Goal: Task Accomplishment & Management: Manage account settings

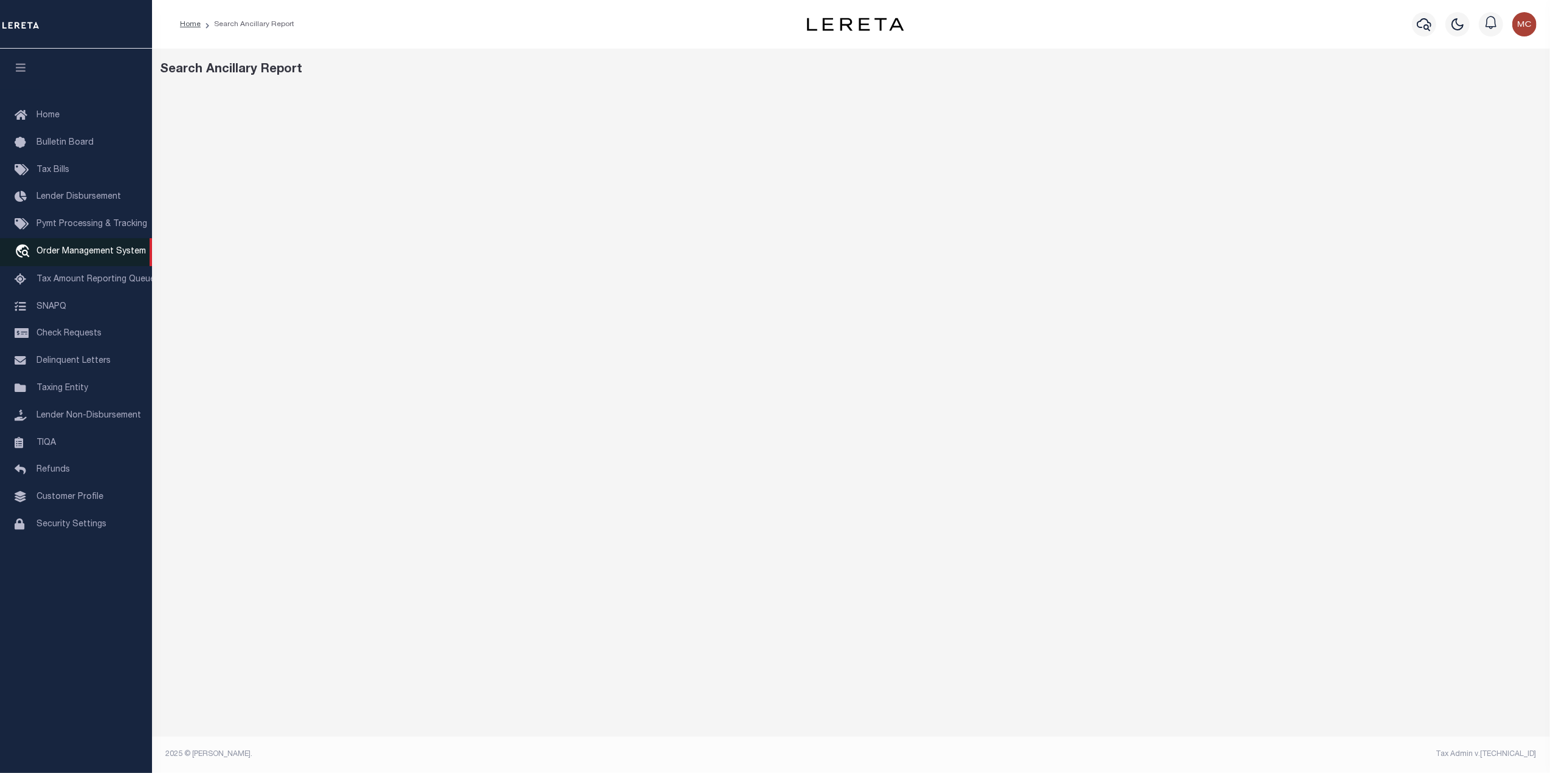
click at [107, 248] on span "Order Management System" at bounding box center [90, 251] width 109 height 9
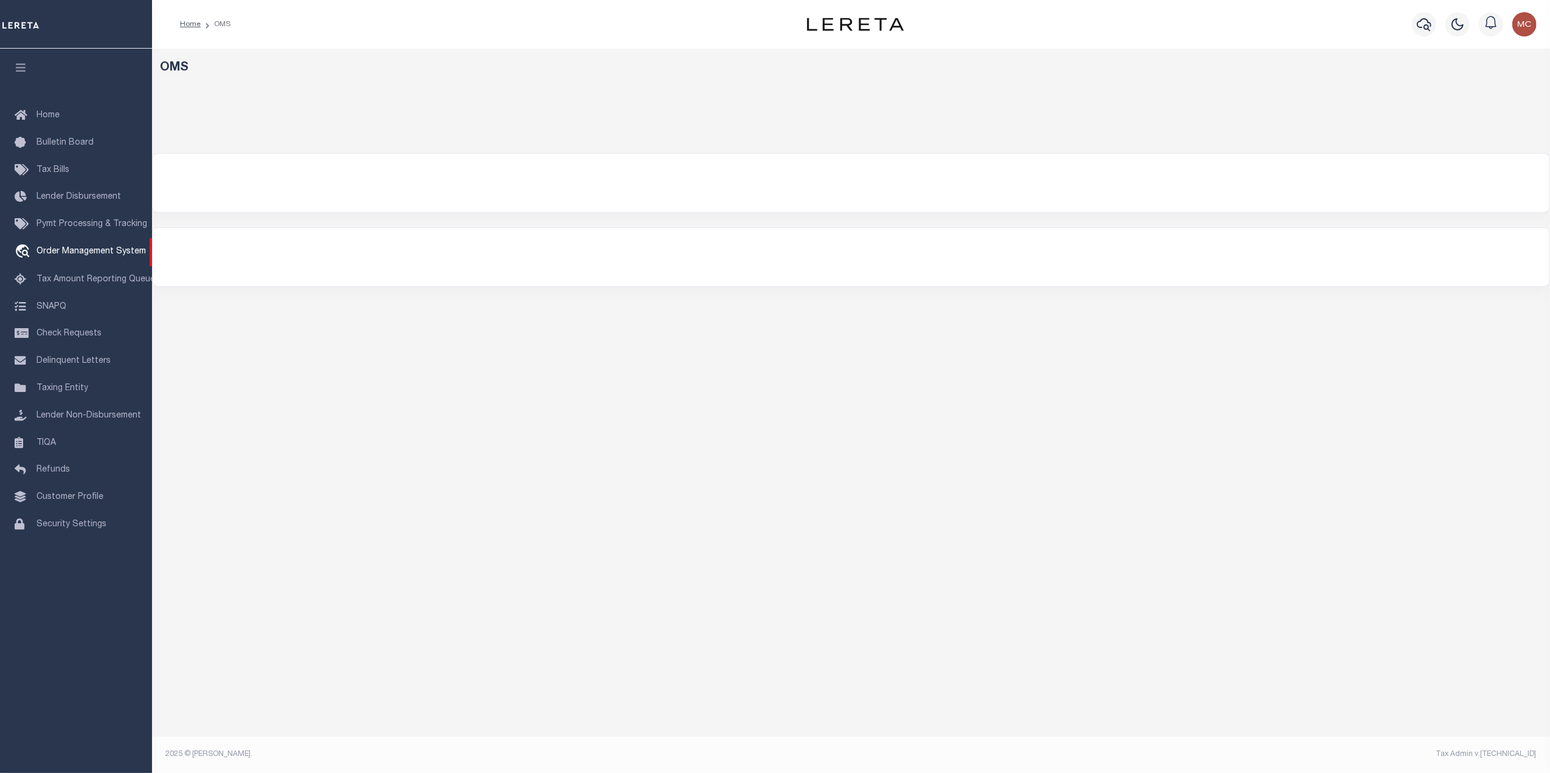
select select "200"
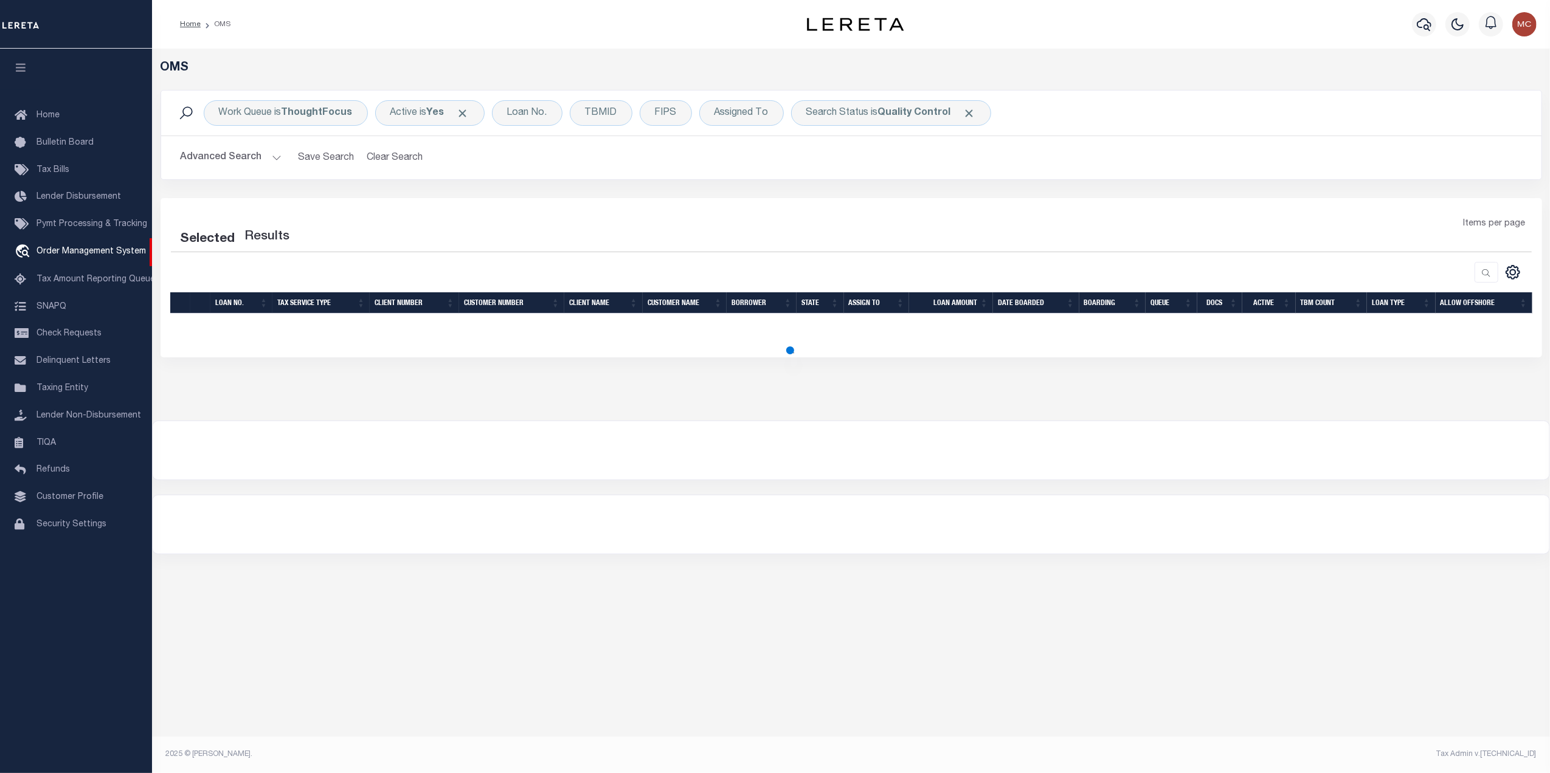
select select "200"
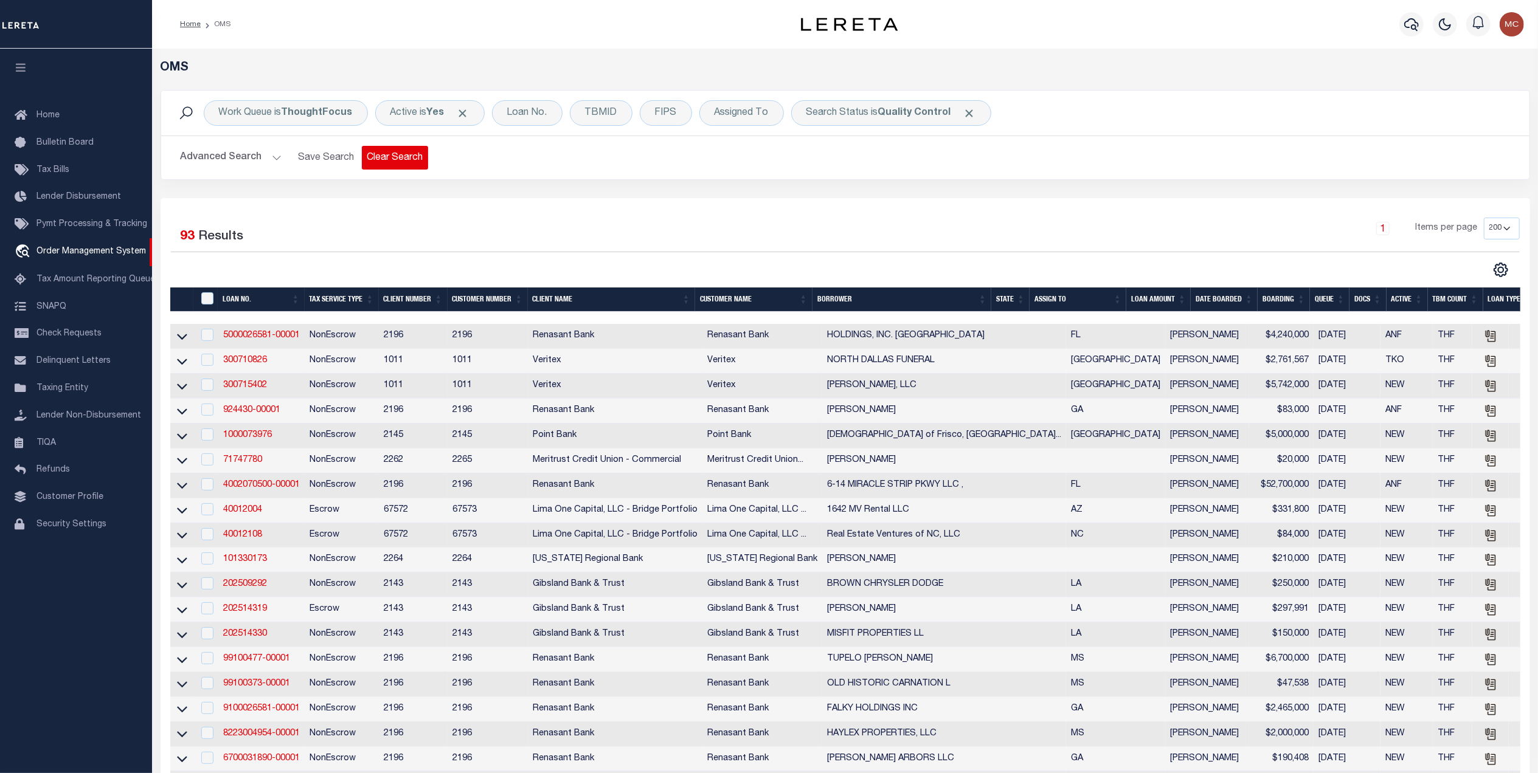
click at [372, 161] on button "Clear Search" at bounding box center [395, 158] width 66 height 24
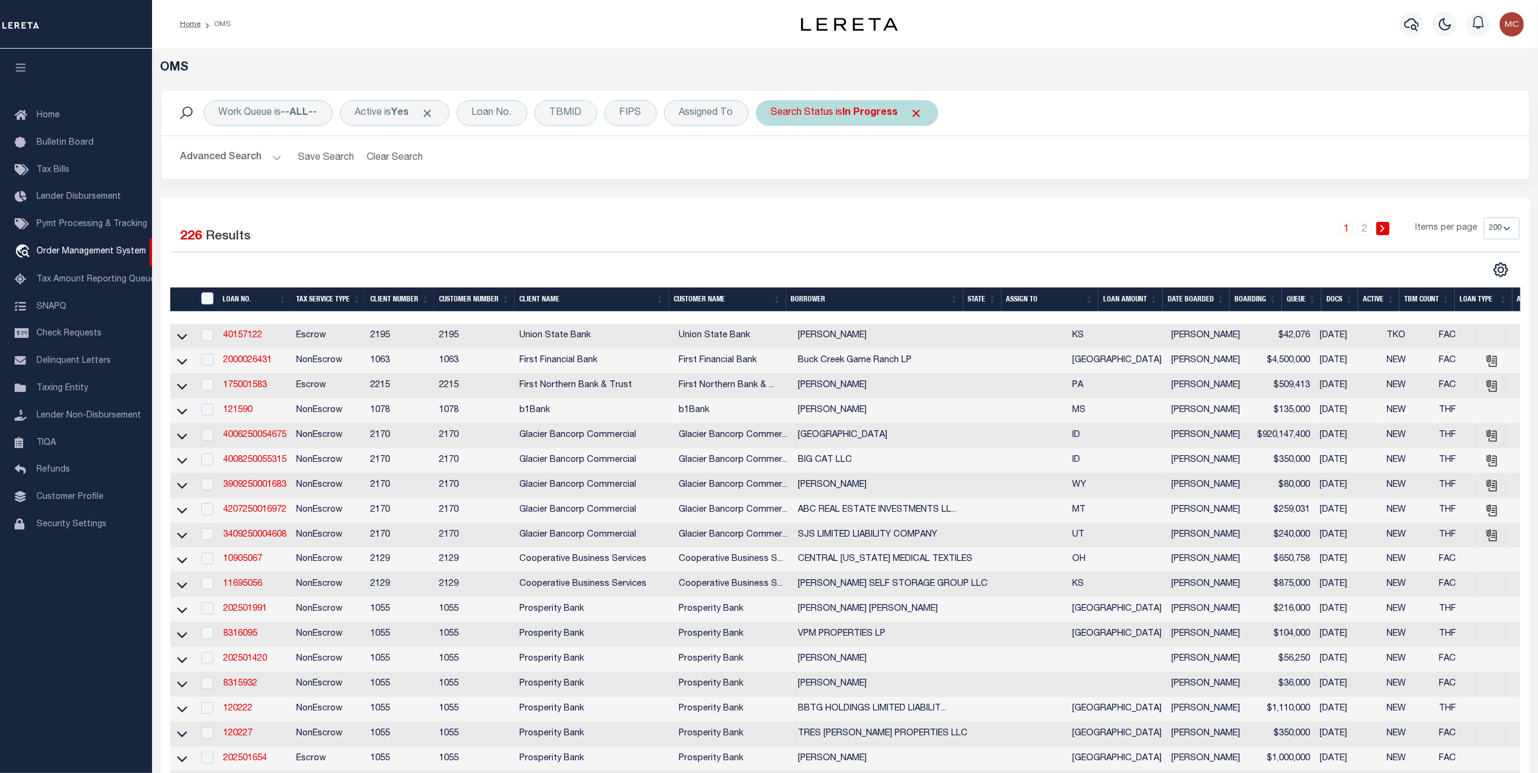
click at [845, 119] on div "Search Status is In Progress" at bounding box center [847, 113] width 182 height 26
select select "IP"
click at [805, 176] on select "Automated Search Bad Parcel Complete Duplicate Parcel High Dollar Reporting In …" at bounding box center [861, 172] width 179 height 23
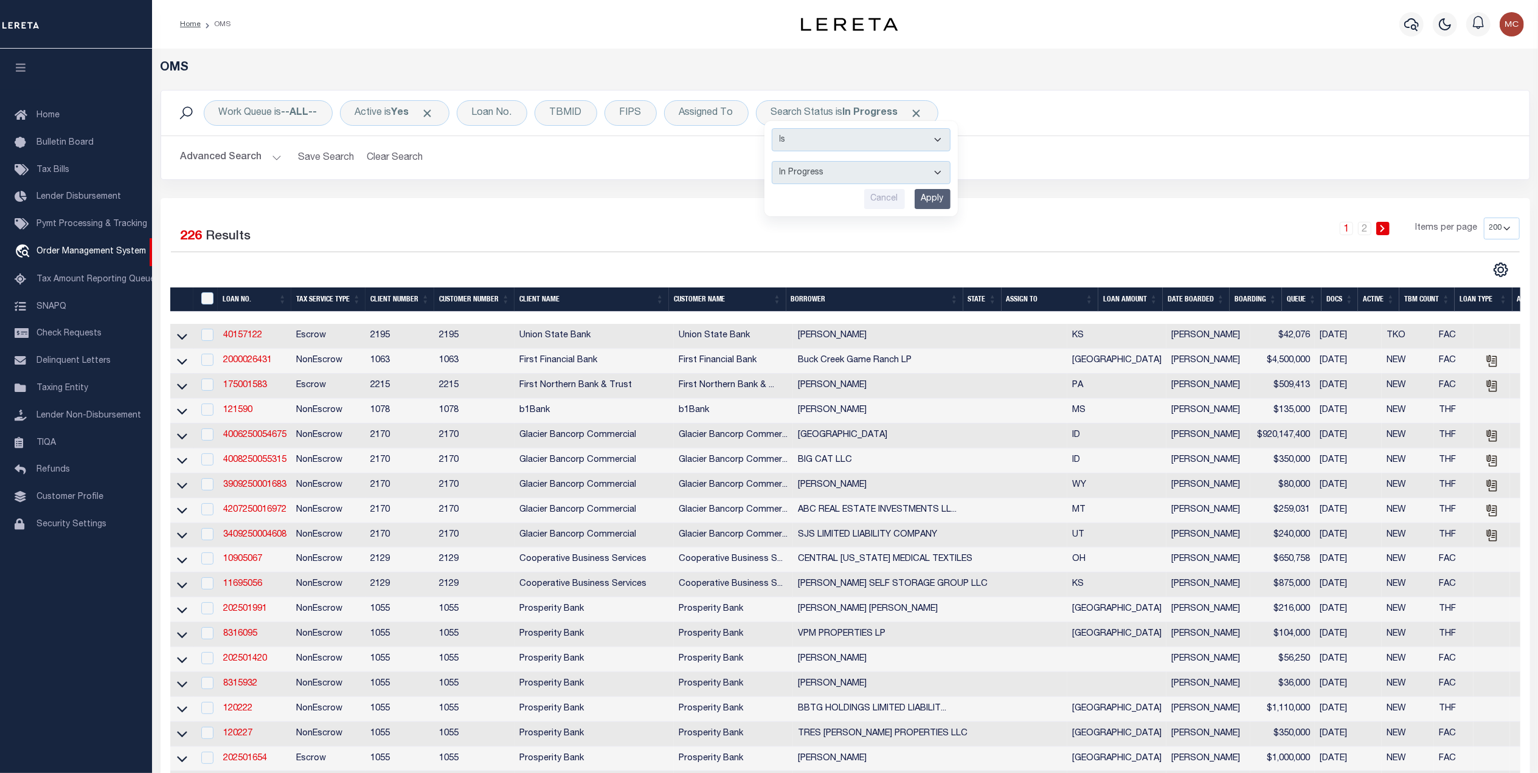
click at [1125, 224] on div "1 2 Items per page 10 25 50 100 200" at bounding box center [1016, 234] width 1007 height 32
click at [578, 117] on div "TBMID" at bounding box center [565, 113] width 63 height 26
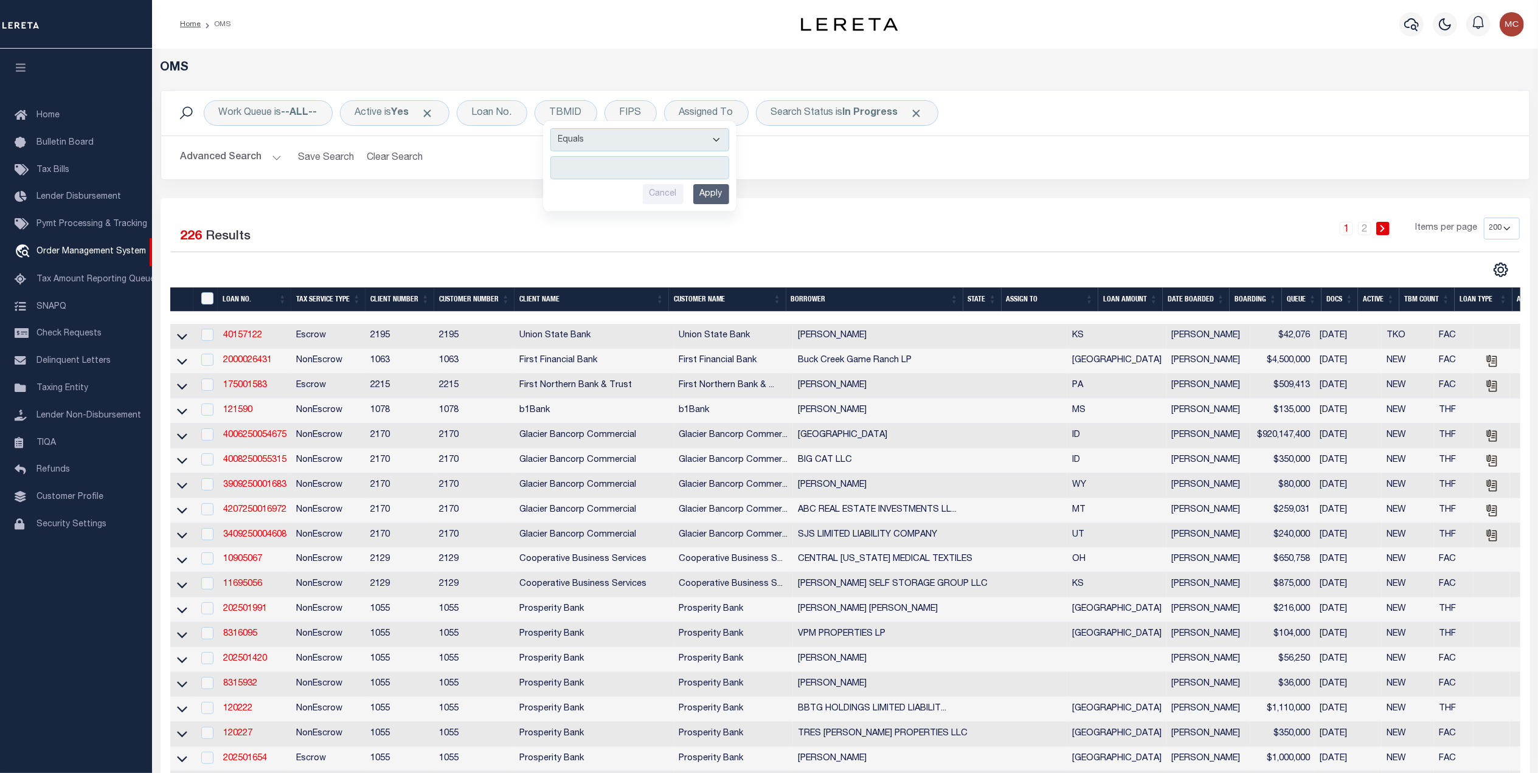
drag, startPoint x: 929, startPoint y: 202, endPoint x: 927, endPoint y: 139, distance: 63.3
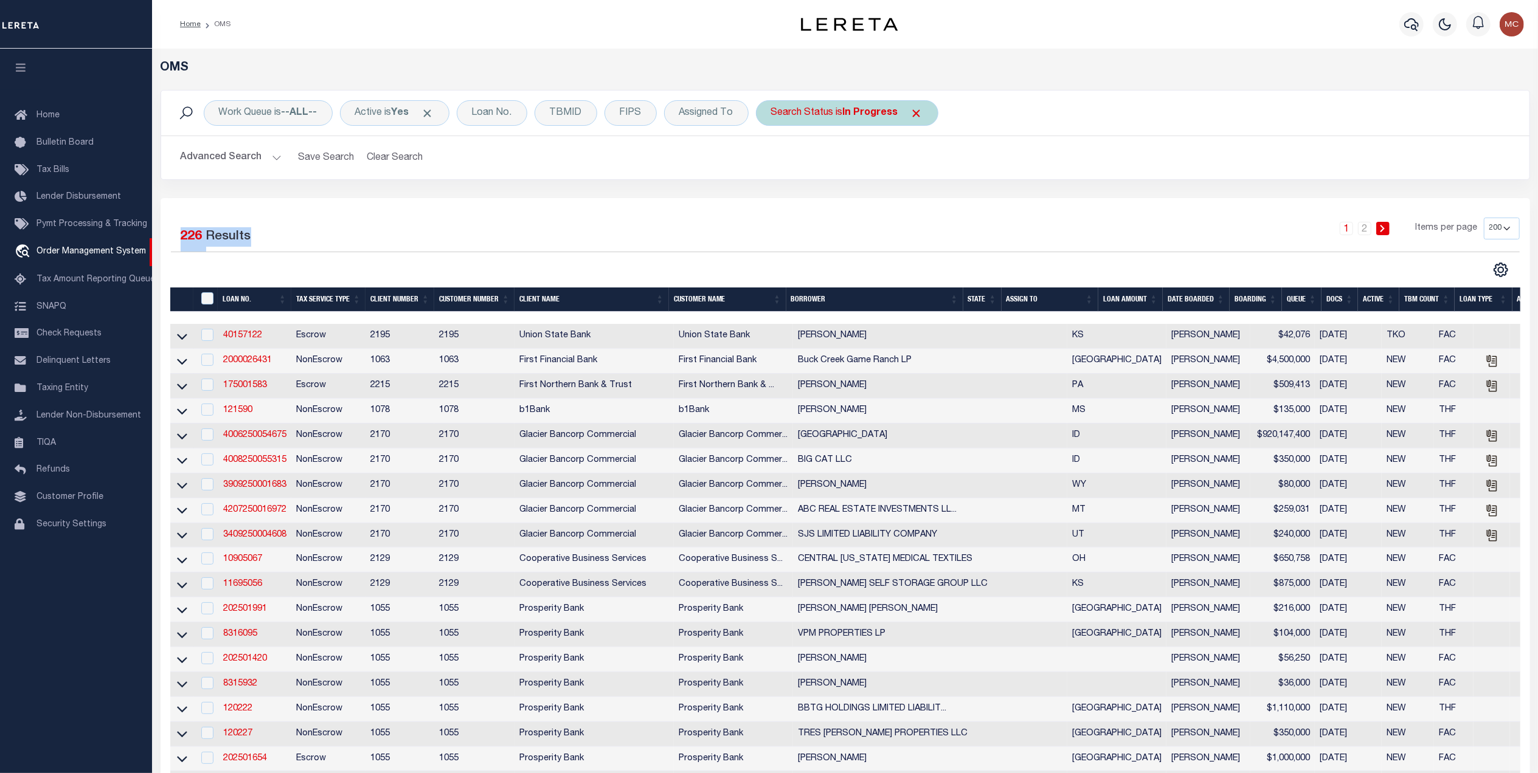
click at [920, 111] on span "Click to Remove" at bounding box center [916, 113] width 13 height 13
click at [569, 114] on div "TBMID Equals Is Not Equal To Is Greater Than Is Less Than Cancel Apply" at bounding box center [565, 113] width 63 height 26
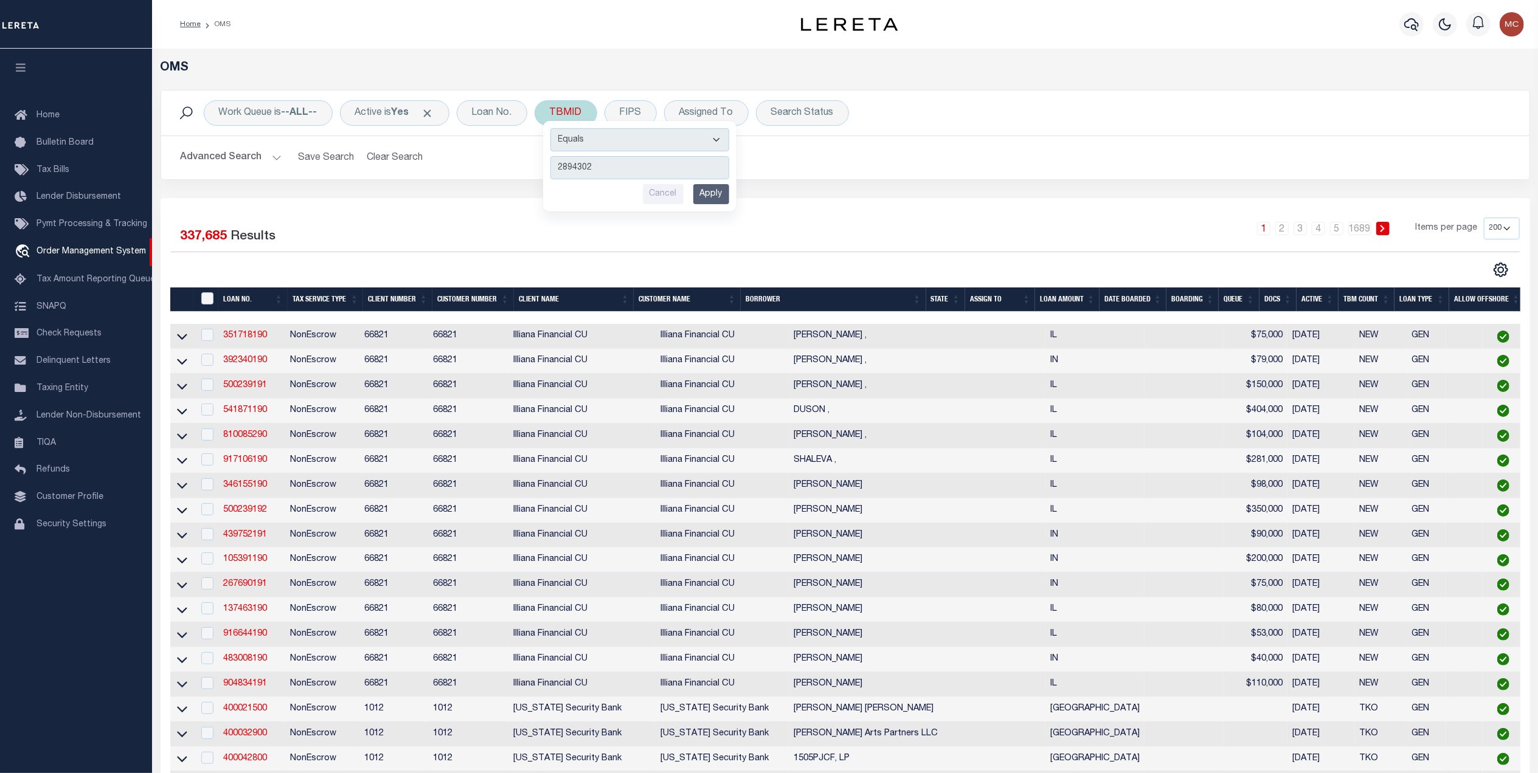
type input "2894302"
click at [726, 196] on input "Apply" at bounding box center [711, 194] width 36 height 20
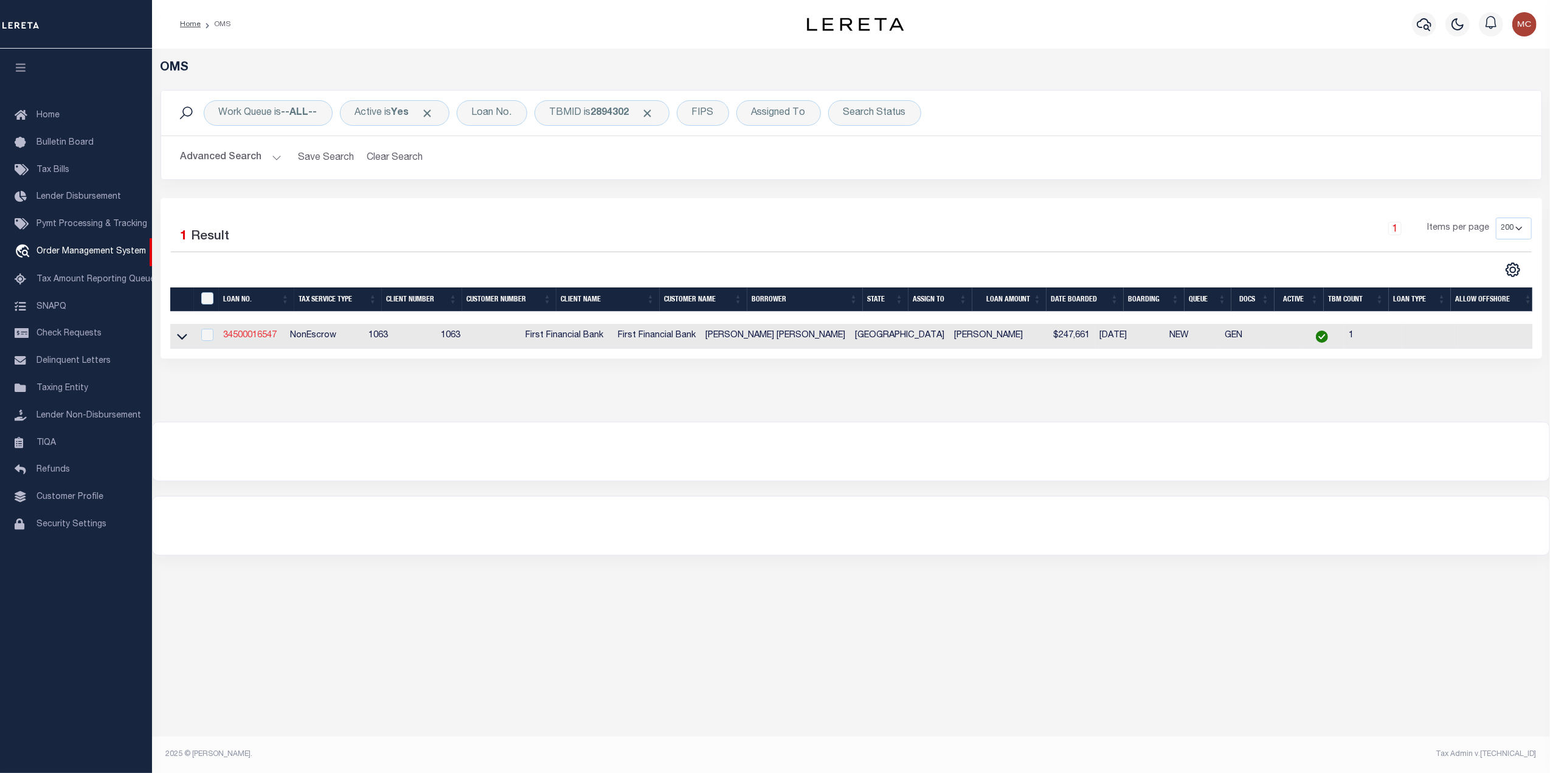
click at [257, 338] on link "34500016547" at bounding box center [250, 335] width 54 height 9
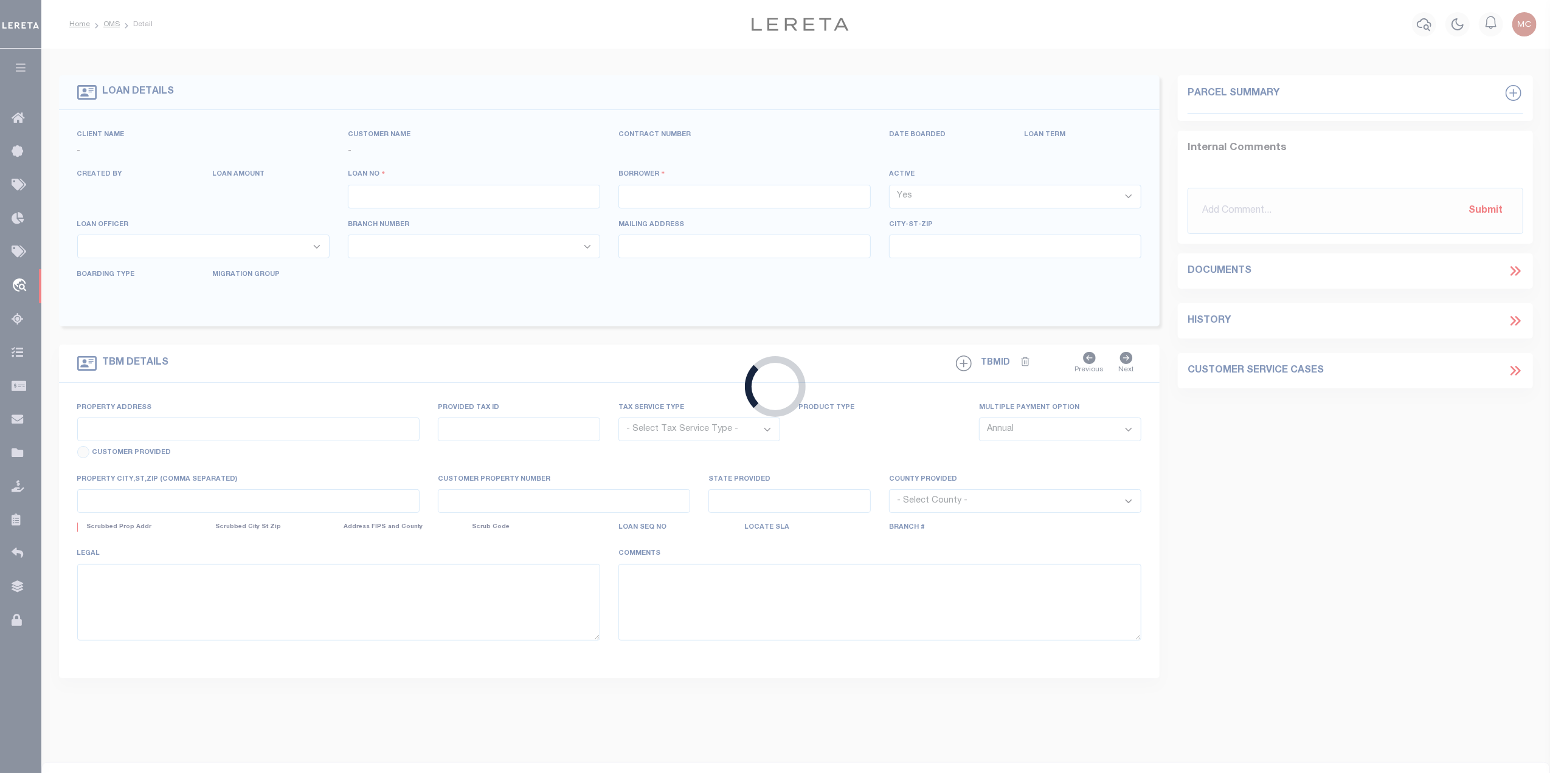
type input "34500016547"
type input "[PERSON_NAME] [PERSON_NAME]"
select select
select select "100"
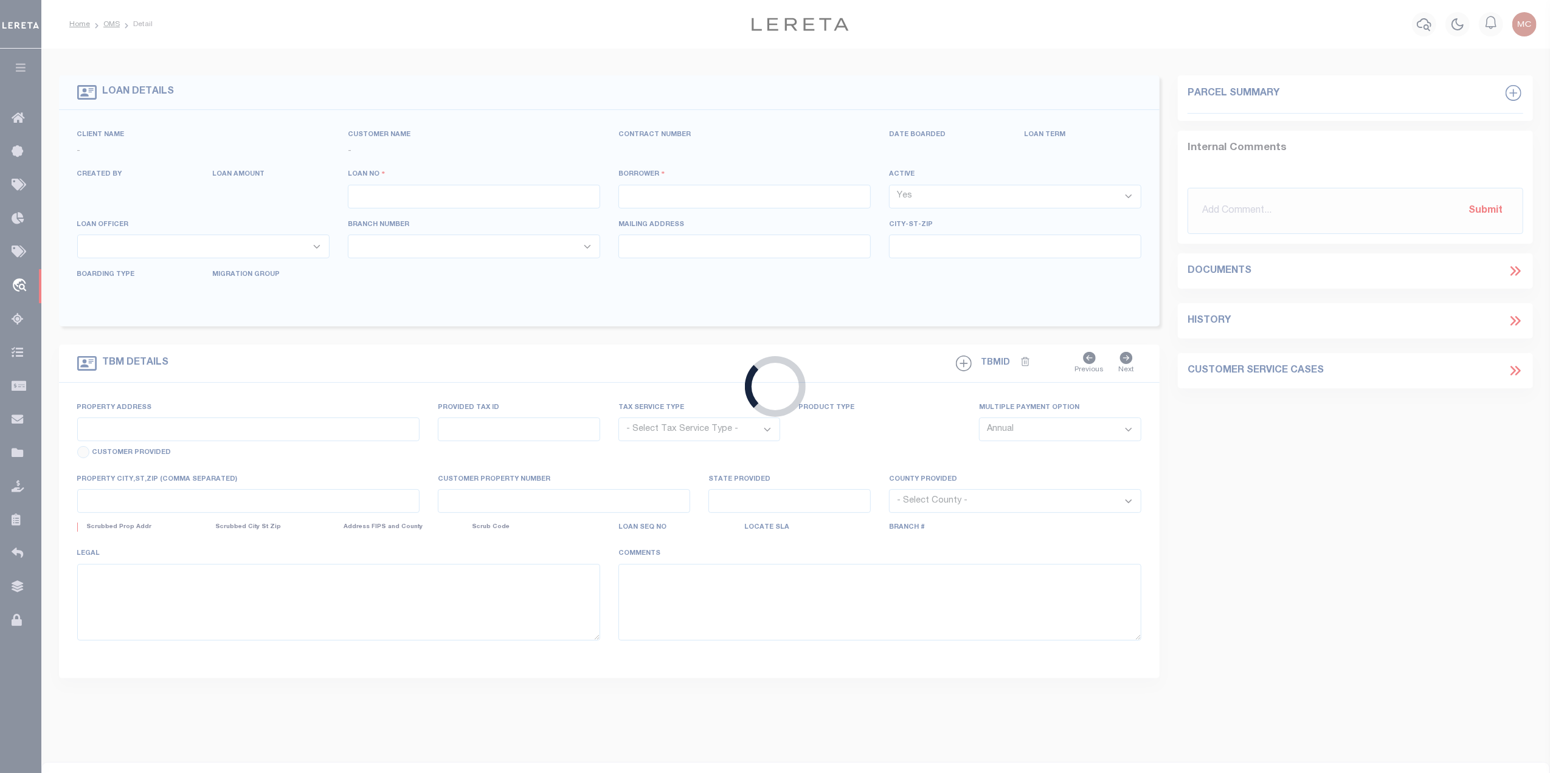
select select "NonEscrow"
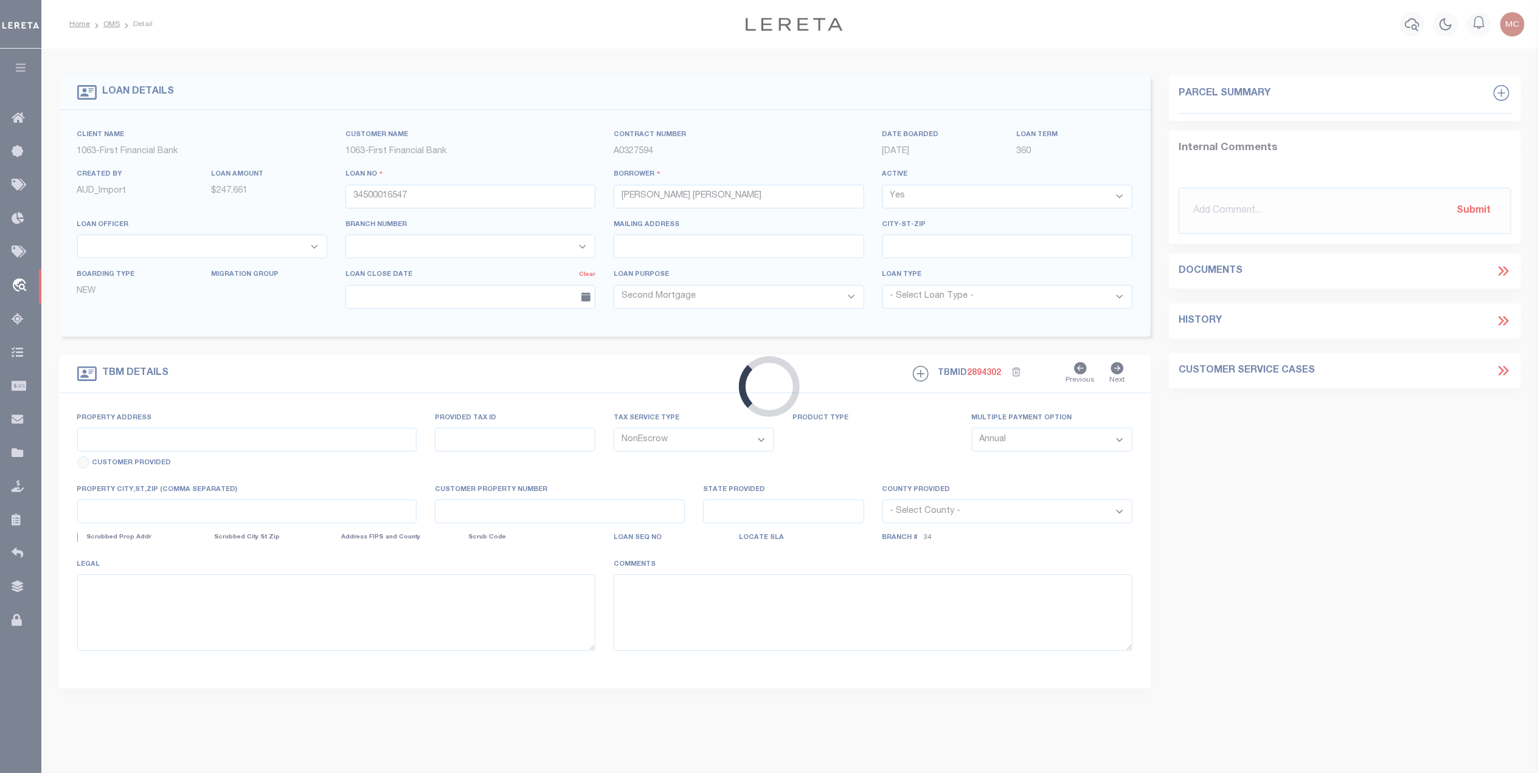
type input "[STREET_ADDRESS]"
select select
type input "CISCO TX 764376849"
type input "[GEOGRAPHIC_DATA]"
select select
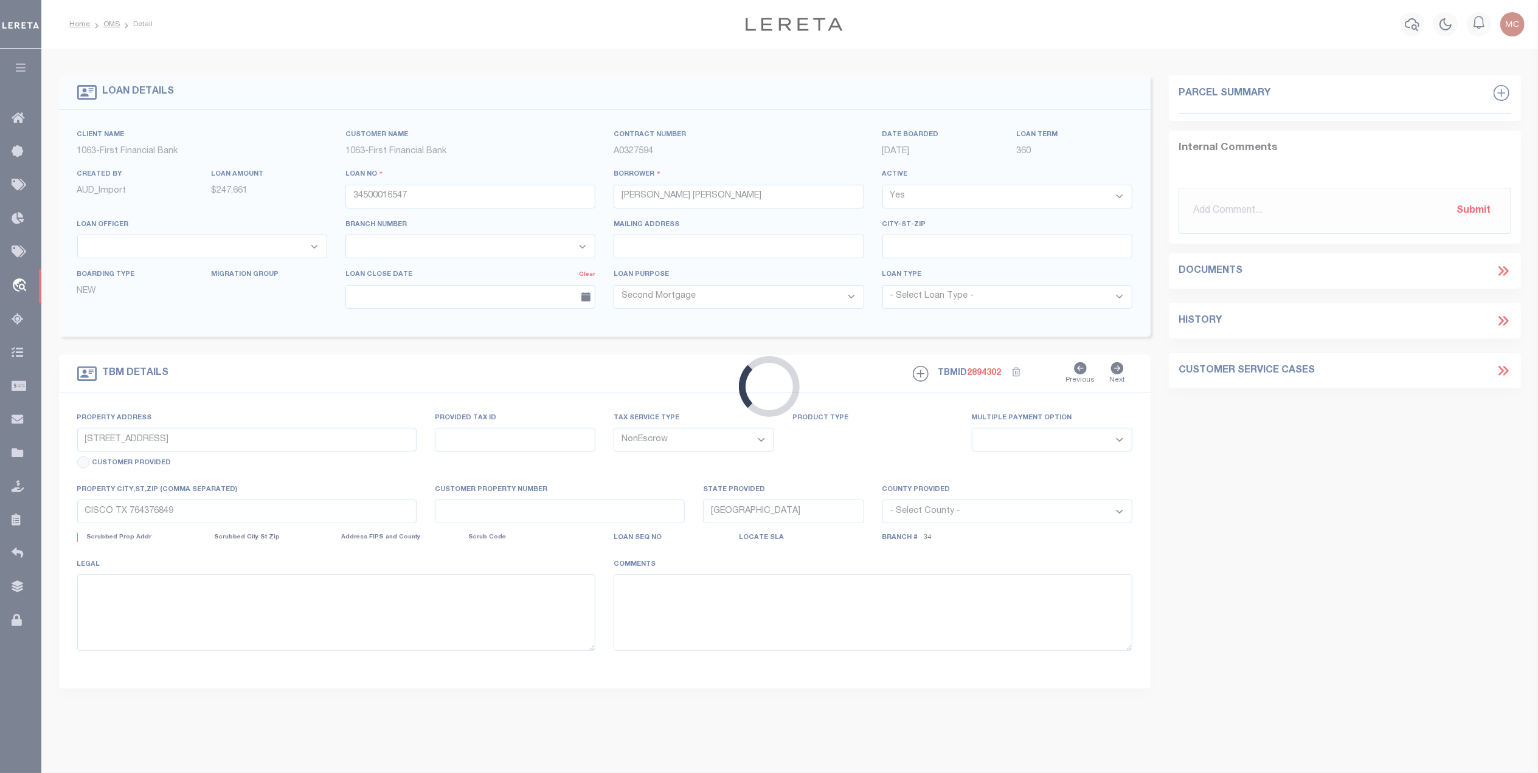
select select "750"
select select "513"
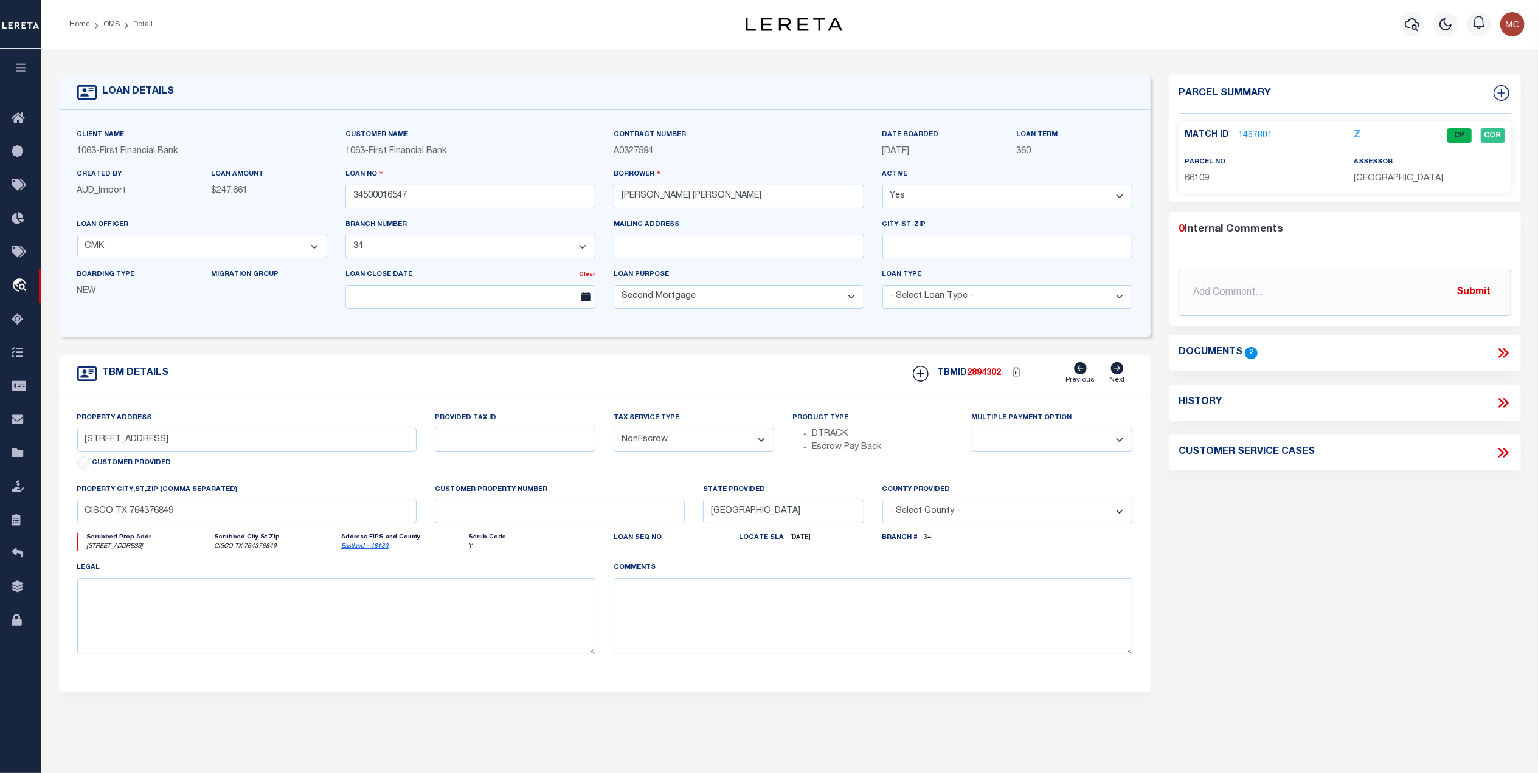
click at [1497, 353] on icon at bounding box center [1503, 353] width 16 height 16
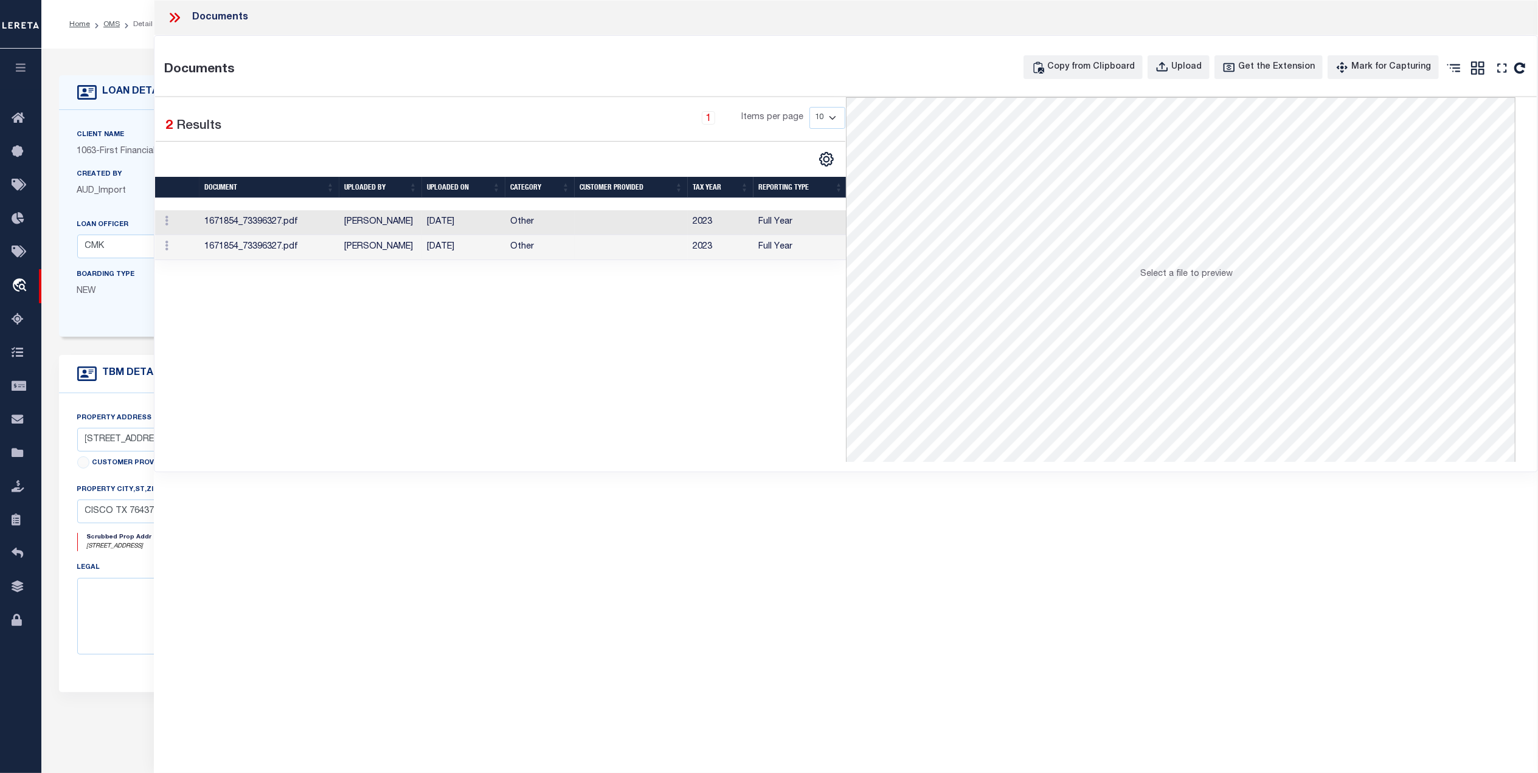
click at [445, 229] on td "[DATE]" at bounding box center [463, 222] width 83 height 25
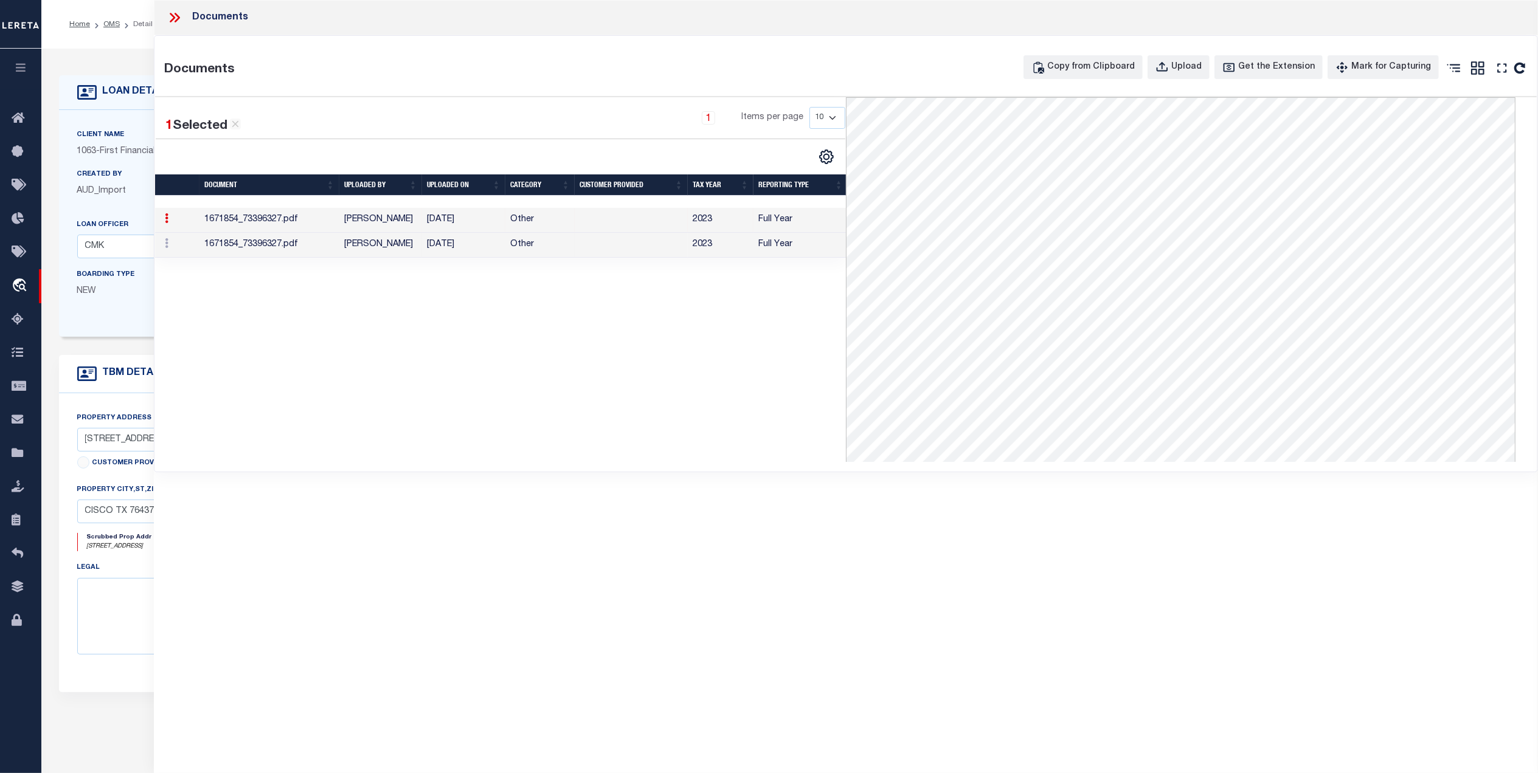
scroll to position [243, 0]
click at [176, 19] on icon at bounding box center [176, 18] width 5 height 10
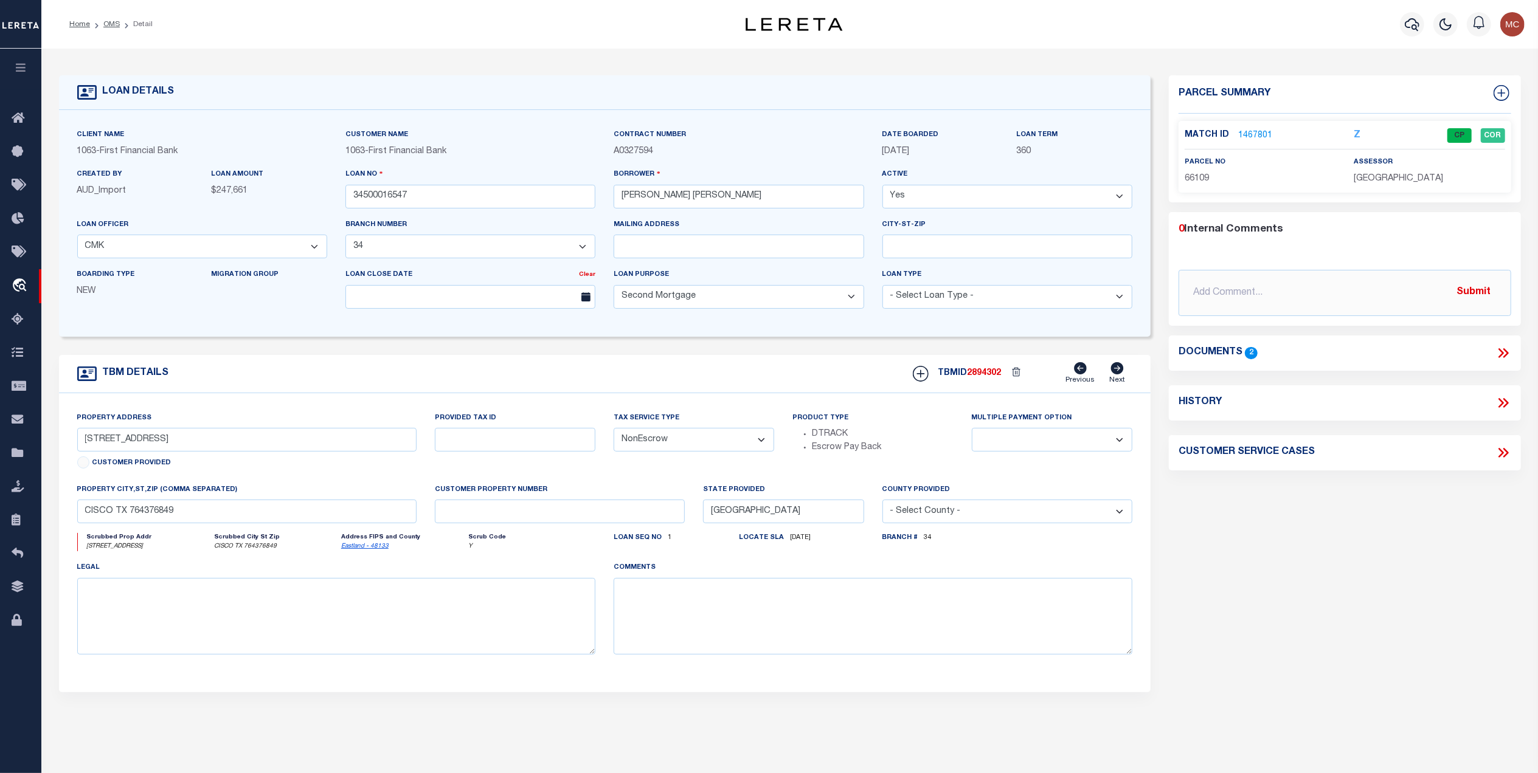
click at [1494, 351] on div "Documents 2" at bounding box center [1344, 353] width 333 height 16
click at [1497, 354] on icon at bounding box center [1503, 353] width 16 height 16
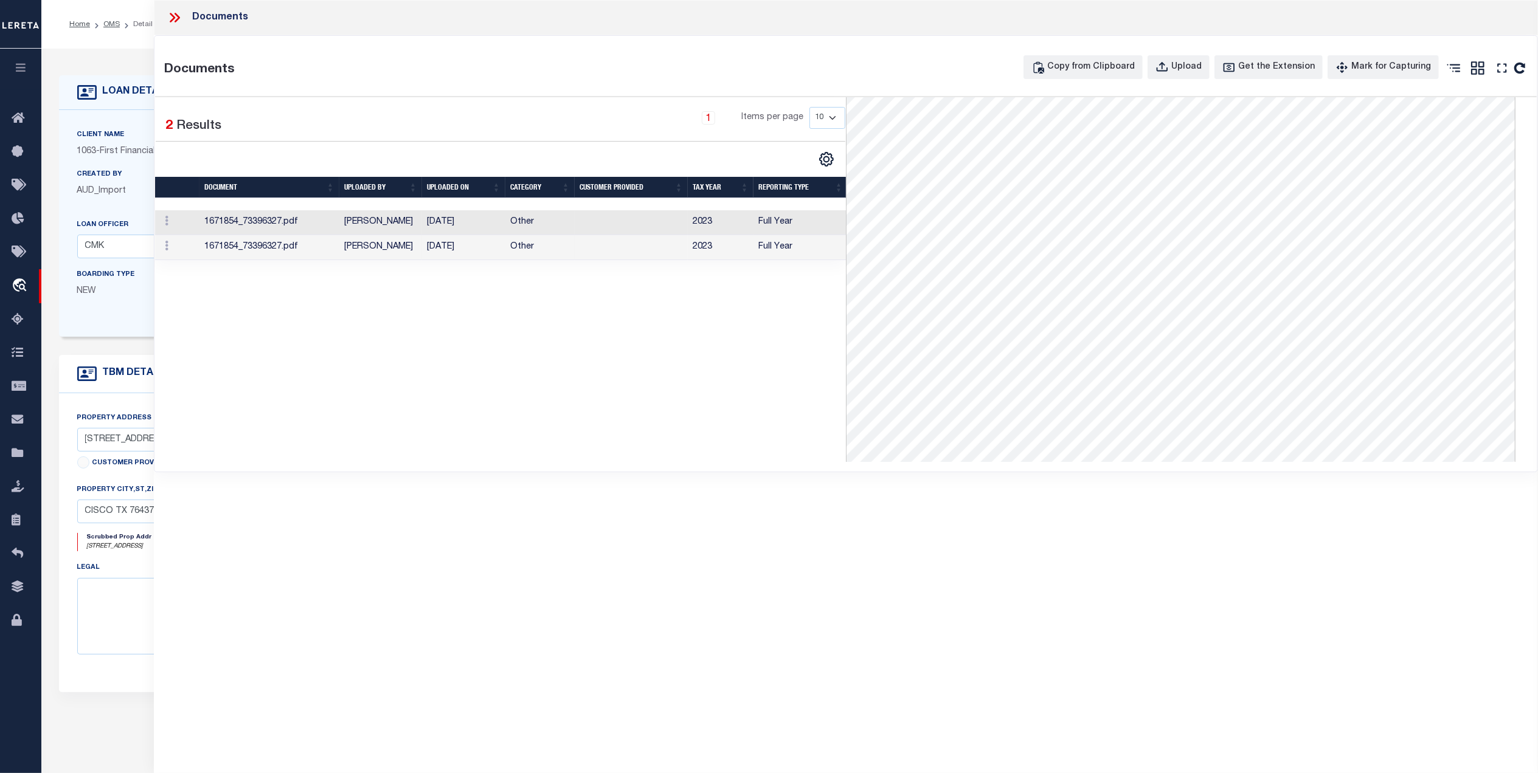
click at [398, 224] on td "[PERSON_NAME]" at bounding box center [380, 222] width 83 height 25
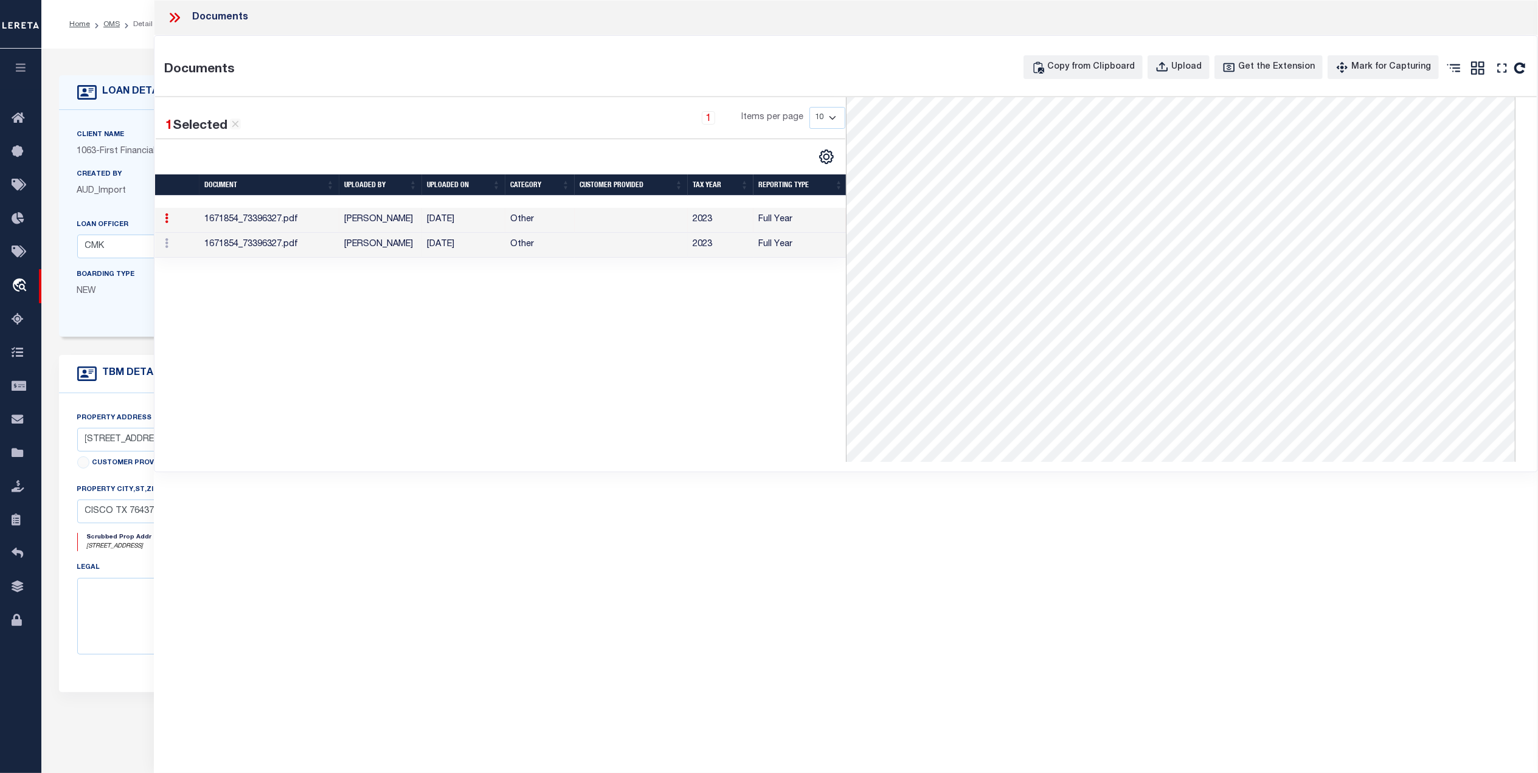
scroll to position [0, 0]
click at [694, 246] on td "2023" at bounding box center [721, 245] width 66 height 25
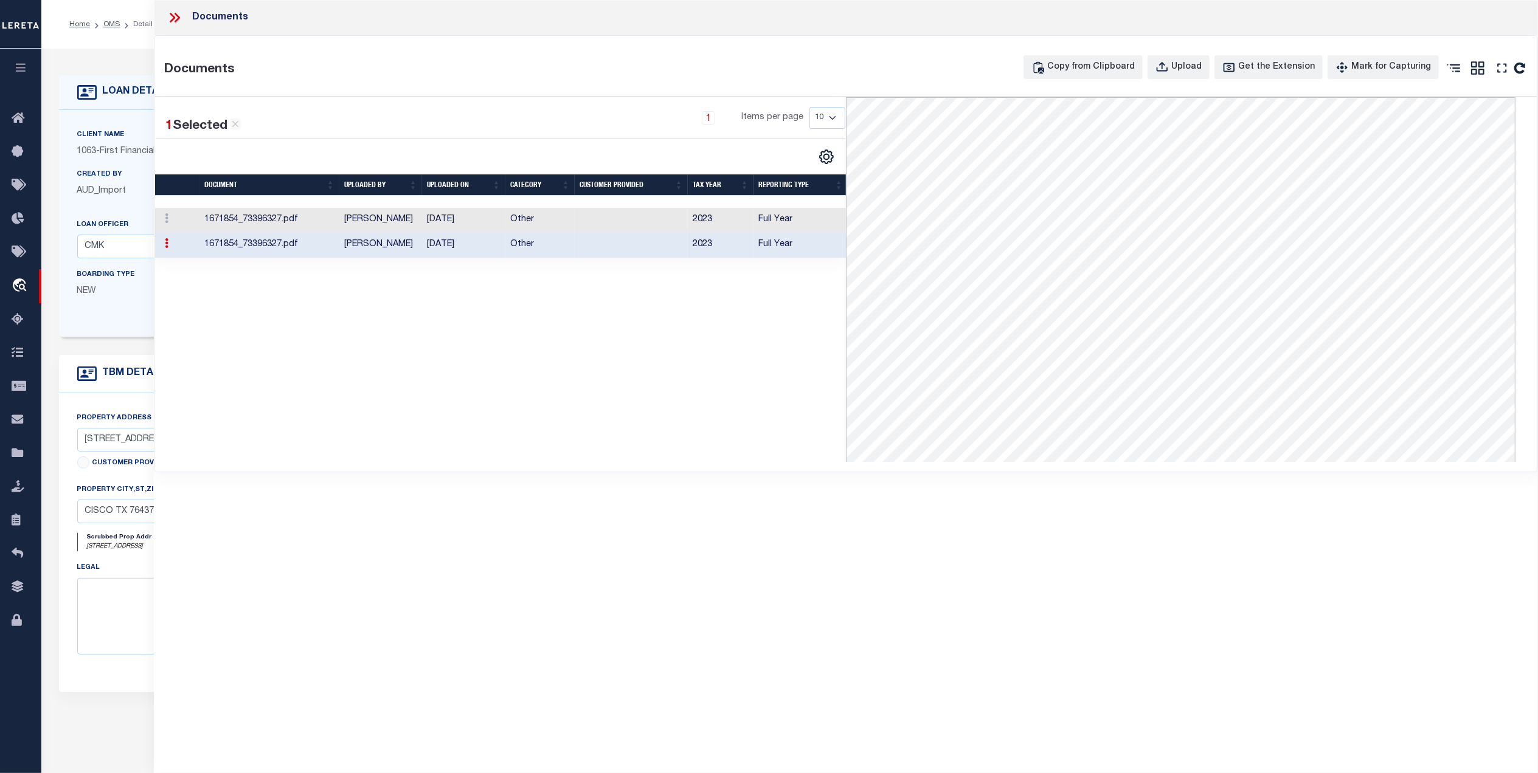
click at [173, 15] on icon at bounding box center [175, 18] width 16 height 16
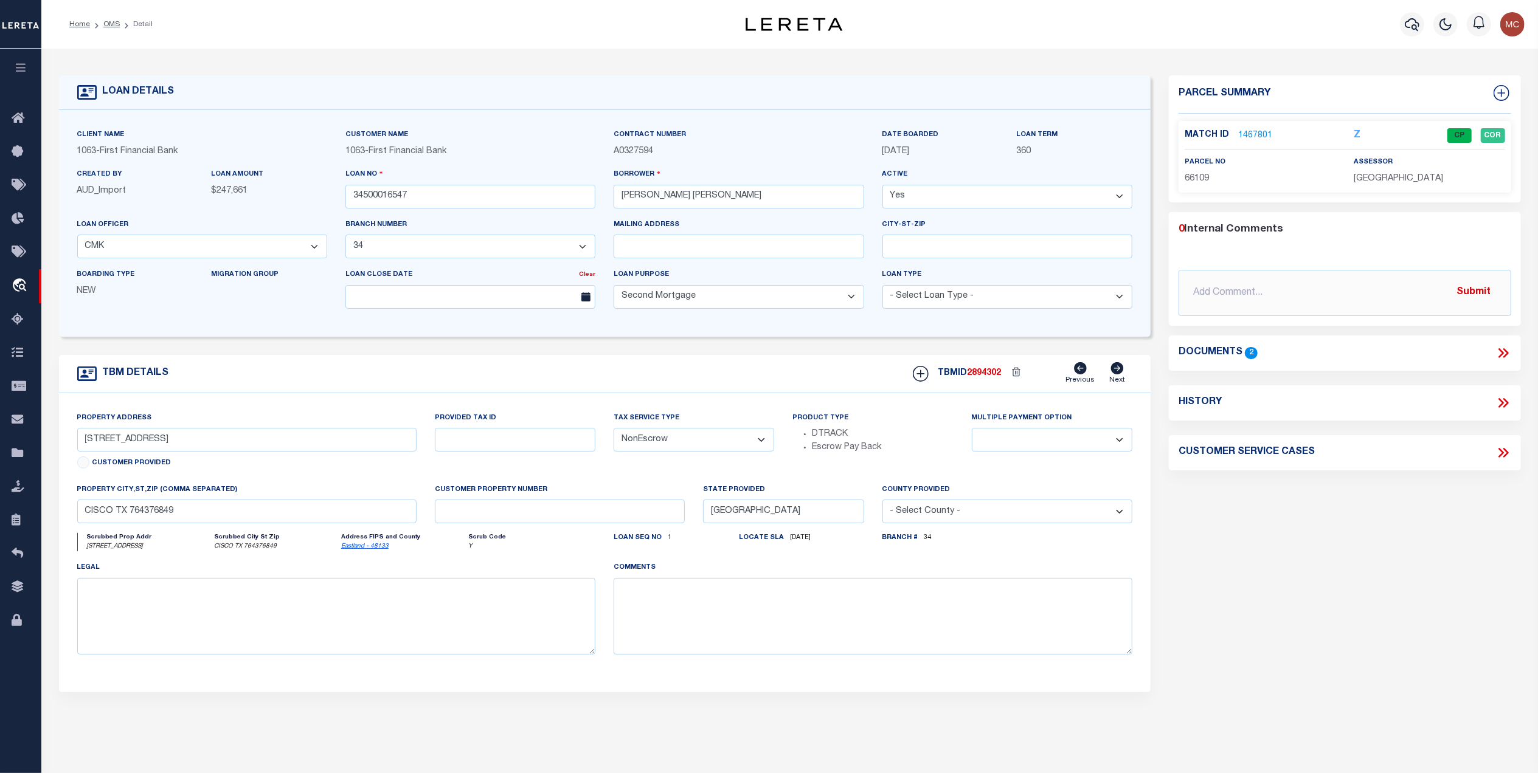
click at [1257, 136] on link "1467801" at bounding box center [1255, 136] width 34 height 13
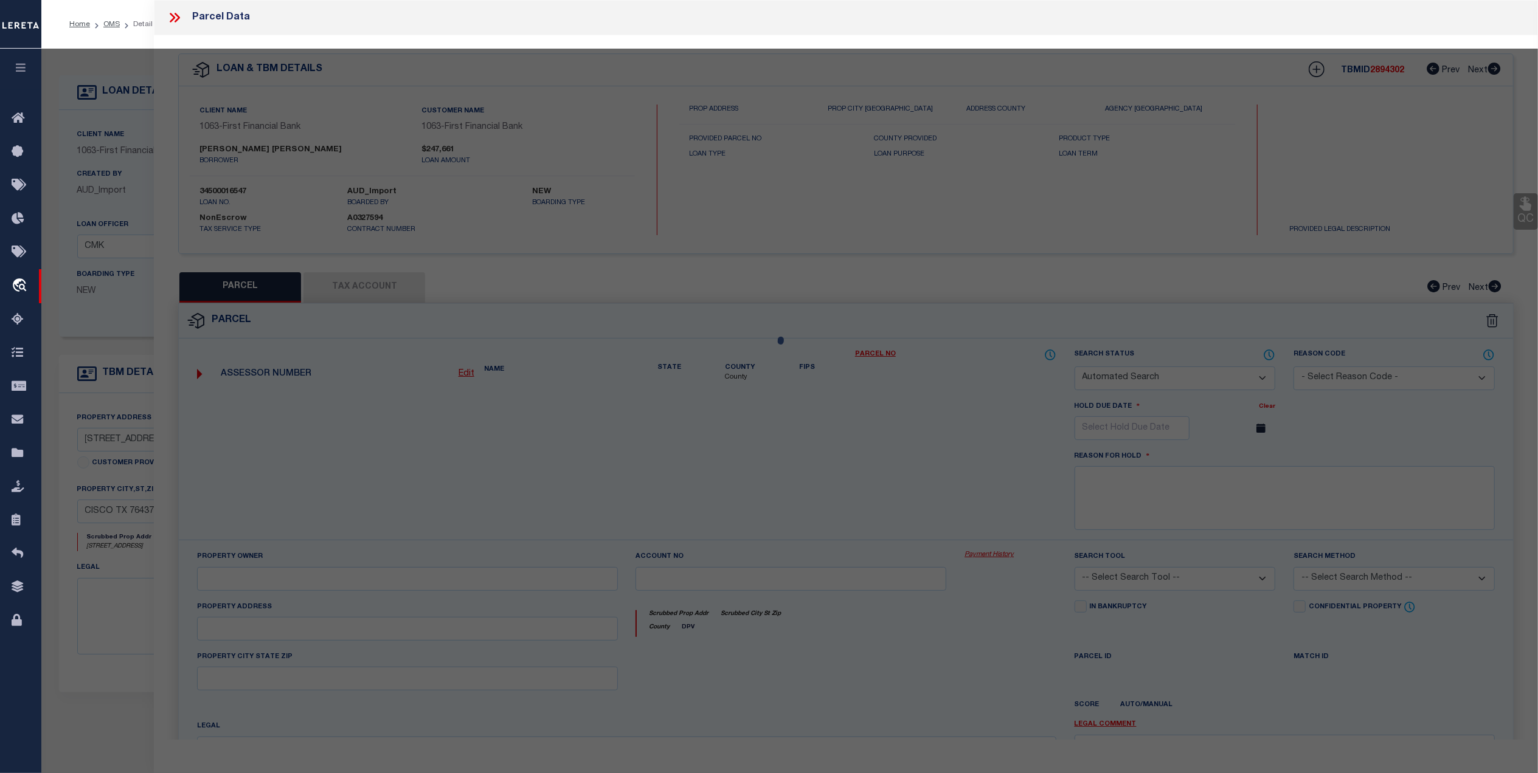
checkbox input "false"
select select "CP"
type input "GREEN [PERSON_NAME]"
select select
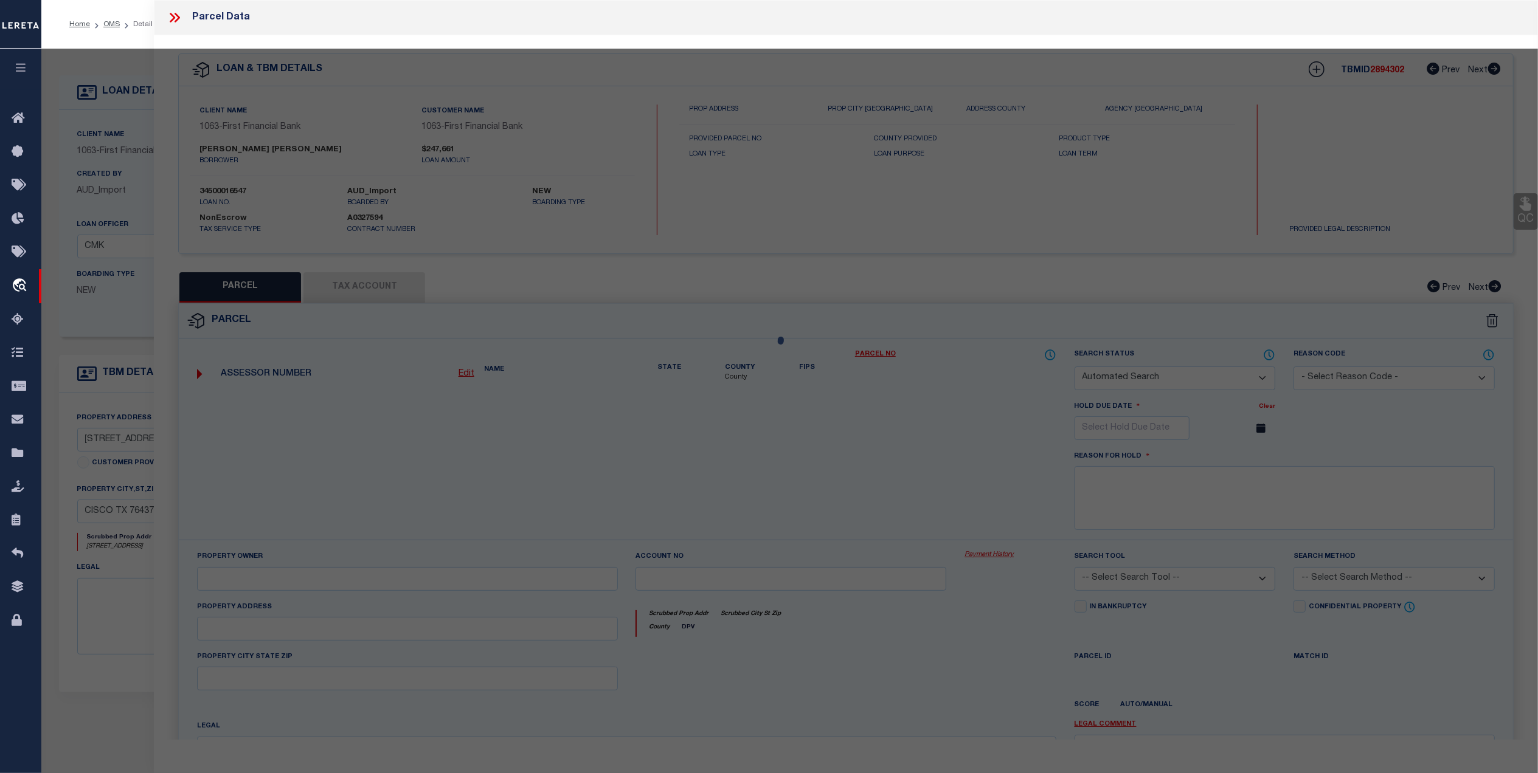
type input "[STREET_ADDRESS]"
type input "CISCO TX 76437"
type textarea "SE/4 47 BLK 3 H AND TC RR CO ABST 240"
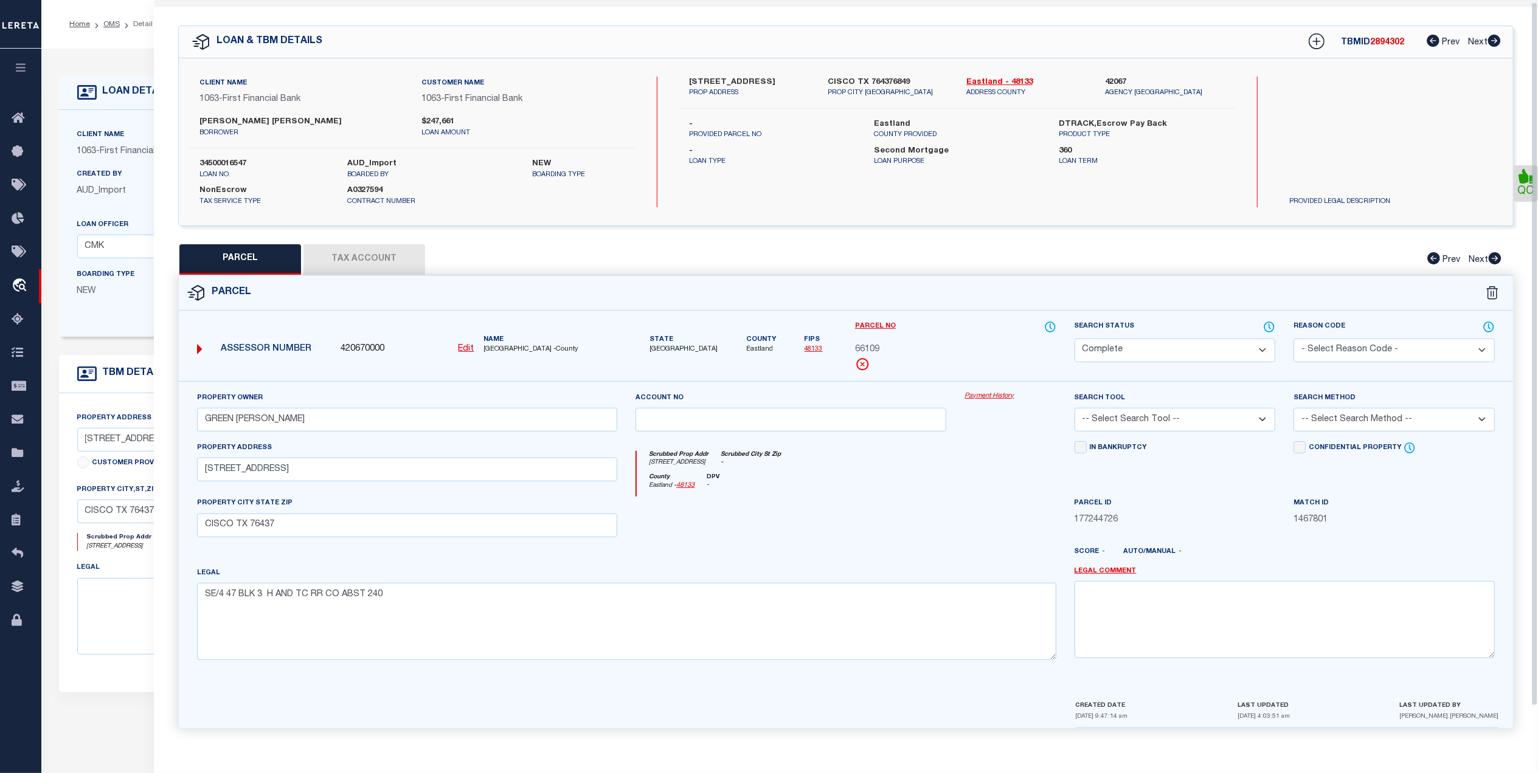
scroll to position [36, 0]
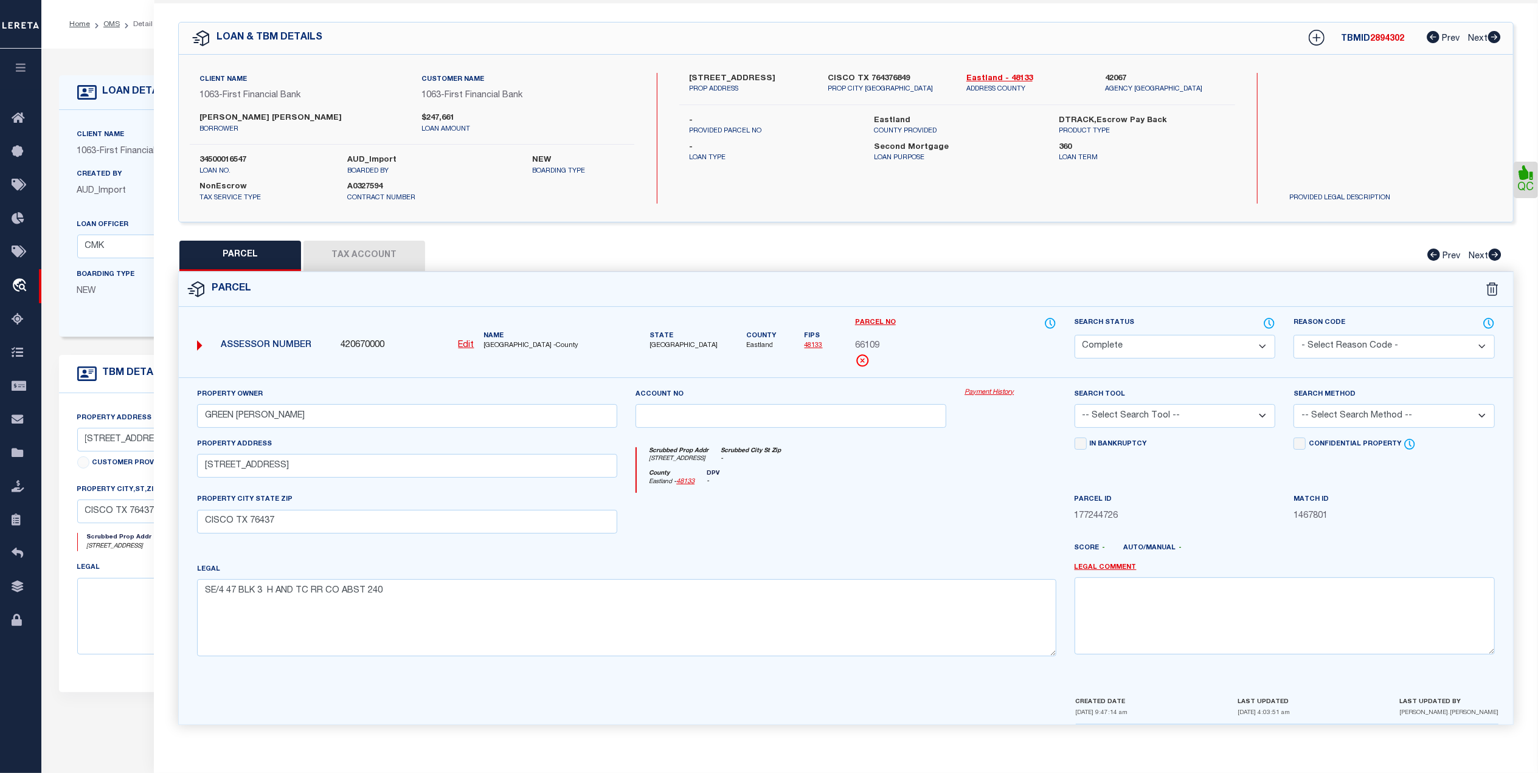
click at [362, 261] on button "Tax Account" at bounding box center [364, 256] width 122 height 30
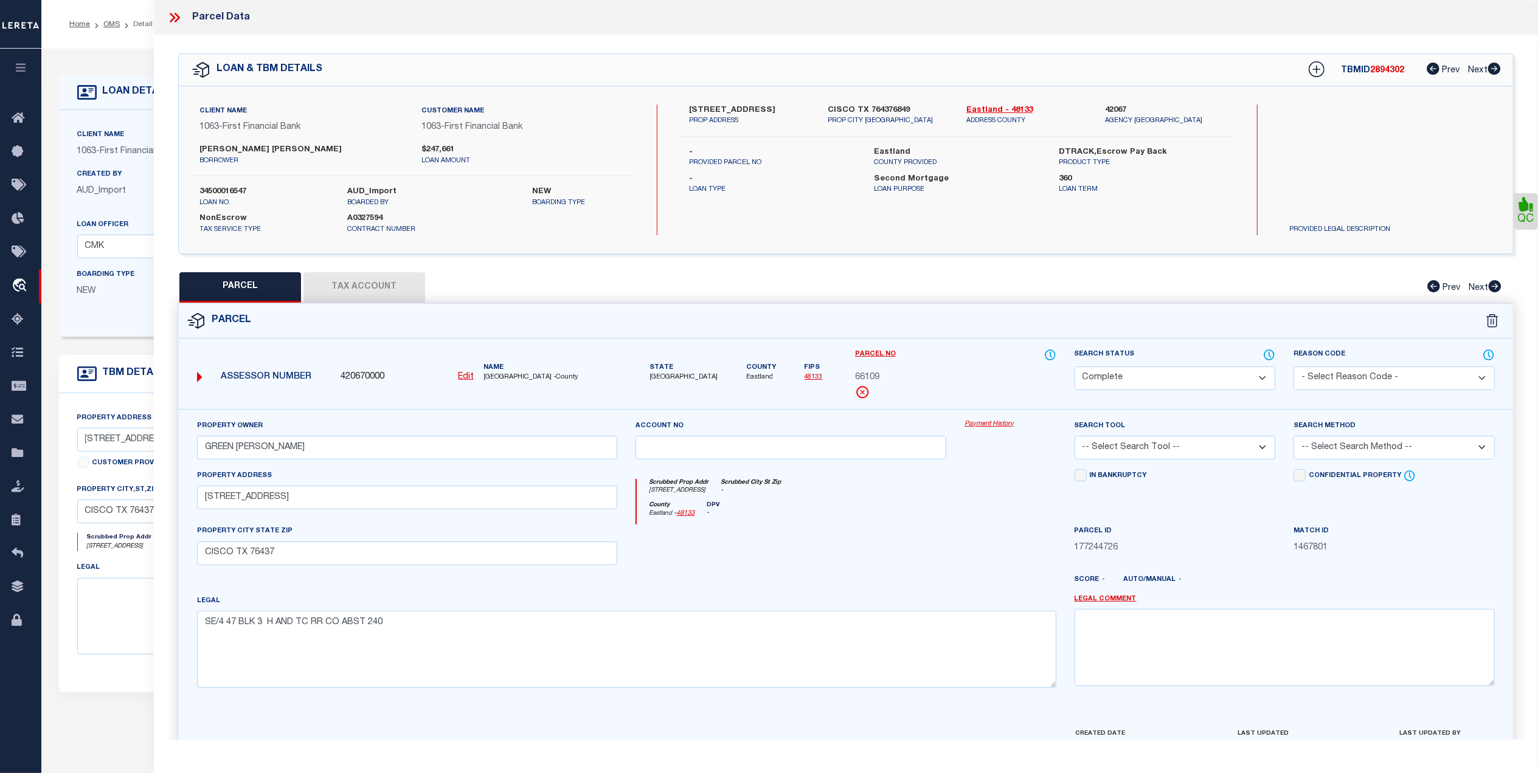
select select "100"
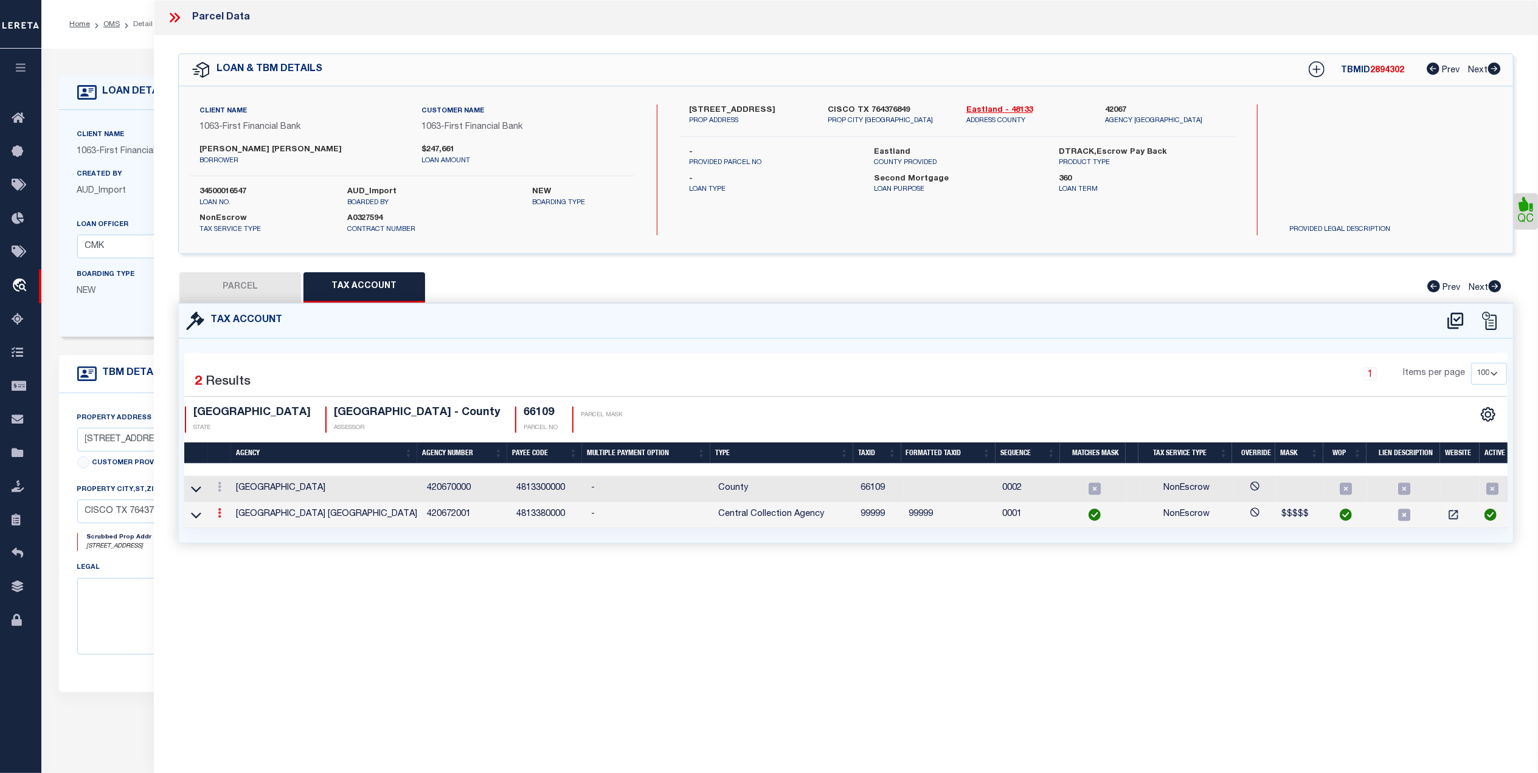
click at [221, 518] on icon at bounding box center [220, 513] width 4 height 10
click at [233, 531] on icon "" at bounding box center [232, 531] width 9 height 9
checkbox input "true"
radio input "true"
type input "[DATE]"
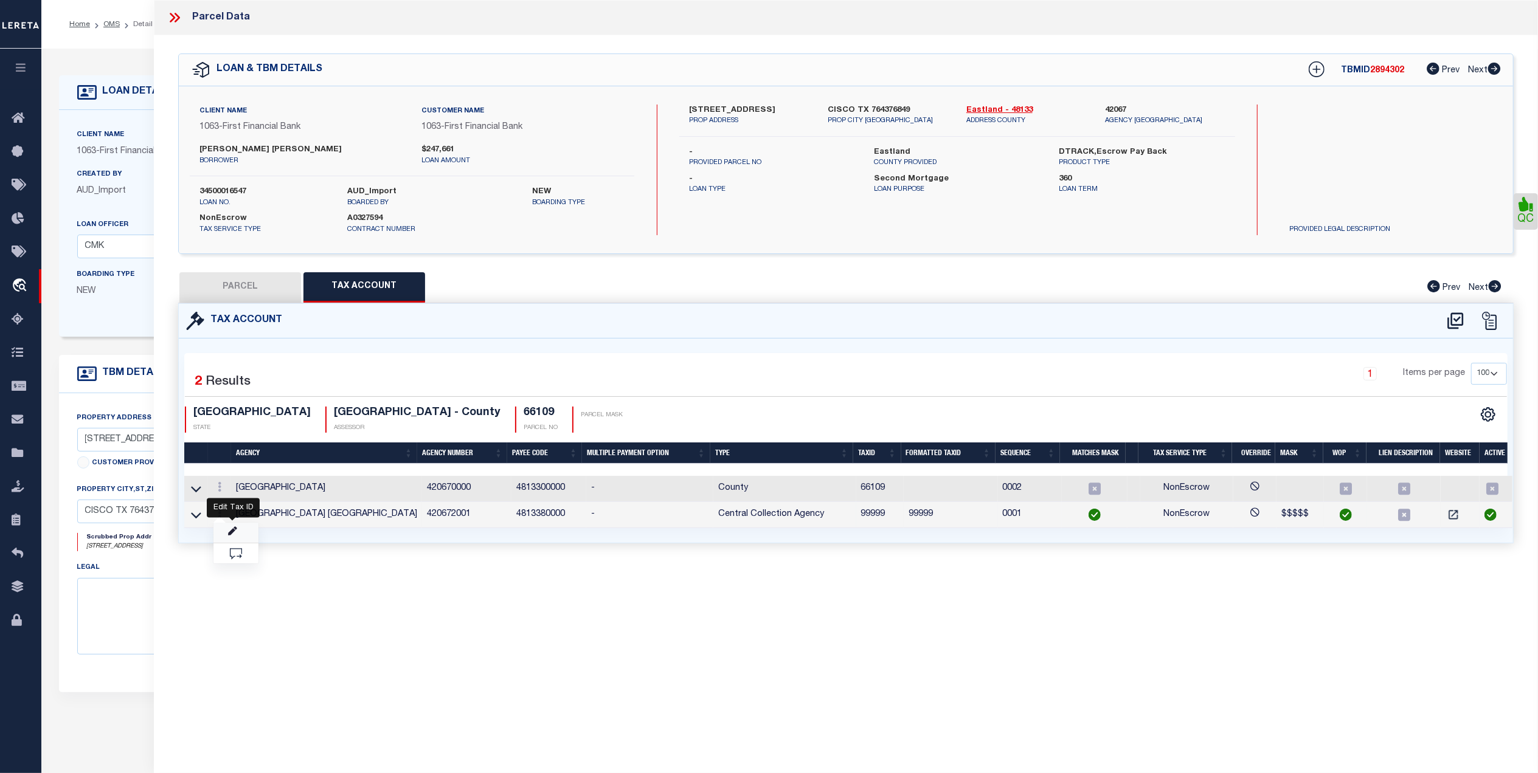
type textarea "MN - [DATE] - Marked as parent parcel due to client legal is for 15 ac and Pare…"
type input "99999"
type textarea "$$$$$"
checkbox input "true"
select select "ACT"
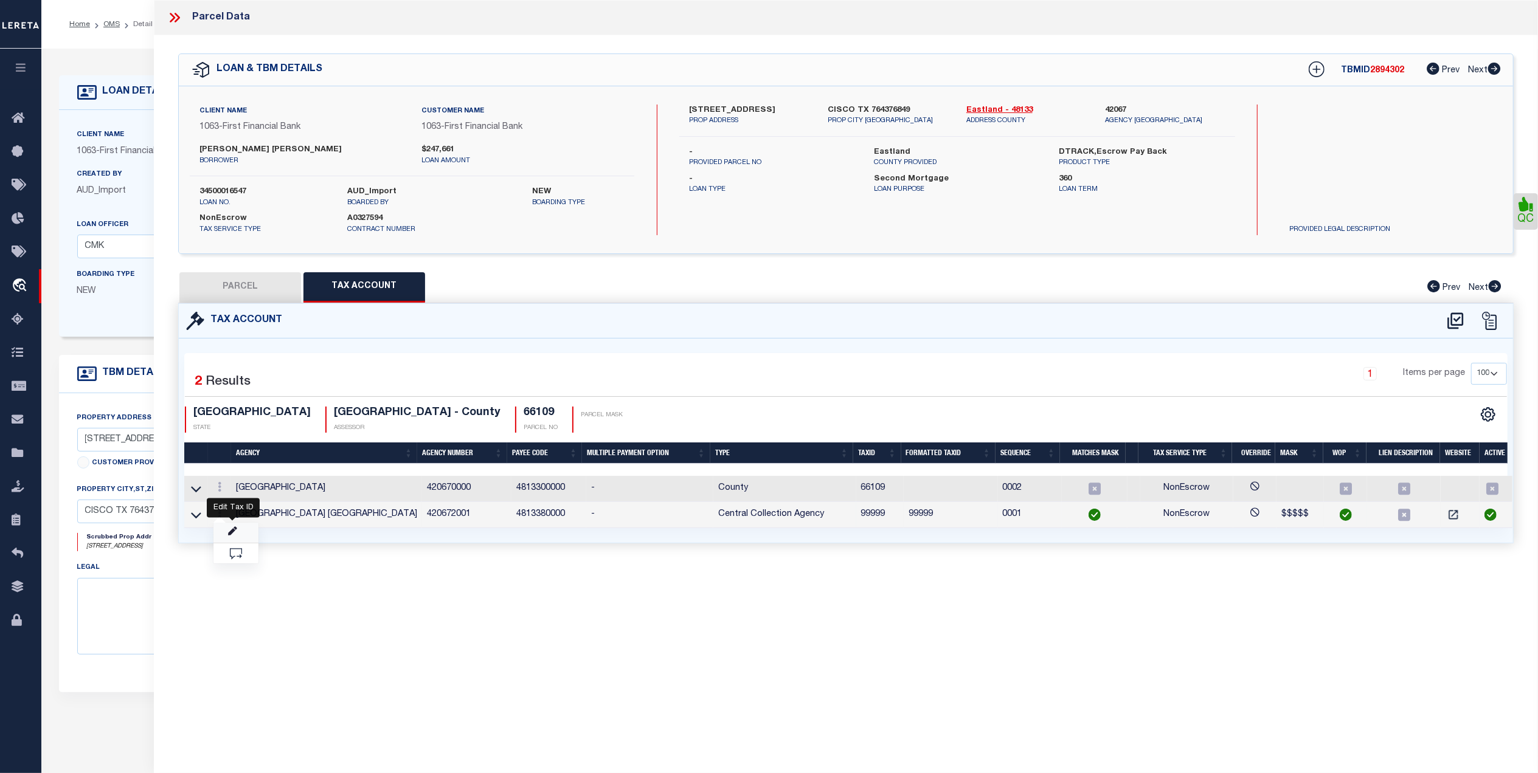
type input "XXXXX*"
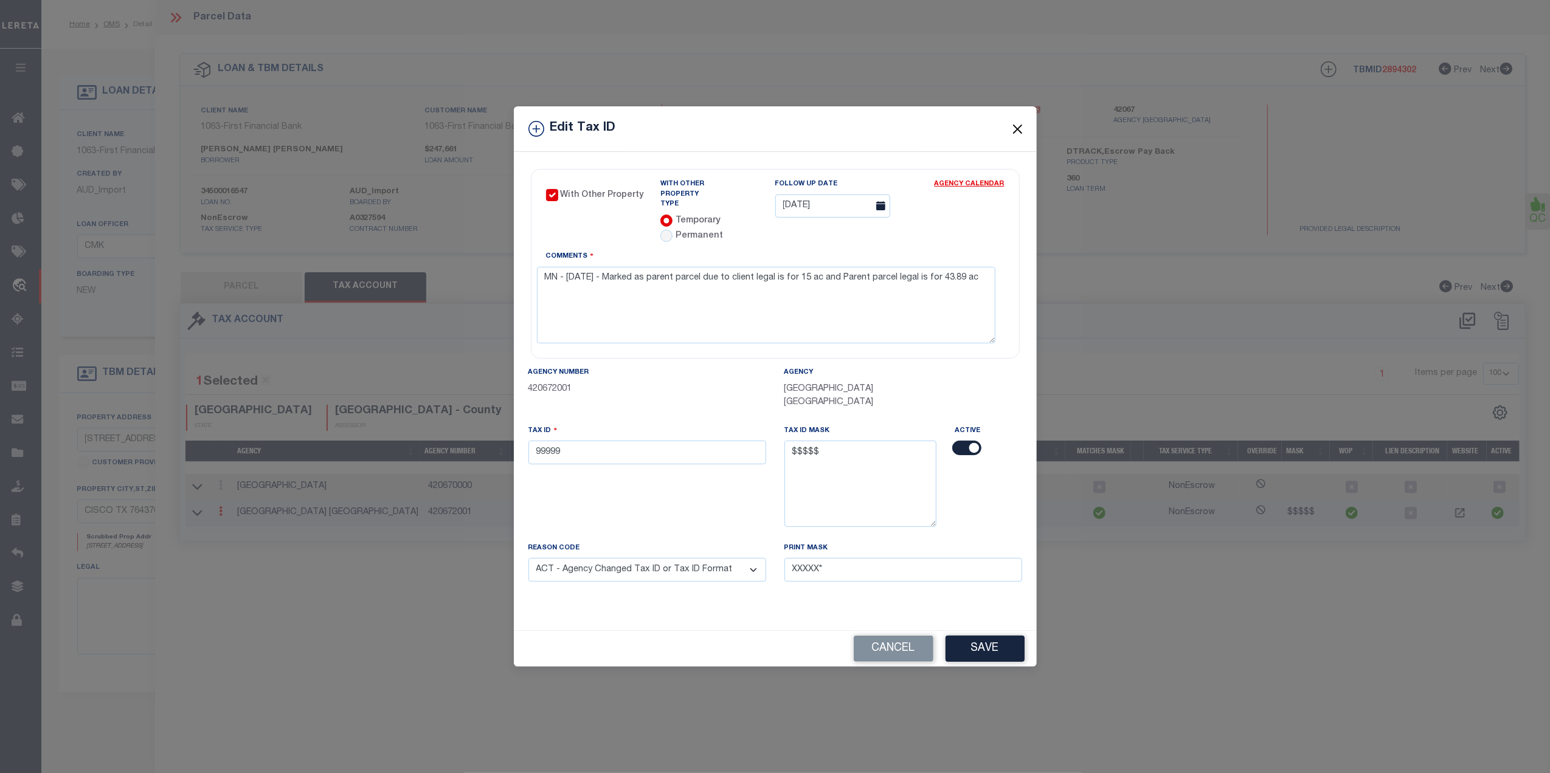
click at [1009, 129] on button "Close" at bounding box center [1017, 129] width 16 height 16
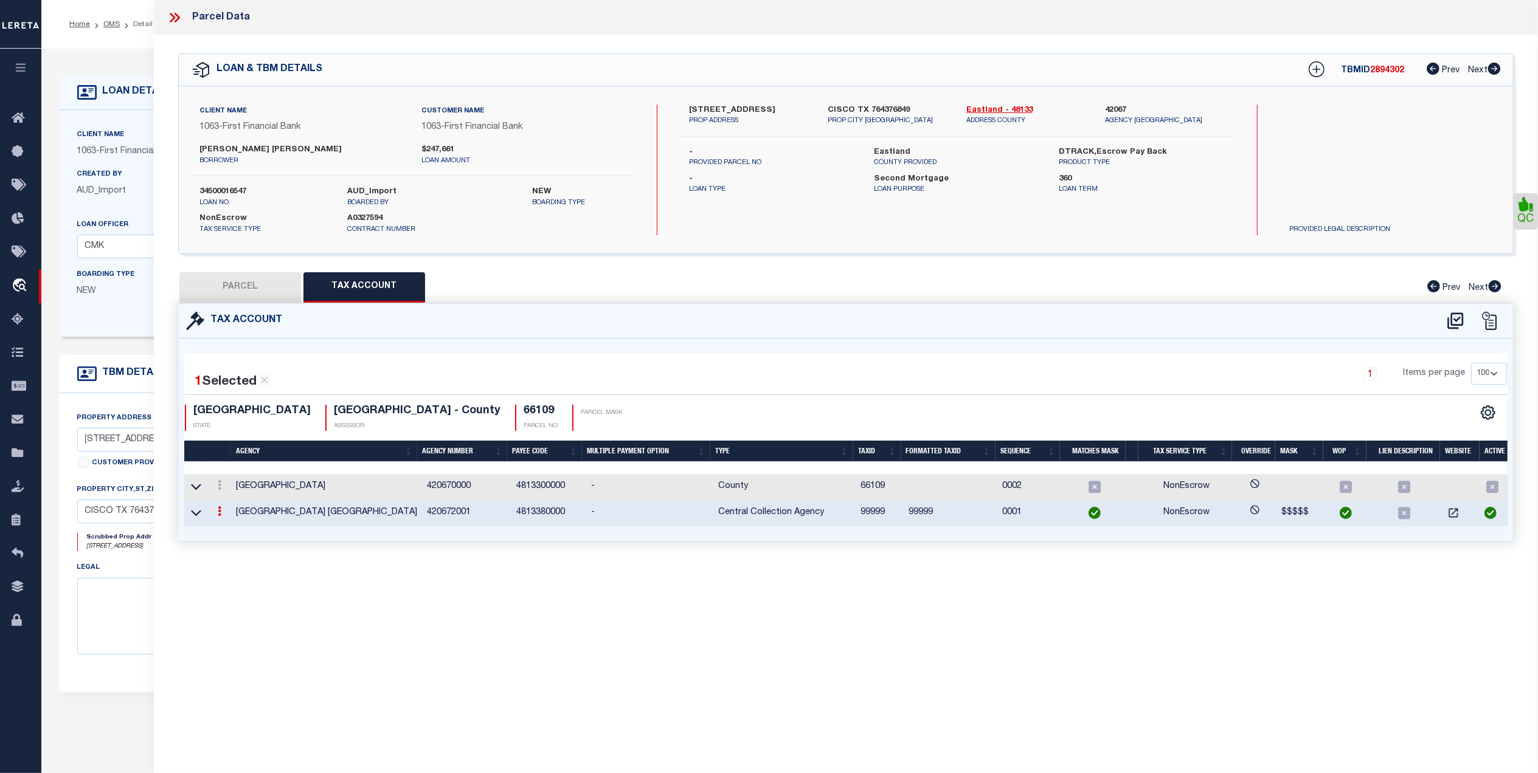
click at [178, 17] on icon at bounding box center [176, 18] width 5 height 10
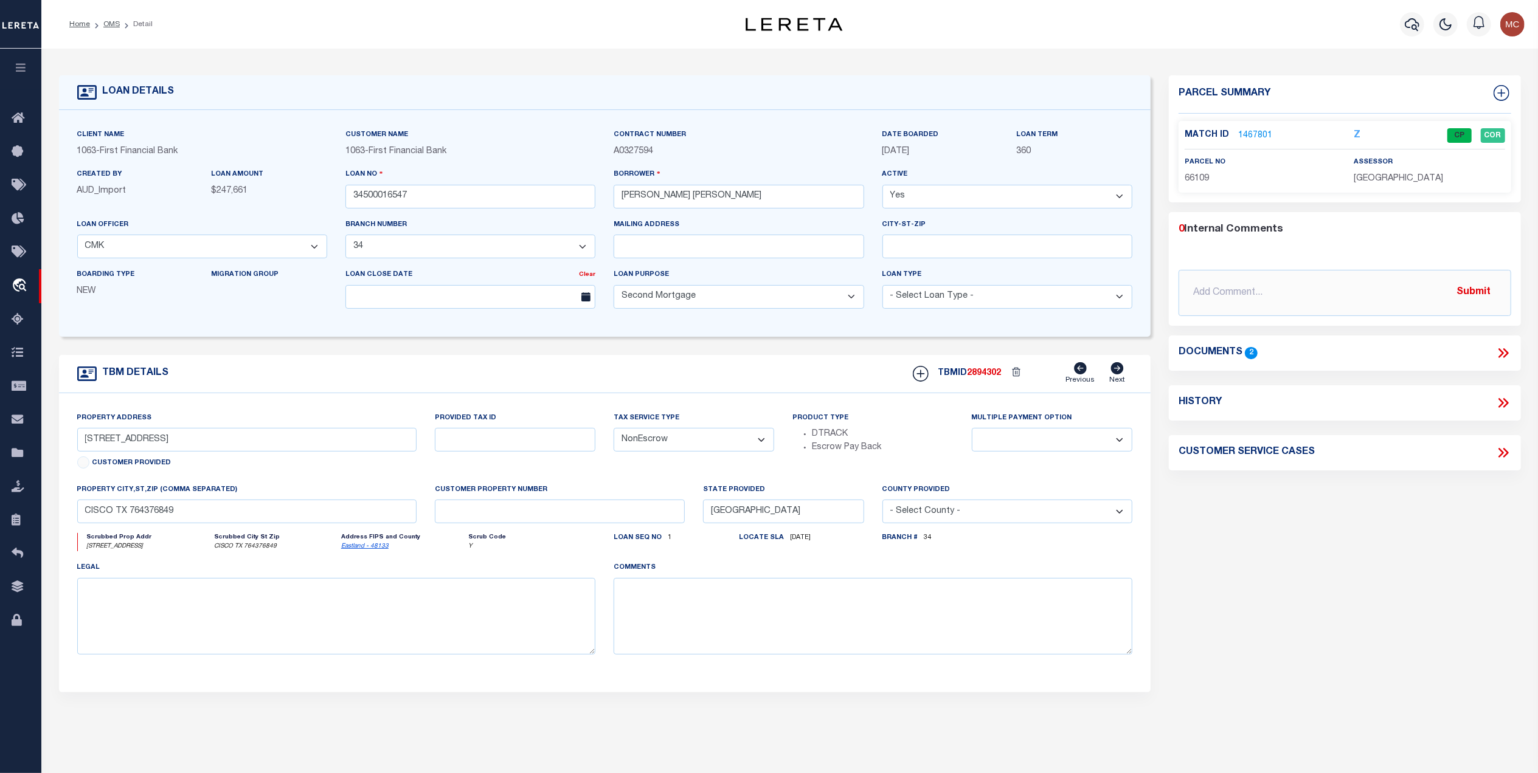
click at [1501, 353] on icon at bounding box center [1503, 353] width 16 height 16
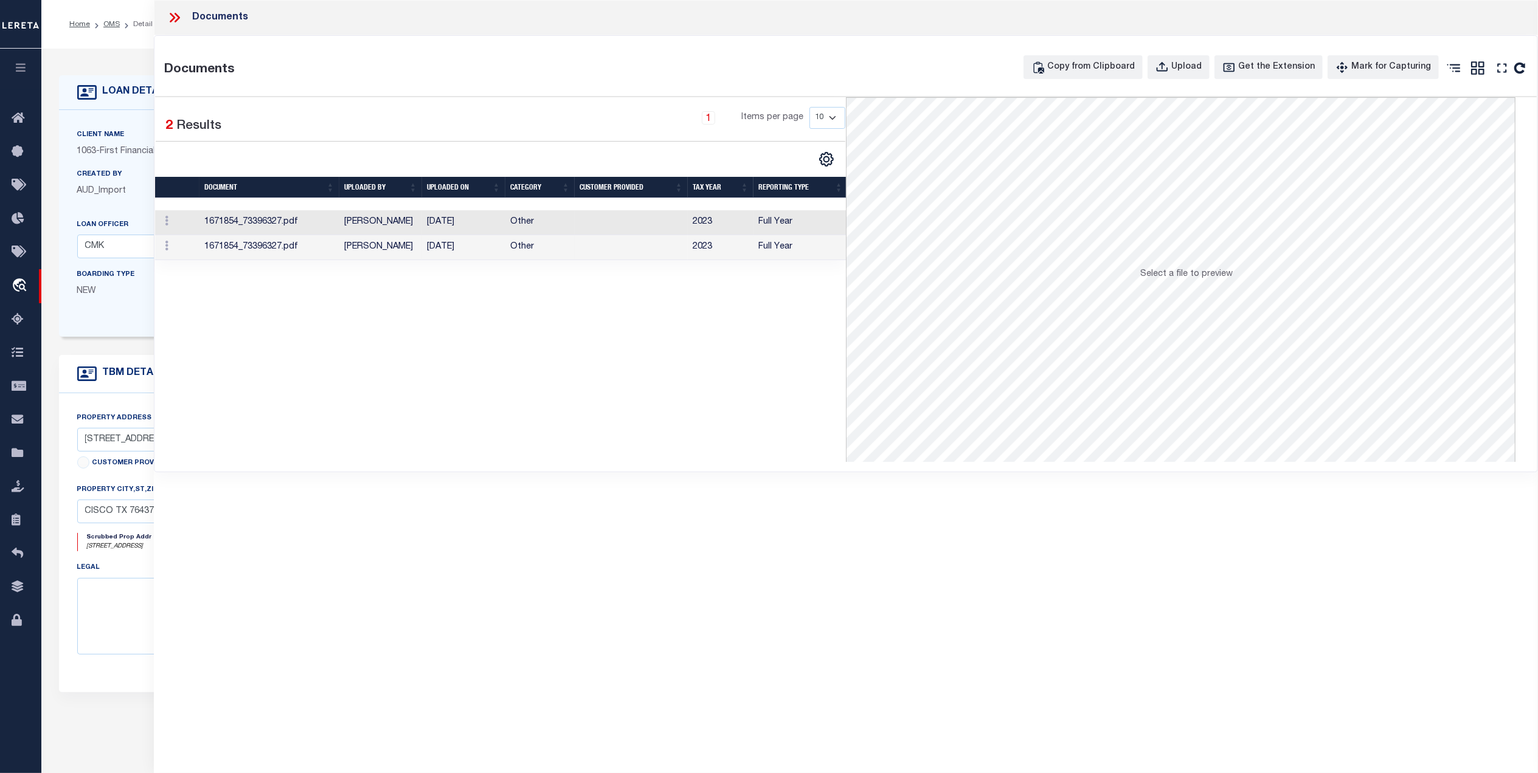
click at [528, 215] on td "Other" at bounding box center [539, 222] width 69 height 25
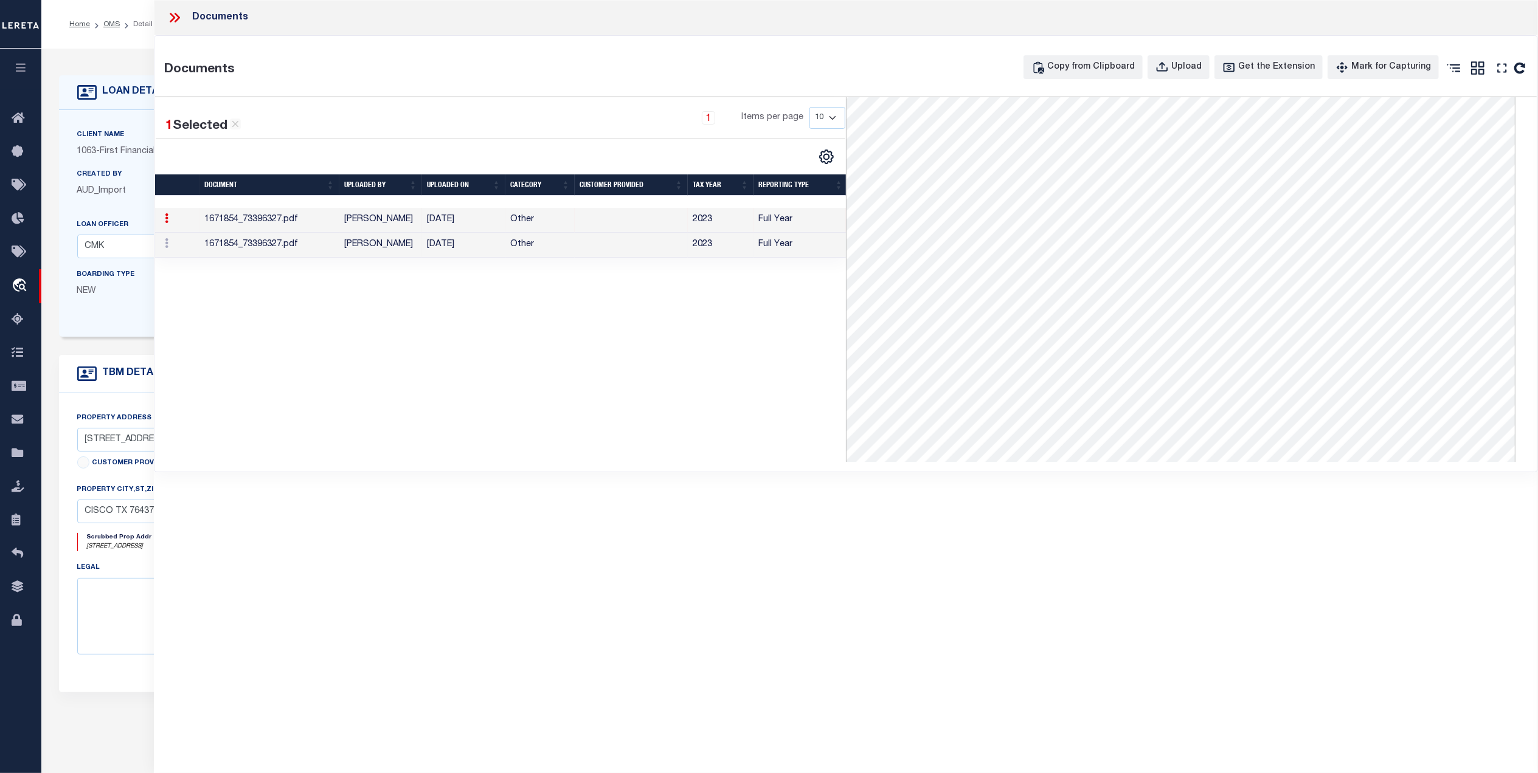
scroll to position [382, 0]
click at [174, 18] on icon at bounding box center [172, 18] width 5 height 10
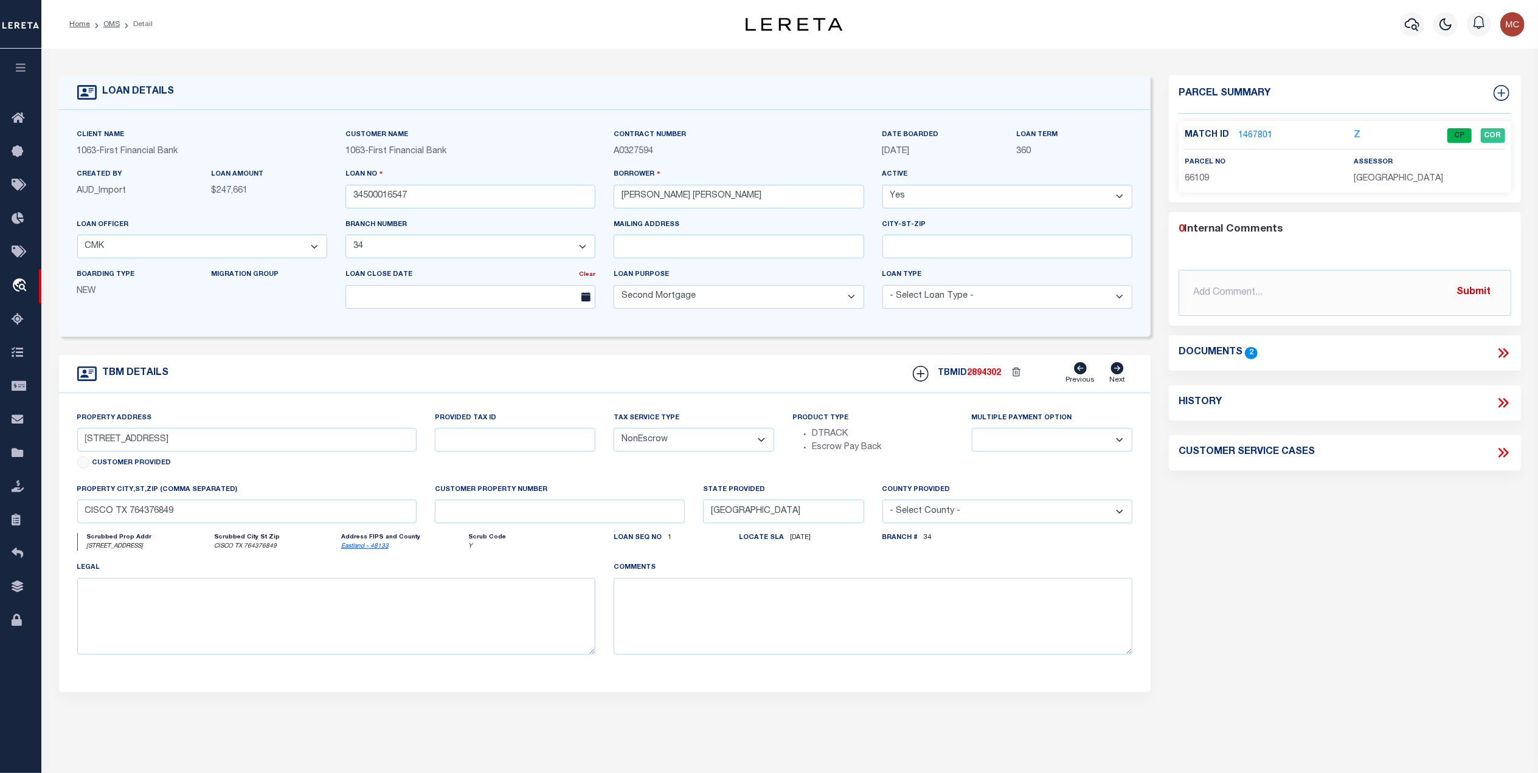
click at [1251, 139] on link "1467801" at bounding box center [1255, 136] width 34 height 13
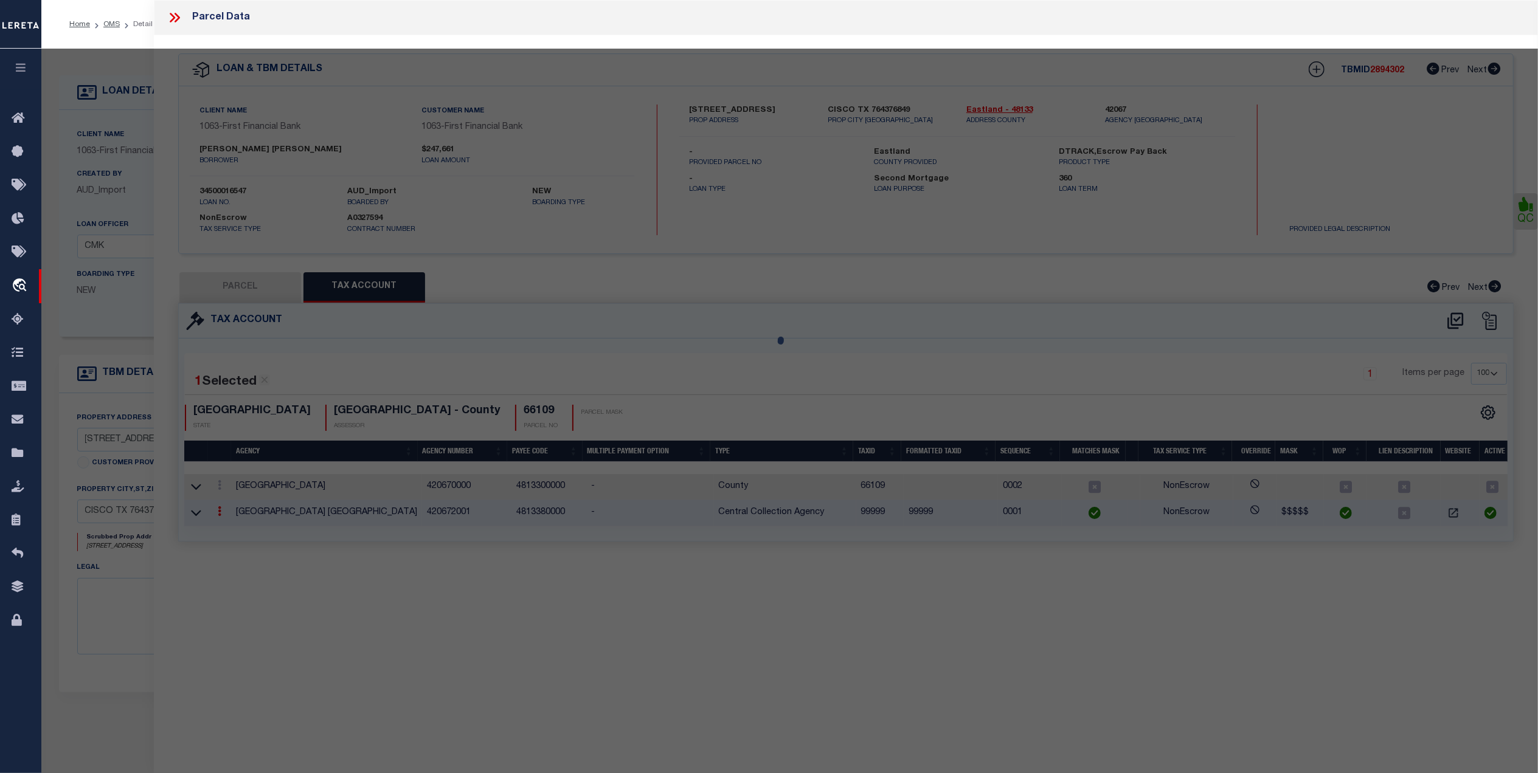
select select "AS"
checkbox input "false"
select select "CP"
type input "GREEN [PERSON_NAME]"
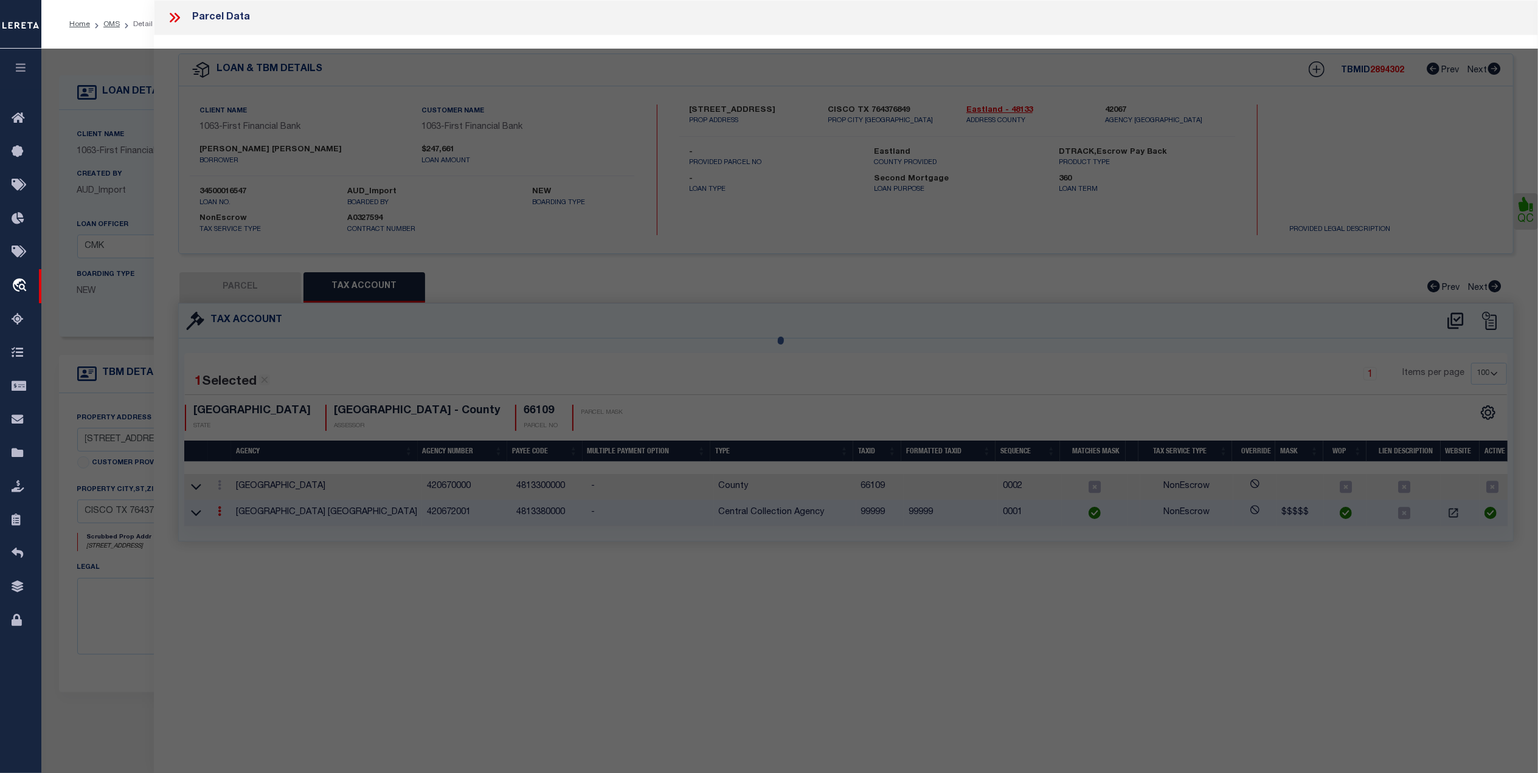
select select
type input "[STREET_ADDRESS]"
type input "CISCO TX 76437"
type textarea "SE/4 47 BLK 3 H AND TC RR CO ABST 240"
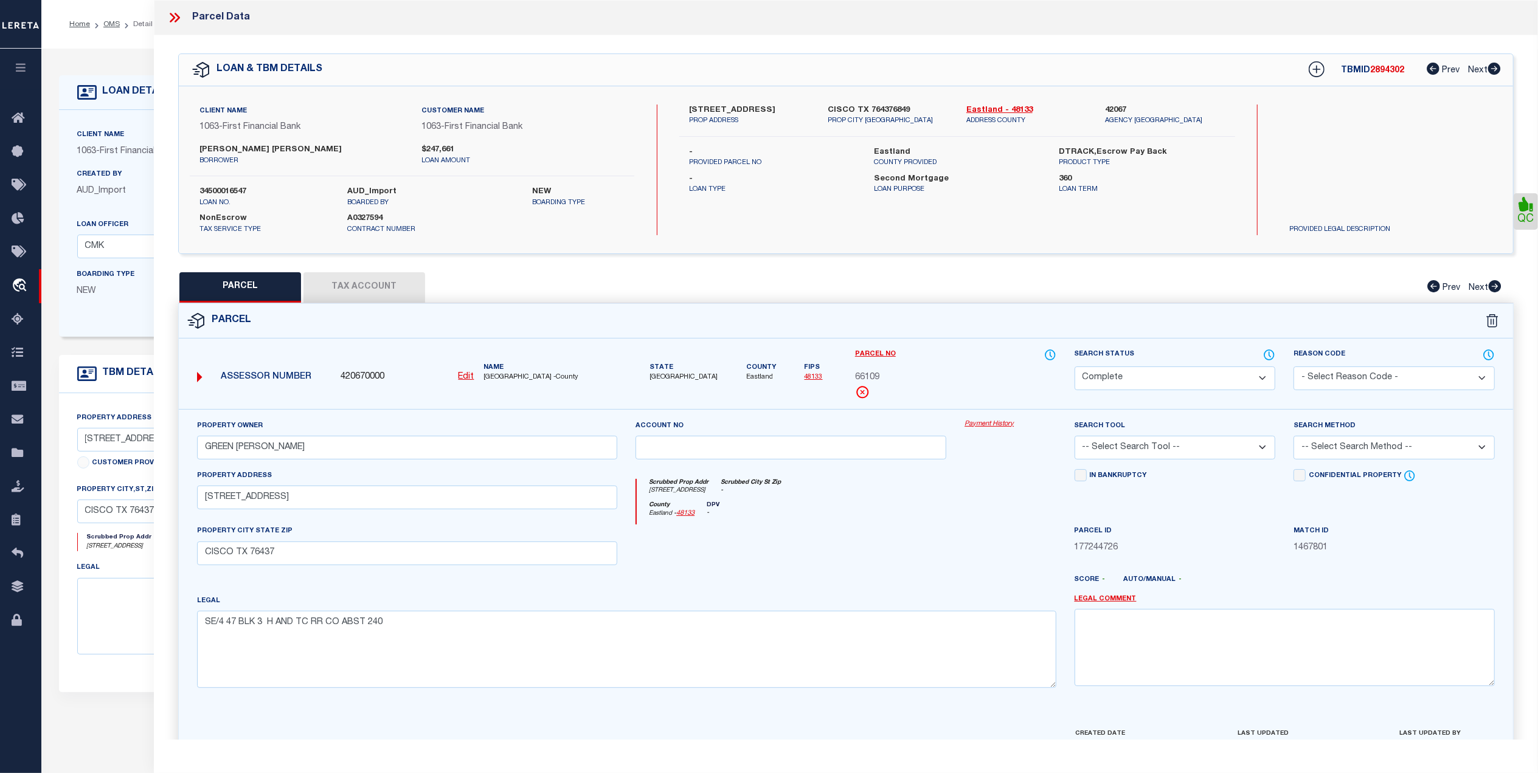
click at [394, 276] on button "Tax Account" at bounding box center [364, 287] width 122 height 30
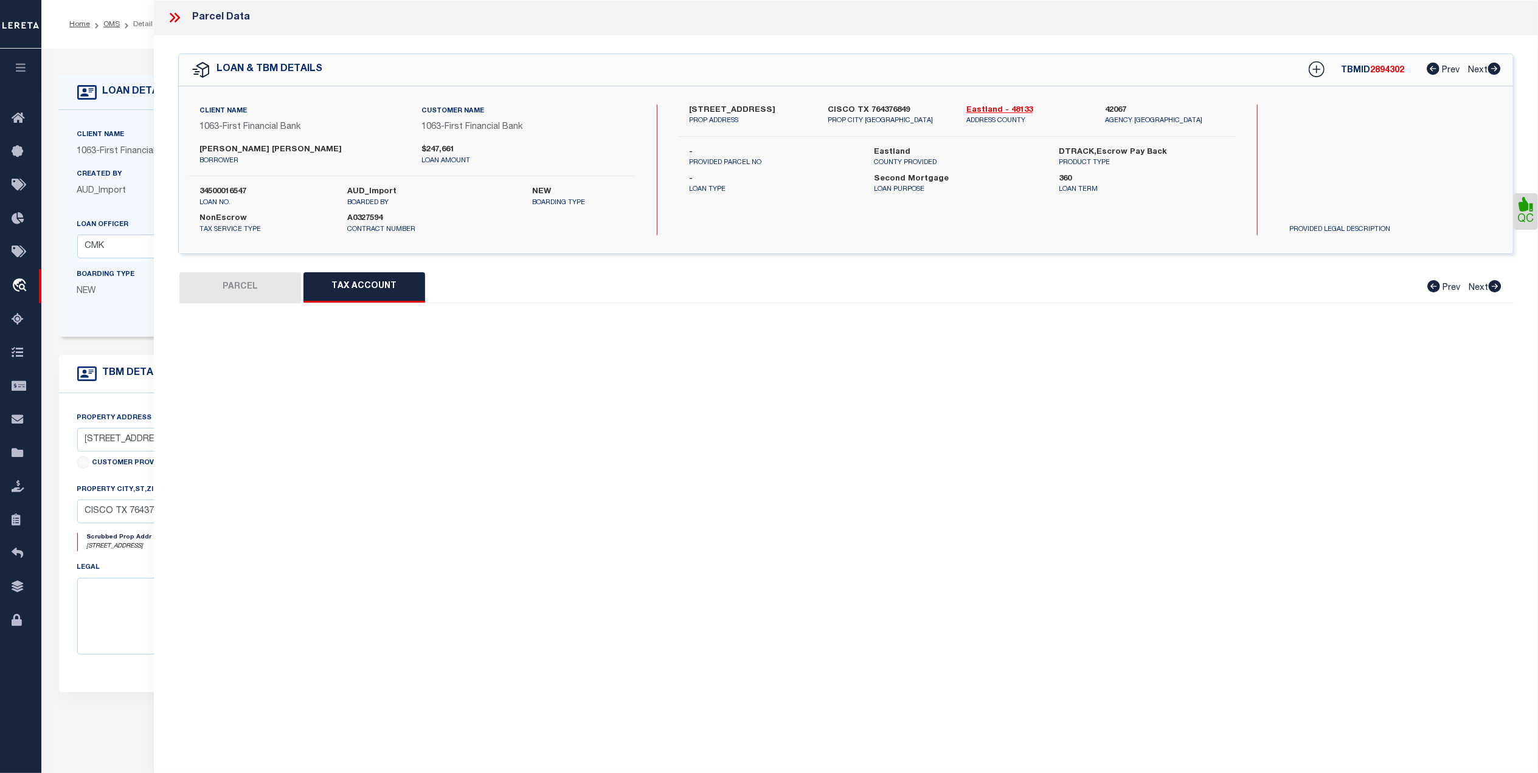
select select "100"
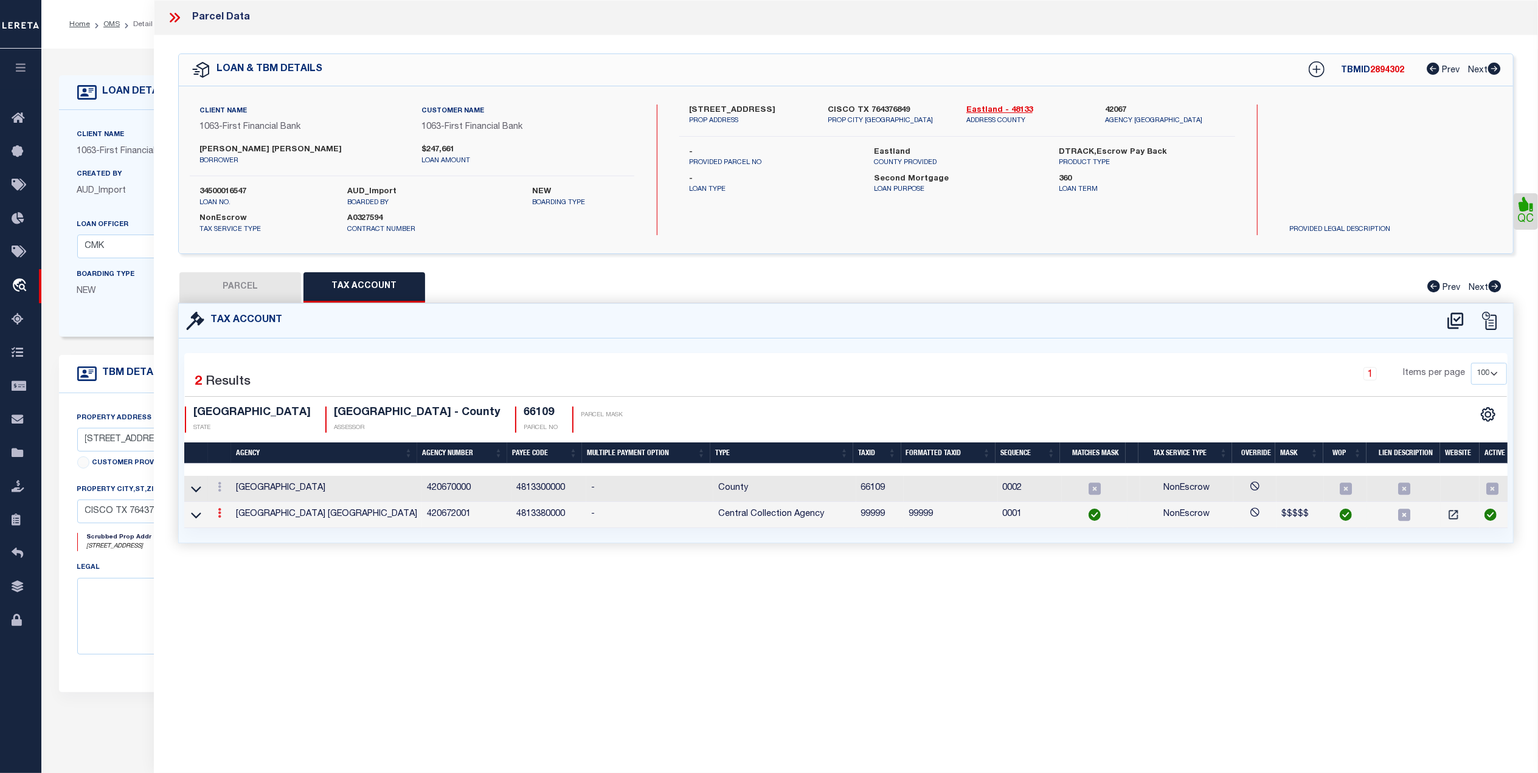
click at [216, 516] on link at bounding box center [219, 515] width 13 height 10
click at [237, 531] on link at bounding box center [235, 533] width 45 height 20
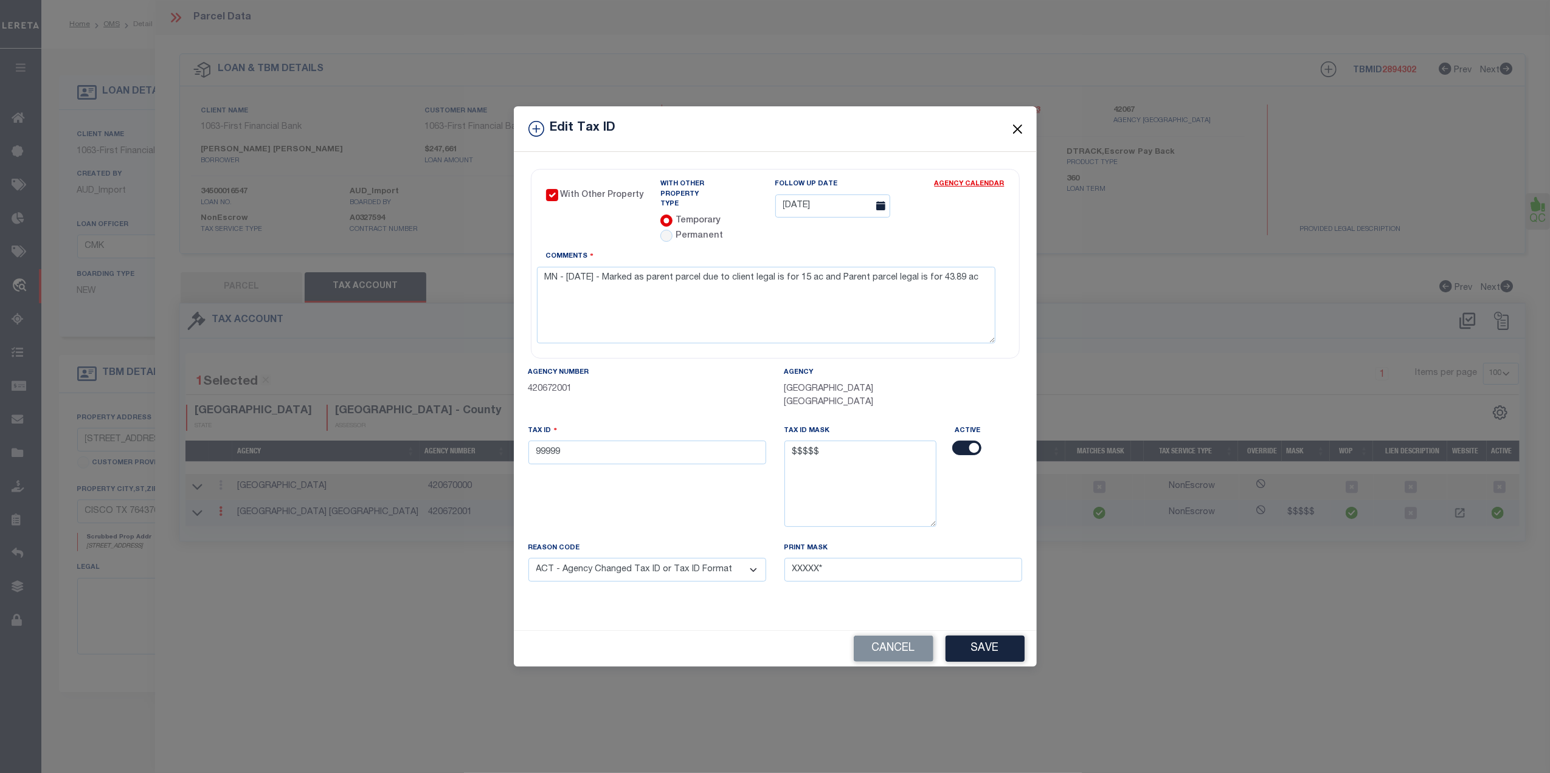
click at [1018, 128] on button "Close" at bounding box center [1017, 129] width 16 height 16
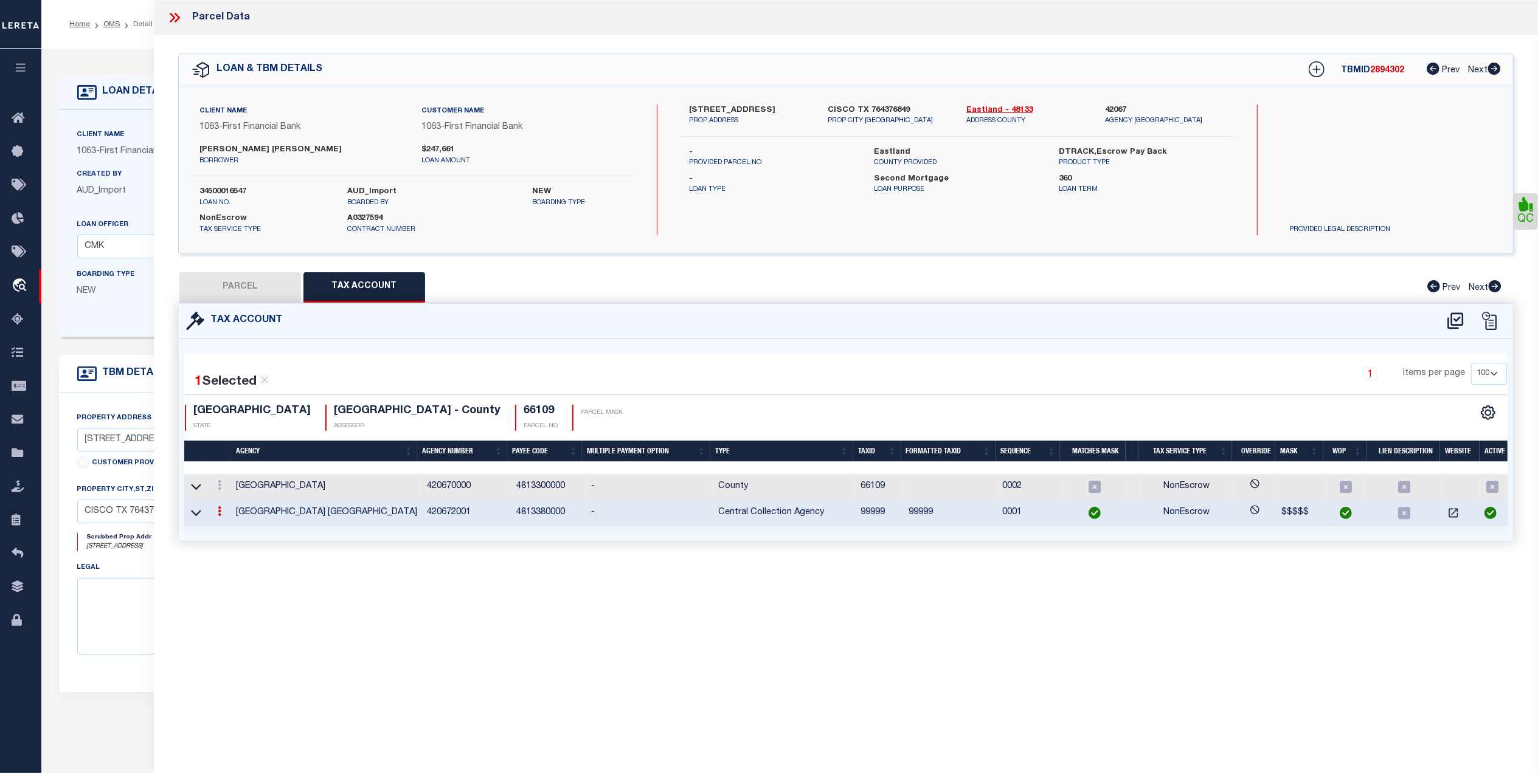
click at [263, 286] on button "PARCEL" at bounding box center [240, 287] width 122 height 30
select select "AS"
checkbox input "false"
select select "CP"
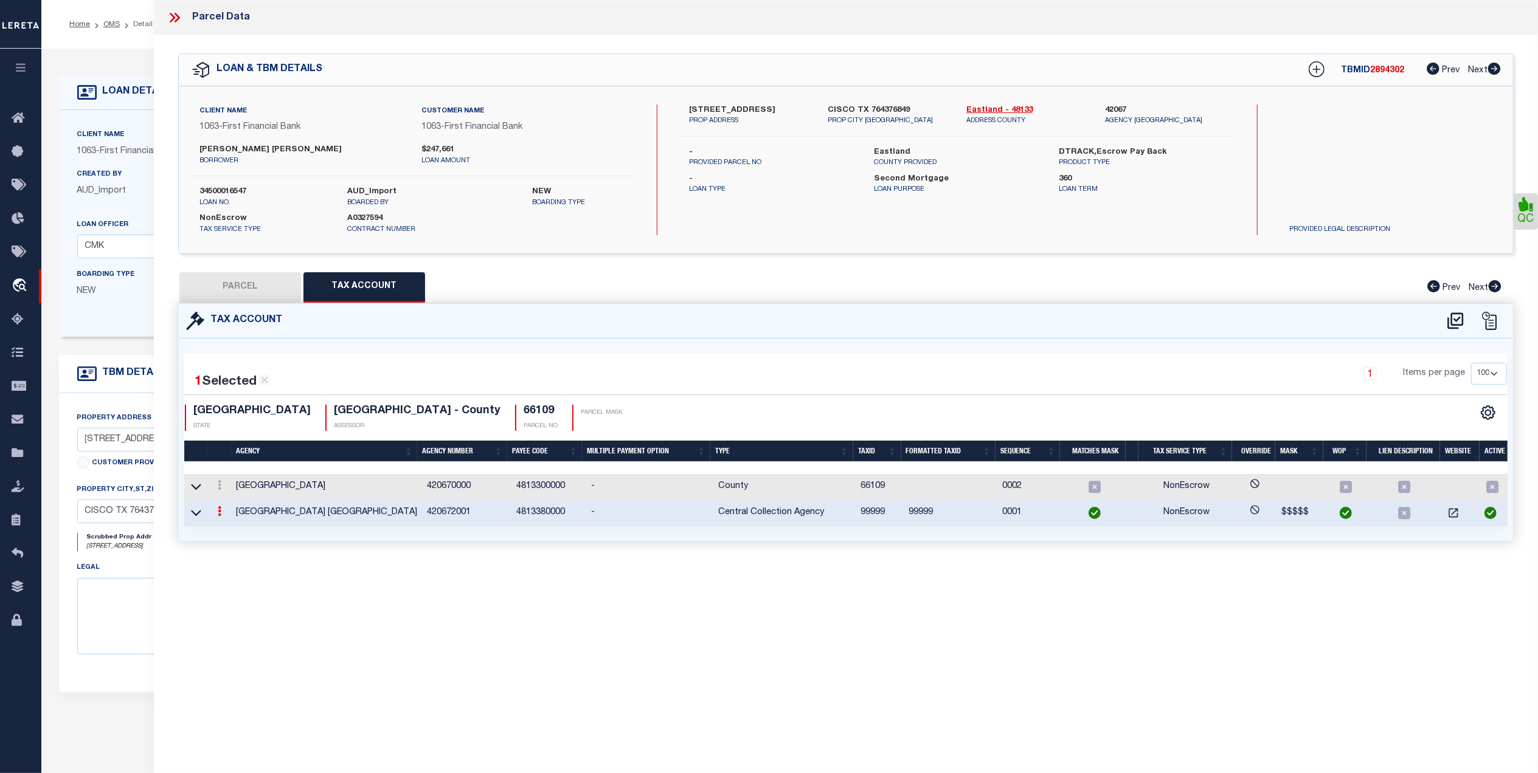
type input "GREEN [PERSON_NAME]"
select select
type input "[STREET_ADDRESS]"
type input "CISCO TX 76437"
type textarea "SE/4 47 BLK 3 H AND TC RR CO ABST 240"
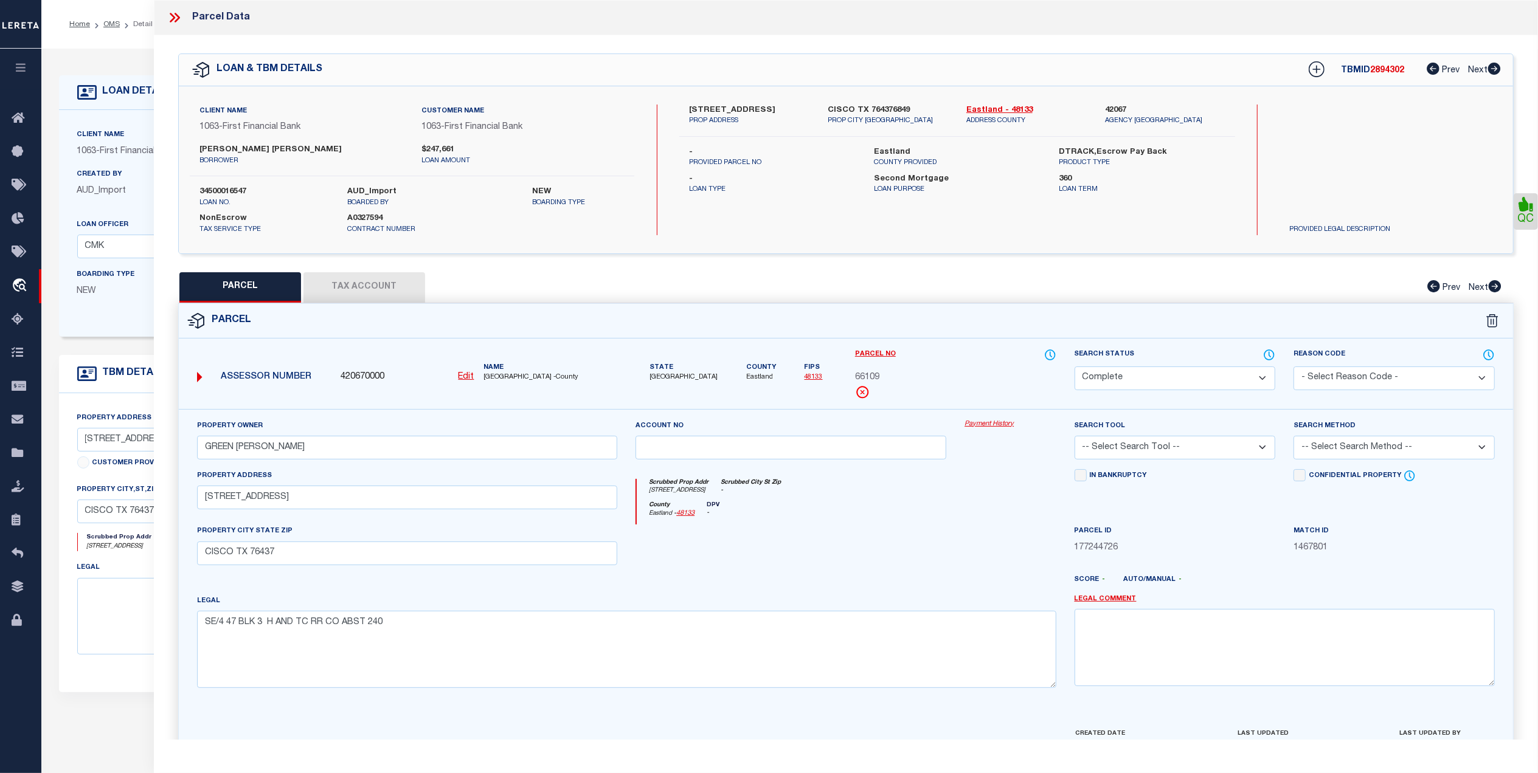
click at [807, 378] on link "48133" at bounding box center [813, 377] width 18 height 7
click at [876, 350] on link "Parcel No" at bounding box center [875, 355] width 41 height 10
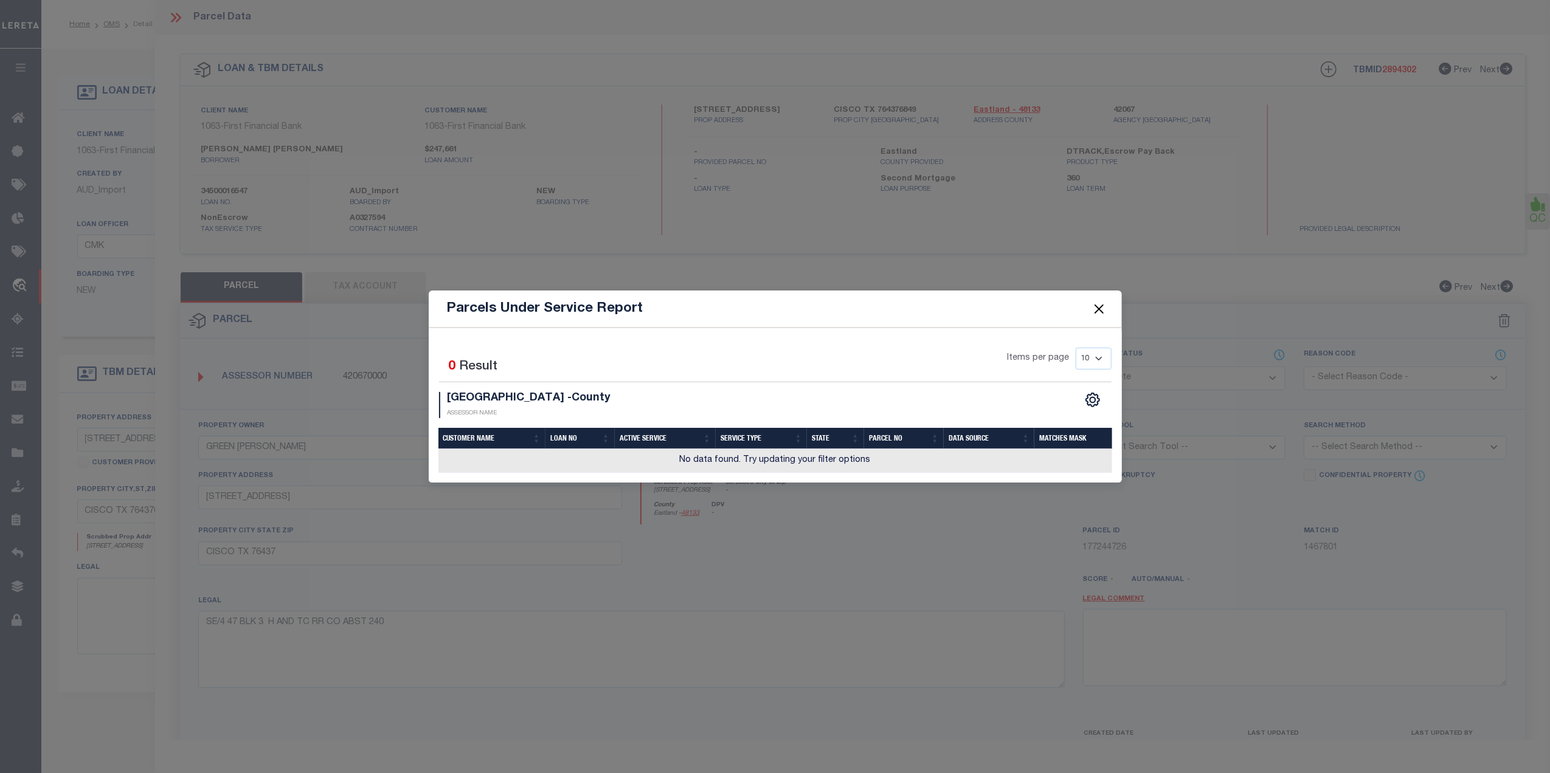
click at [1093, 308] on button "Close" at bounding box center [1099, 309] width 16 height 16
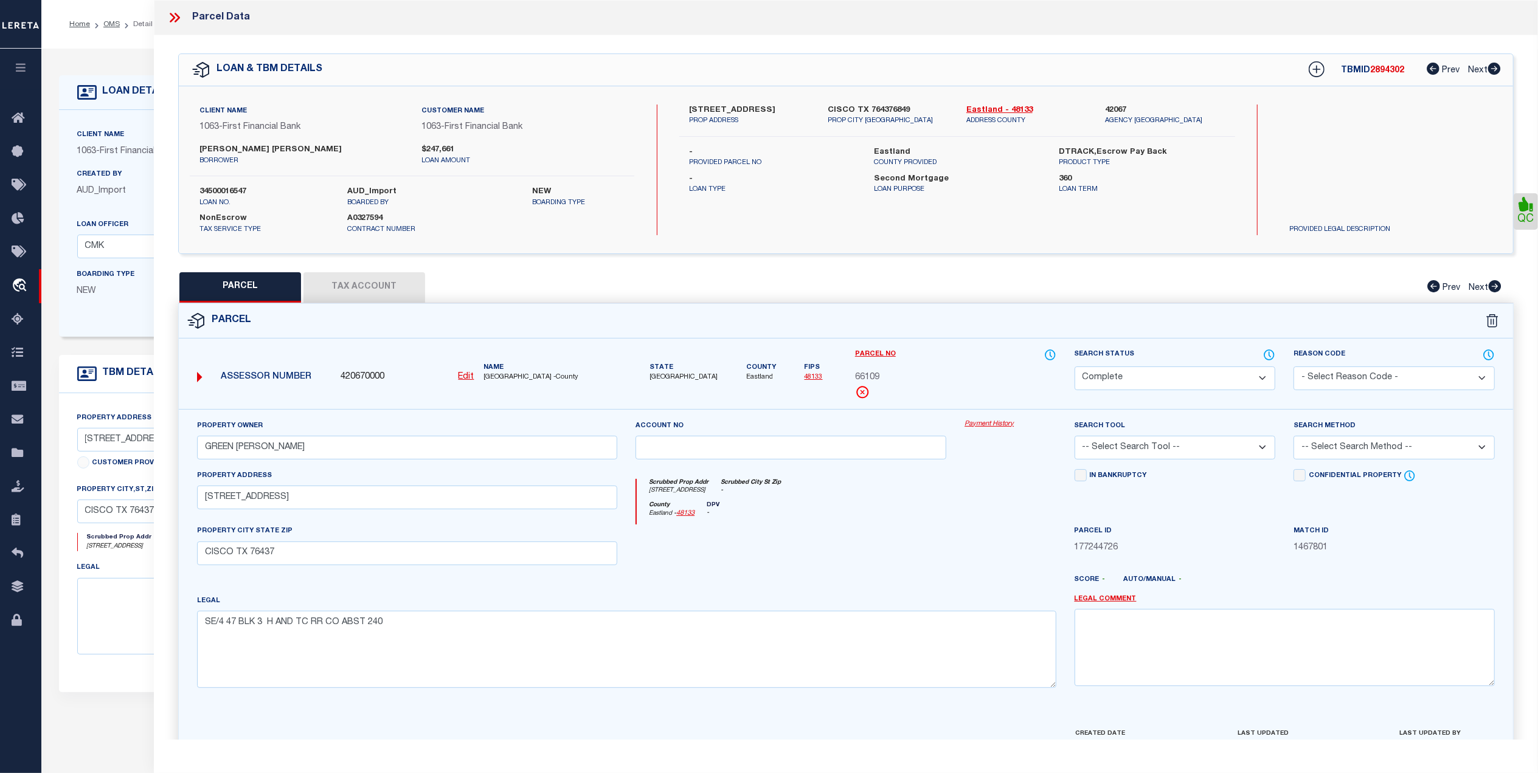
click at [171, 17] on icon at bounding box center [175, 18] width 16 height 16
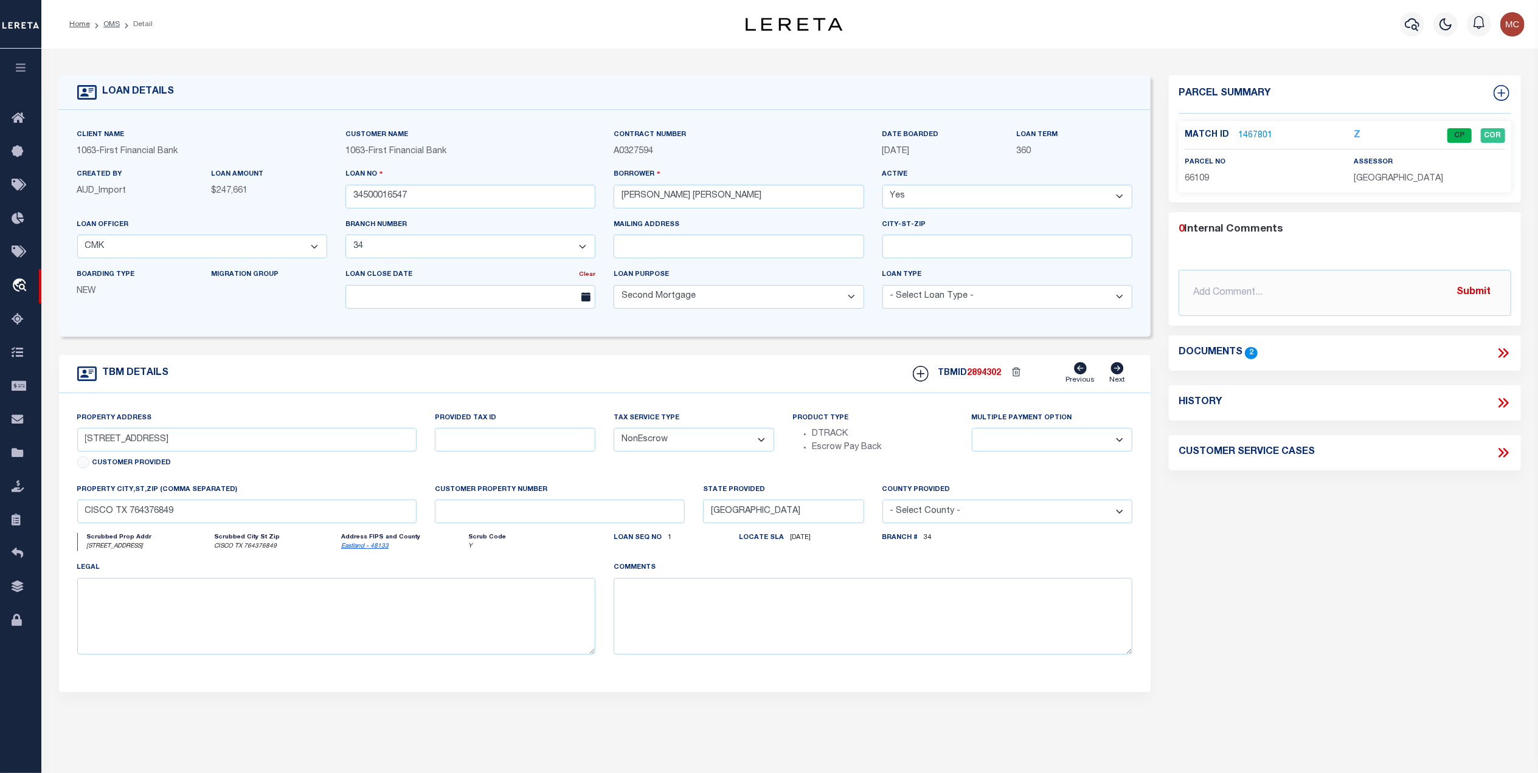
click at [1504, 353] on icon at bounding box center [1503, 353] width 16 height 16
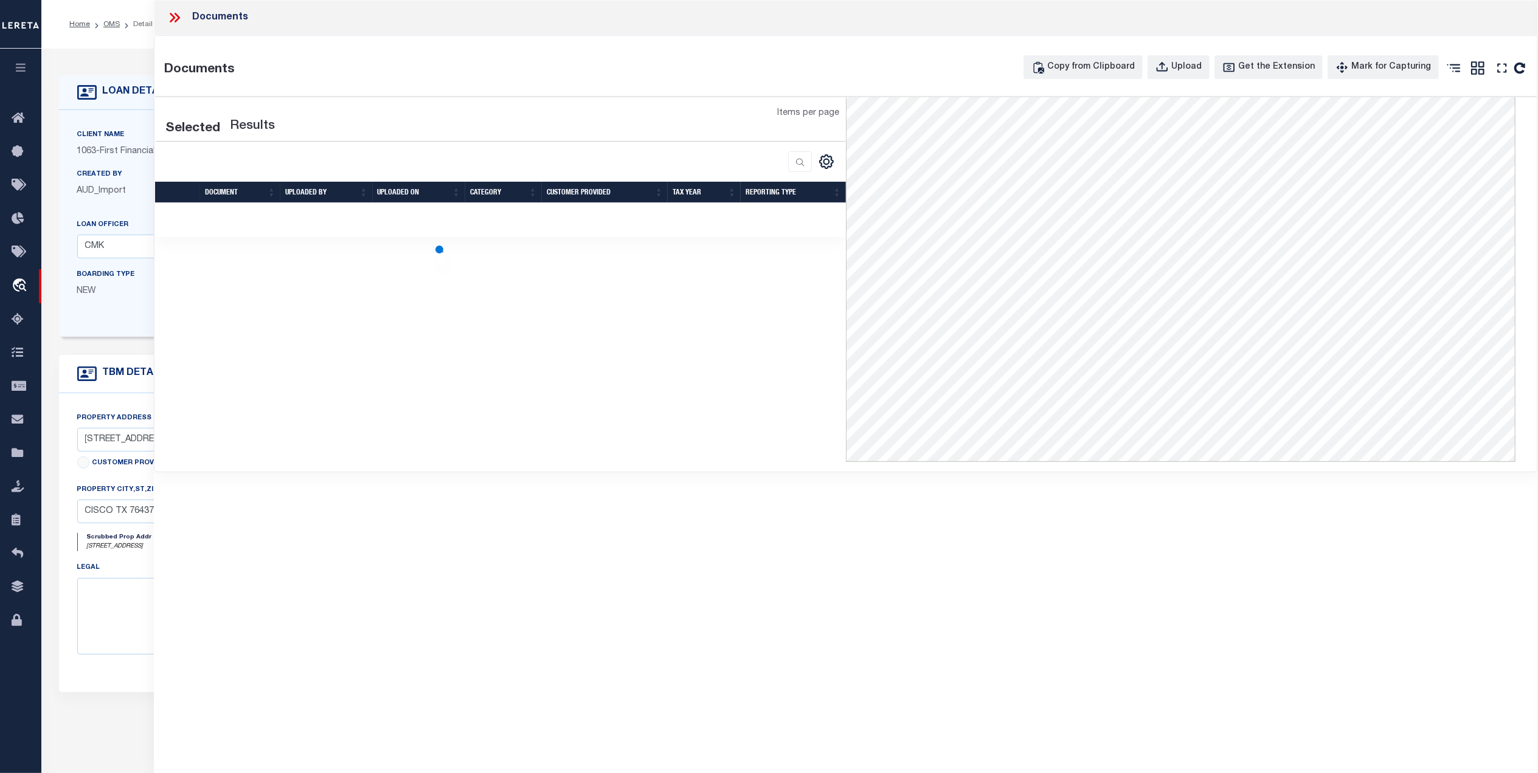
click at [173, 18] on icon at bounding box center [172, 18] width 5 height 10
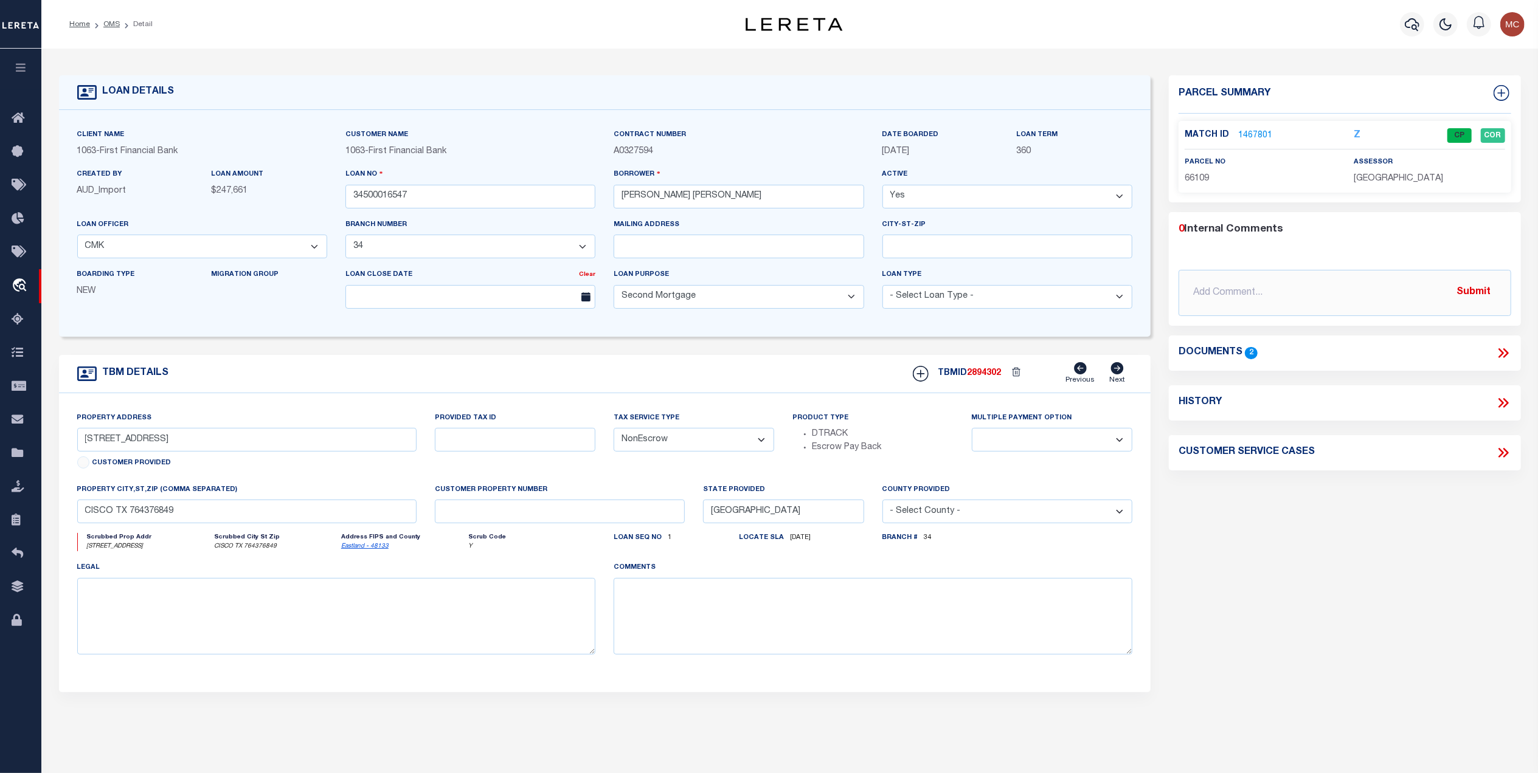
click at [1501, 406] on icon at bounding box center [1500, 403] width 5 height 10
select select "100"
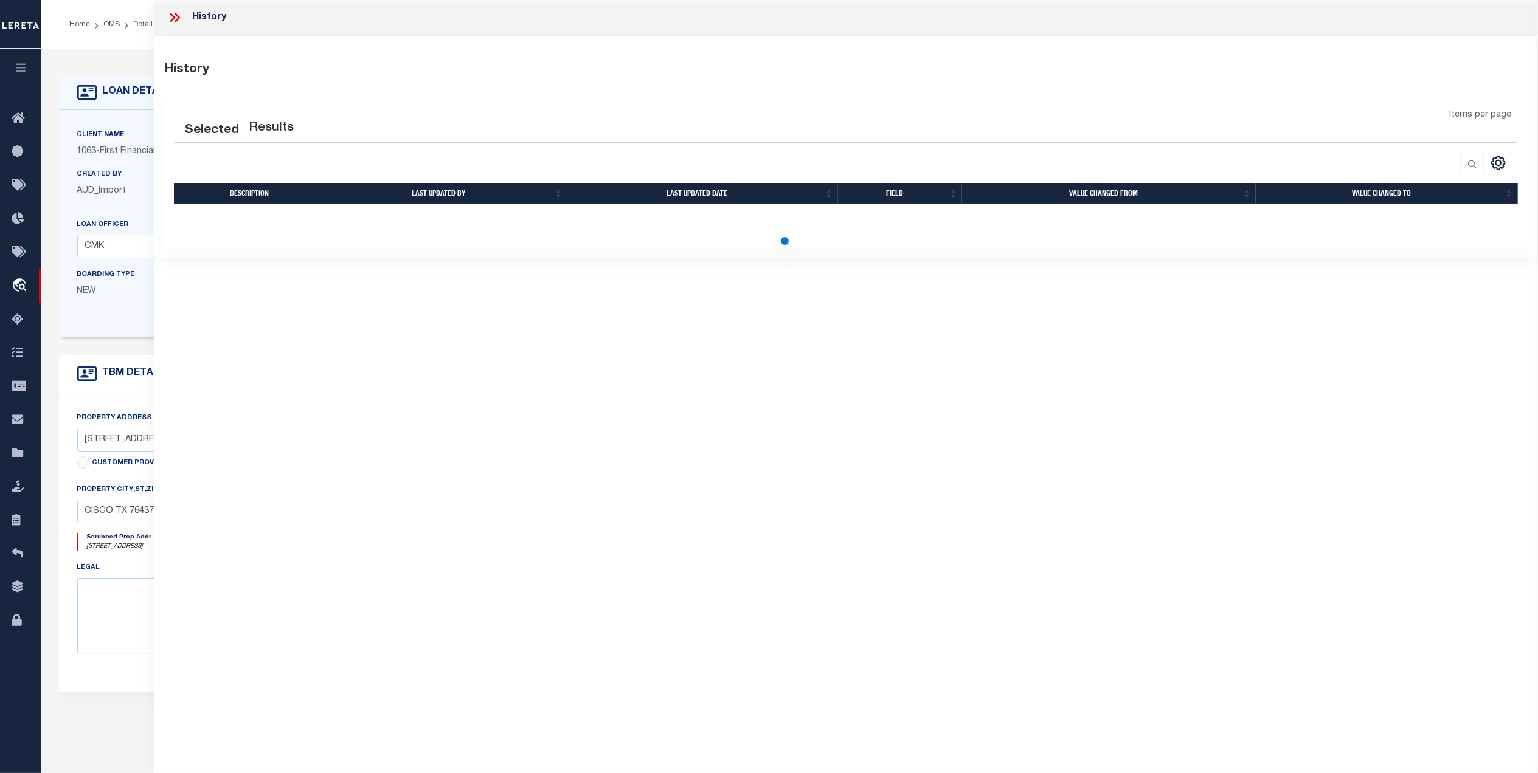
select select "100"
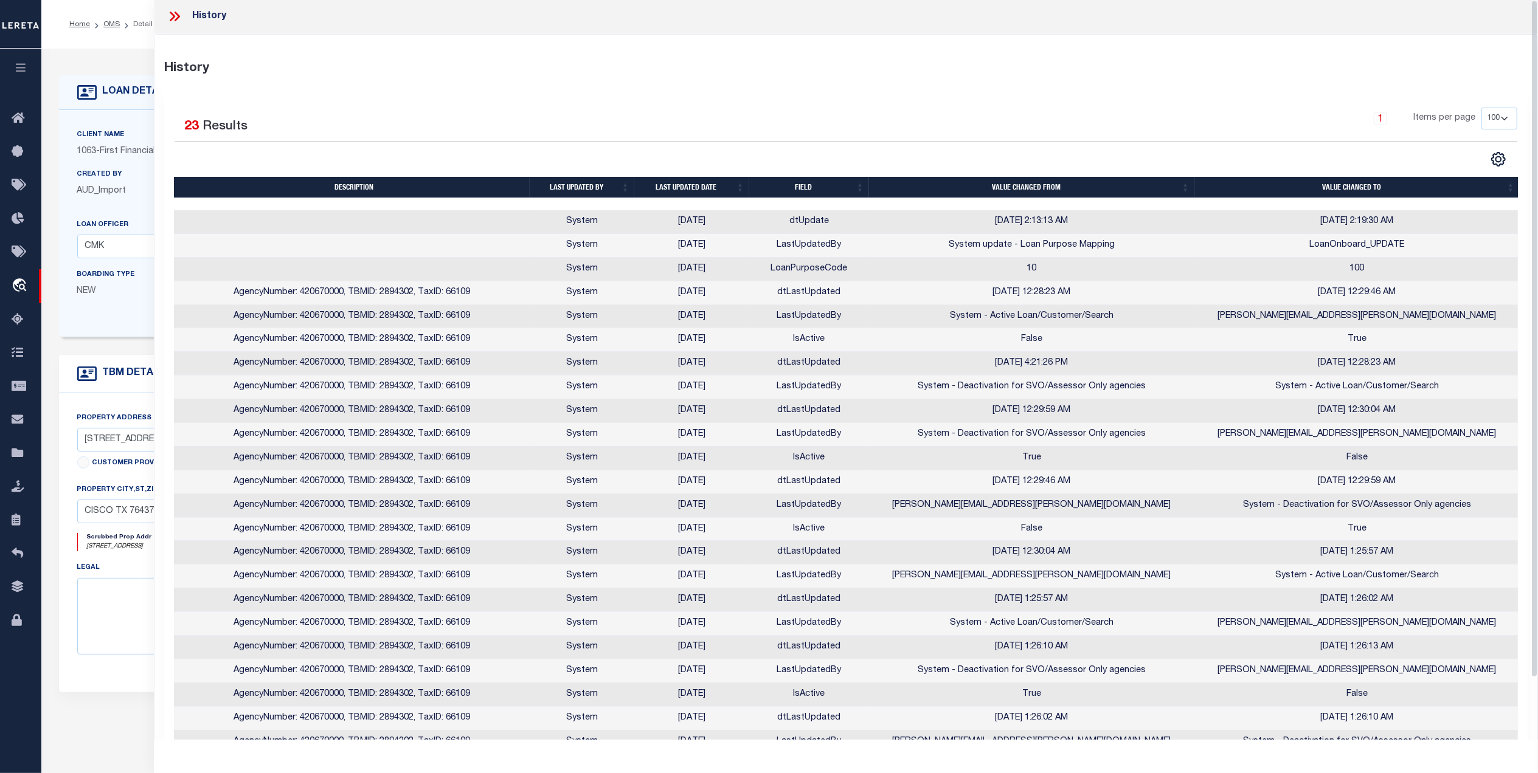
scroll to position [0, 0]
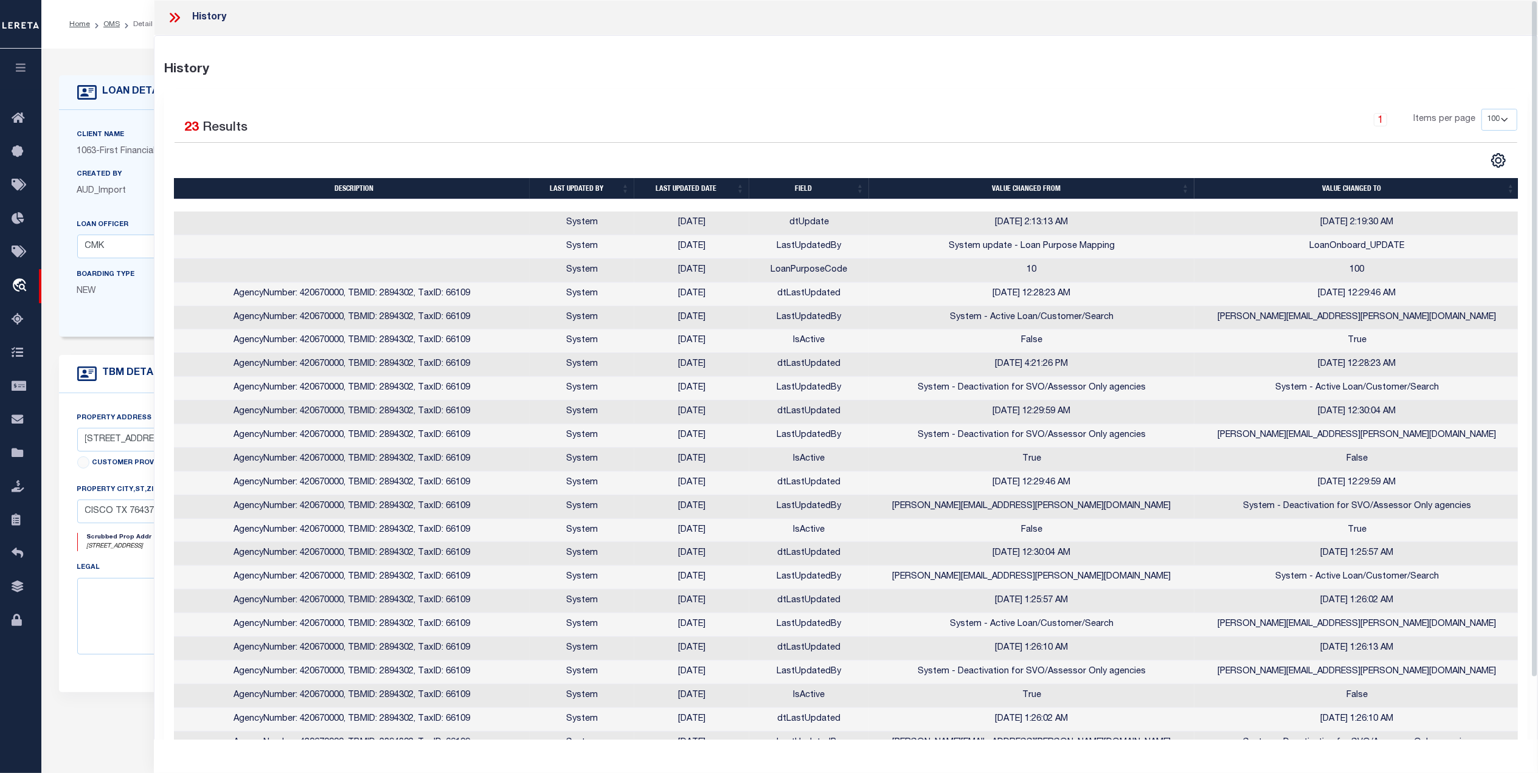
click at [170, 15] on icon at bounding box center [175, 18] width 16 height 16
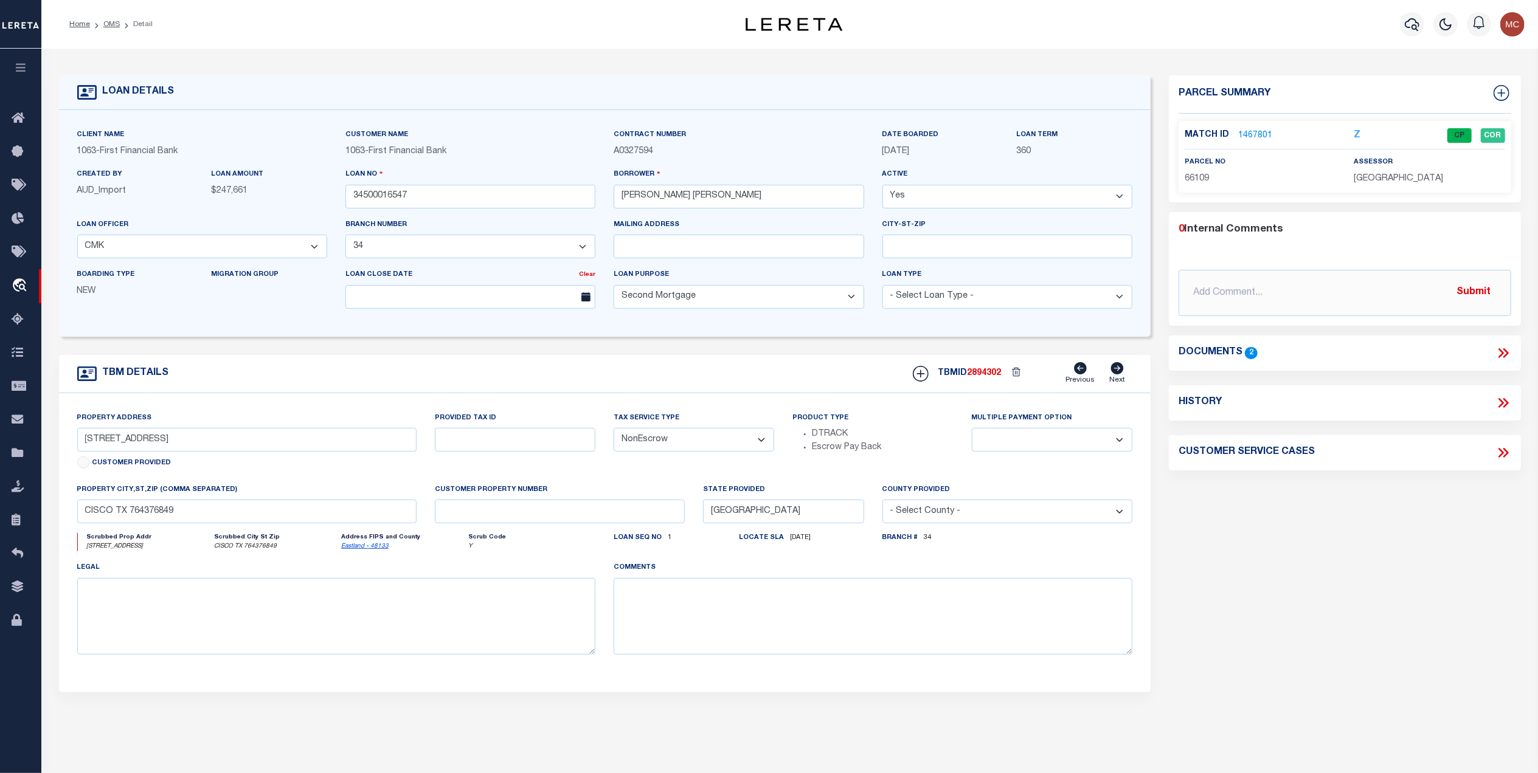
click at [1501, 351] on icon at bounding box center [1500, 353] width 5 height 10
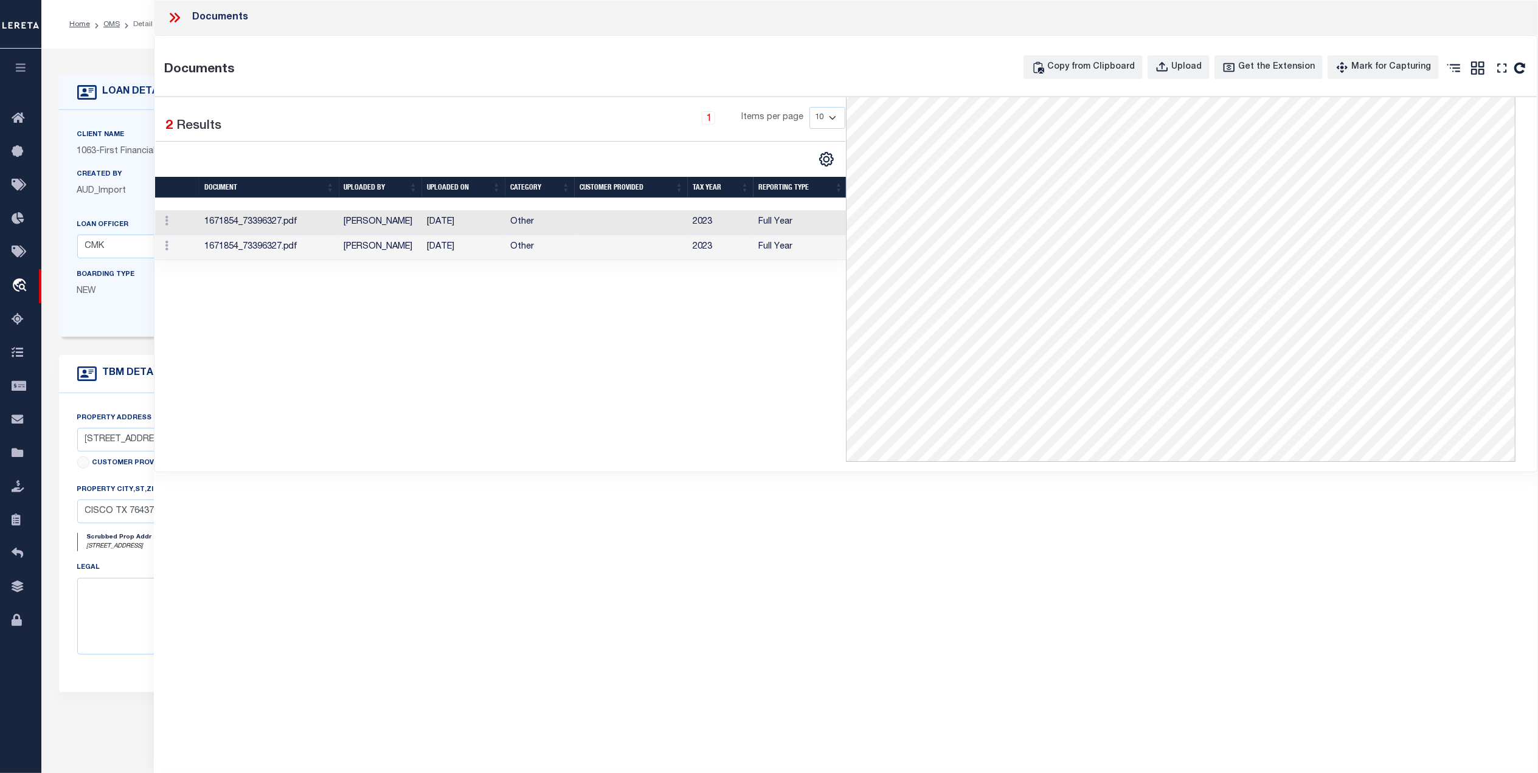
click at [575, 253] on td at bounding box center [631, 247] width 113 height 25
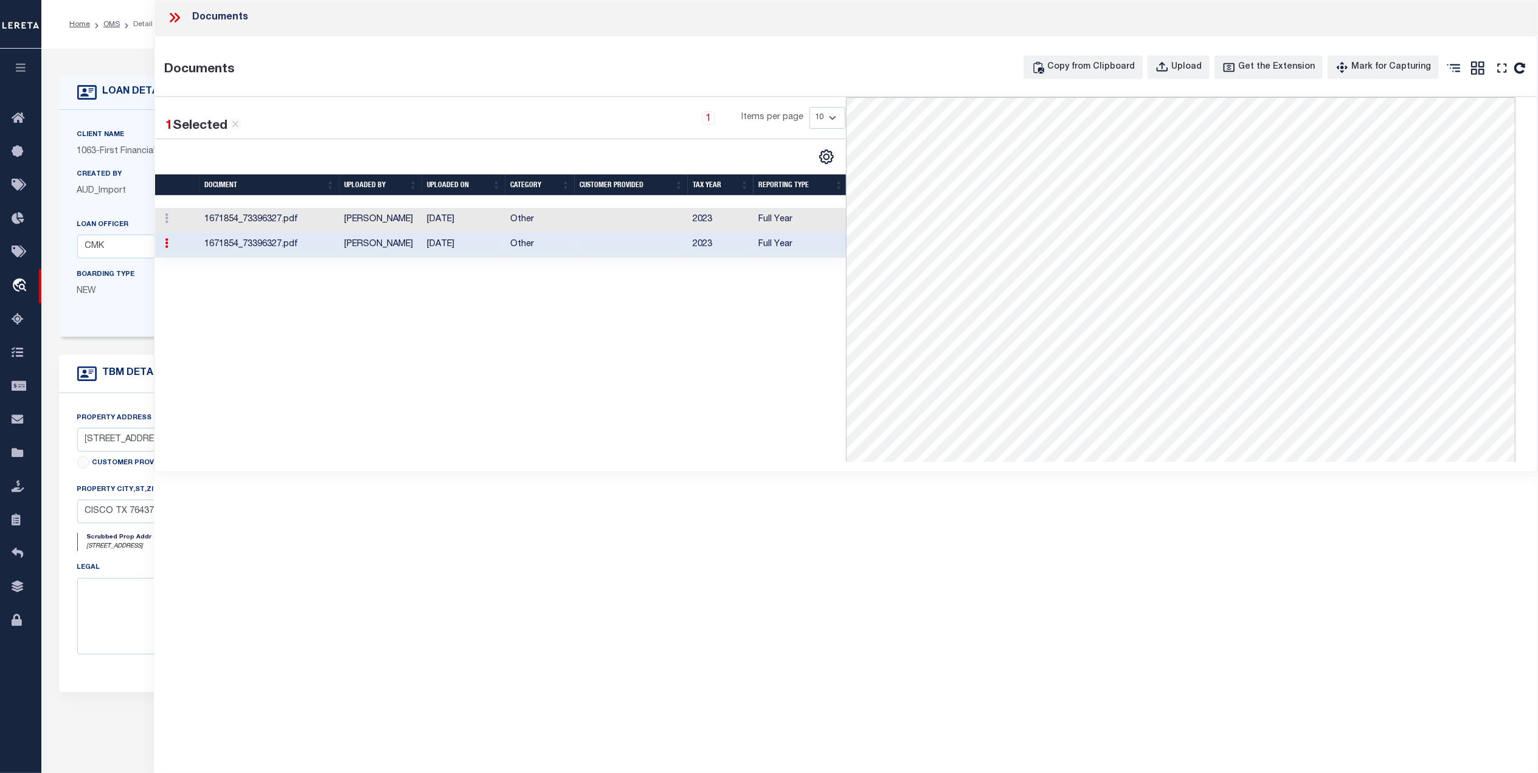
click at [693, 220] on td "2023" at bounding box center [721, 220] width 66 height 25
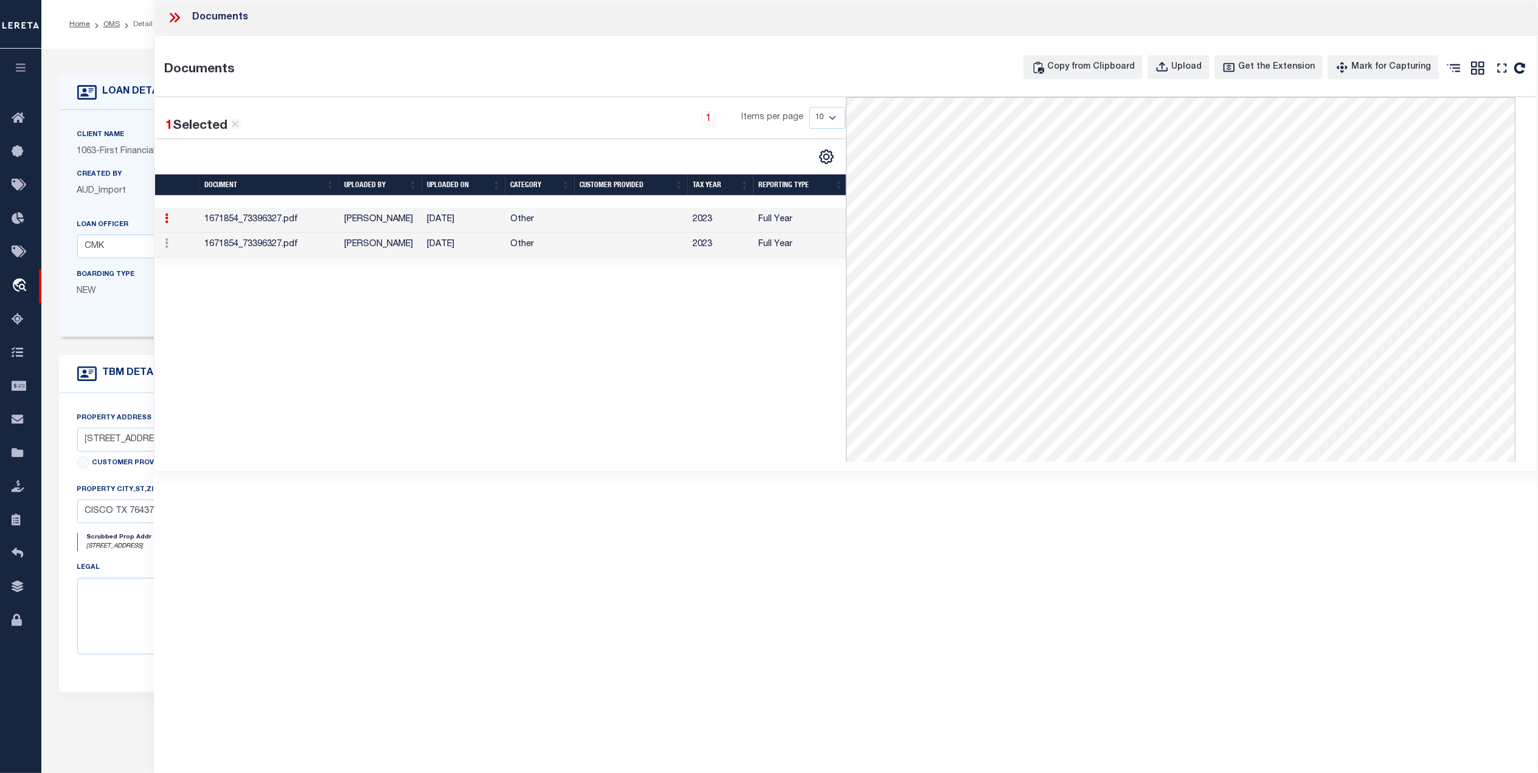
click at [173, 18] on icon at bounding box center [175, 18] width 16 height 16
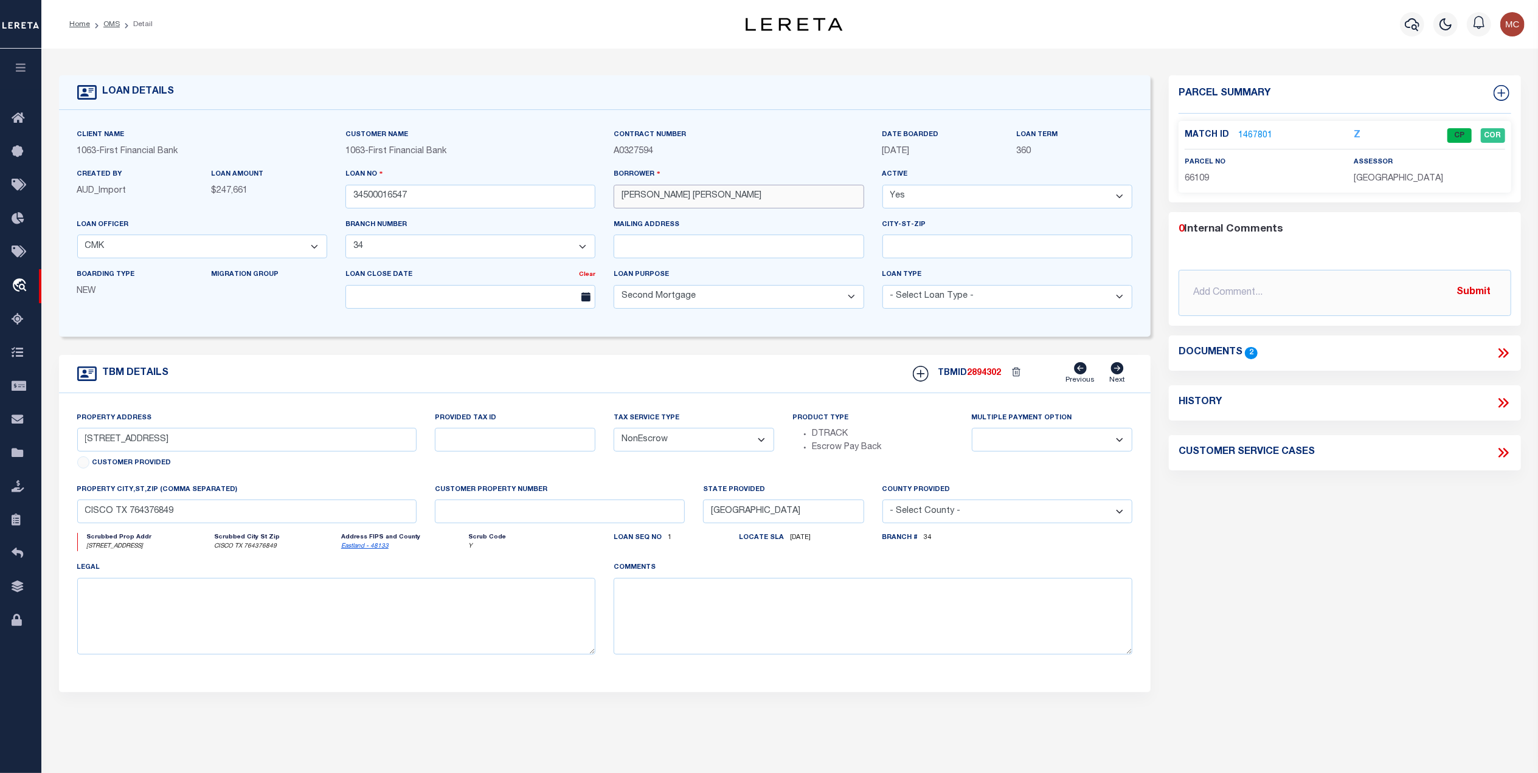
drag, startPoint x: 723, startPoint y: 200, endPoint x: 591, endPoint y: 208, distance: 132.2
click at [591, 208] on div "Client Name 1063 - First Financial Bank Customer Name 1063 - First Financial Ba…" at bounding box center [605, 223] width 1074 height 190
click at [117, 27] on link "OMS" at bounding box center [111, 24] width 16 height 7
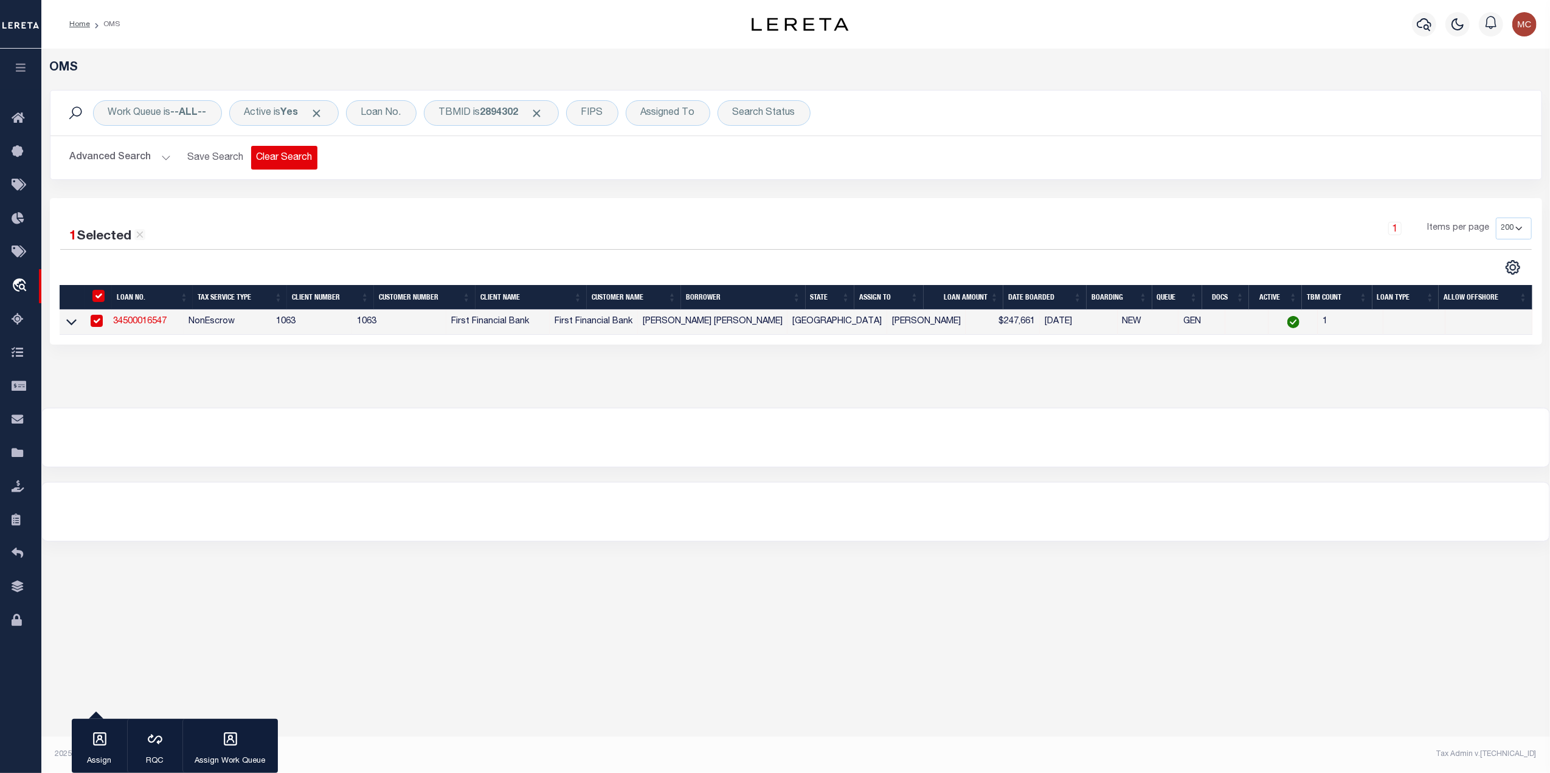
click at [283, 159] on button "Clear Search" at bounding box center [284, 158] width 66 height 24
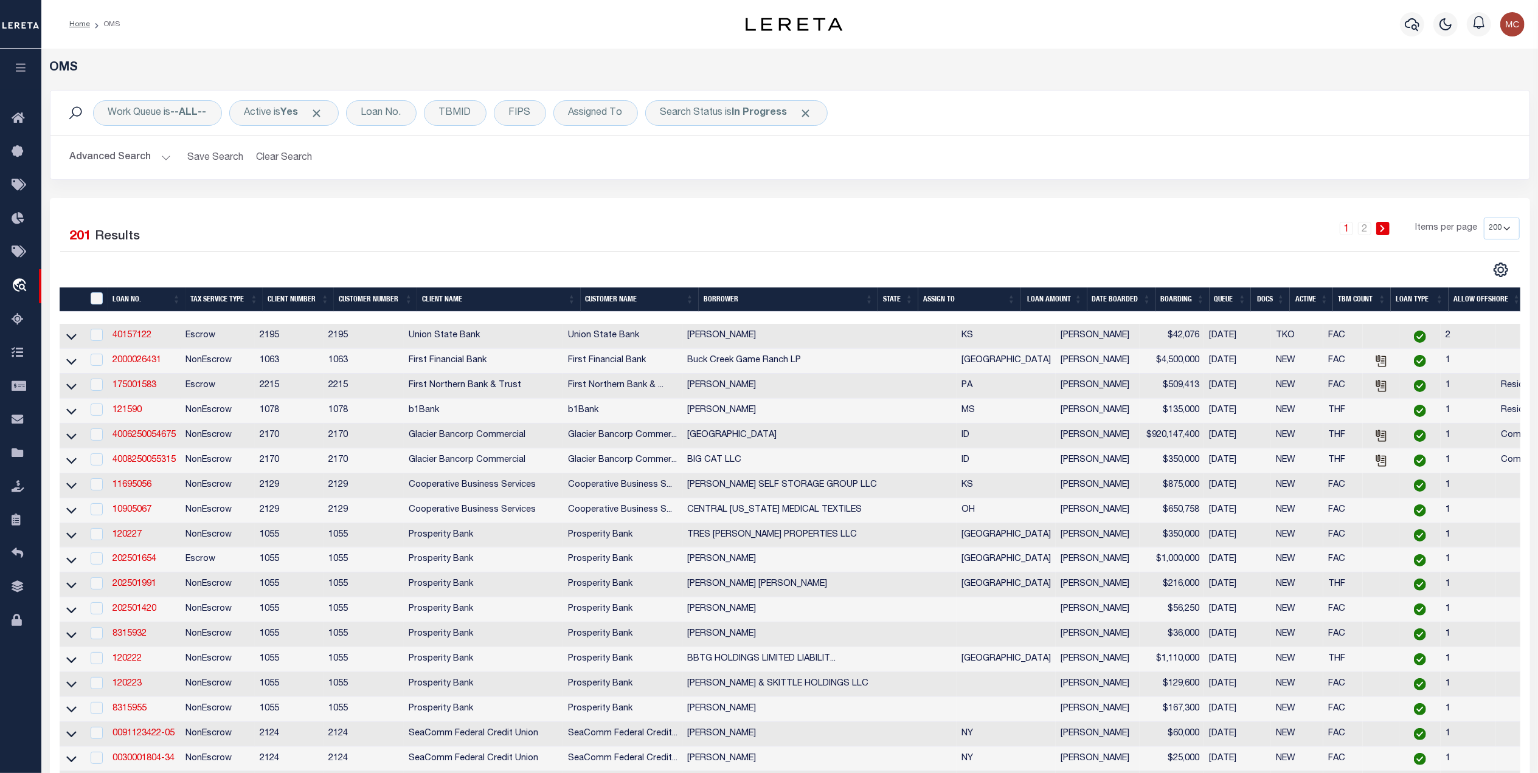
click at [120, 156] on button "Advanced Search" at bounding box center [120, 158] width 101 height 24
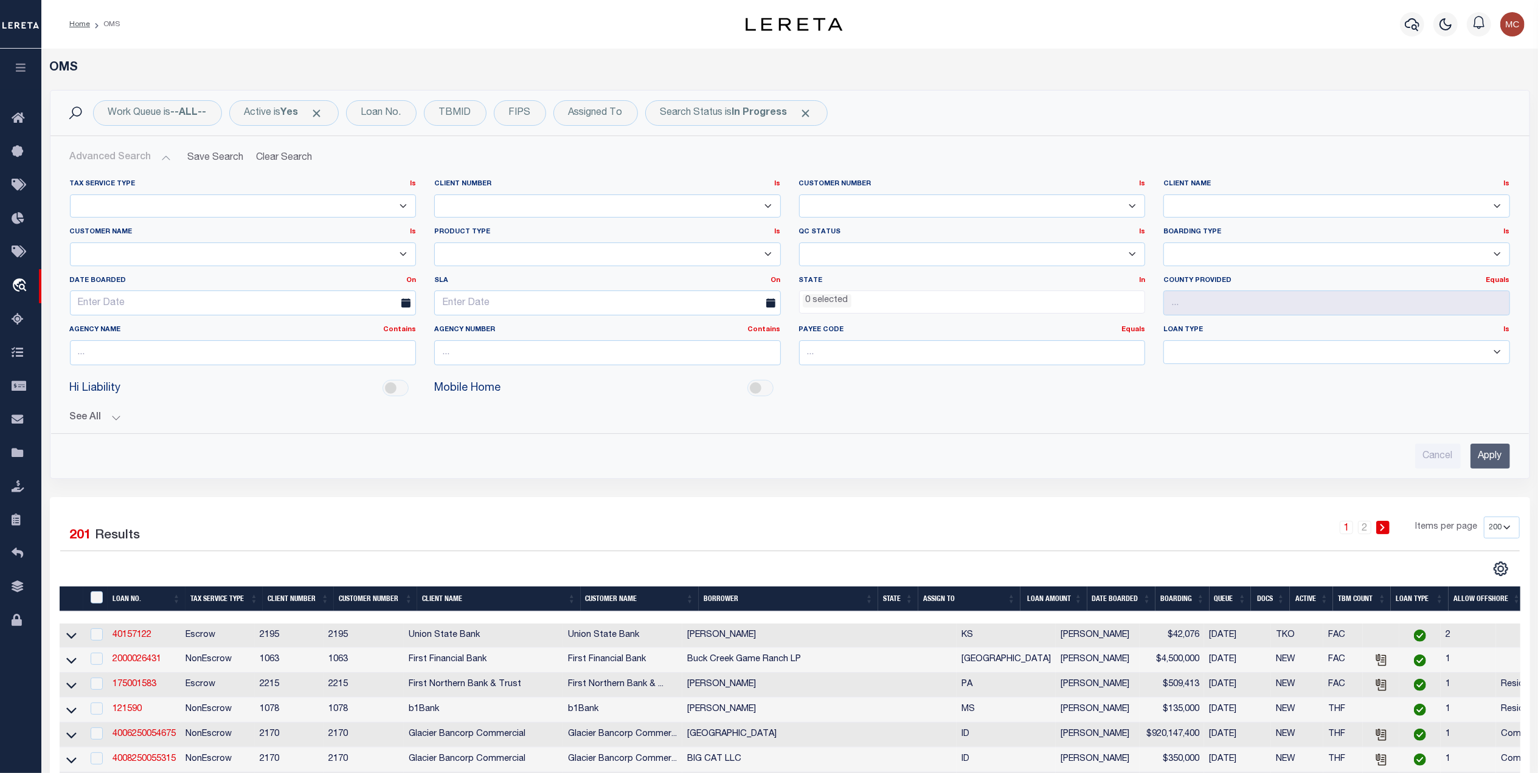
click at [96, 422] on button "See All" at bounding box center [790, 418] width 1440 height 12
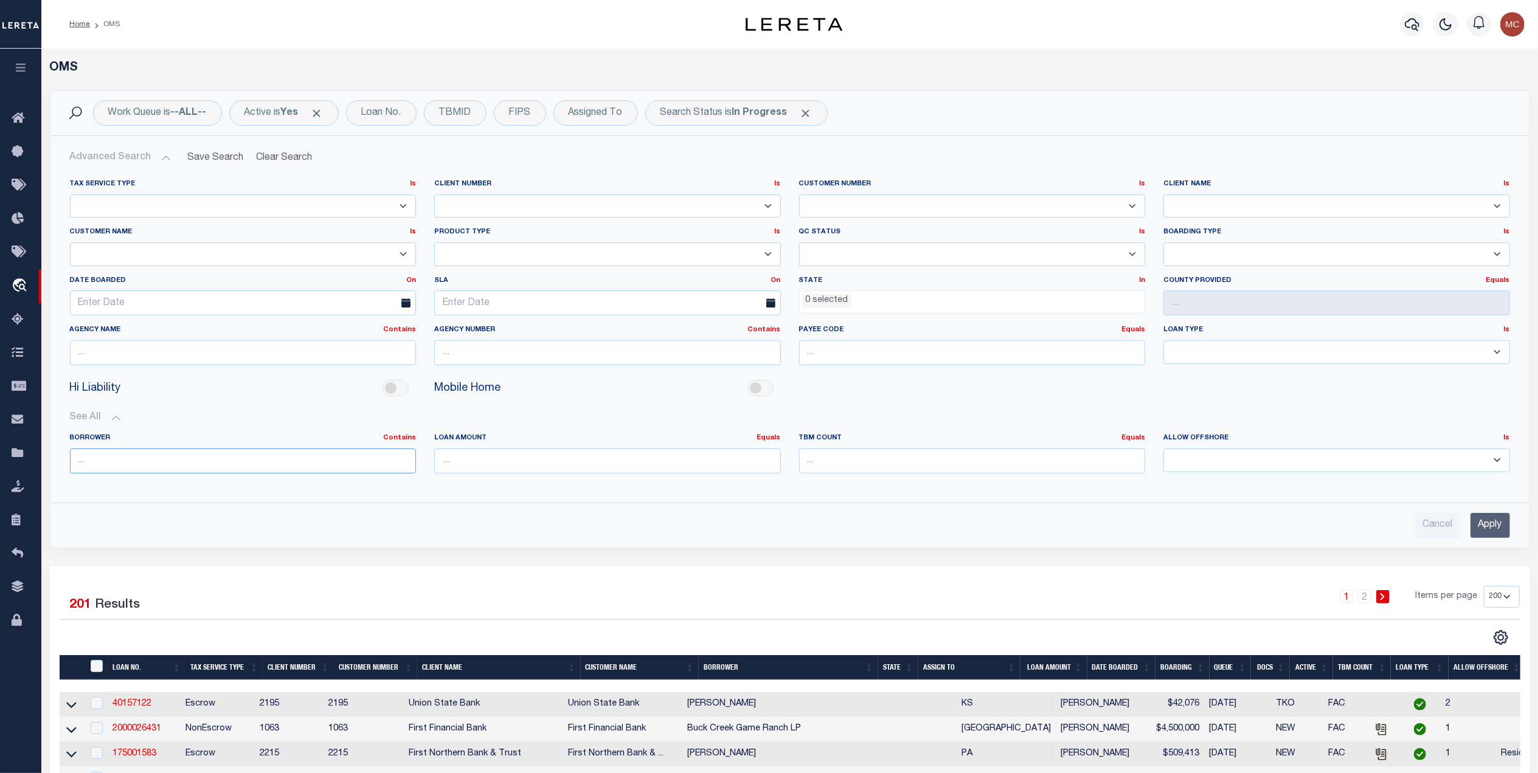
click at [149, 468] on input "text" at bounding box center [243, 461] width 347 height 25
paste input "[PERSON_NAME] [PERSON_NAME]"
click at [1490, 533] on input "Apply" at bounding box center [1490, 525] width 40 height 25
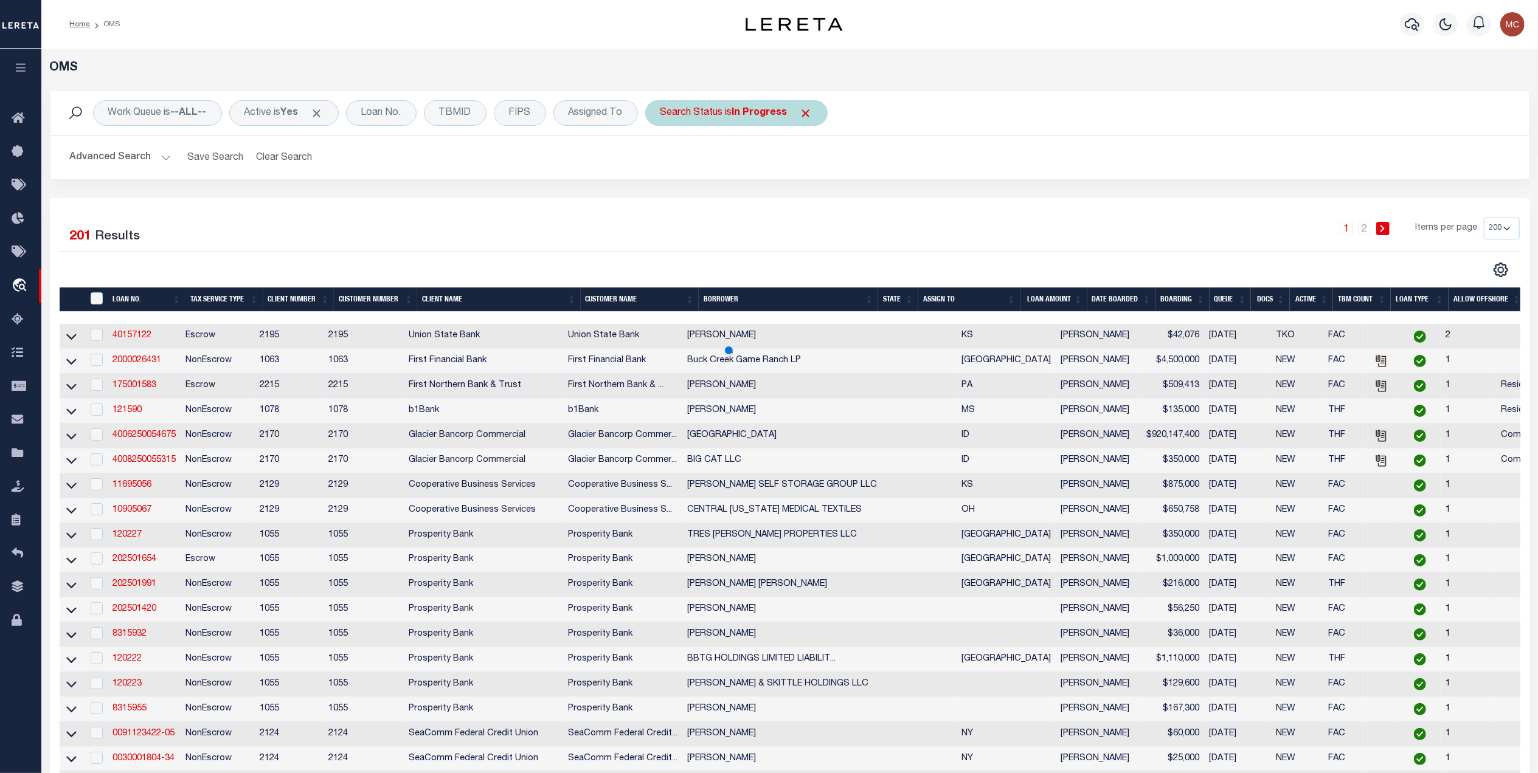
click at [808, 113] on span "Click to Remove" at bounding box center [805, 113] width 13 height 13
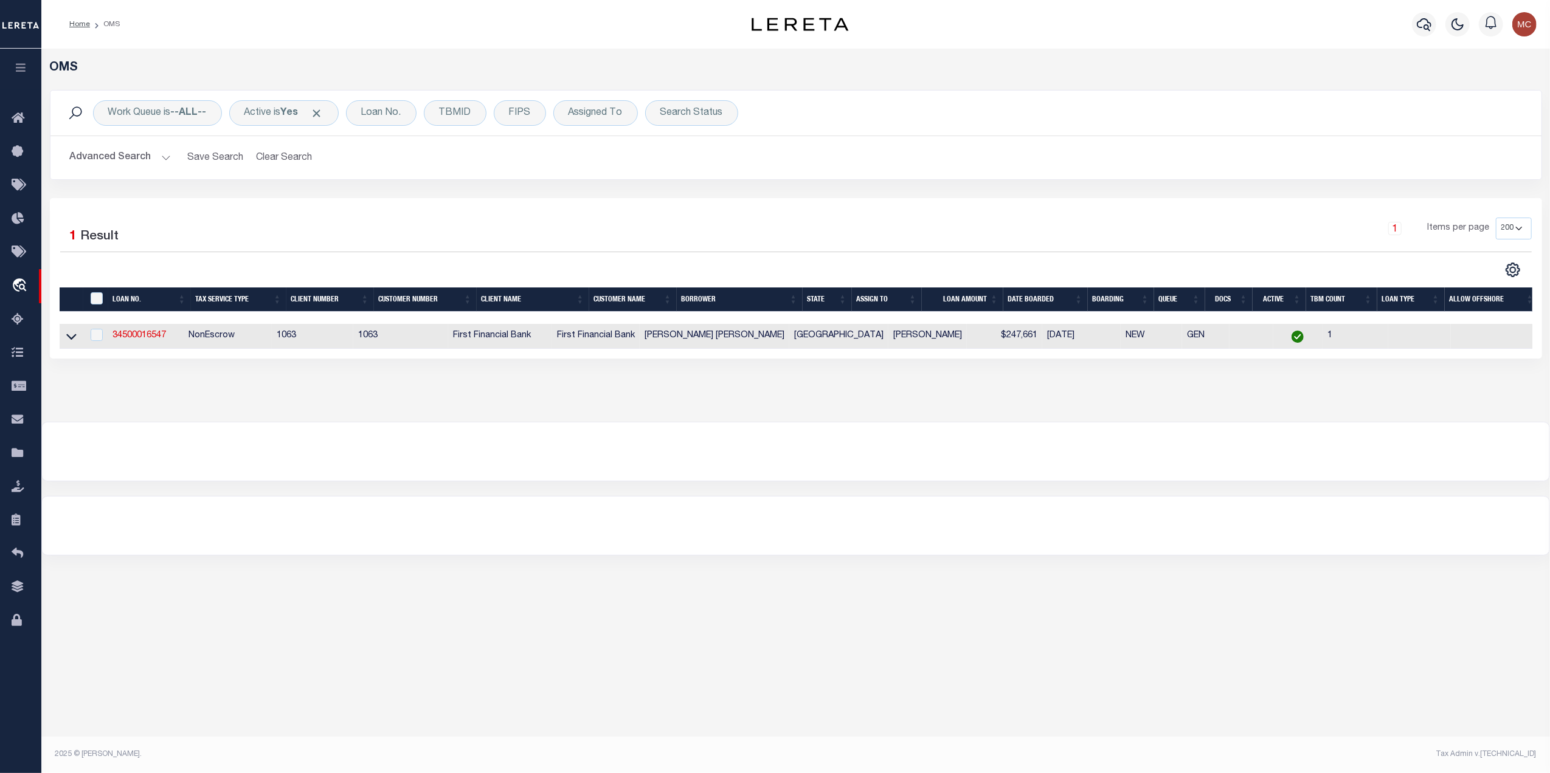
click at [131, 151] on button "Advanced Search" at bounding box center [120, 158] width 101 height 24
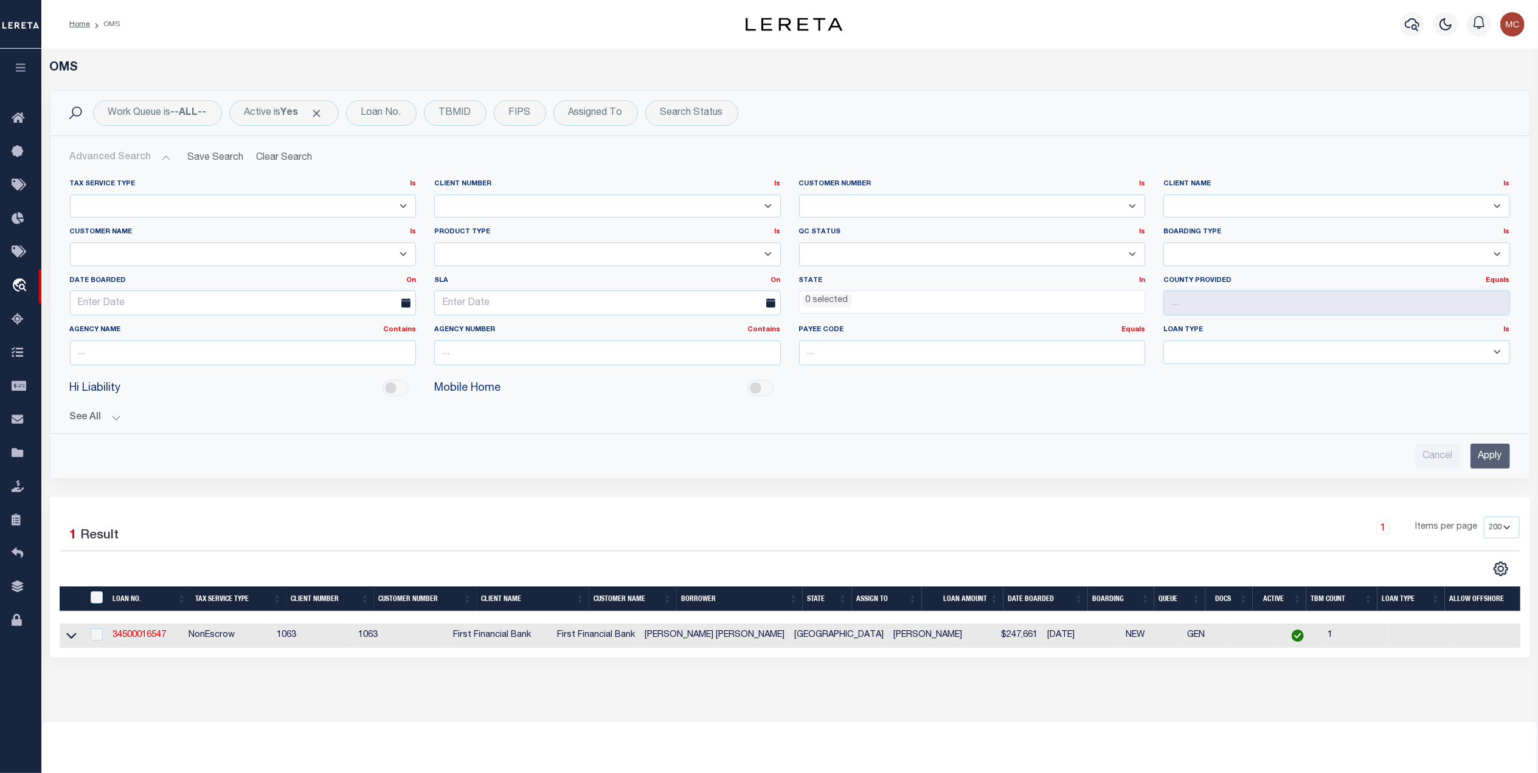
click at [105, 424] on button "See All" at bounding box center [790, 418] width 1440 height 12
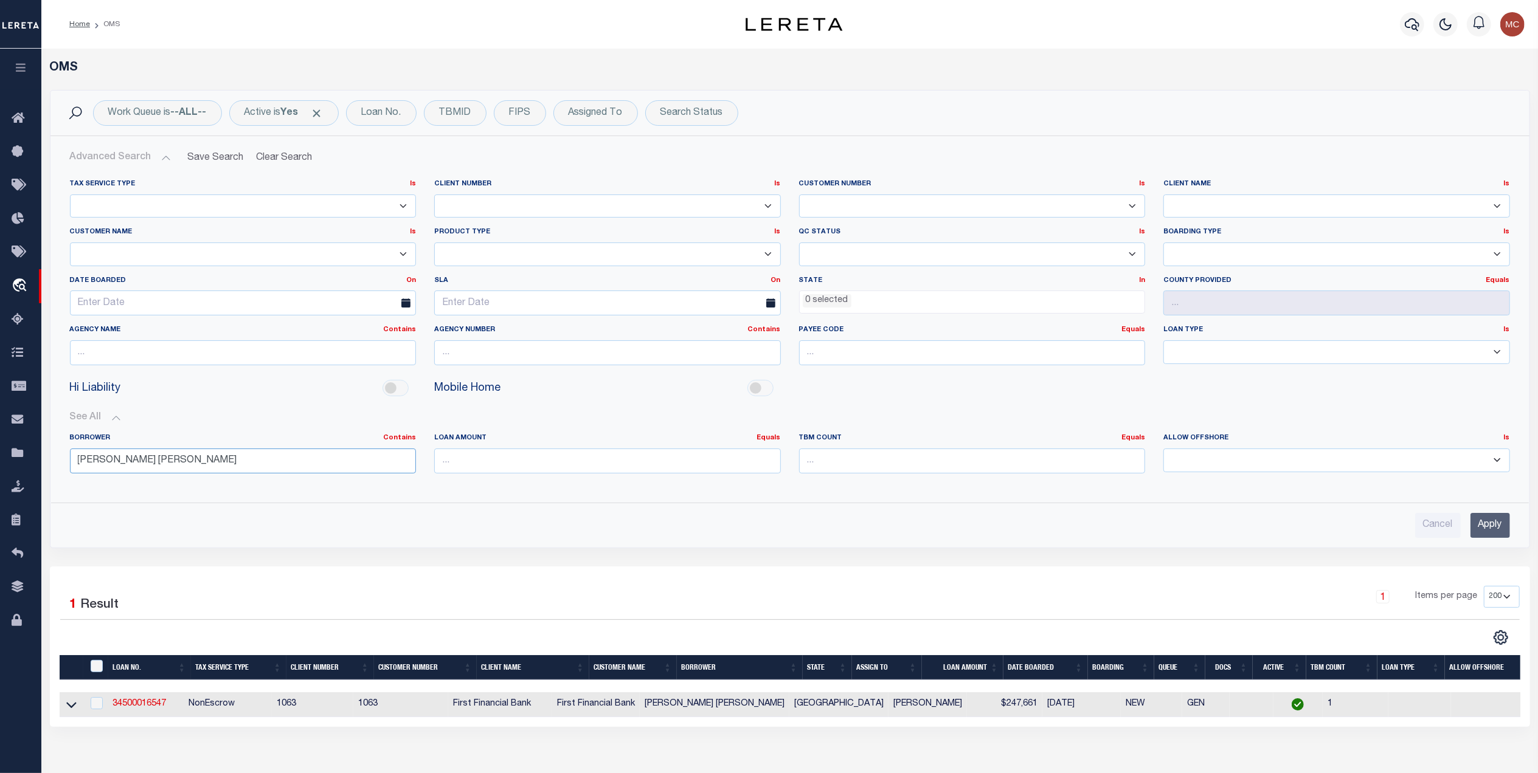
click at [264, 473] on input "[PERSON_NAME] [PERSON_NAME]" at bounding box center [243, 461] width 347 height 25
type input "[PERSON_NAME]"
click at [1487, 526] on input "Apply" at bounding box center [1490, 525] width 40 height 25
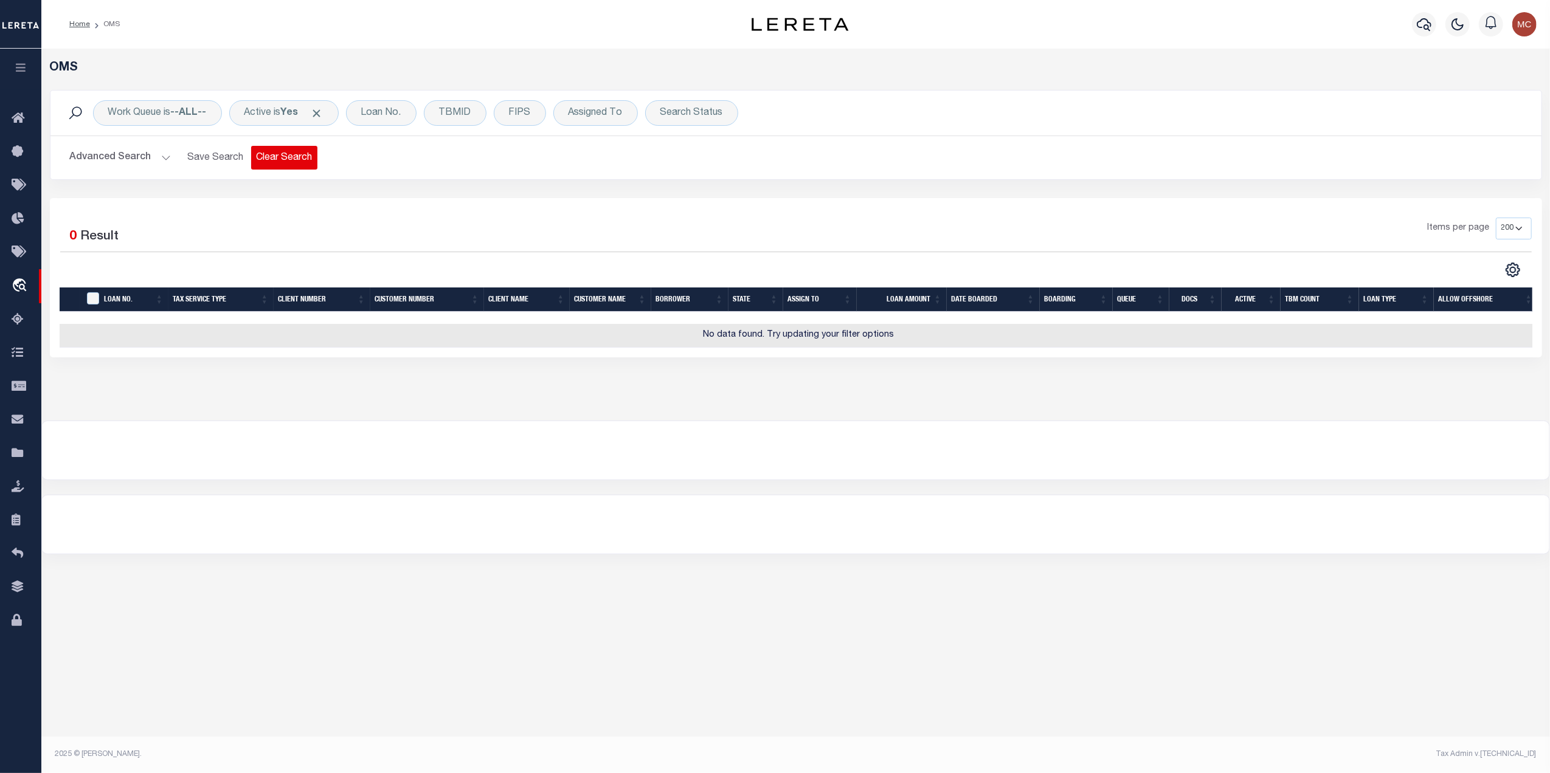
click at [292, 163] on button "Clear Search" at bounding box center [284, 158] width 66 height 24
click at [810, 114] on span "Click to Remove" at bounding box center [805, 113] width 13 height 13
click at [462, 117] on div "TBMID" at bounding box center [455, 113] width 63 height 26
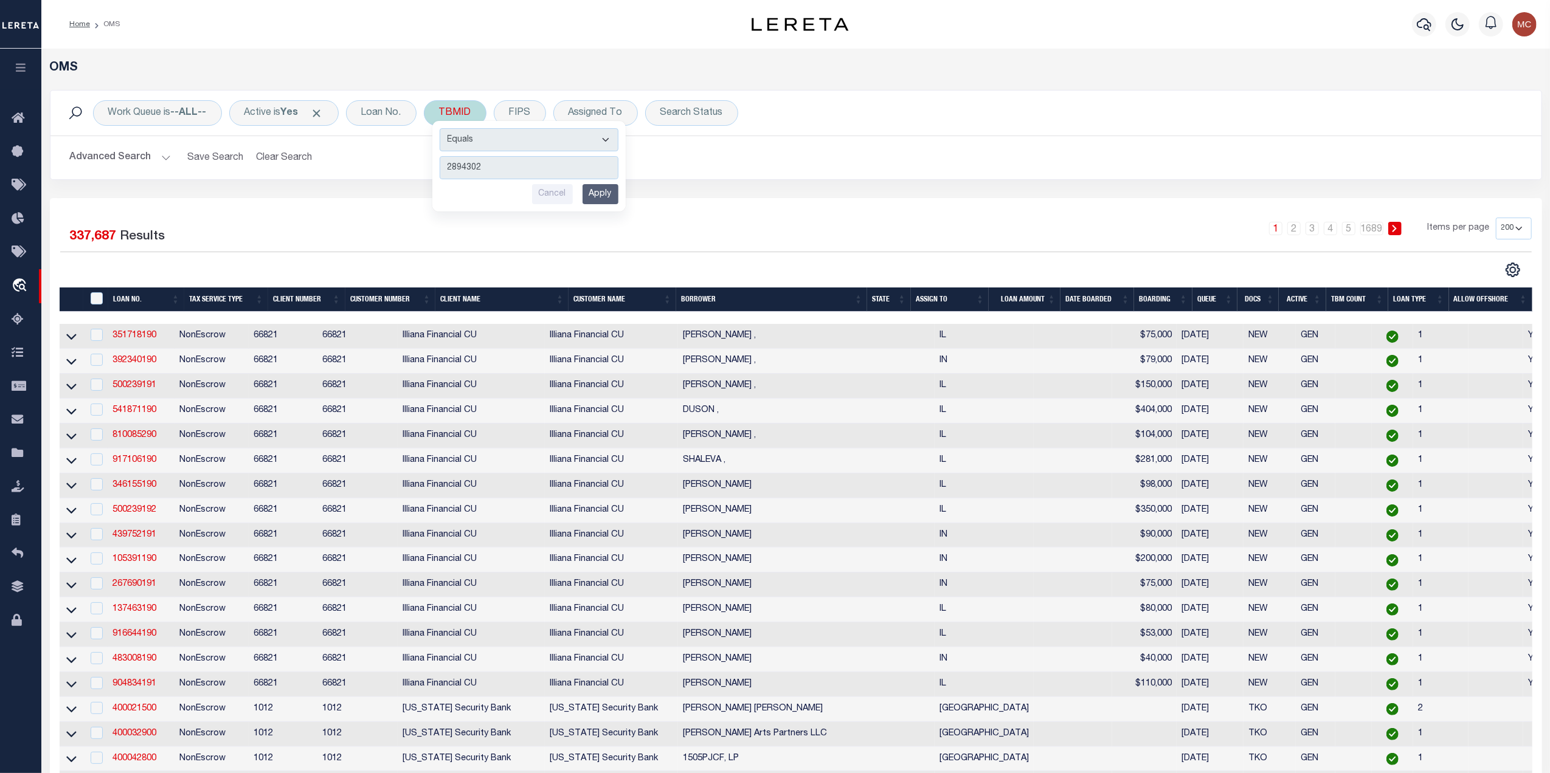
type input "2894302"
click at [624, 200] on div "Equals Is Not Equal To Is Greater Than Is Less Than 2894302 Cancel Apply" at bounding box center [528, 166] width 193 height 91
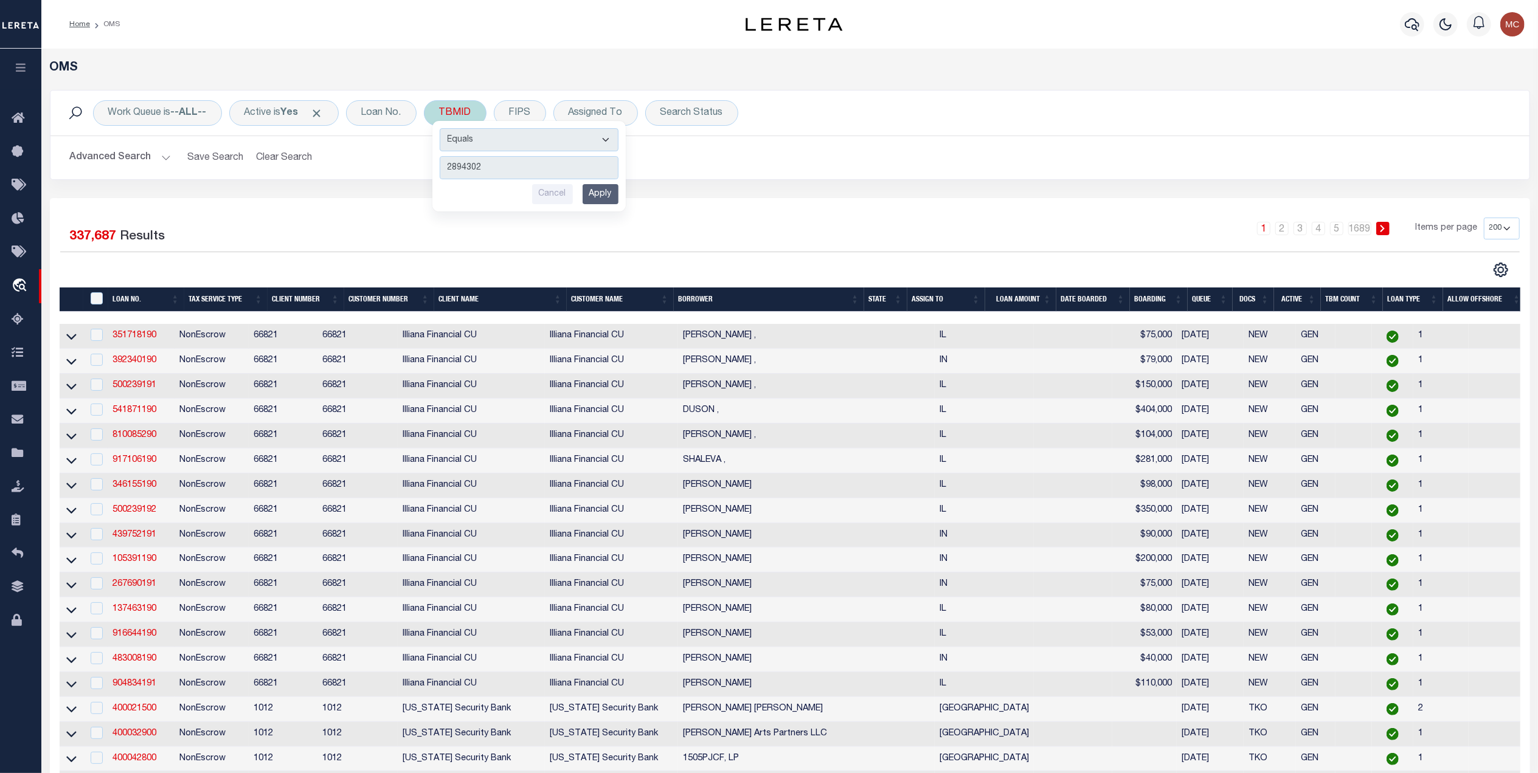
click at [606, 197] on input "Apply" at bounding box center [600, 194] width 36 height 20
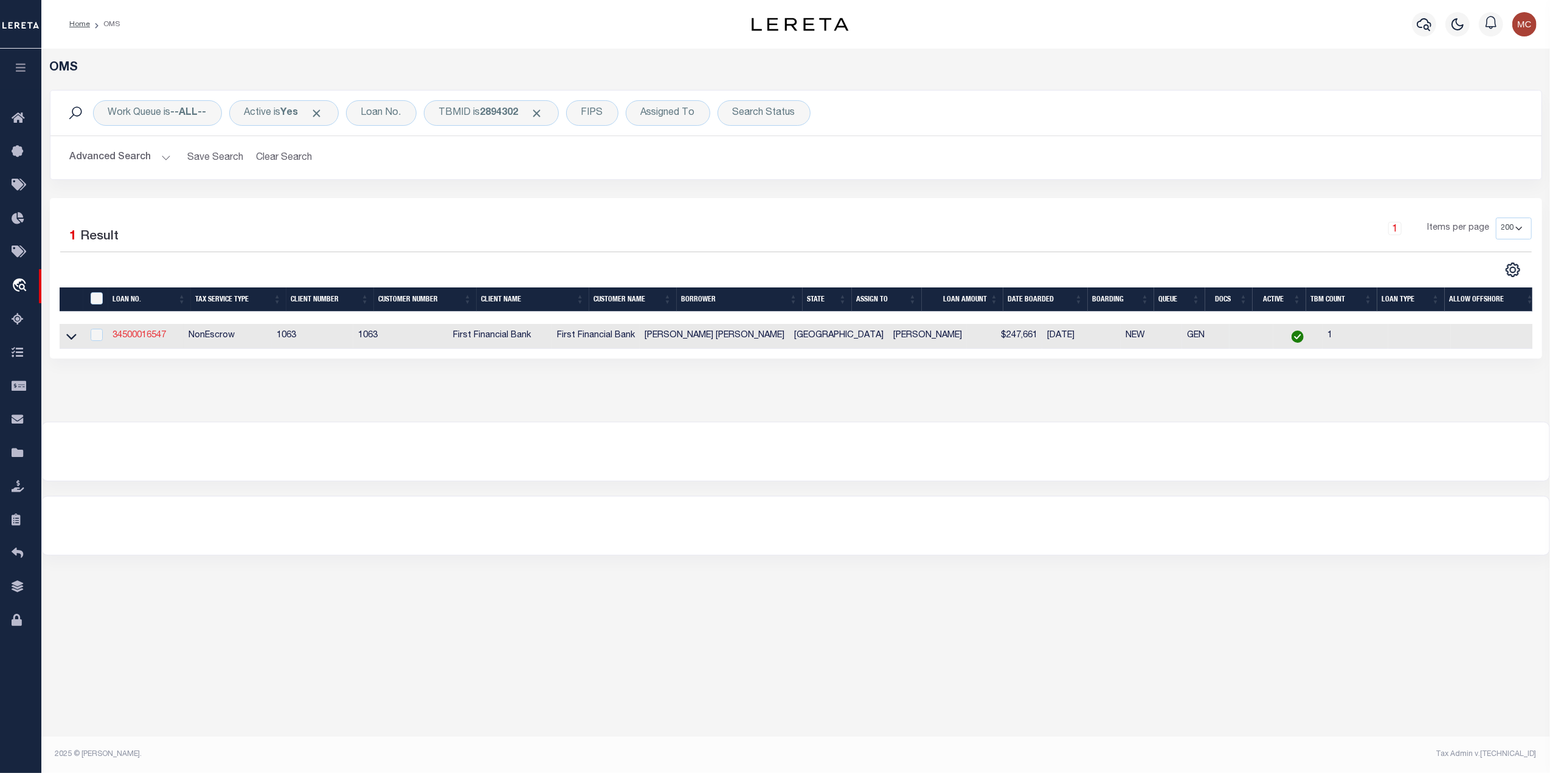
click at [128, 338] on link "34500016547" at bounding box center [139, 335] width 54 height 9
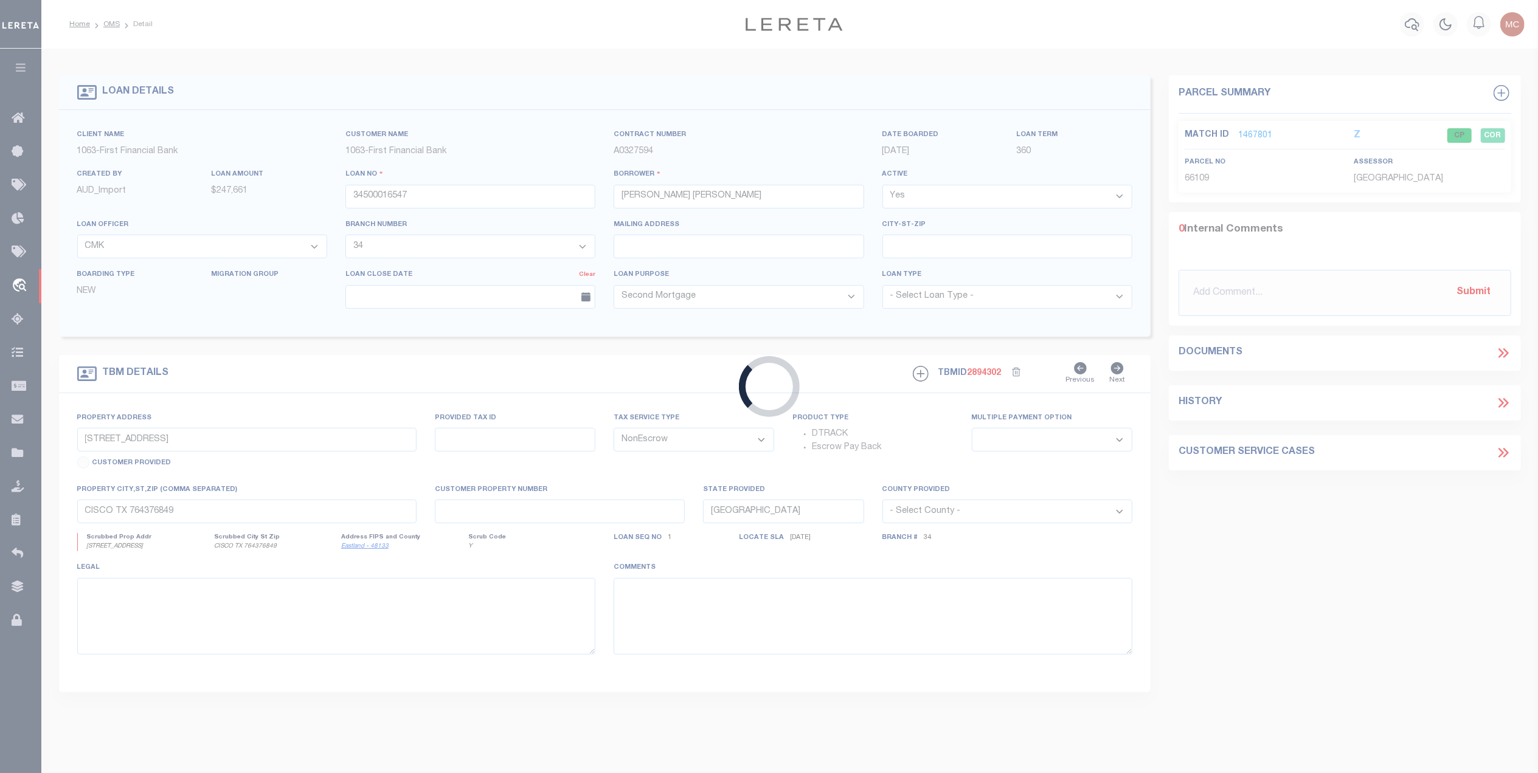
select select
select select "750"
select select "513"
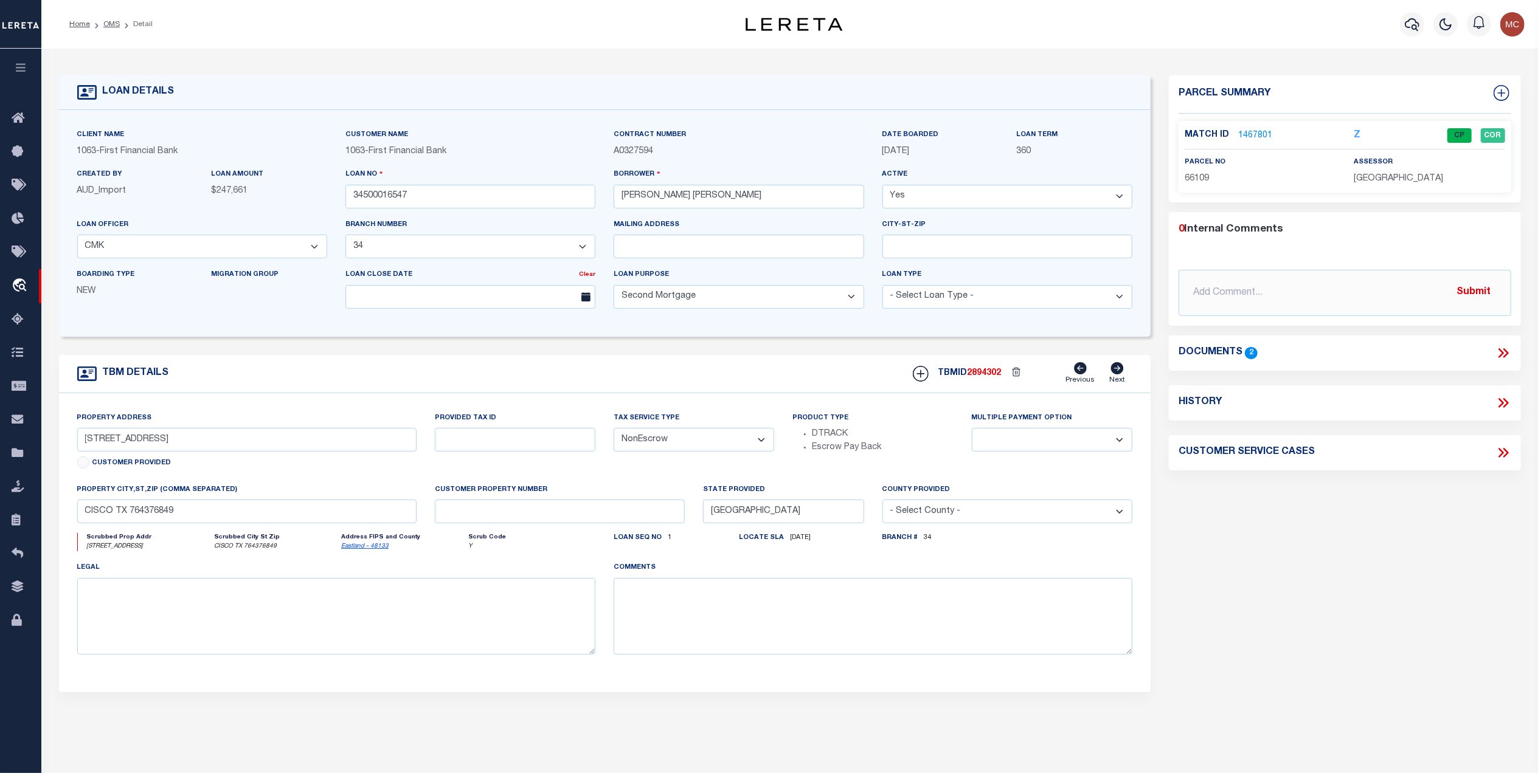
click at [1255, 131] on link "1467801" at bounding box center [1255, 136] width 34 height 13
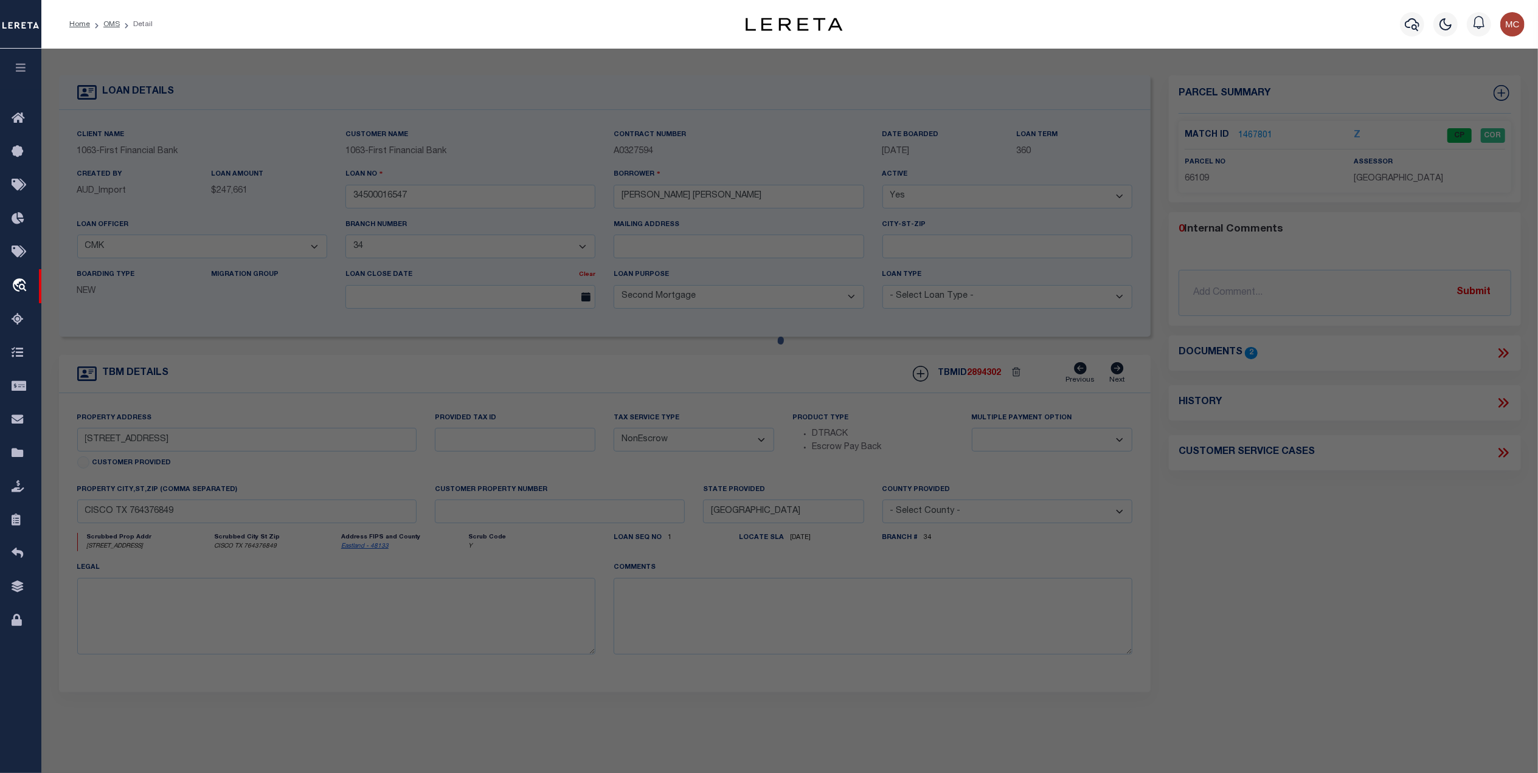
select select "AS"
checkbox input "false"
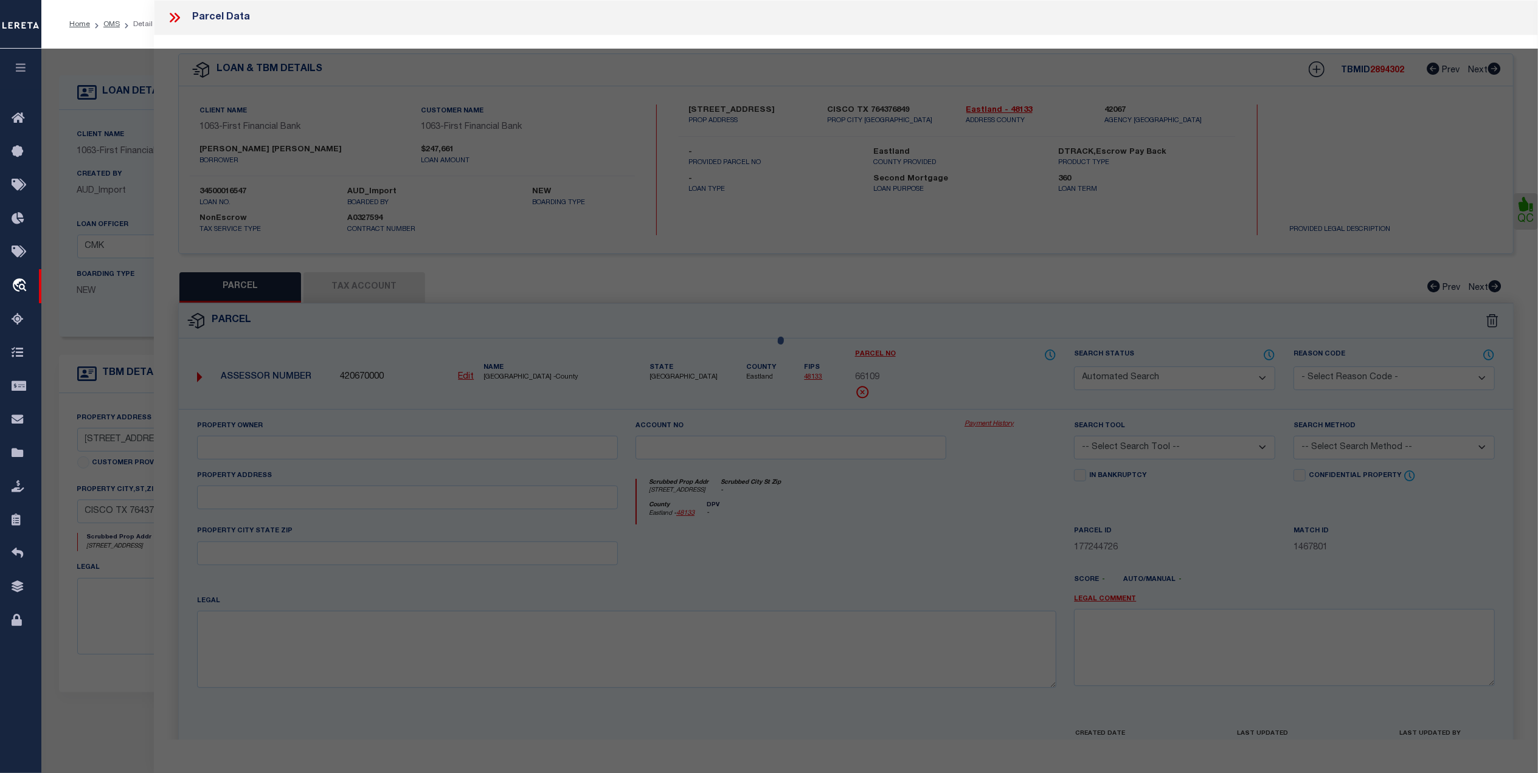
select select "CP"
type input "GREEN [PERSON_NAME]"
select select
type input "[STREET_ADDRESS]"
type input "CISCO TX 76437"
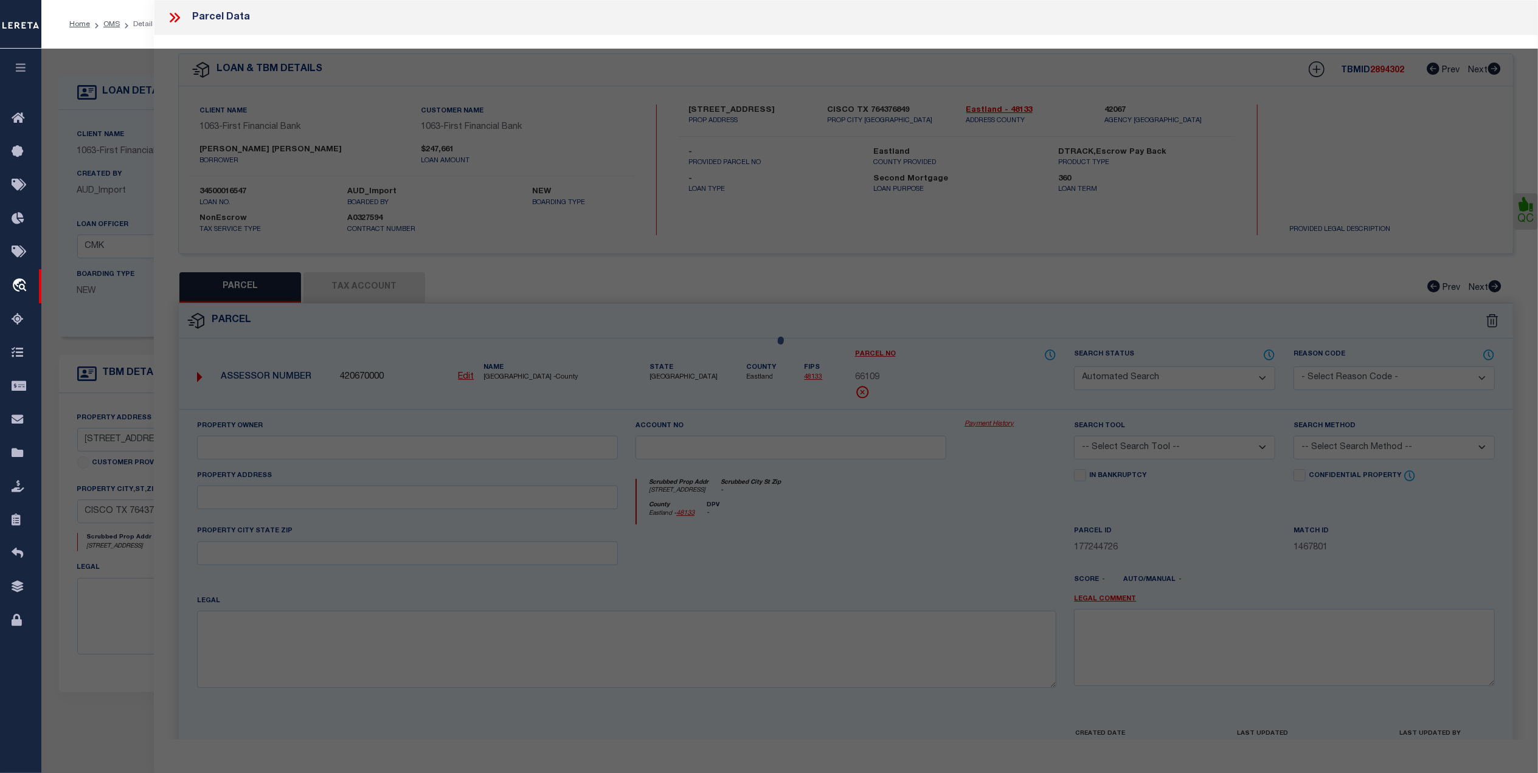
type textarea "SE/4 47 BLK 3 H AND TC RR CO ABST 240"
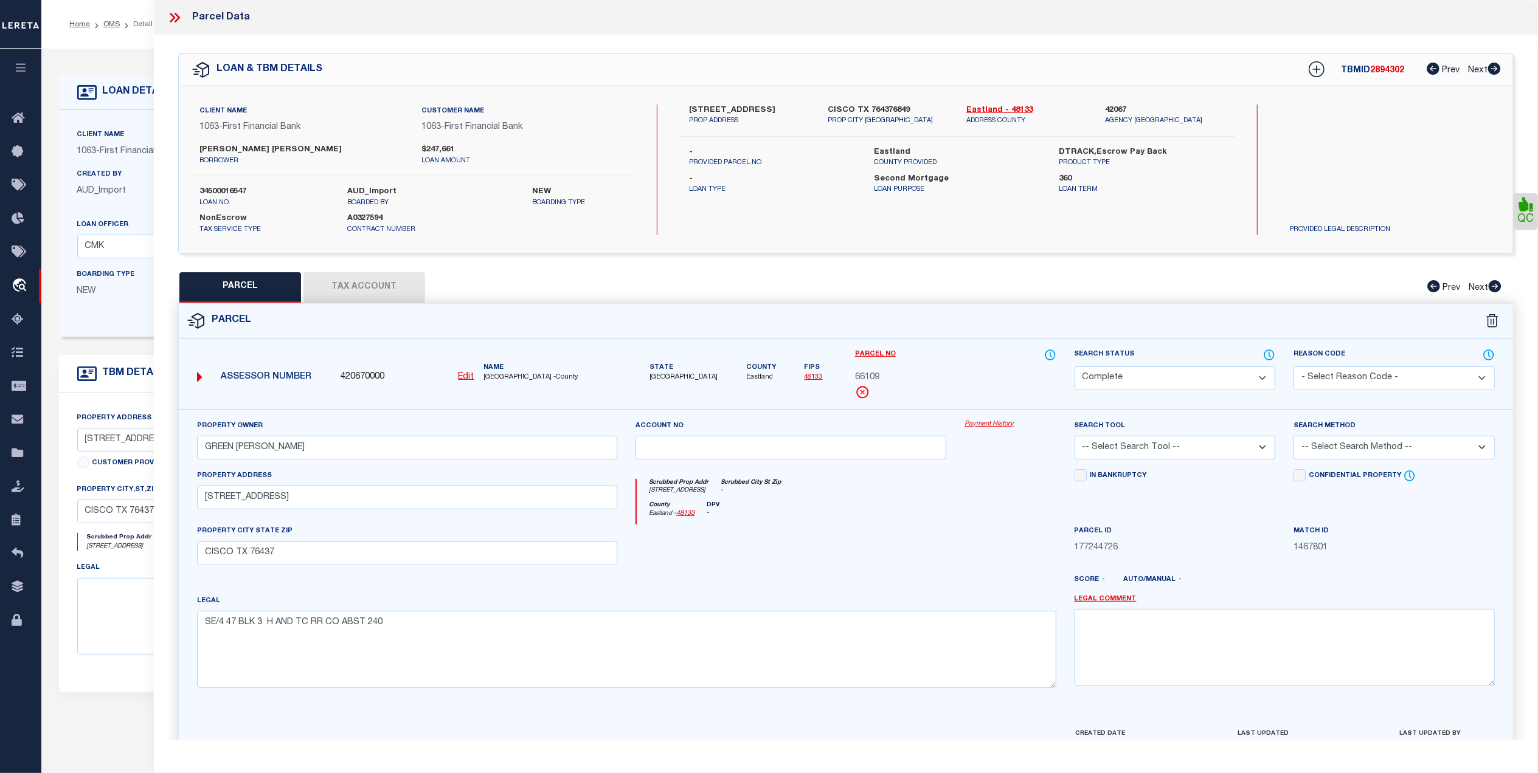
click at [1201, 380] on select "Automated Search Bad Parcel Complete Duplicate Parcel High Dollar Reporting In …" at bounding box center [1174, 379] width 201 height 24
click at [781, 555] on div at bounding box center [790, 550] width 329 height 50
click at [362, 280] on button "Tax Account" at bounding box center [364, 287] width 122 height 30
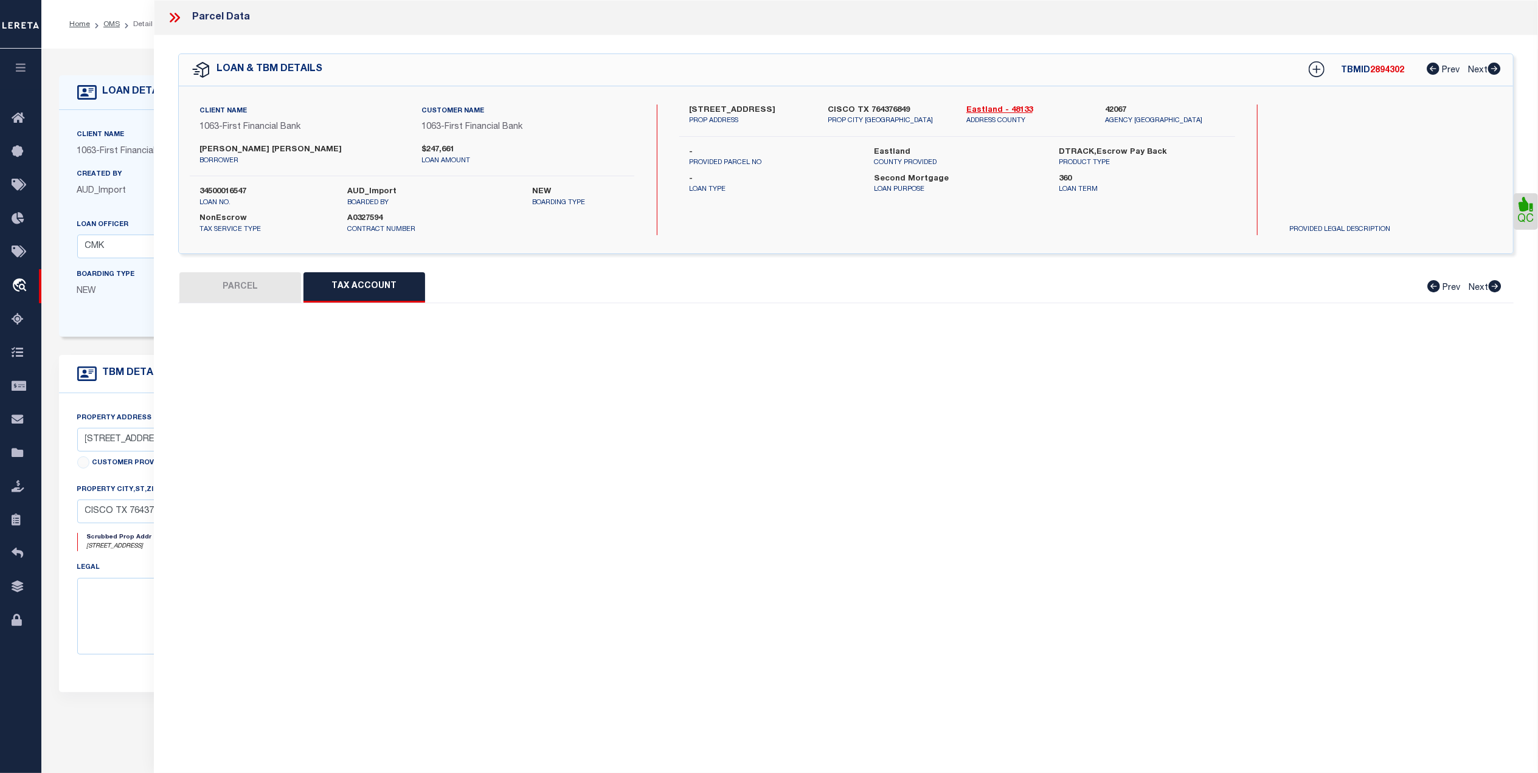
select select "100"
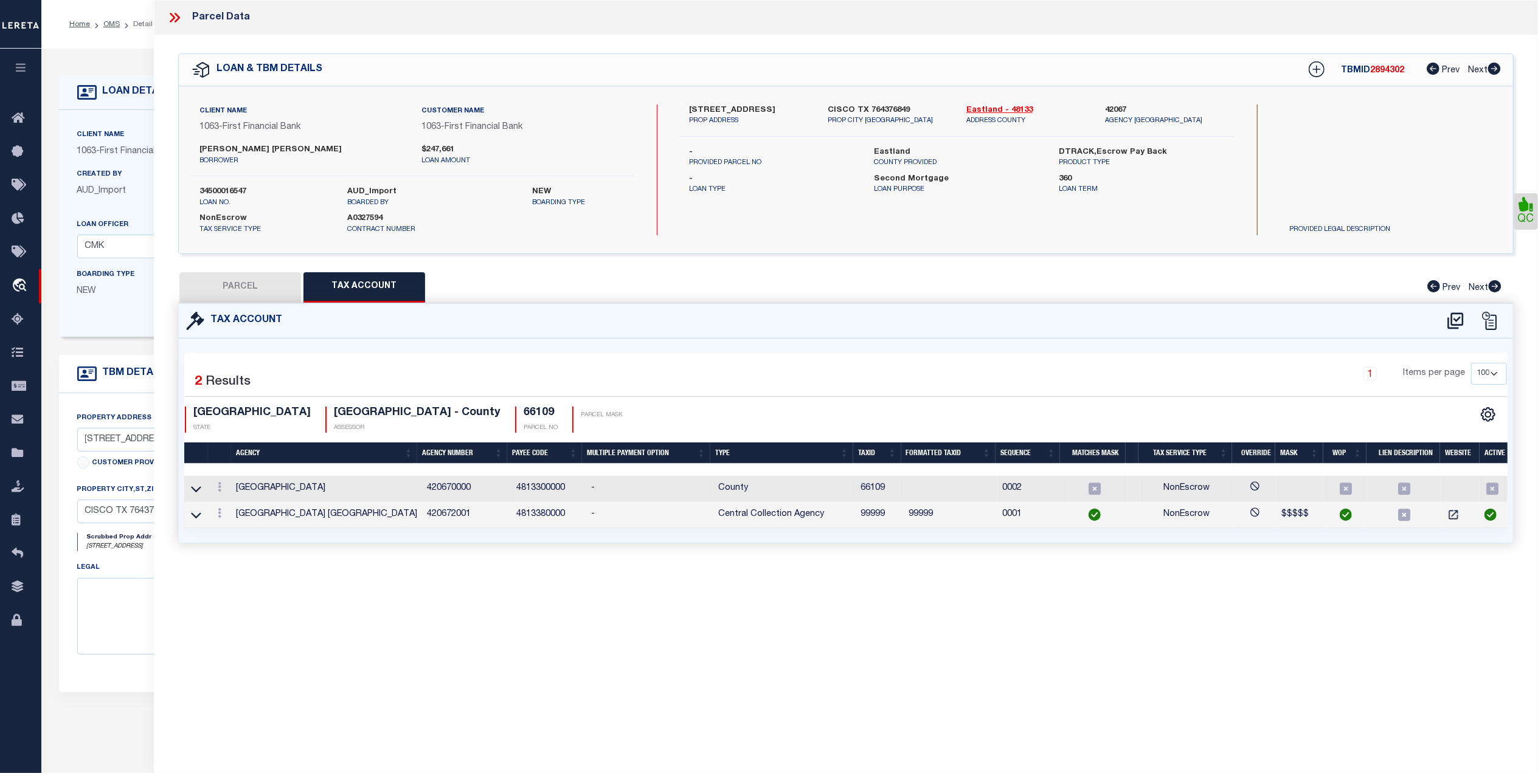
click at [232, 292] on button "PARCEL" at bounding box center [240, 287] width 122 height 30
select select "AS"
checkbox input "false"
select select "CP"
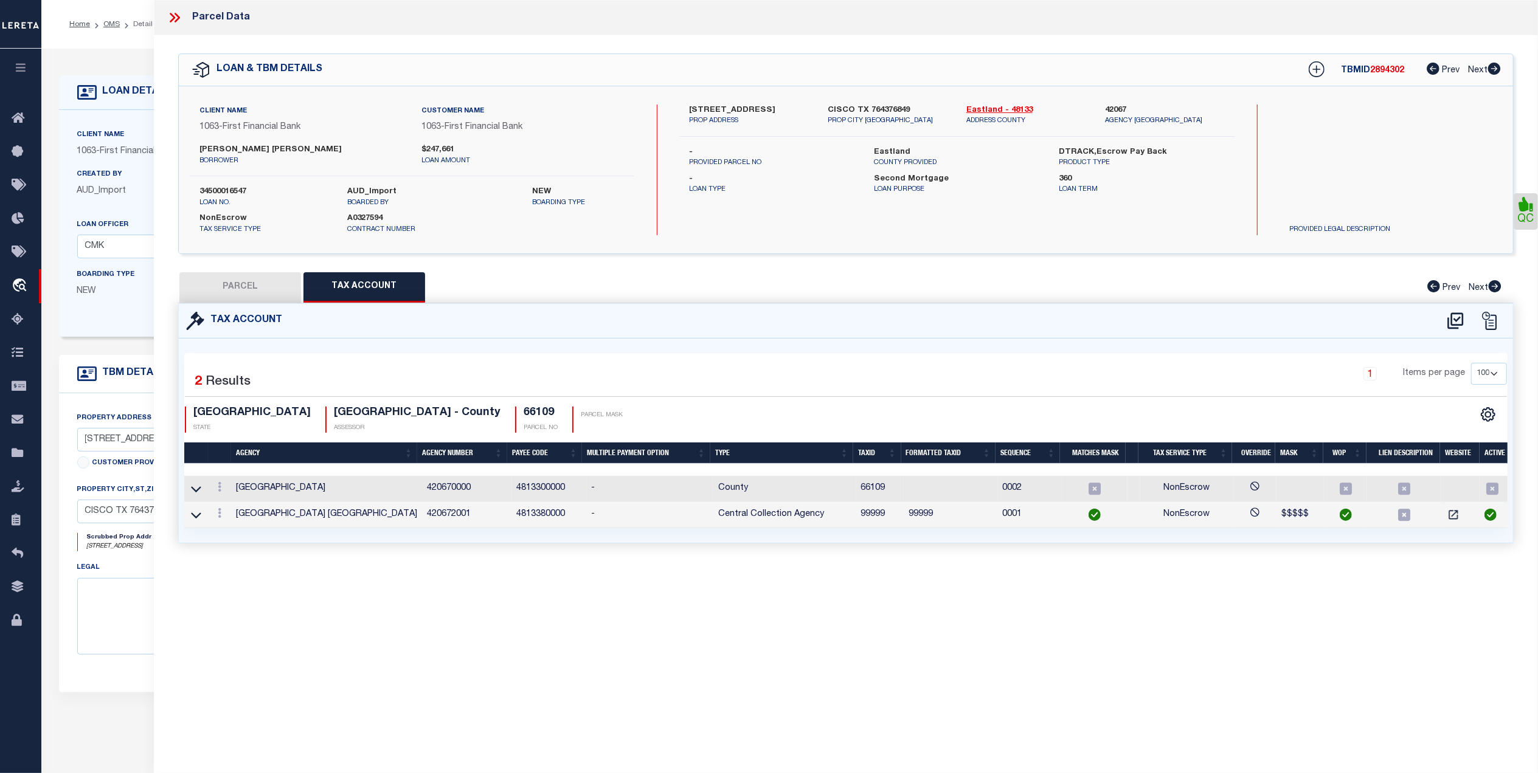
type input "GREEN [PERSON_NAME]"
select select
type input "[STREET_ADDRESS]"
type input "CISCO TX 76437"
type textarea "SE/4 47 BLK 3 H AND TC RR CO ABST 240"
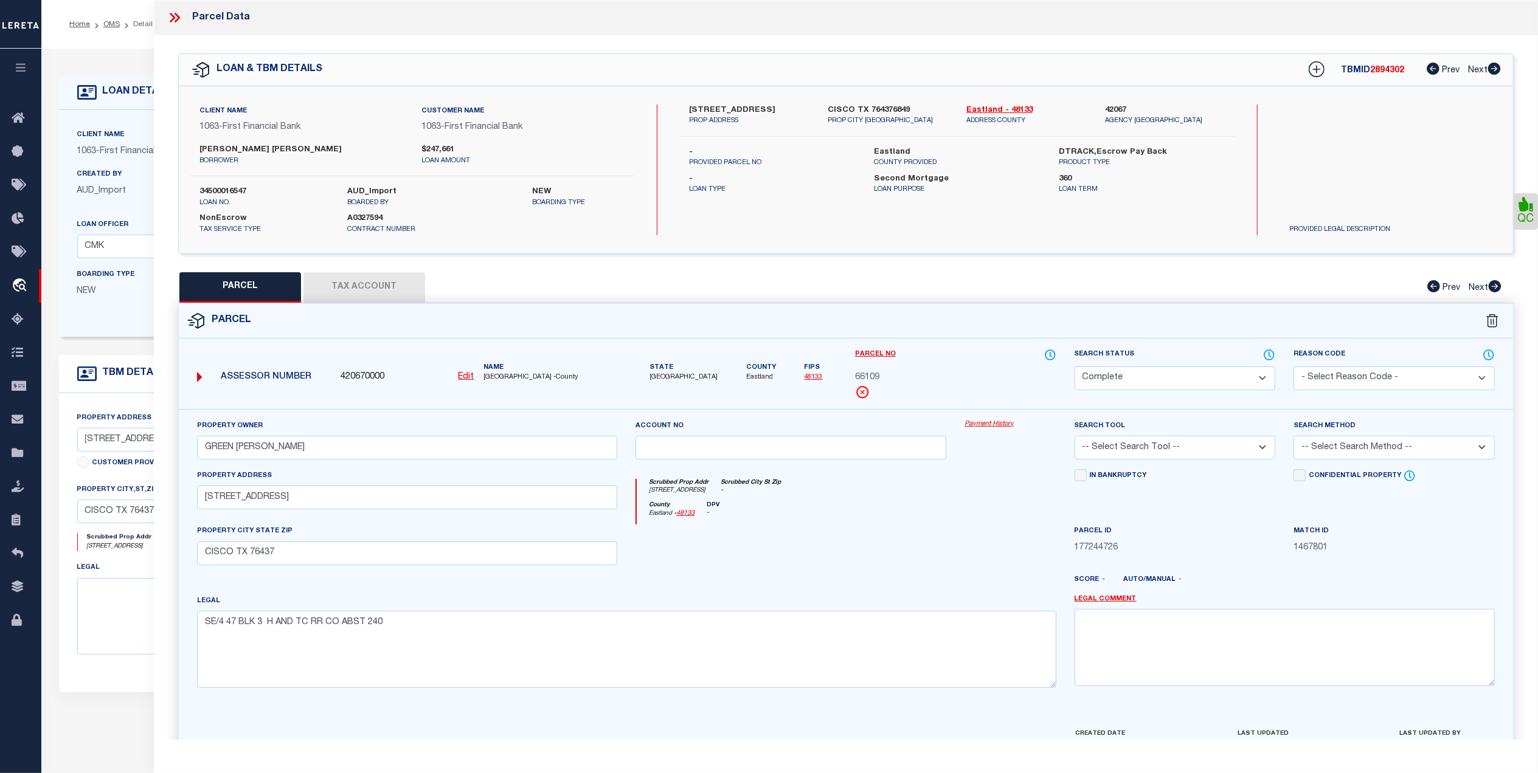
click at [1138, 377] on select "Automated Search Bad Parcel Complete Duplicate Parcel High Dollar Reporting In …" at bounding box center [1174, 379] width 201 height 24
select select "SL"
click at [1074, 367] on select "Automated Search Bad Parcel Complete Duplicate Parcel High Dollar Reporting In …" at bounding box center [1174, 379] width 201 height 24
click at [941, 525] on div "[GEOGRAPHIC_DATA] - 48133 DPV -" at bounding box center [846, 514] width 419 height 24
click at [1120, 643] on textarea at bounding box center [1284, 647] width 420 height 77
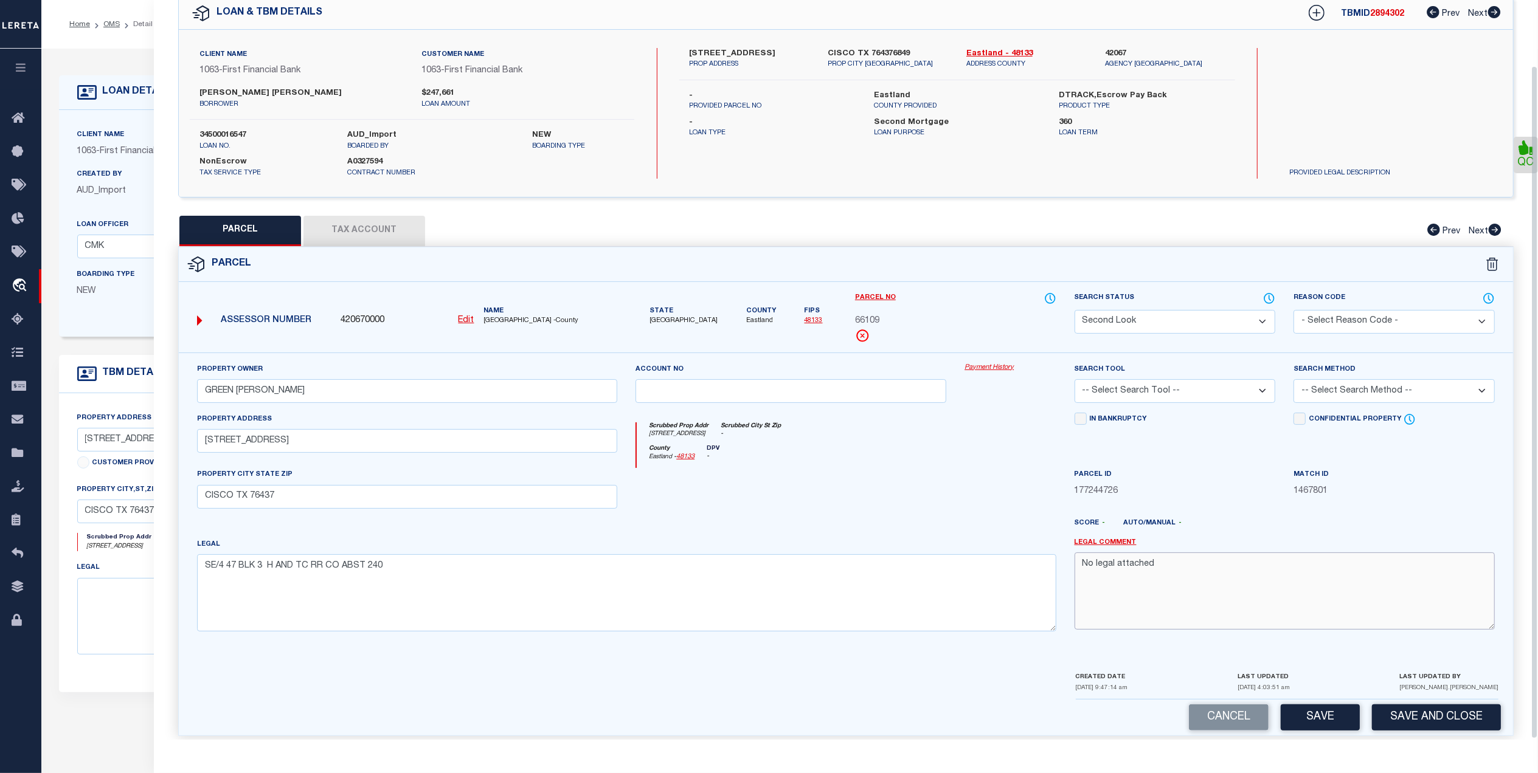
scroll to position [72, 0]
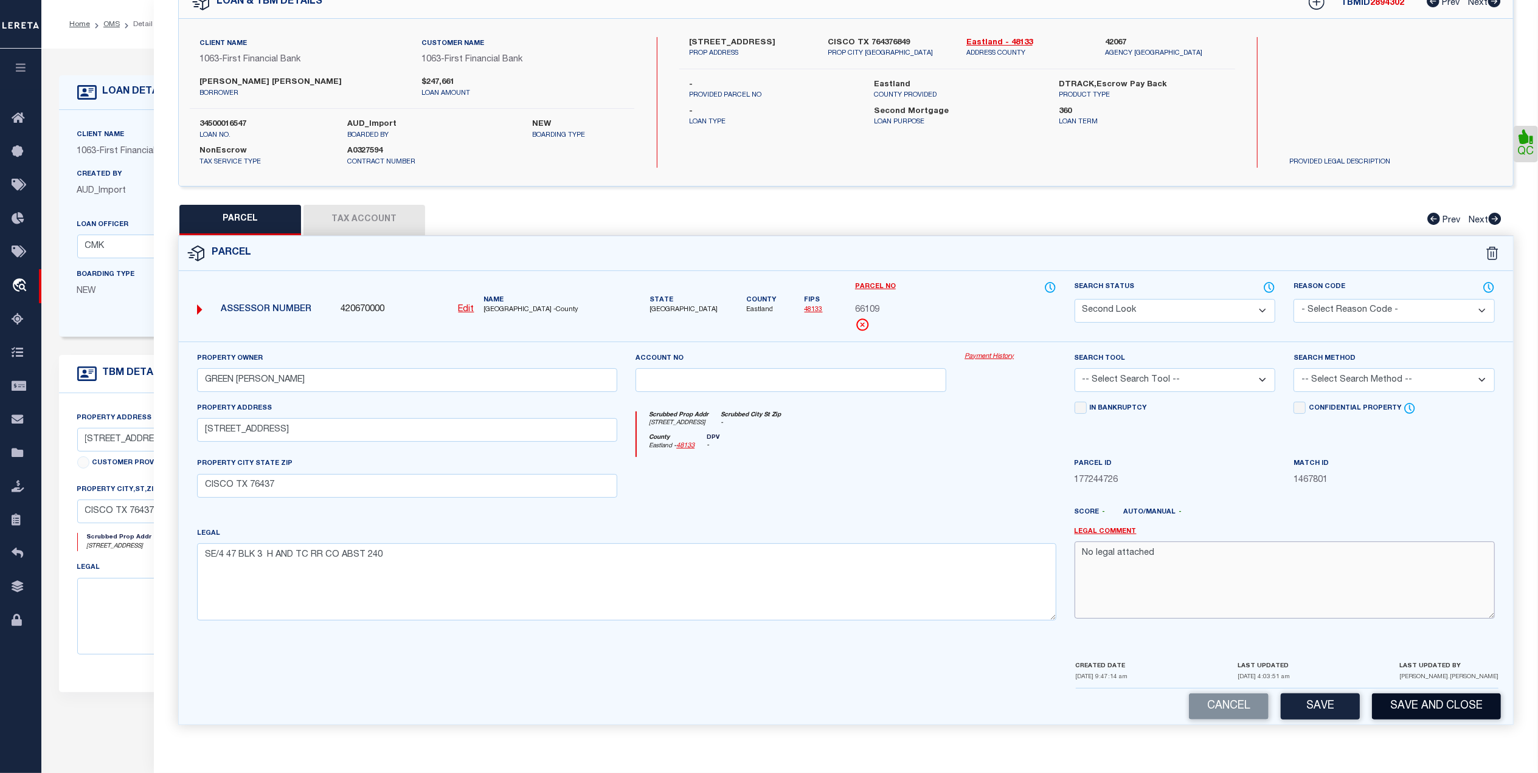
type textarea "No legal attached"
click at [1423, 708] on button "Save and Close" at bounding box center [1436, 707] width 129 height 26
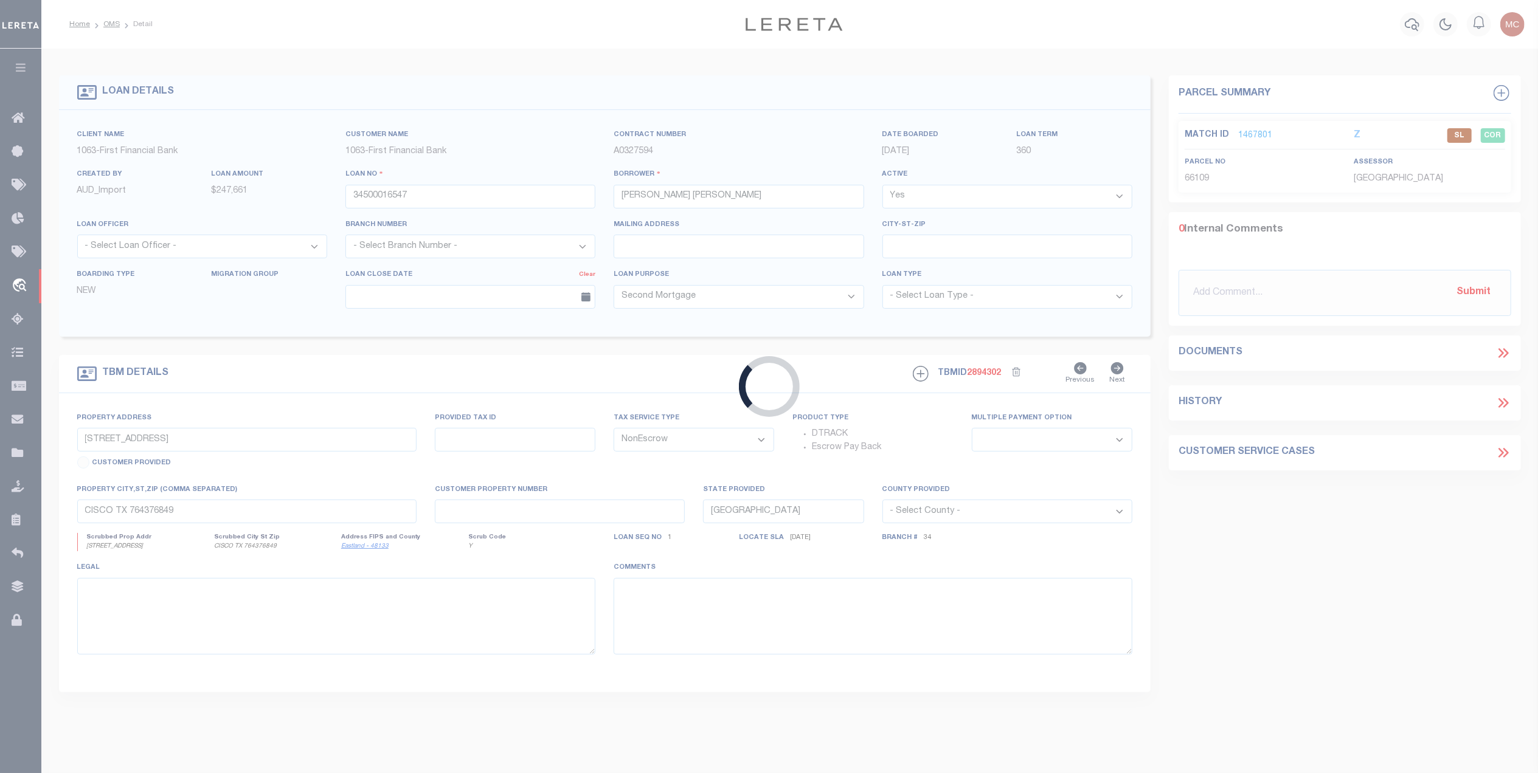
select select "750"
select select "513"
select select
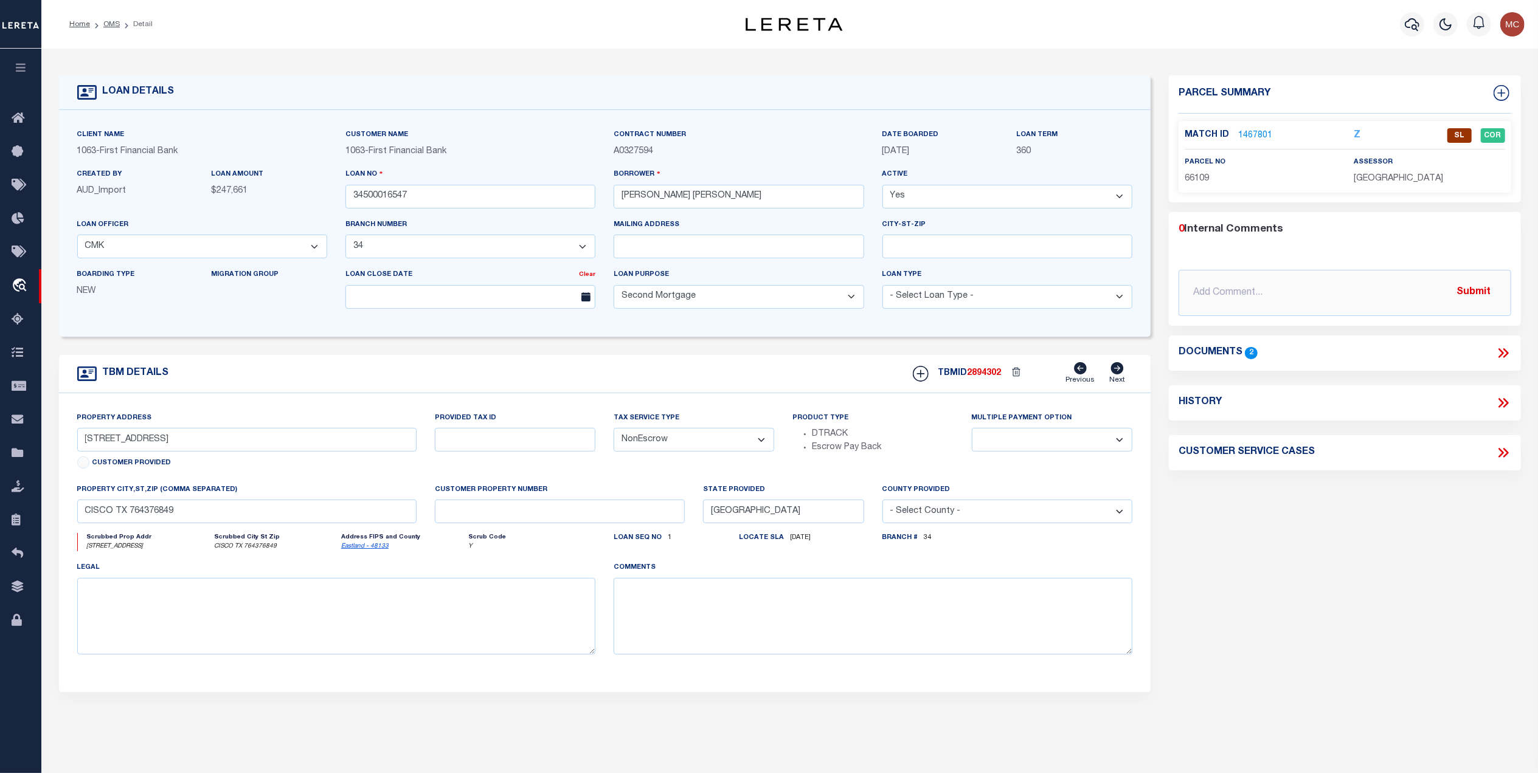
click at [1503, 407] on icon at bounding box center [1503, 403] width 16 height 16
select select "100"
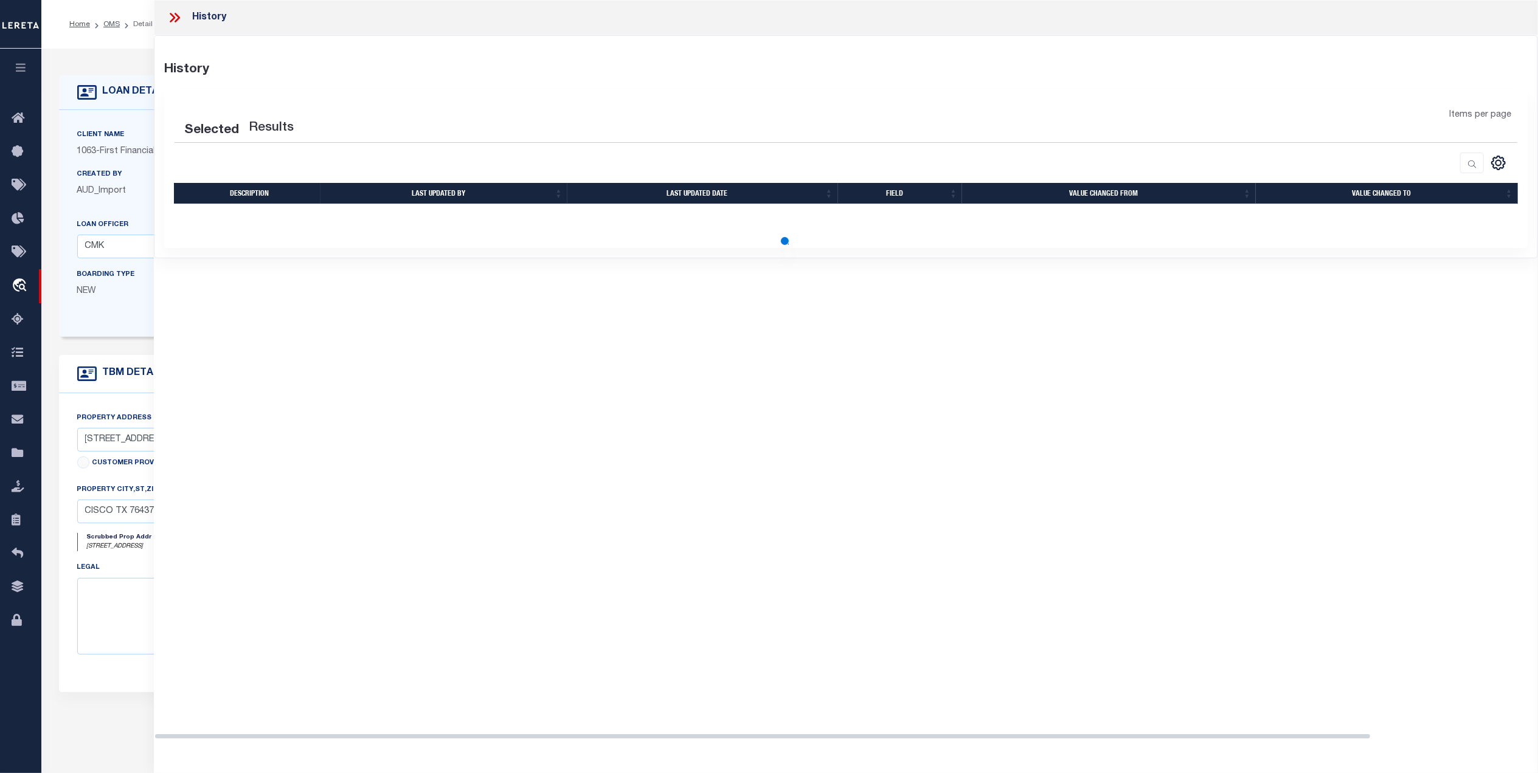
select select "100"
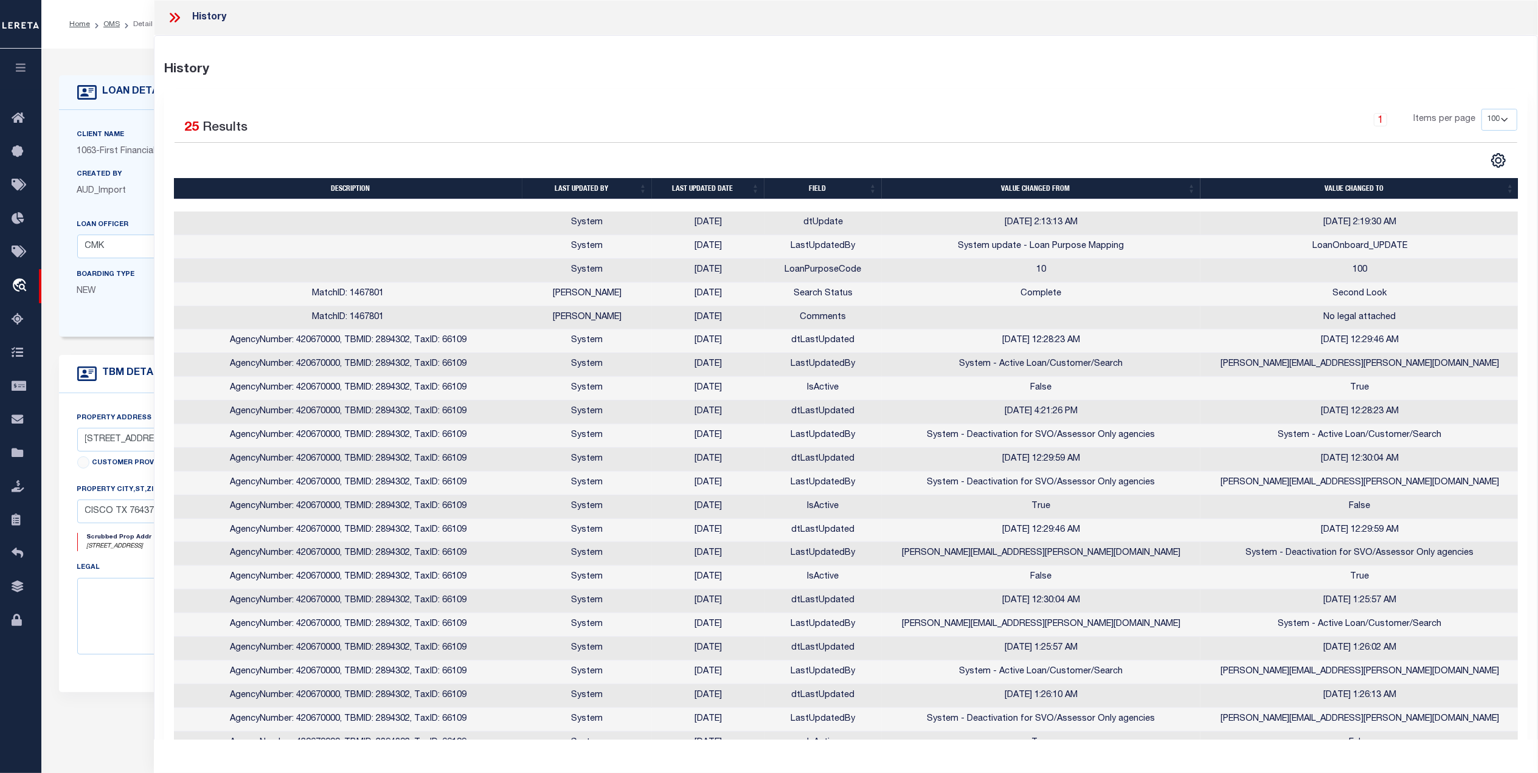
click at [175, 17] on icon at bounding box center [175, 18] width 16 height 16
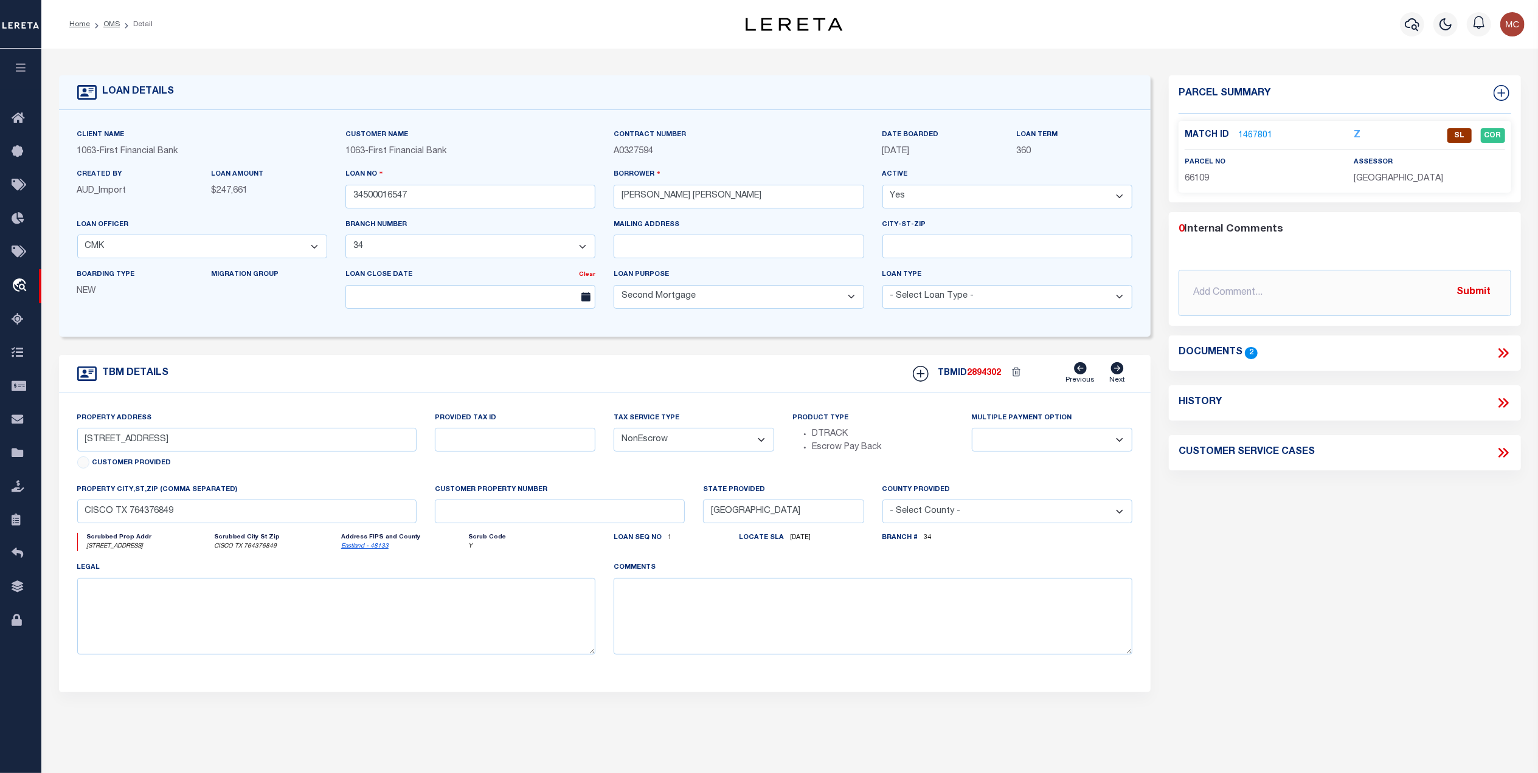
click at [1499, 455] on icon at bounding box center [1503, 453] width 16 height 16
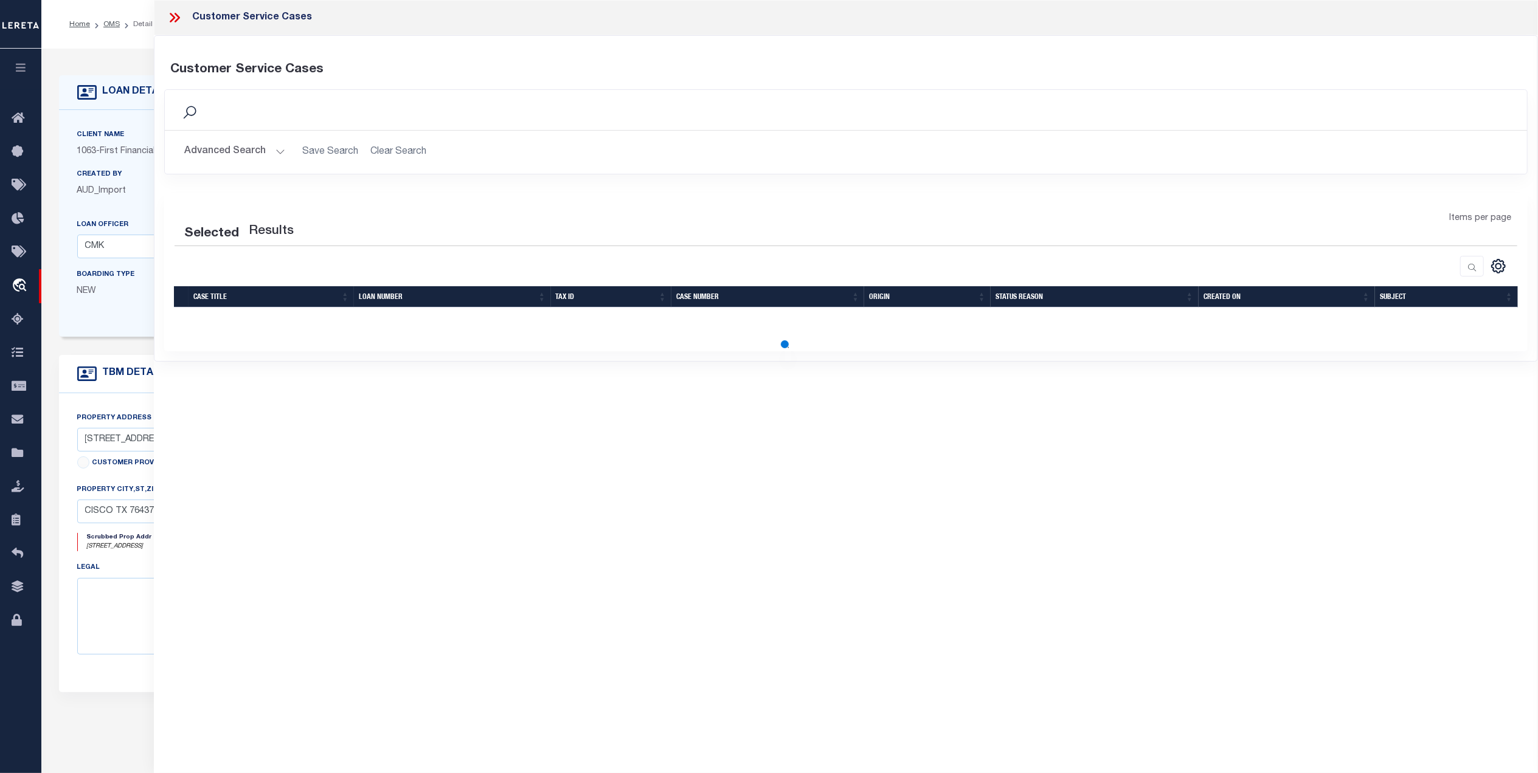
select select "50"
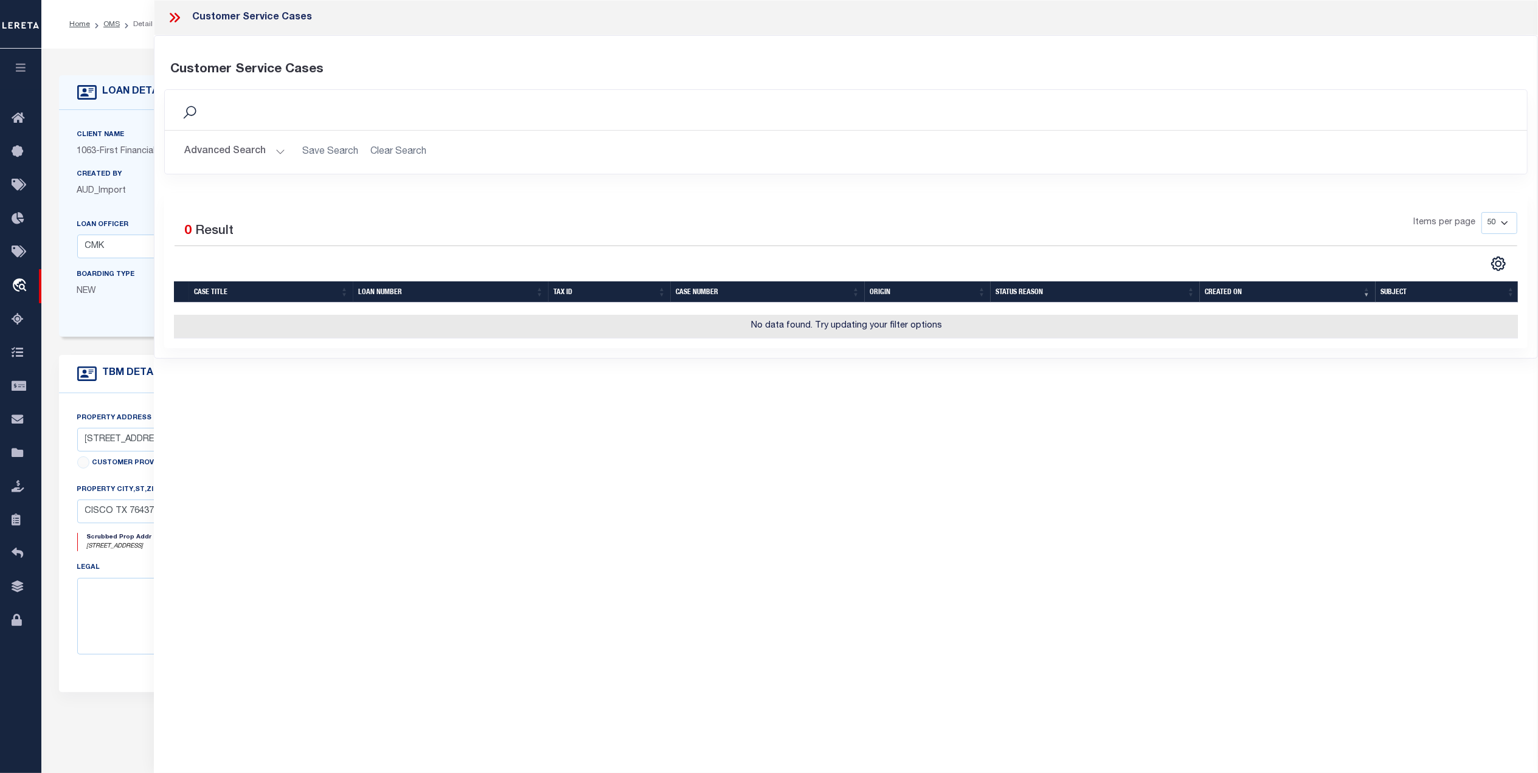
click at [180, 18] on icon at bounding box center [175, 18] width 16 height 16
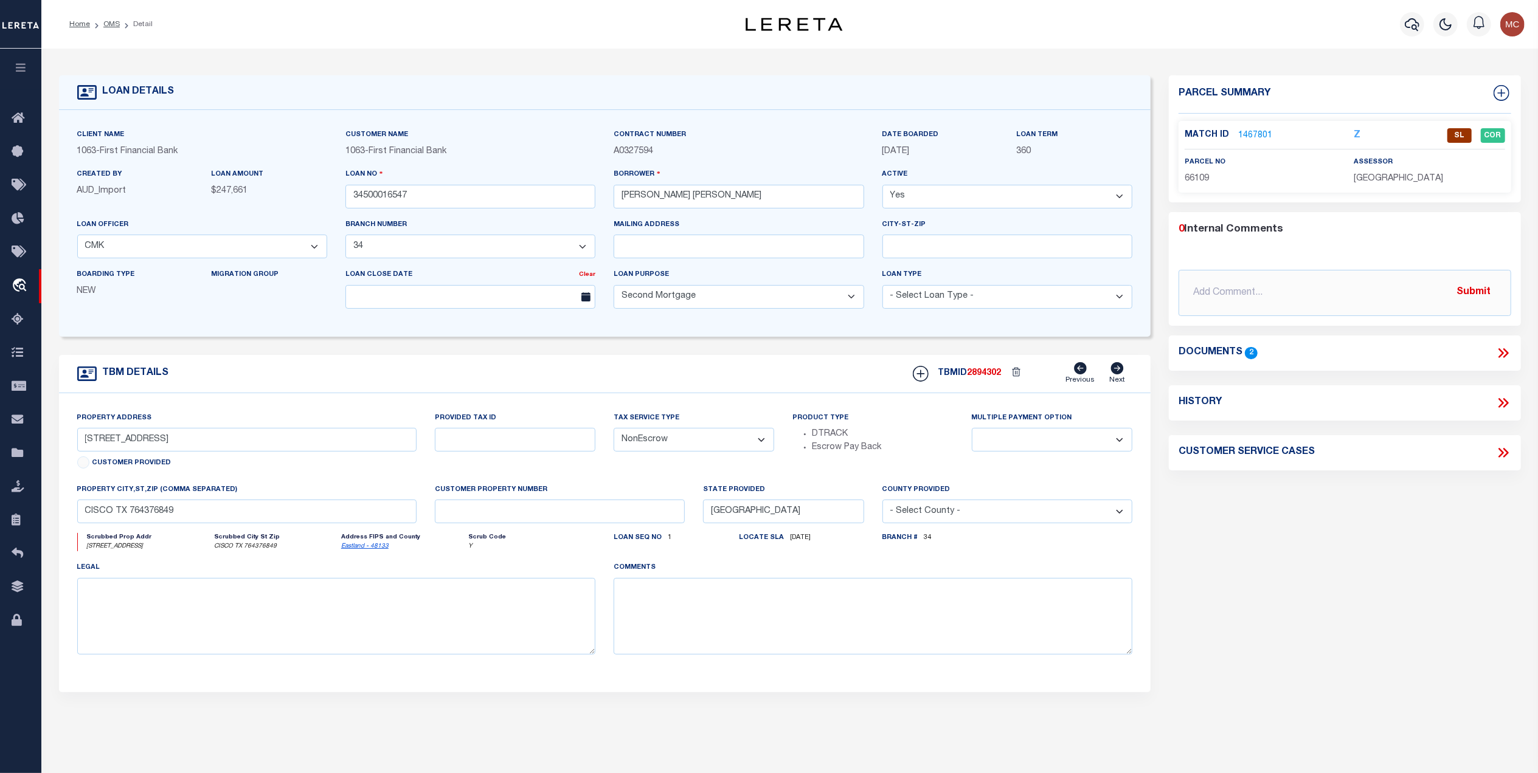
click at [540, 346] on form "LOAN DETAILS Client Name 1063 - Customer Name" at bounding box center [605, 407] width 1092 height 665
click at [110, 26] on link "OMS" at bounding box center [111, 24] width 16 height 7
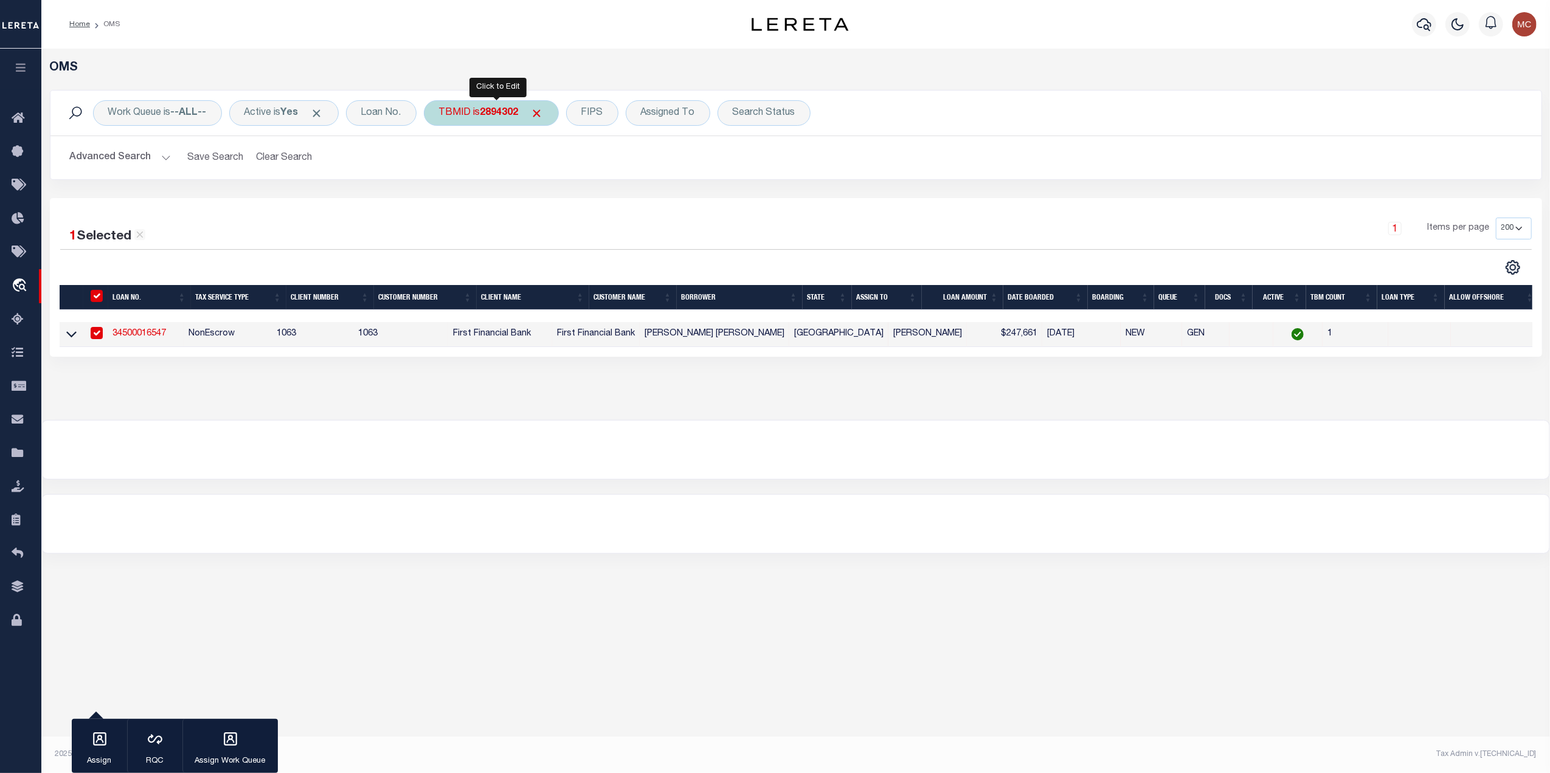
click at [512, 120] on div "TBMID is 2894302" at bounding box center [491, 113] width 135 height 26
type input "3507770"
click at [601, 201] on input "Apply" at bounding box center [600, 194] width 36 height 20
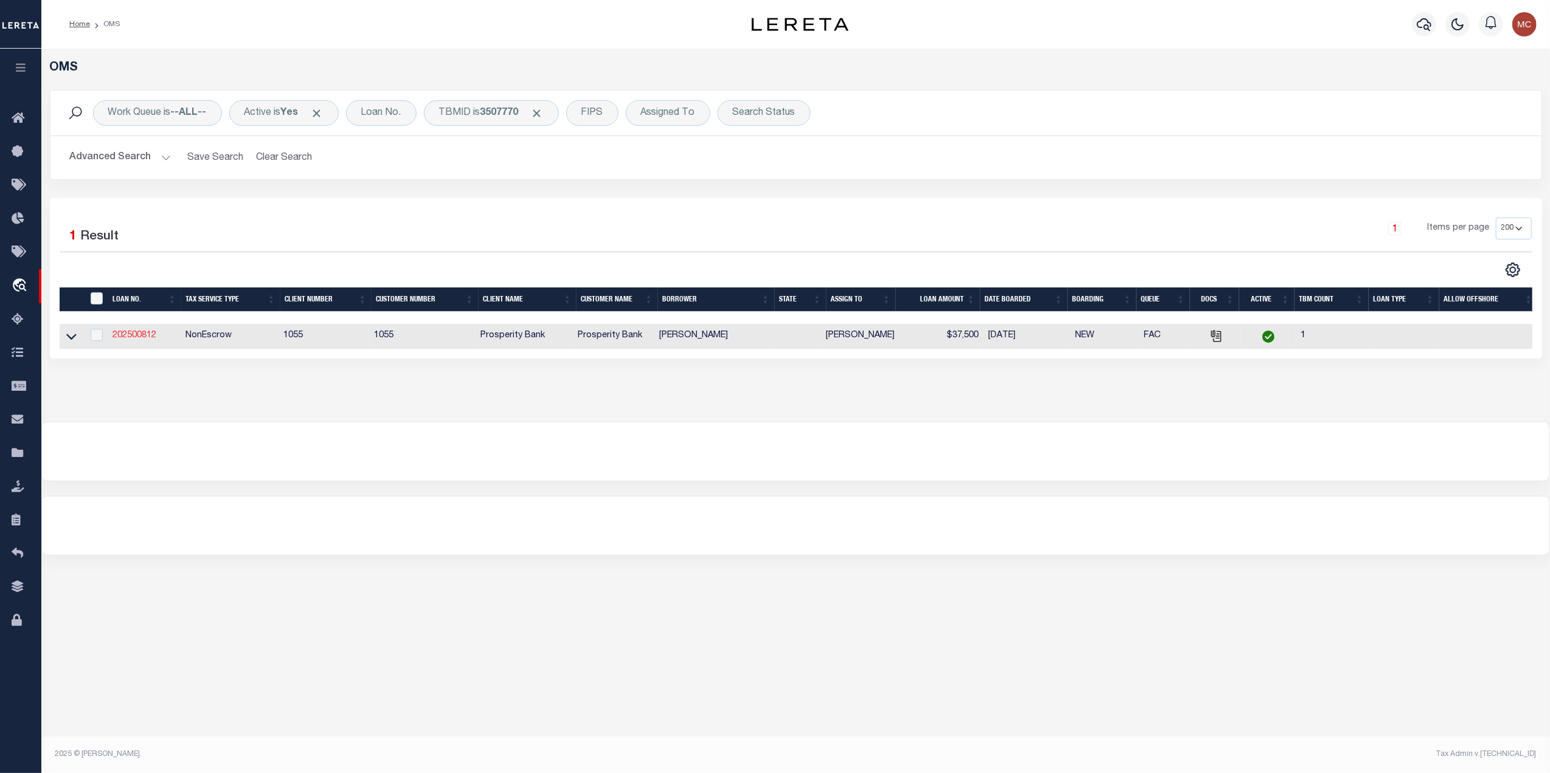
click at [118, 336] on link "202500812" at bounding box center [134, 335] width 44 height 9
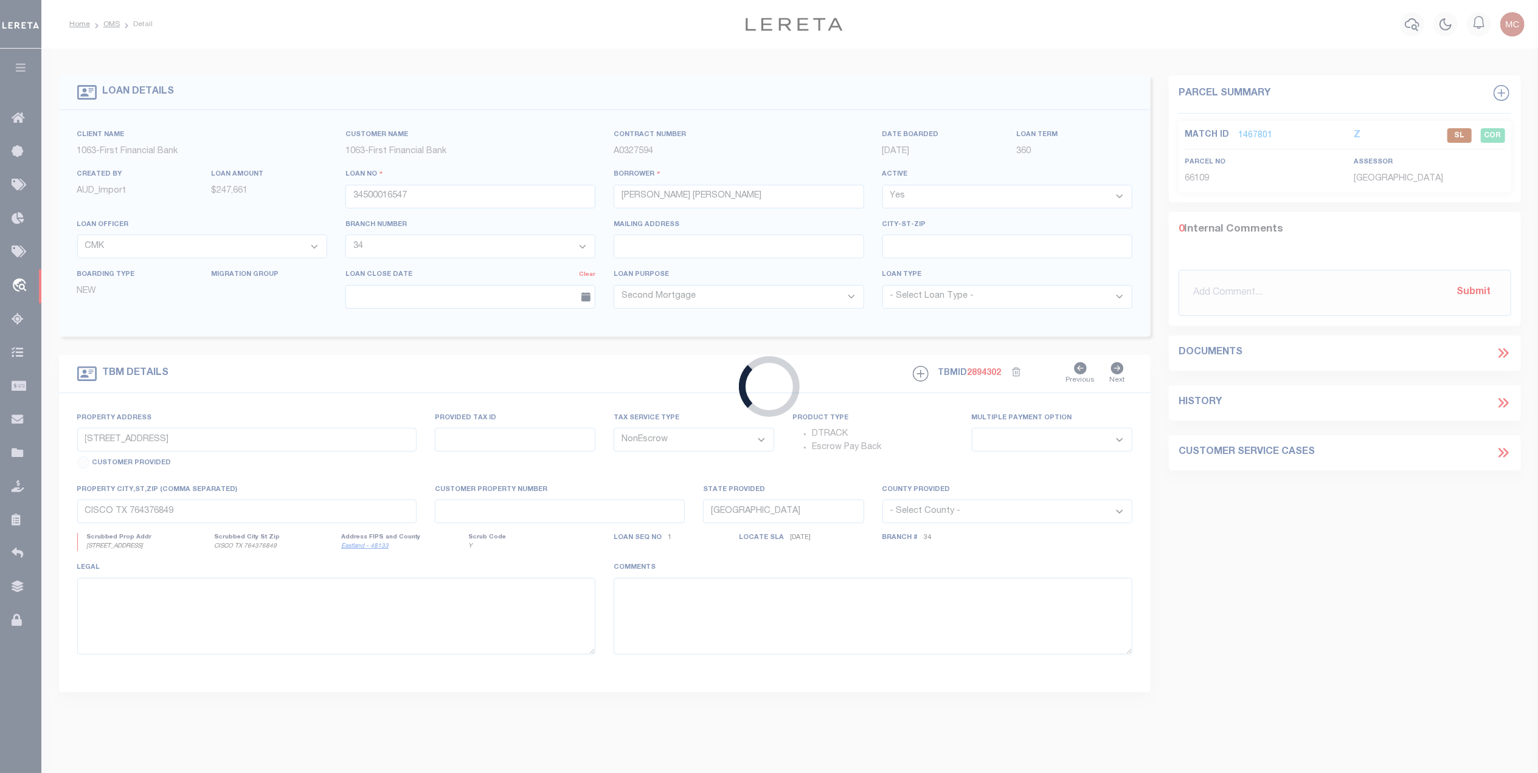
type input "202500812"
type input "[PERSON_NAME]"
select select
type input "[STREET_ADDRESS]"
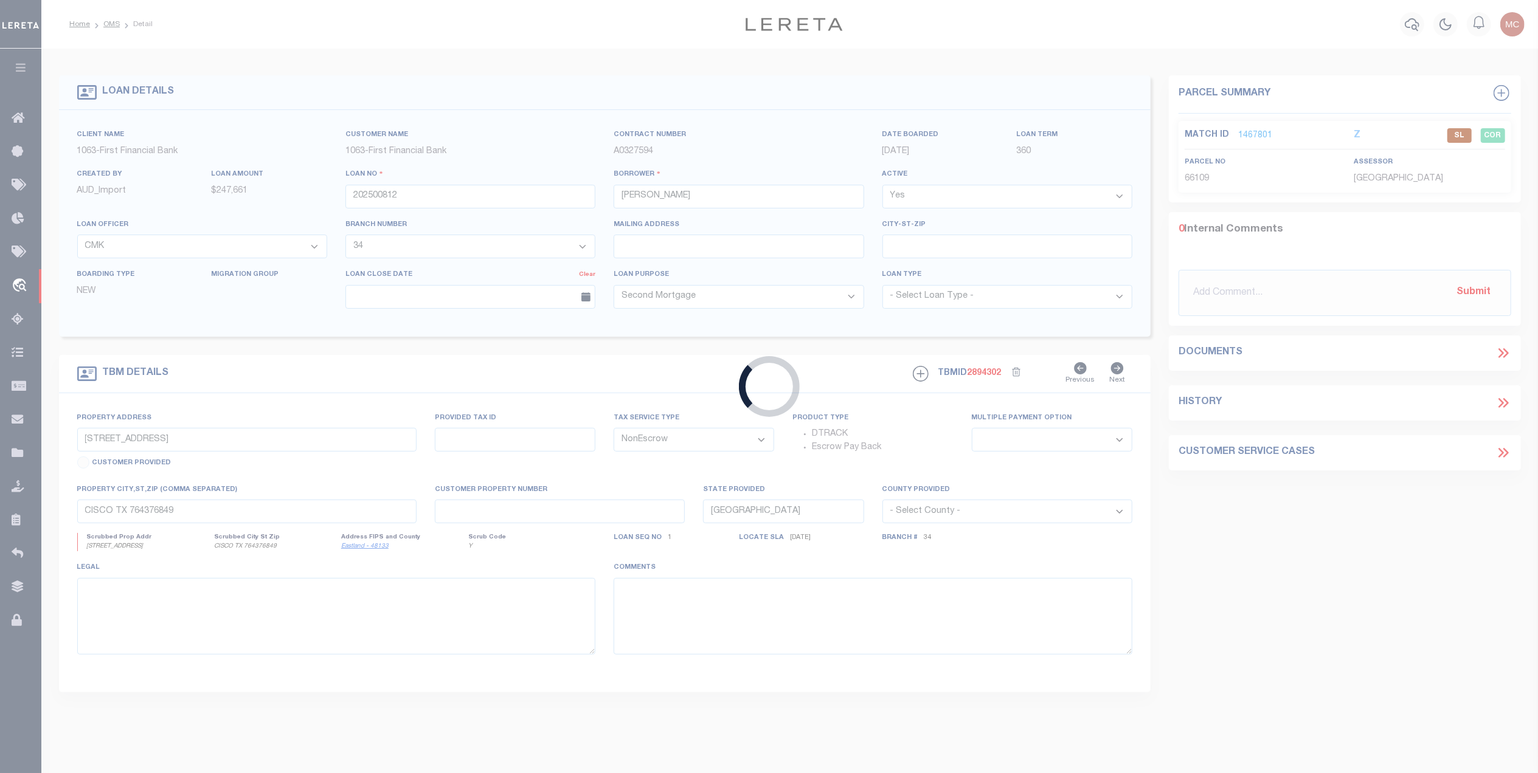
type input "[GEOGRAPHIC_DATA] TX 77535"
select select
select select "36936"
select select "4091"
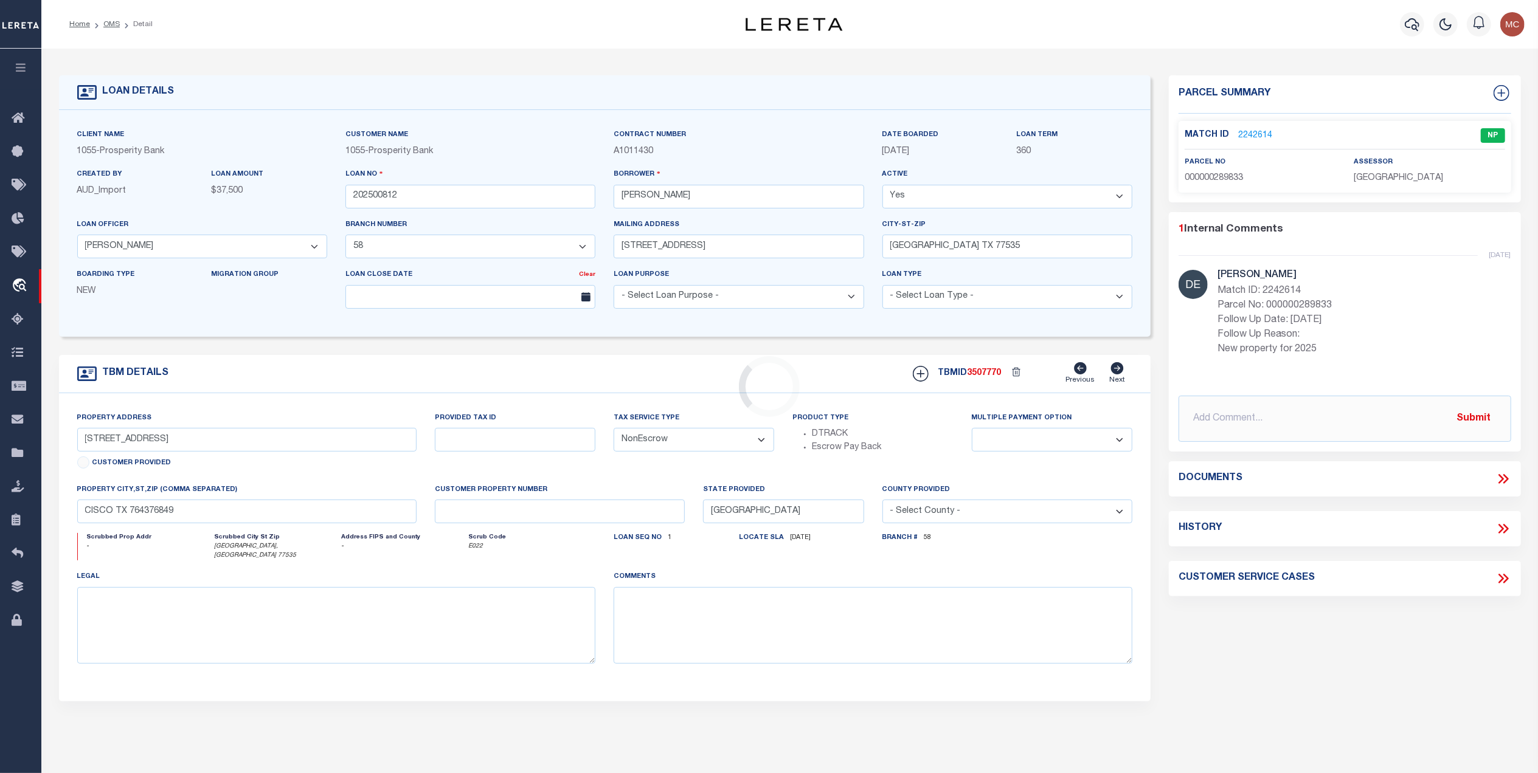
type input "[GEOGRAPHIC_DATA]"
type input "289833"
select select
type input "[GEOGRAPHIC_DATA], [GEOGRAPHIC_DATA] 77535"
type textarea "TR C1: 1.02 AC [PERSON_NAME] LEAGUE A-90"
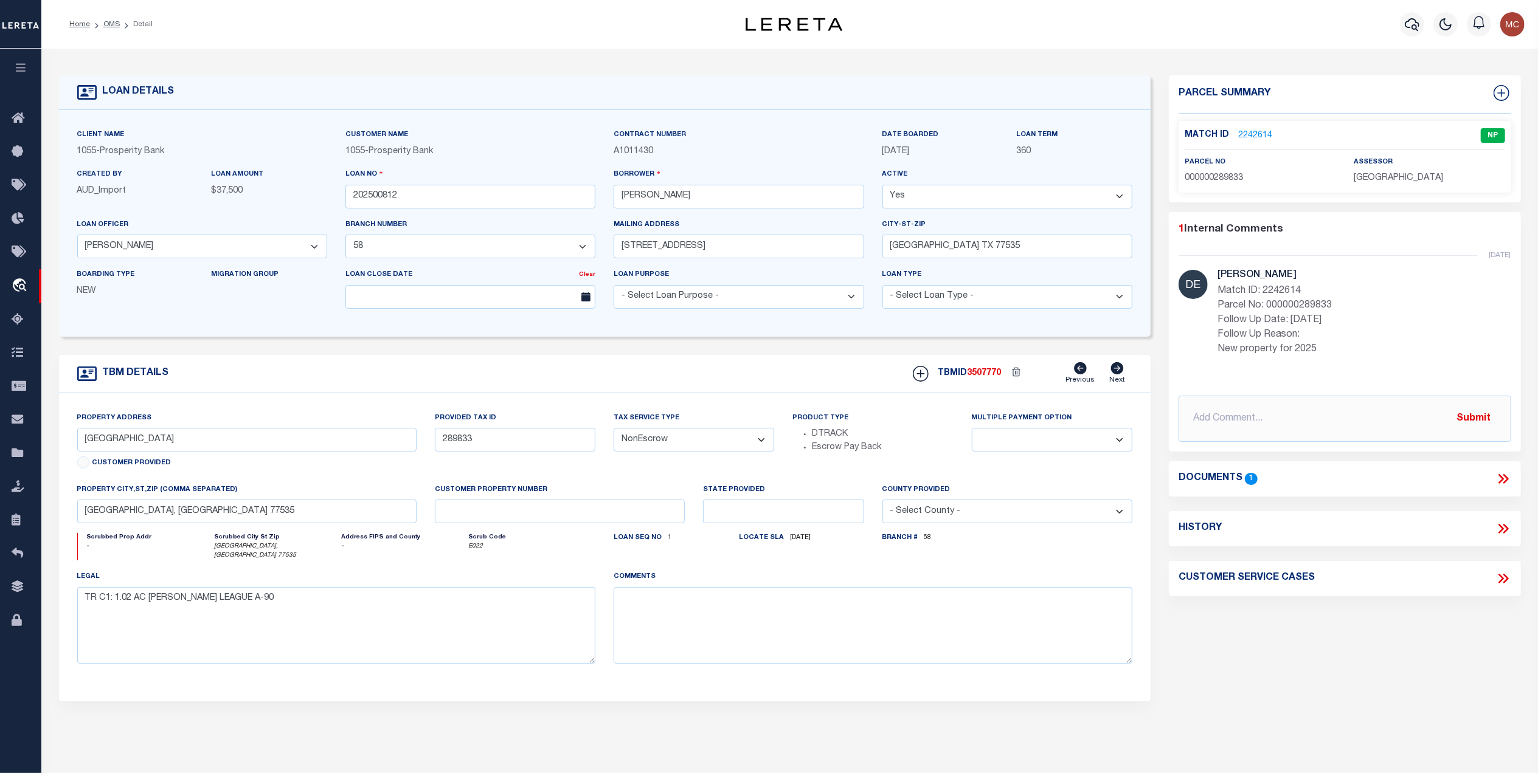
click at [1501, 482] on icon at bounding box center [1503, 479] width 16 height 16
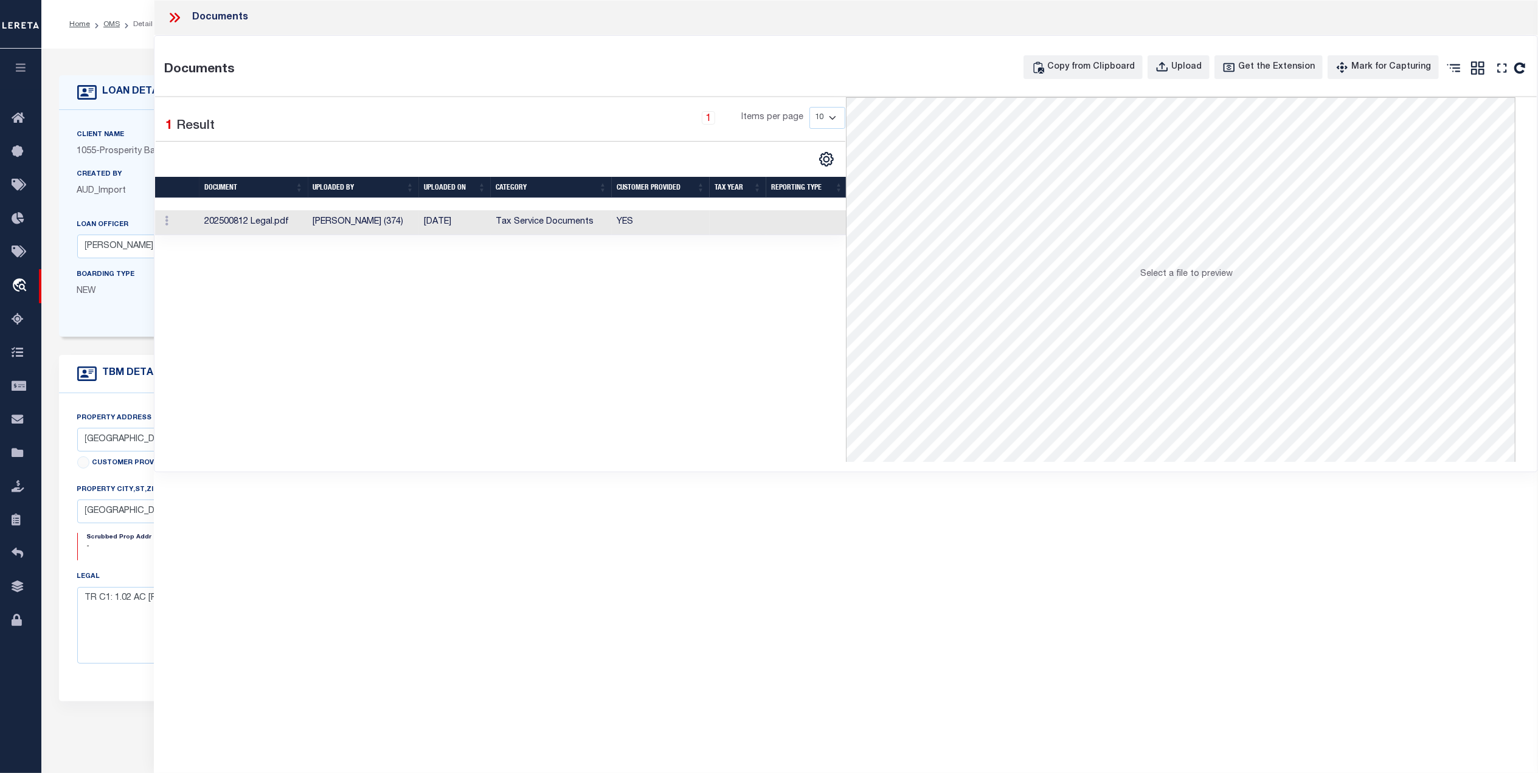
click at [548, 227] on td "Tax Service Documents" at bounding box center [551, 222] width 121 height 25
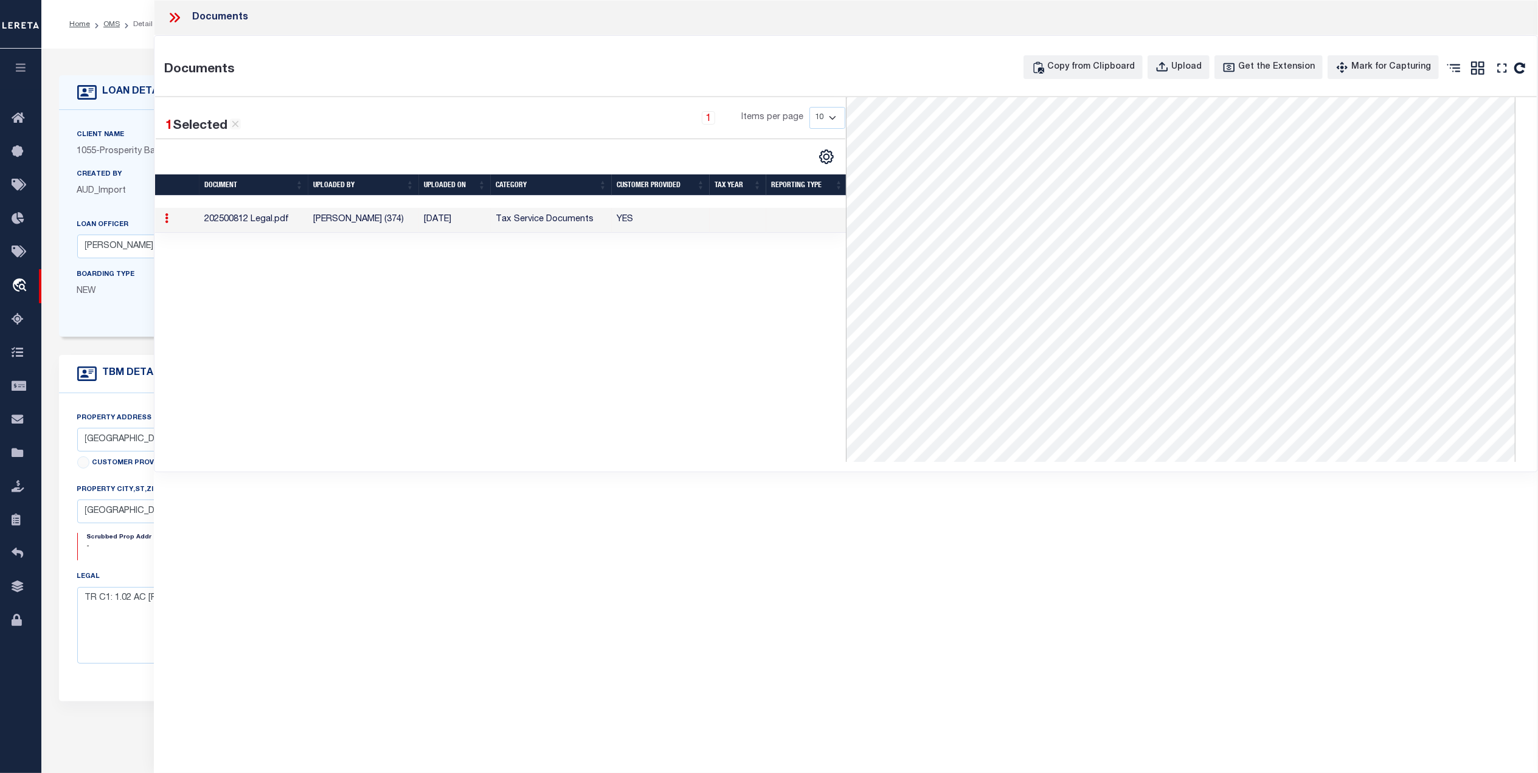
scroll to position [243, 0]
click at [175, 19] on icon at bounding box center [175, 18] width 16 height 16
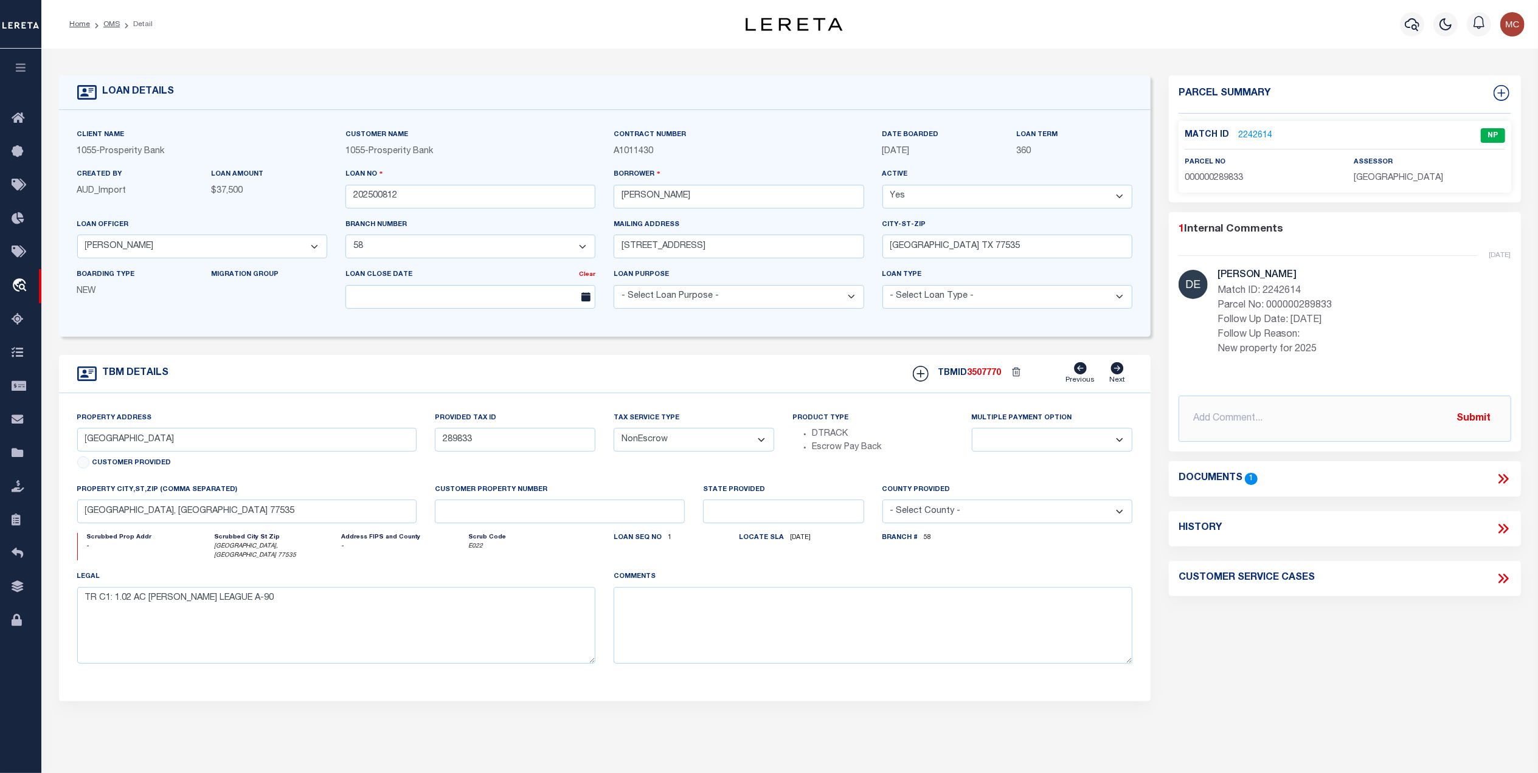
click at [1248, 130] on link "2242614" at bounding box center [1255, 136] width 34 height 13
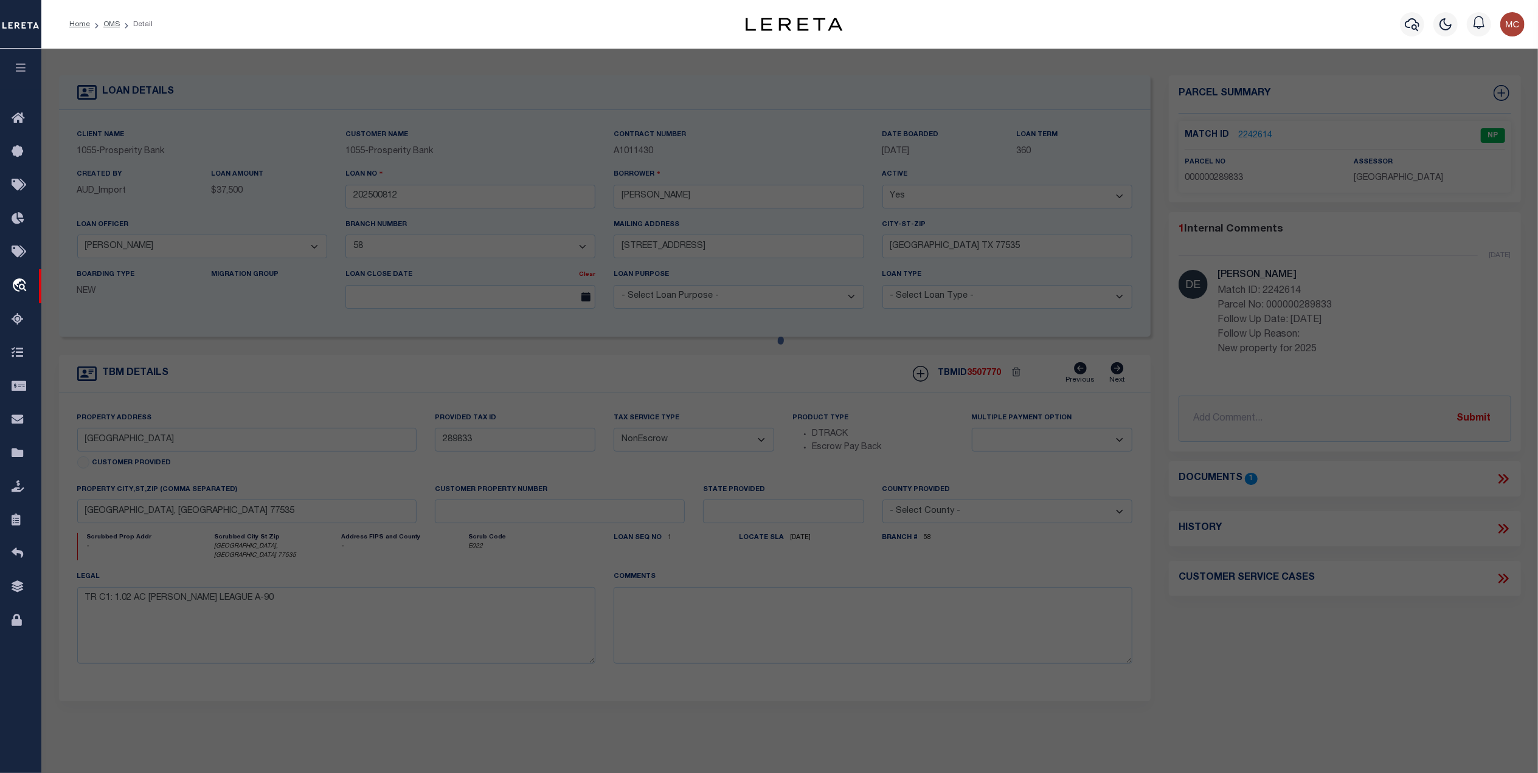
select select "AS"
checkbox input "false"
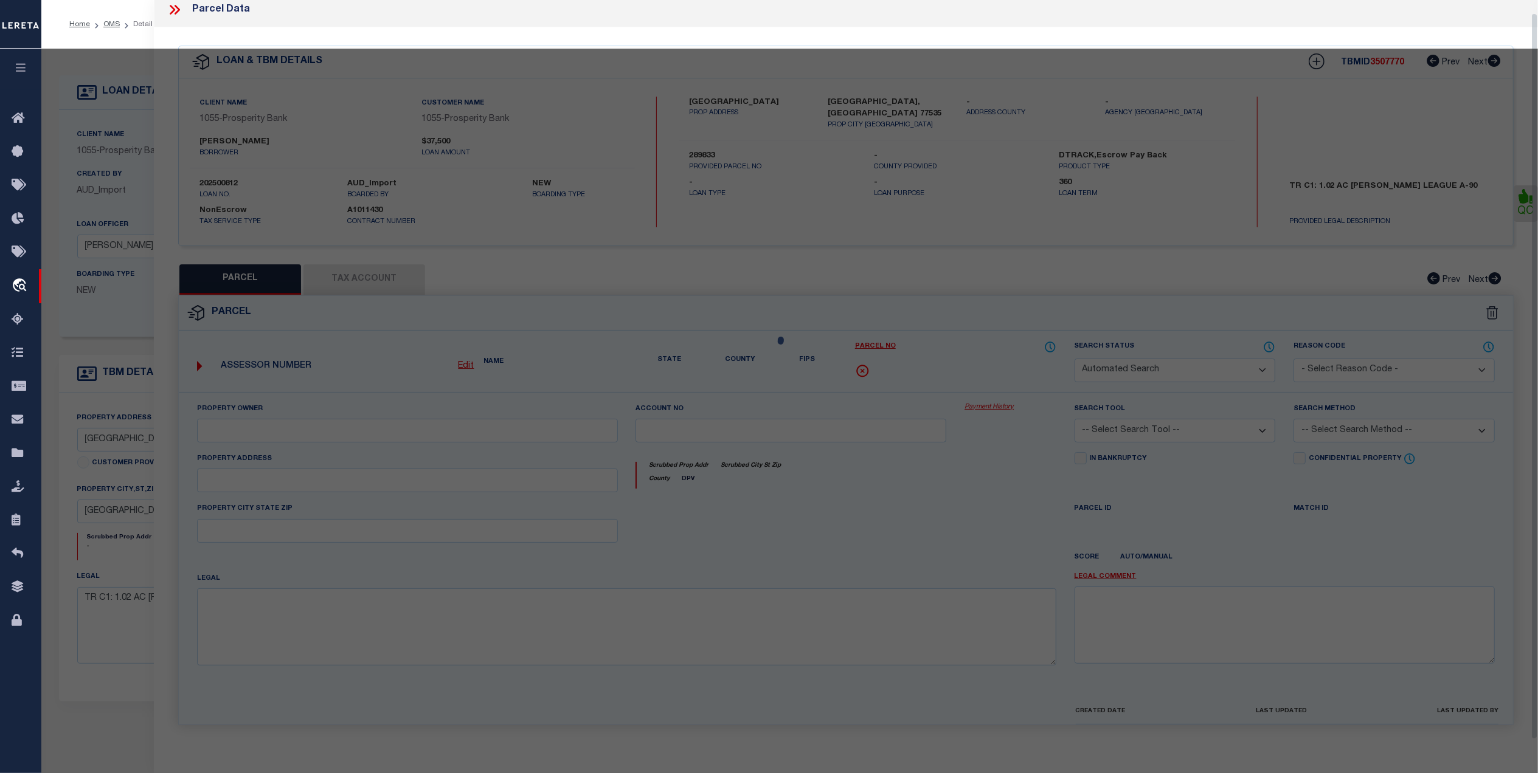
select select "NP"
type input "[DATE]"
type textarea "New property for 2025"
type input "[PERSON_NAME] PROPERTIES & CONSTRUCTION LLC"
select select "AGW"
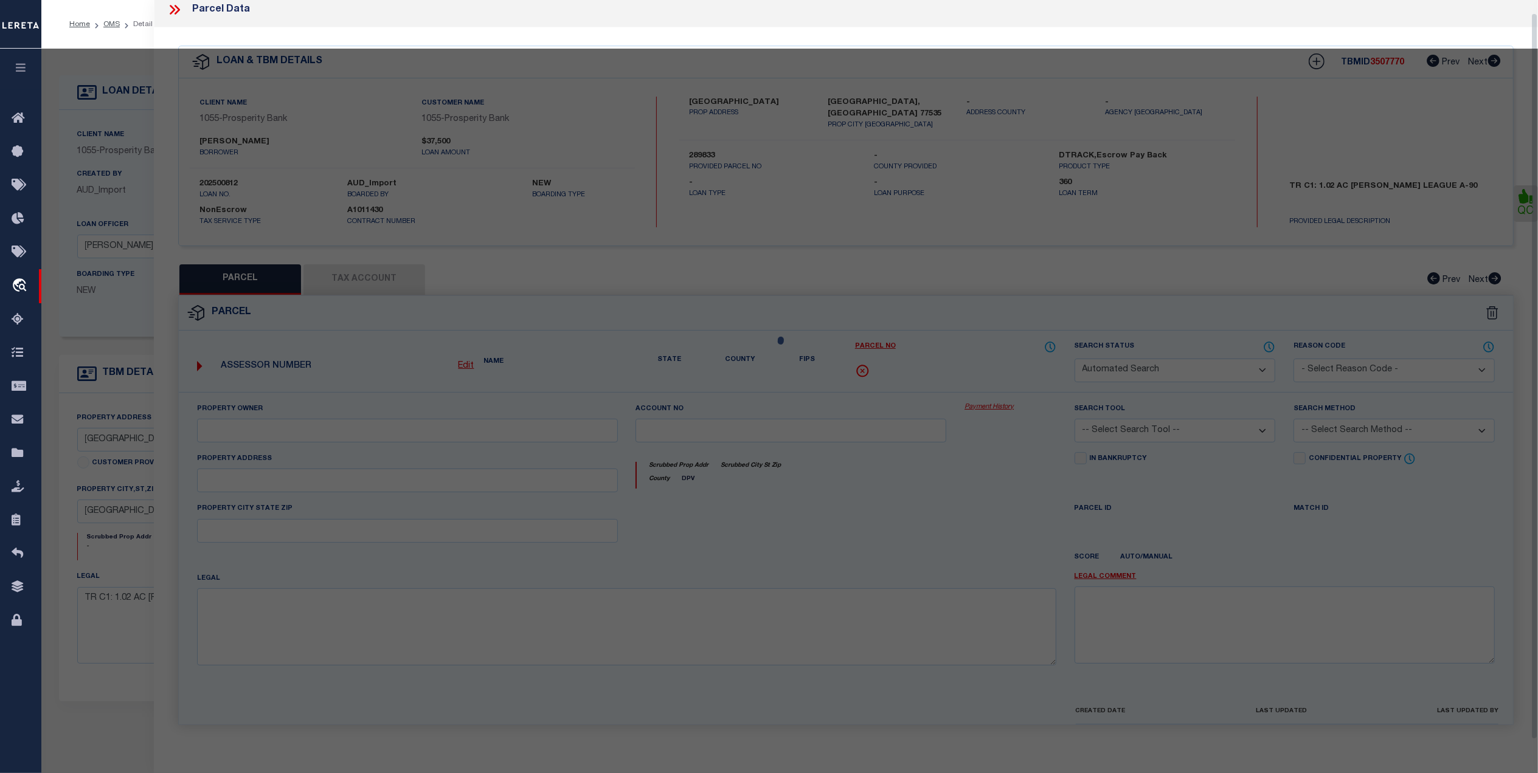
select select "LEG"
type input "COUNTY ROAD 3015"
type input "[GEOGRAPHIC_DATA], [GEOGRAPHIC_DATA] 77535"
type textarea "000090 S [PERSON_NAME], TRACT 240, ACRES 2.96"
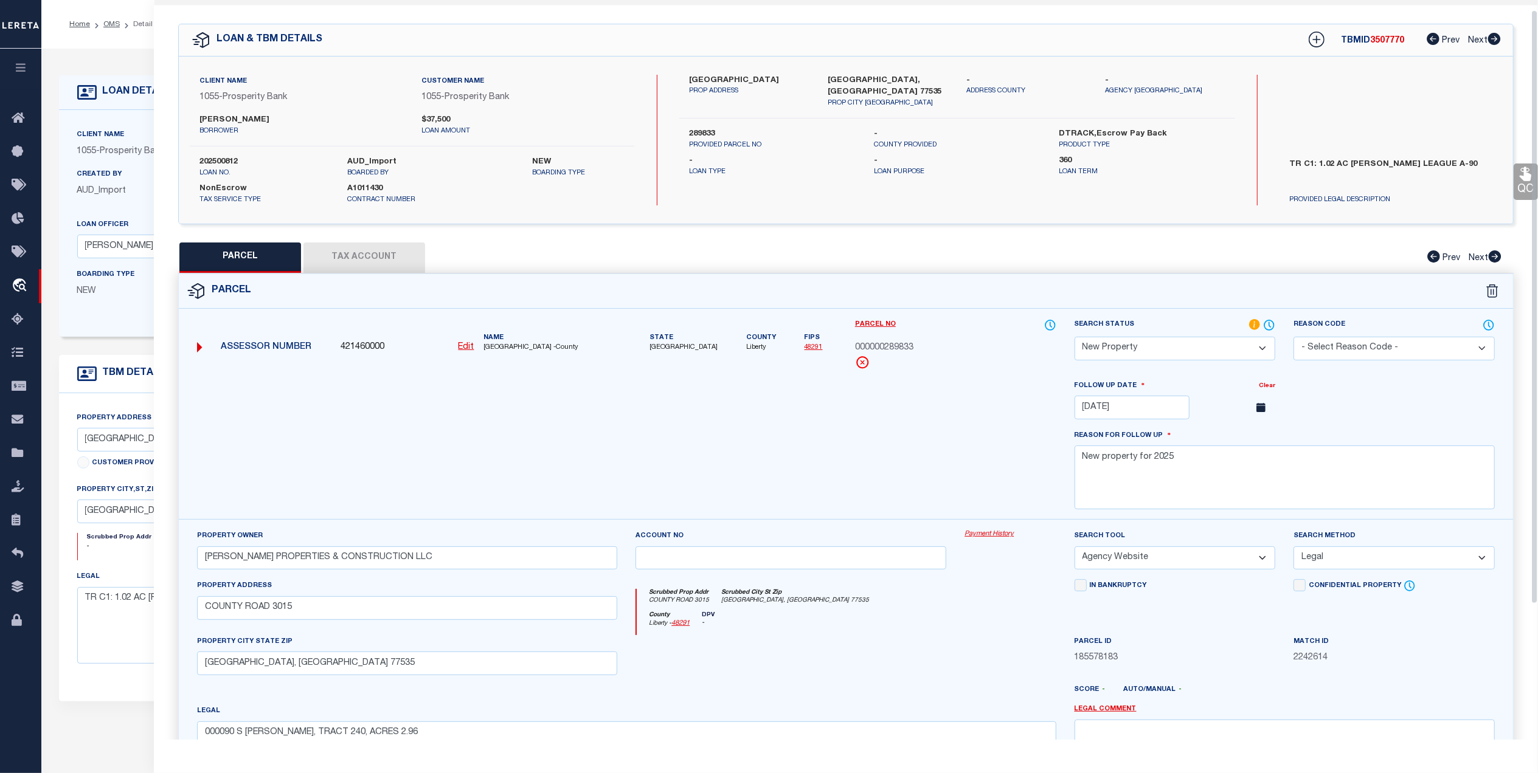
scroll to position [0, 0]
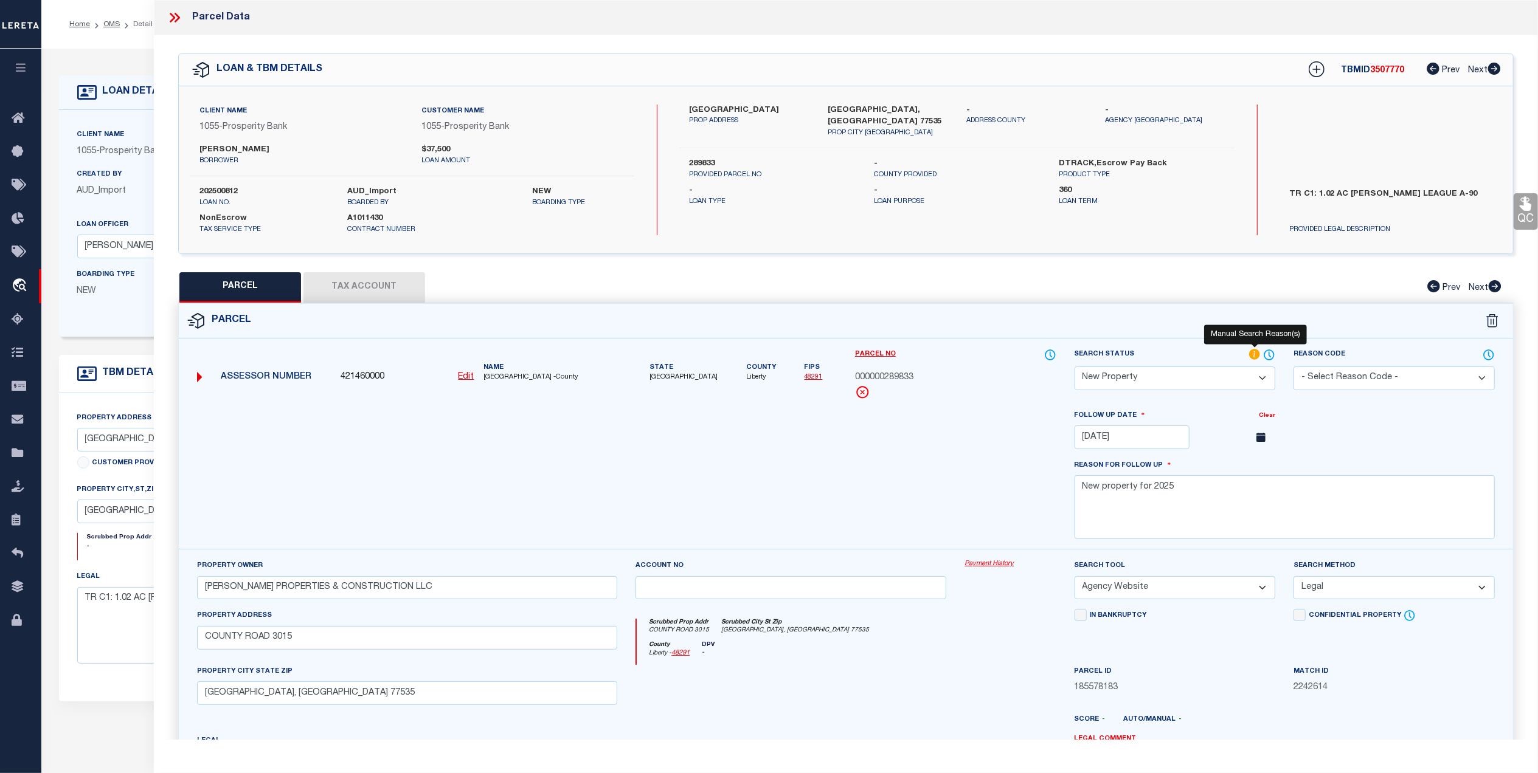
click at [1253, 357] on icon at bounding box center [1254, 354] width 11 height 11
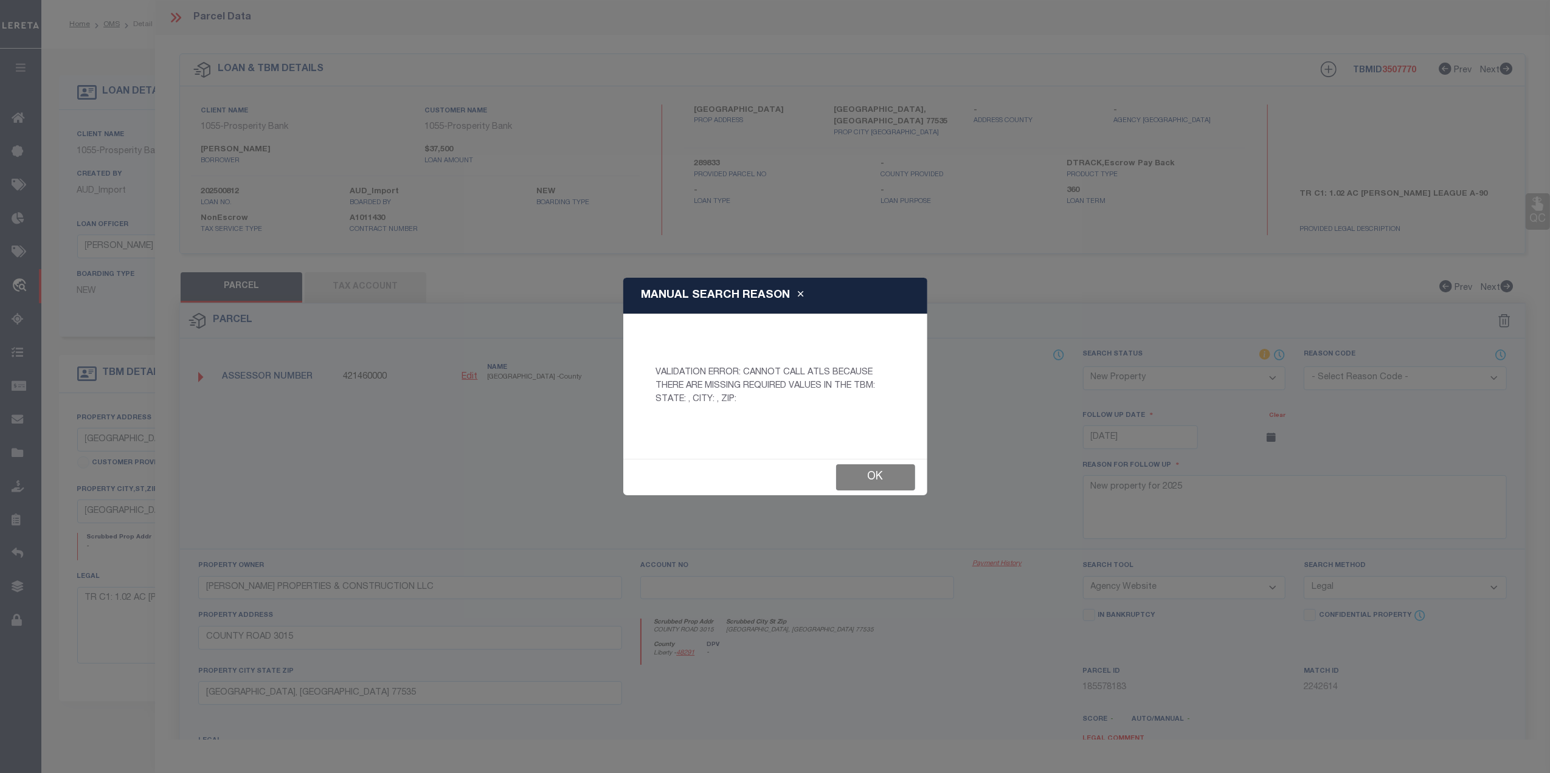
click at [875, 482] on button "Ok" at bounding box center [875, 478] width 79 height 26
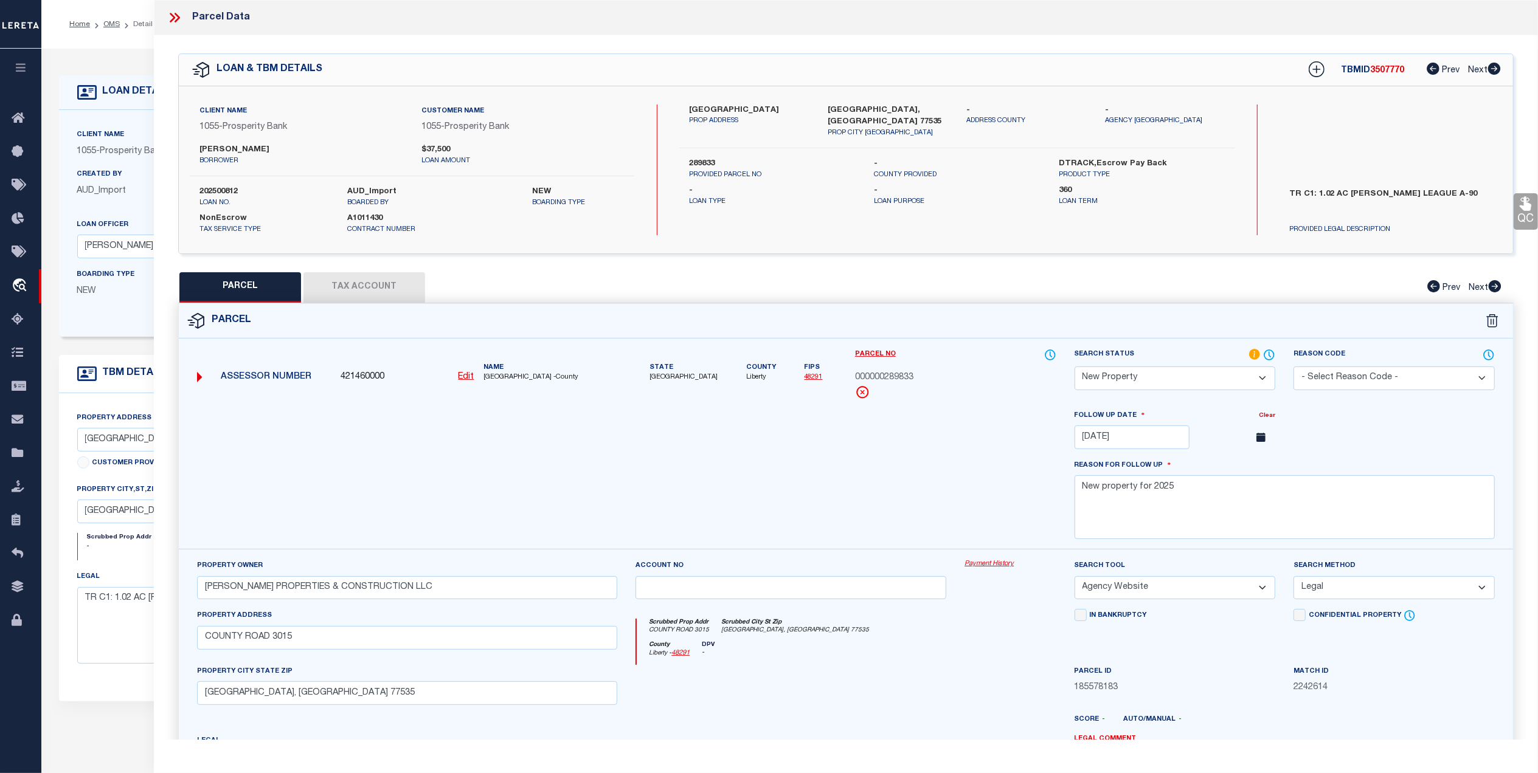
click at [669, 494] on div at bounding box center [626, 479] width 877 height 140
click at [373, 278] on button "Tax Account" at bounding box center [364, 287] width 122 height 30
select select "100"
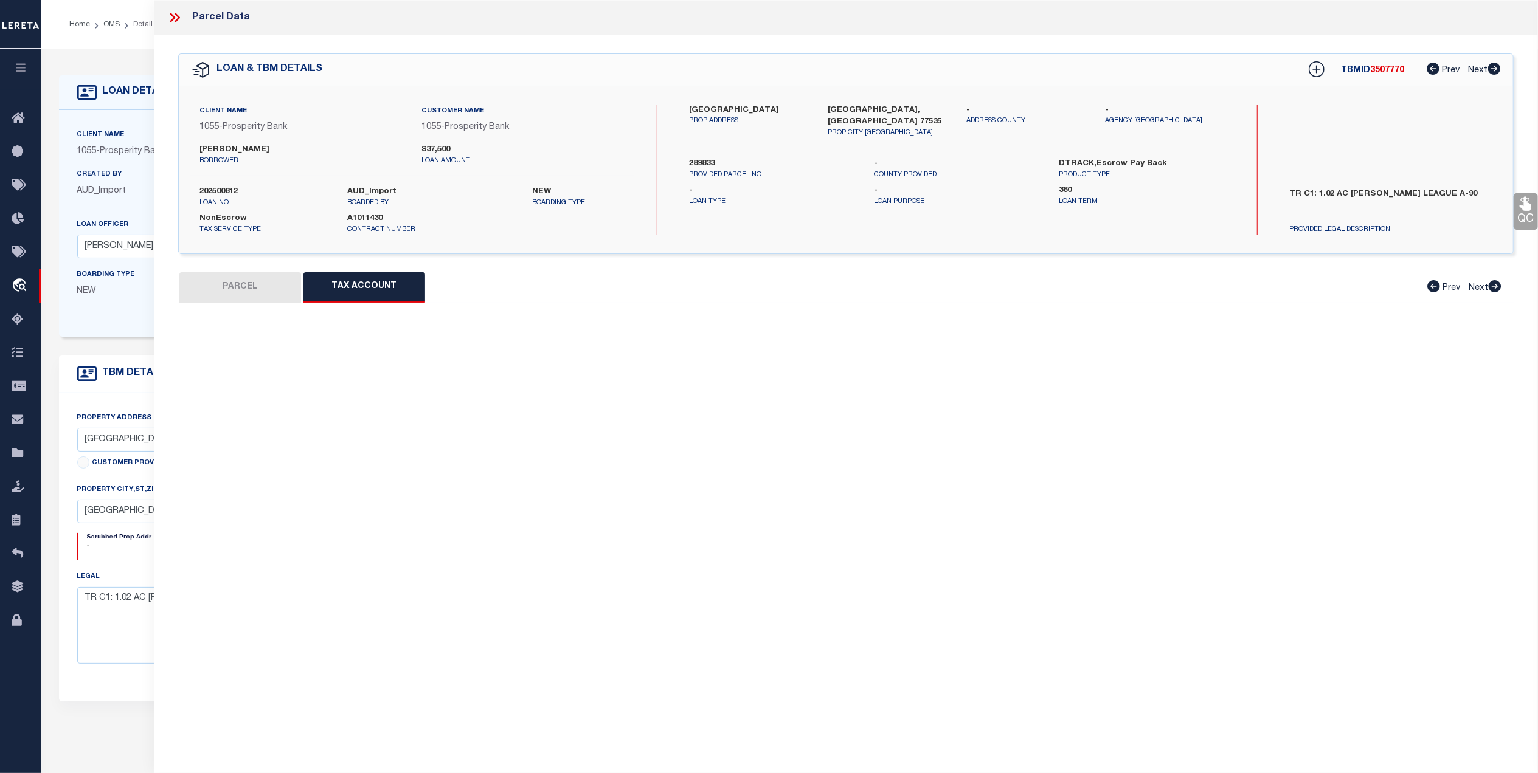
select select "100"
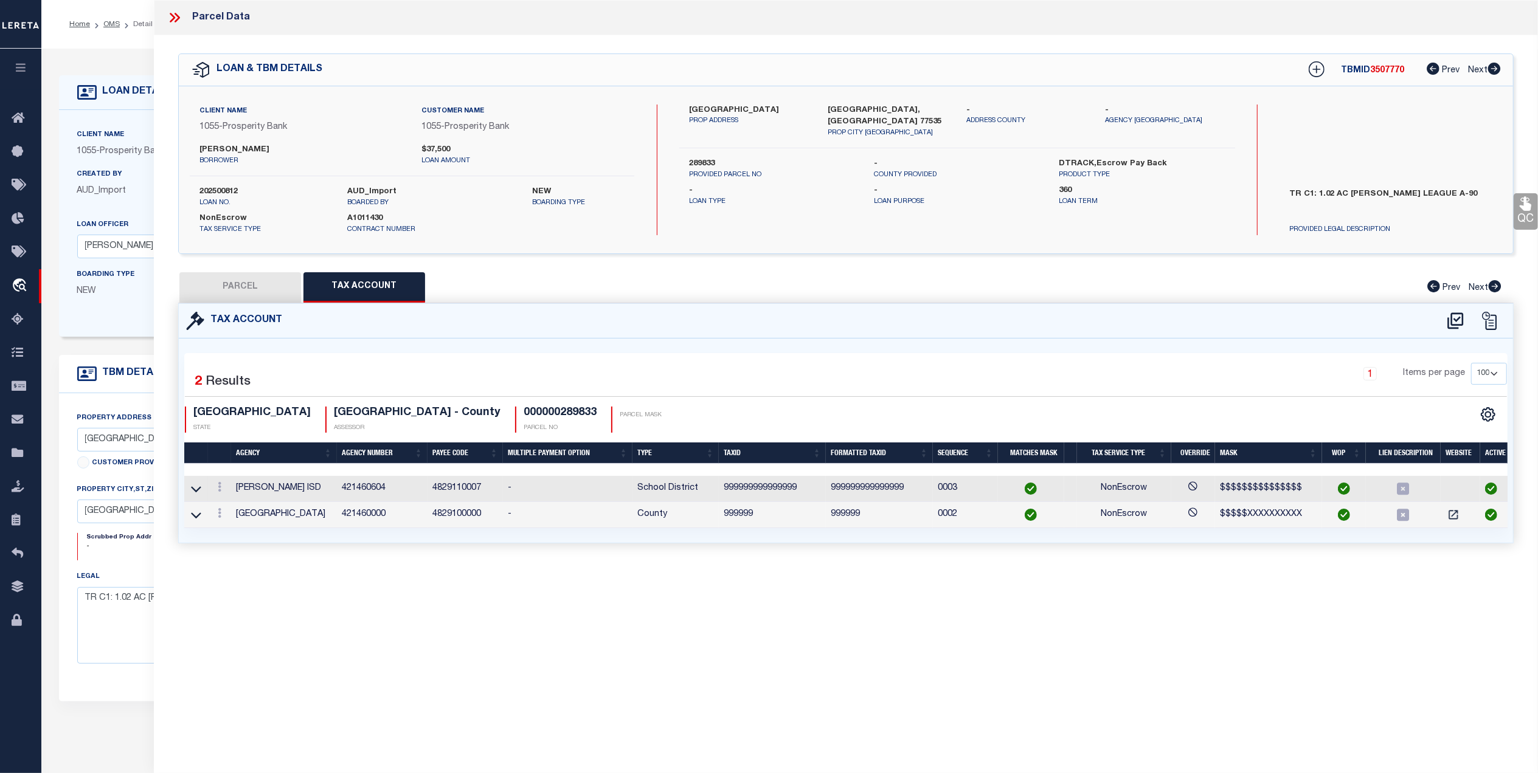
click at [258, 295] on button "PARCEL" at bounding box center [240, 287] width 122 height 30
select select "AS"
select select
checkbox input "false"
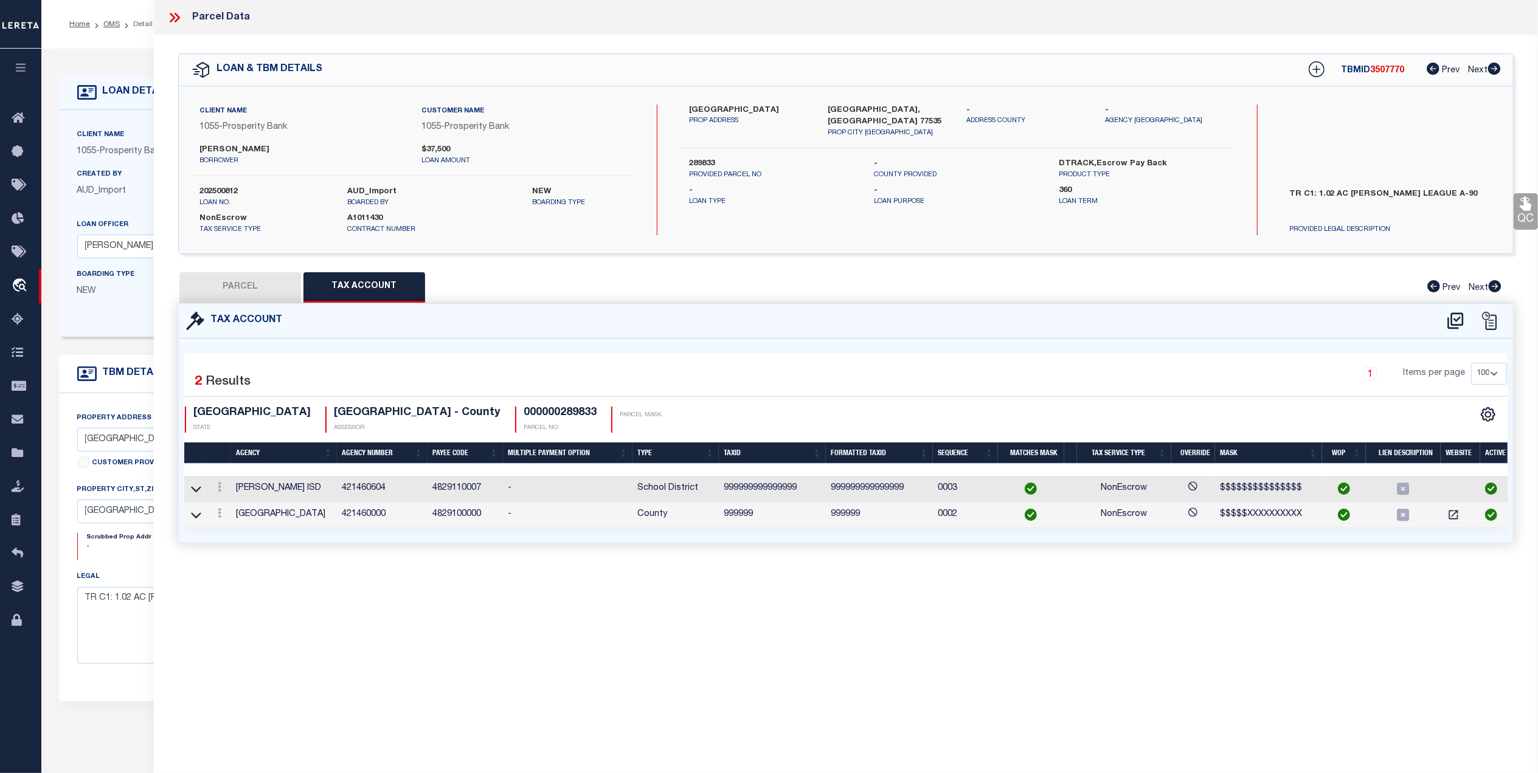
checkbox input "false"
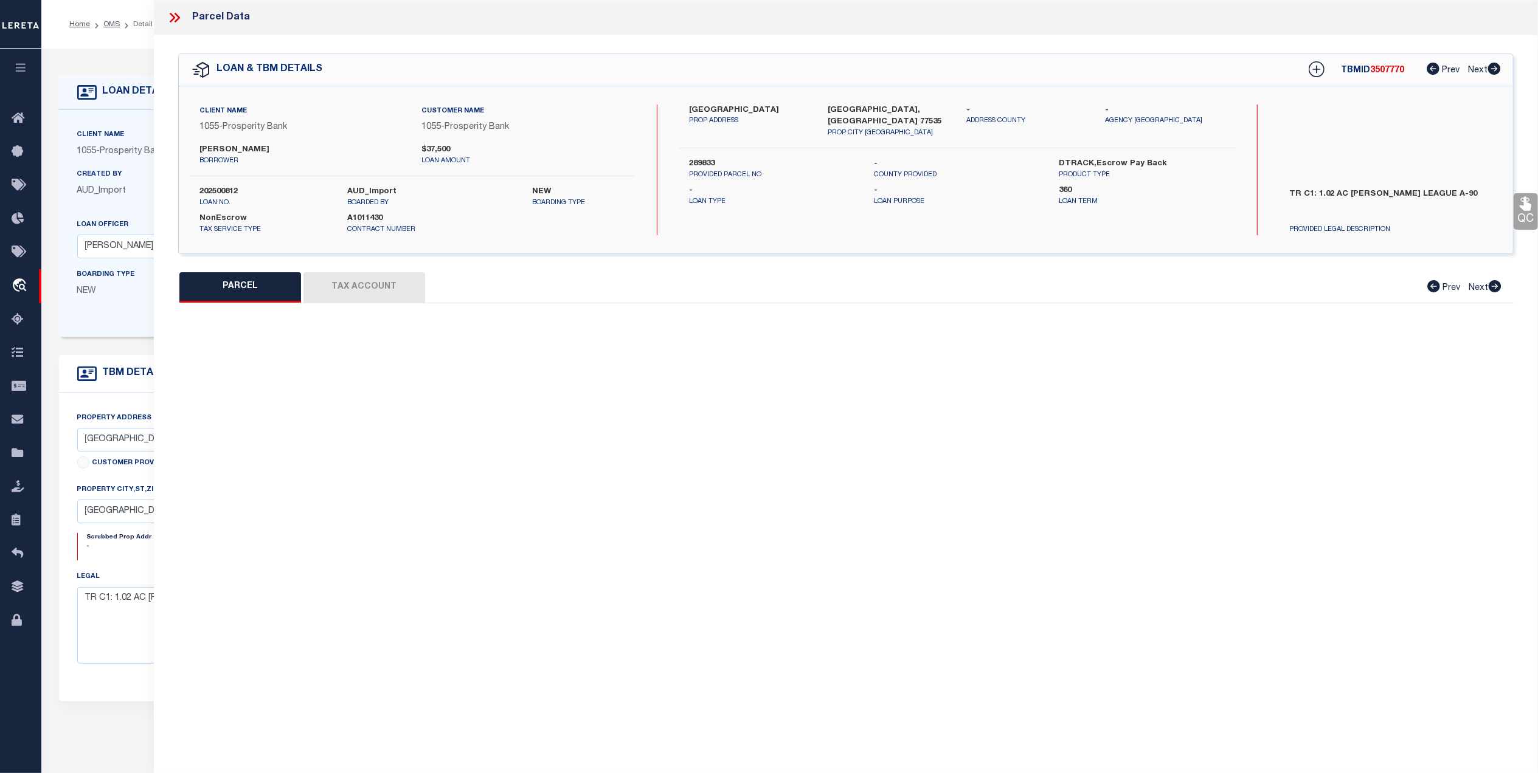
select select "NP"
type input "[DATE]"
type textarea "New property for 2025"
type input "[PERSON_NAME] PROPERTIES & CONSTRUCTION LLC"
select select "AGW"
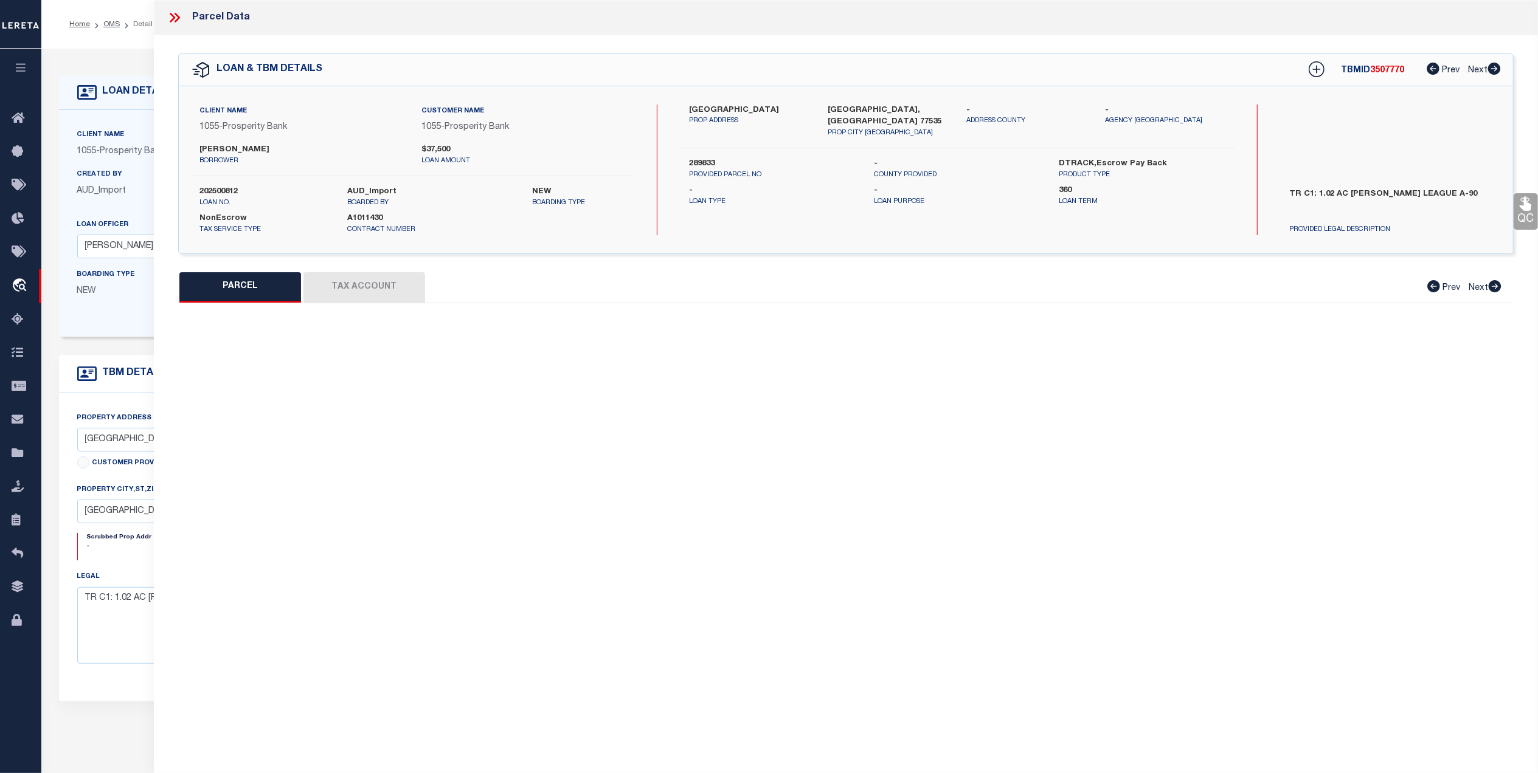
select select "LEG"
type input "COUNTY ROAD 3015"
type input "[GEOGRAPHIC_DATA], [GEOGRAPHIC_DATA] 77535"
type textarea "000090 S [PERSON_NAME], TRACT 240, ACRES 2.96"
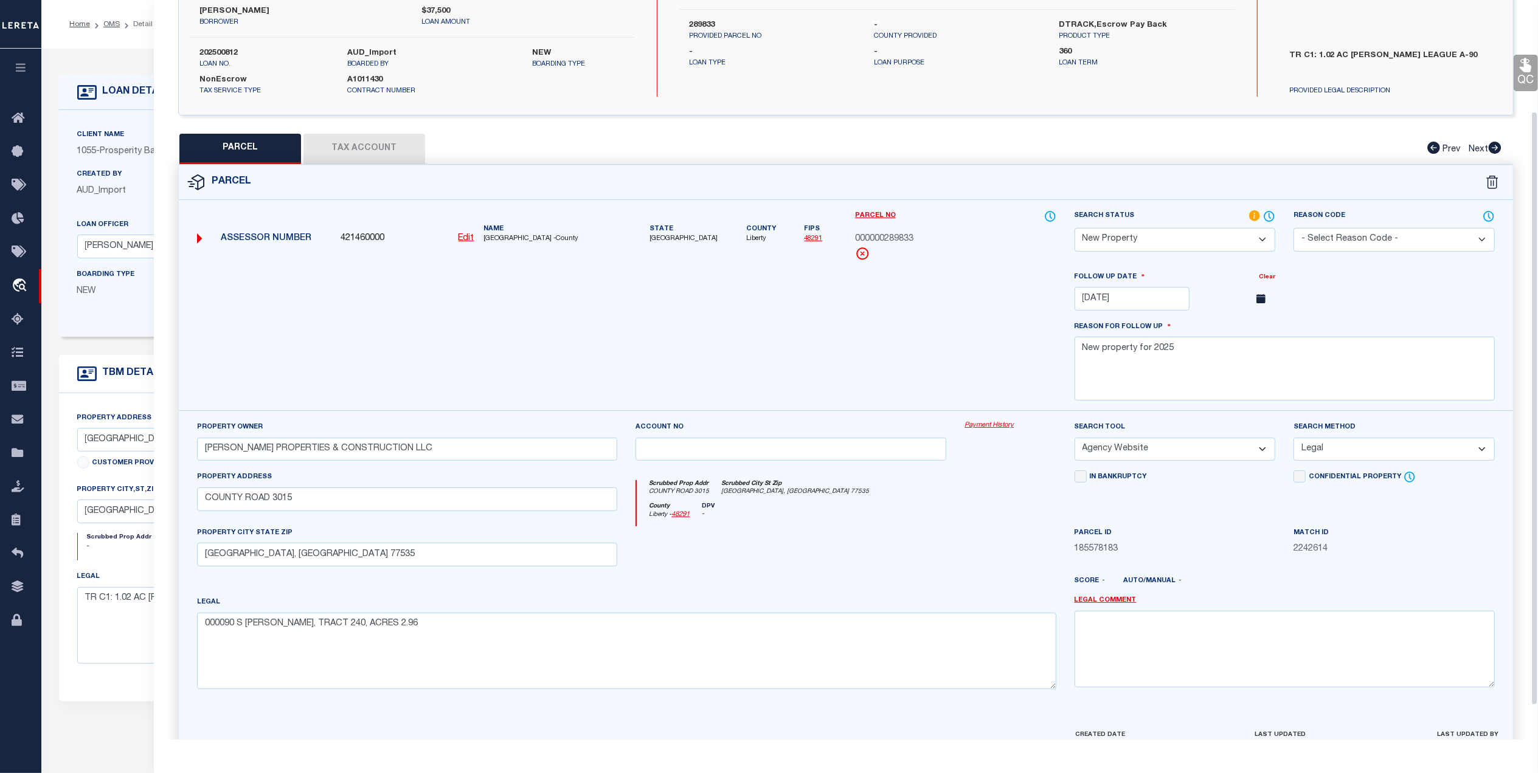
scroll to position [180, 0]
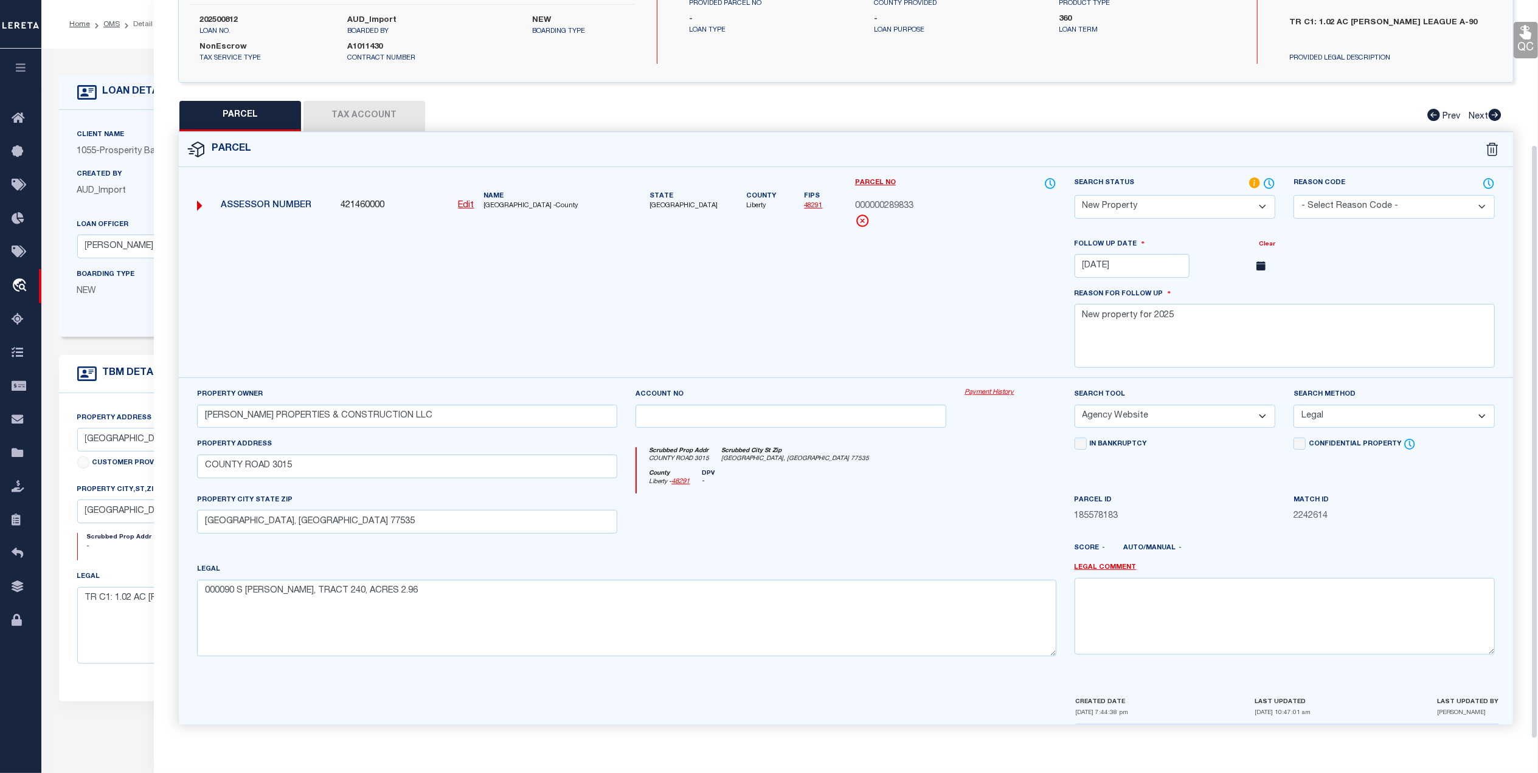
click at [349, 105] on button "Tax Account" at bounding box center [364, 116] width 122 height 30
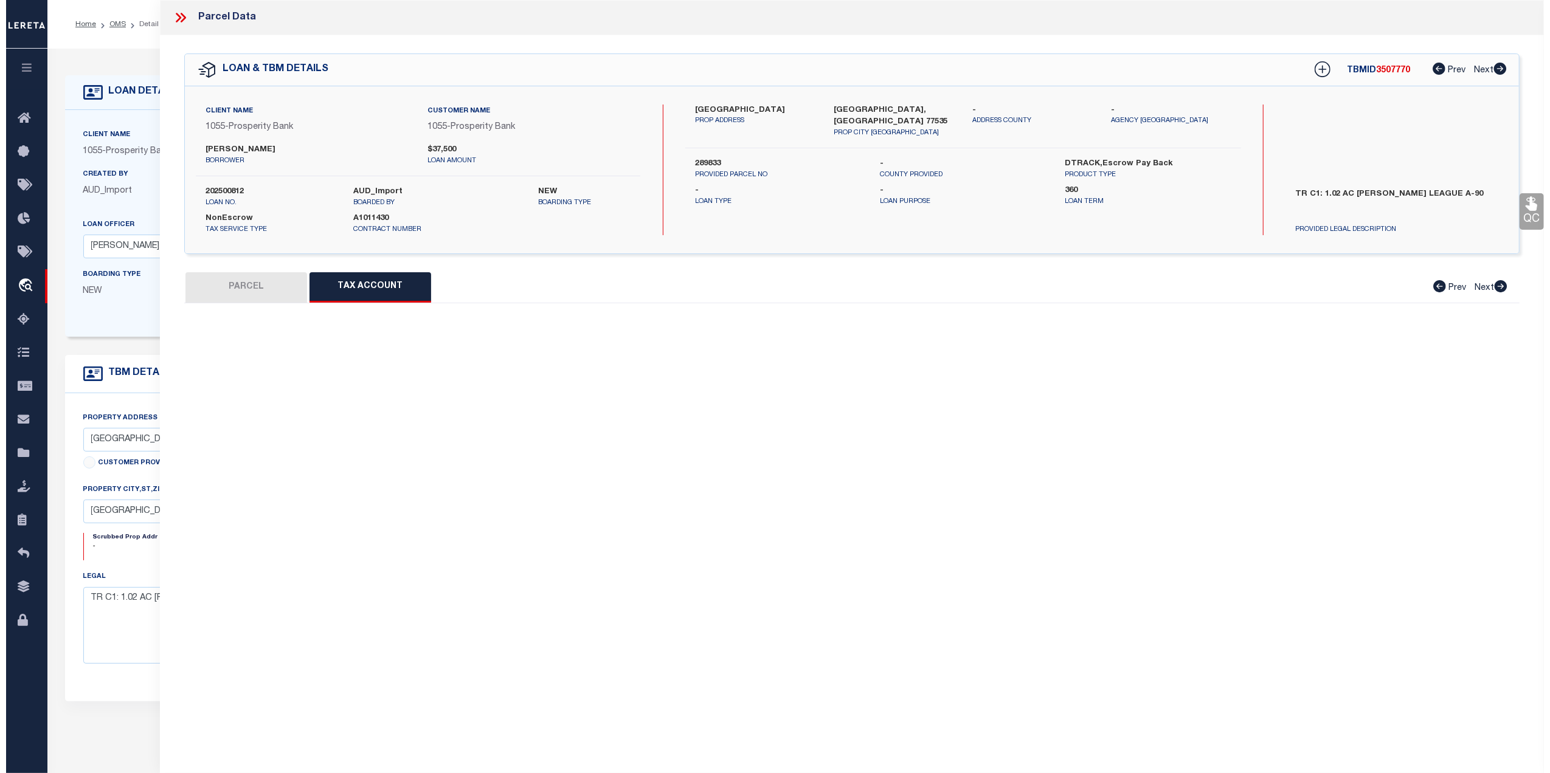
scroll to position [0, 0]
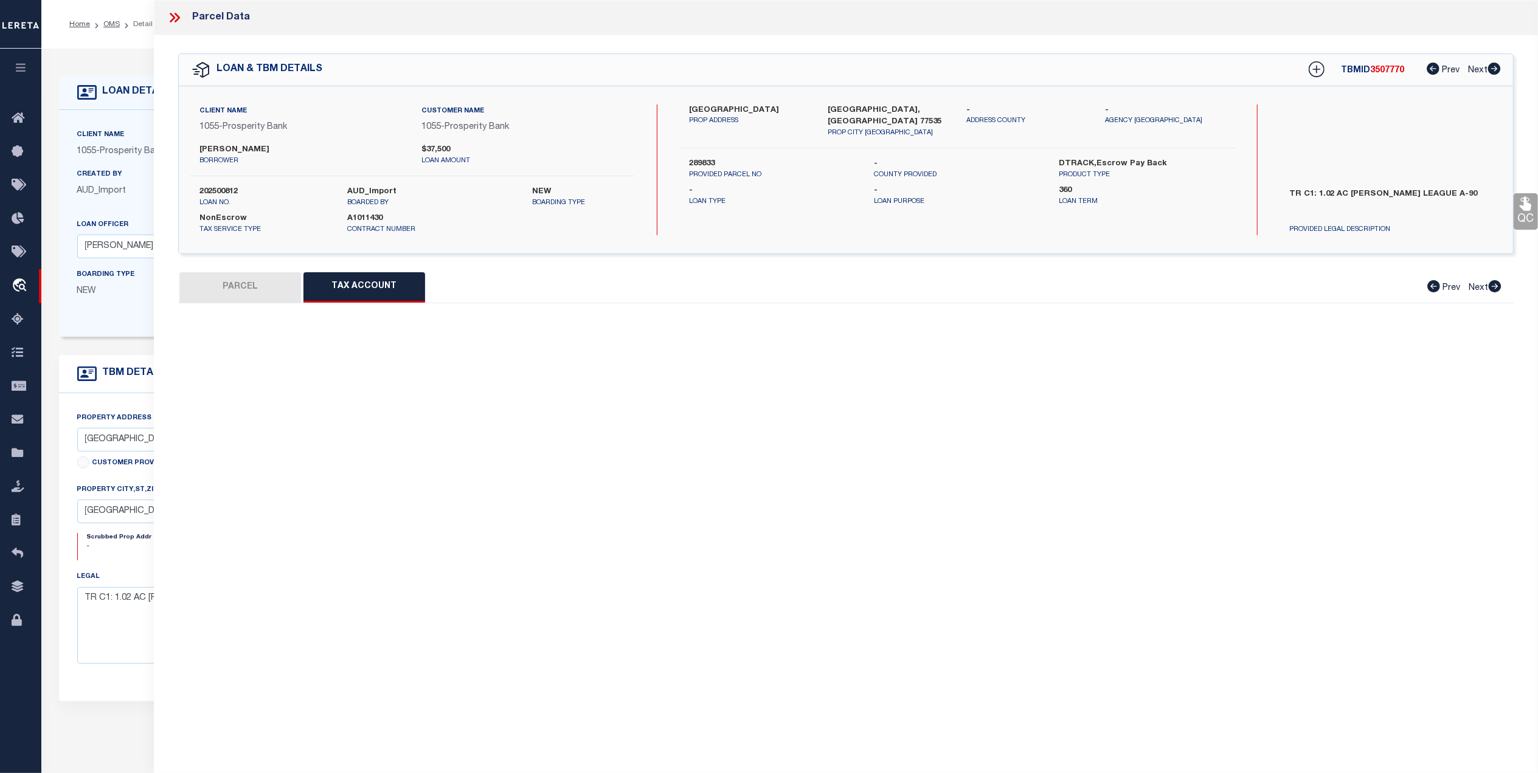
select select "100"
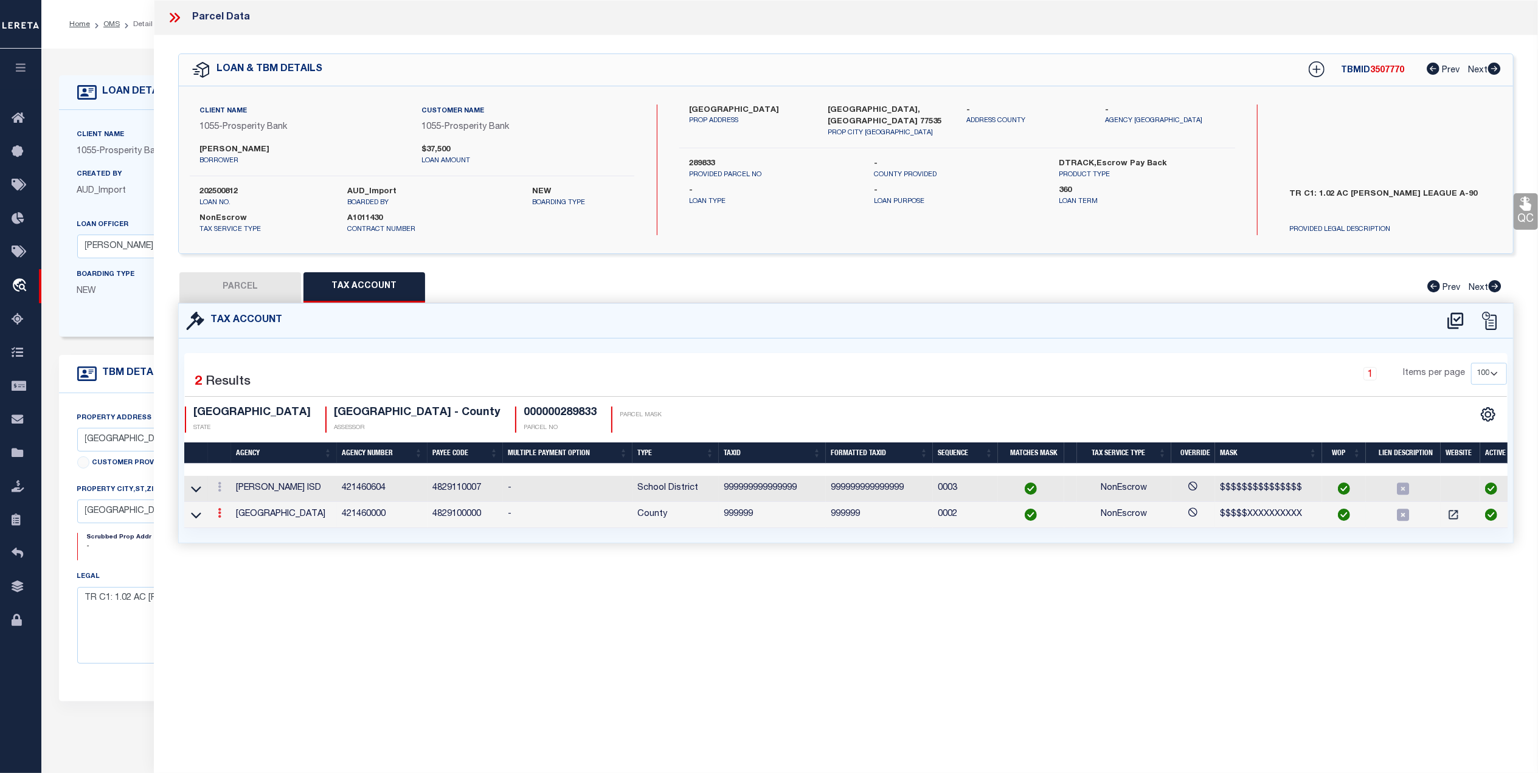
click at [218, 514] on icon at bounding box center [220, 513] width 4 height 10
click at [238, 529] on link at bounding box center [235, 533] width 45 height 20
type textarea "DV - Marked as parent parcel due to client legal is for 1.02 ac and Parent parc…"
type input "999999"
type textarea "$$$$$XXXXXXXXXX"
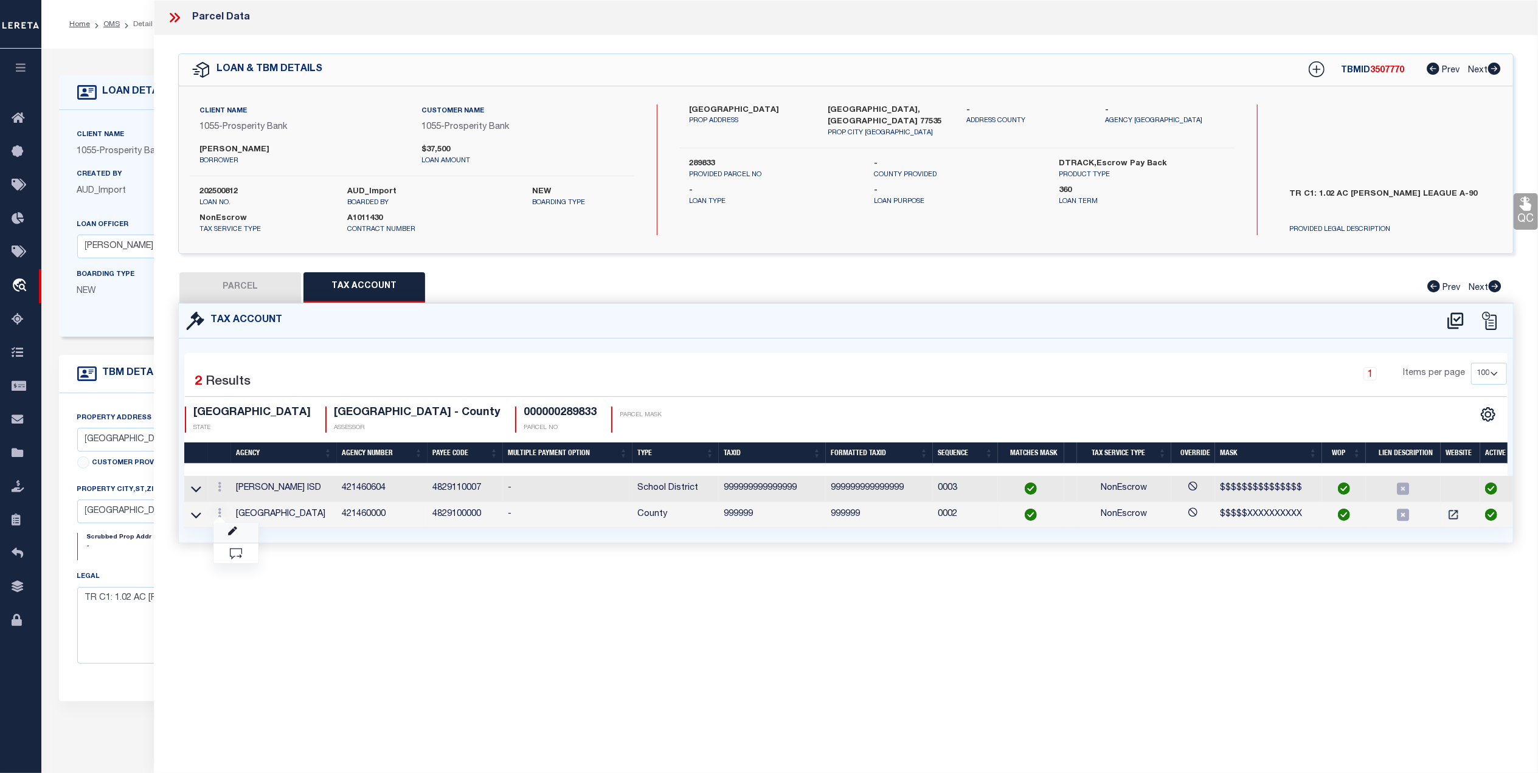
type input "XXXXXXXXXXXXXXX*"
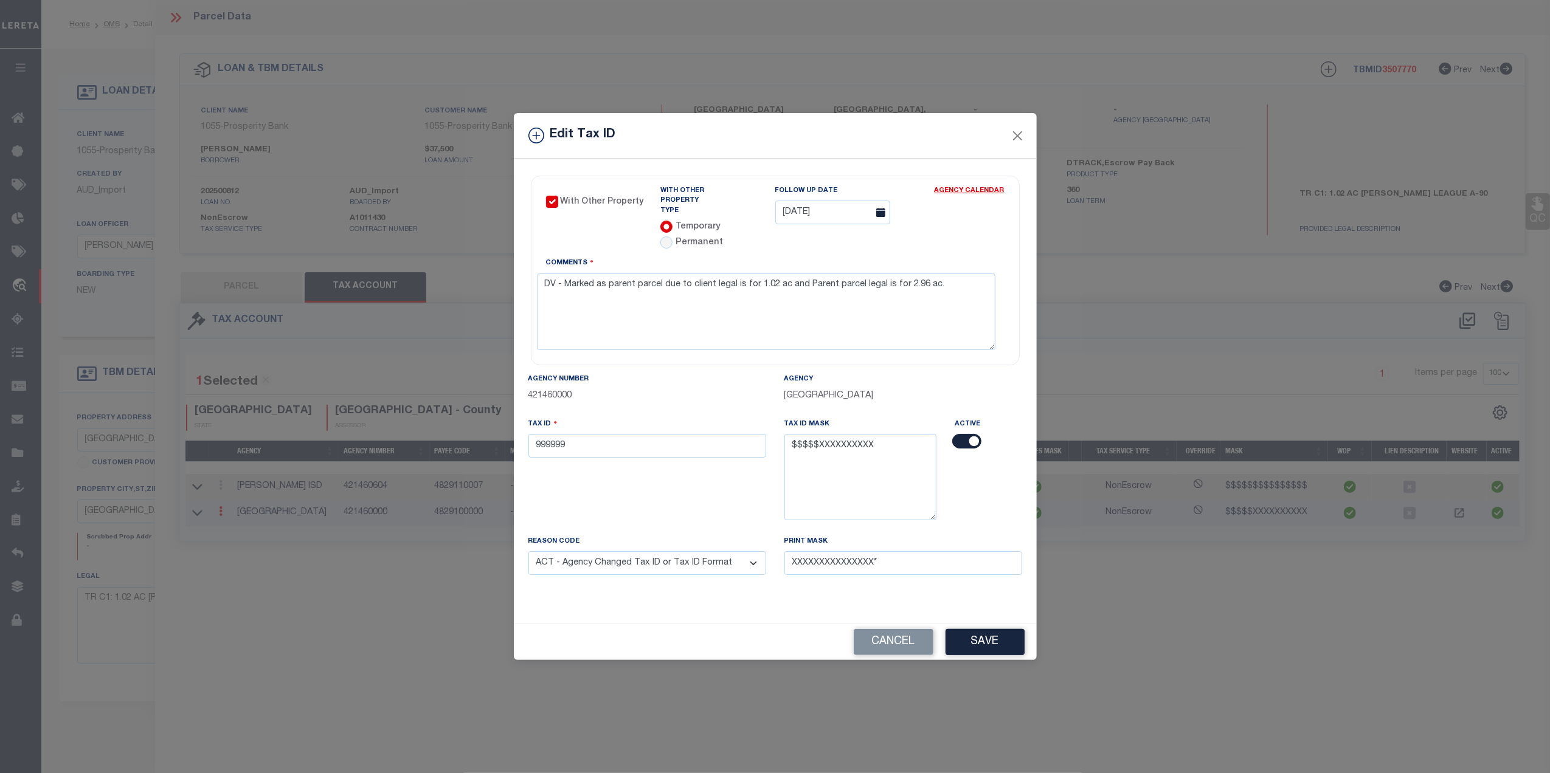
click at [885, 214] on icon at bounding box center [880, 212] width 9 height 9
click at [964, 196] on link "Agency Calendar" at bounding box center [969, 193] width 70 height 15
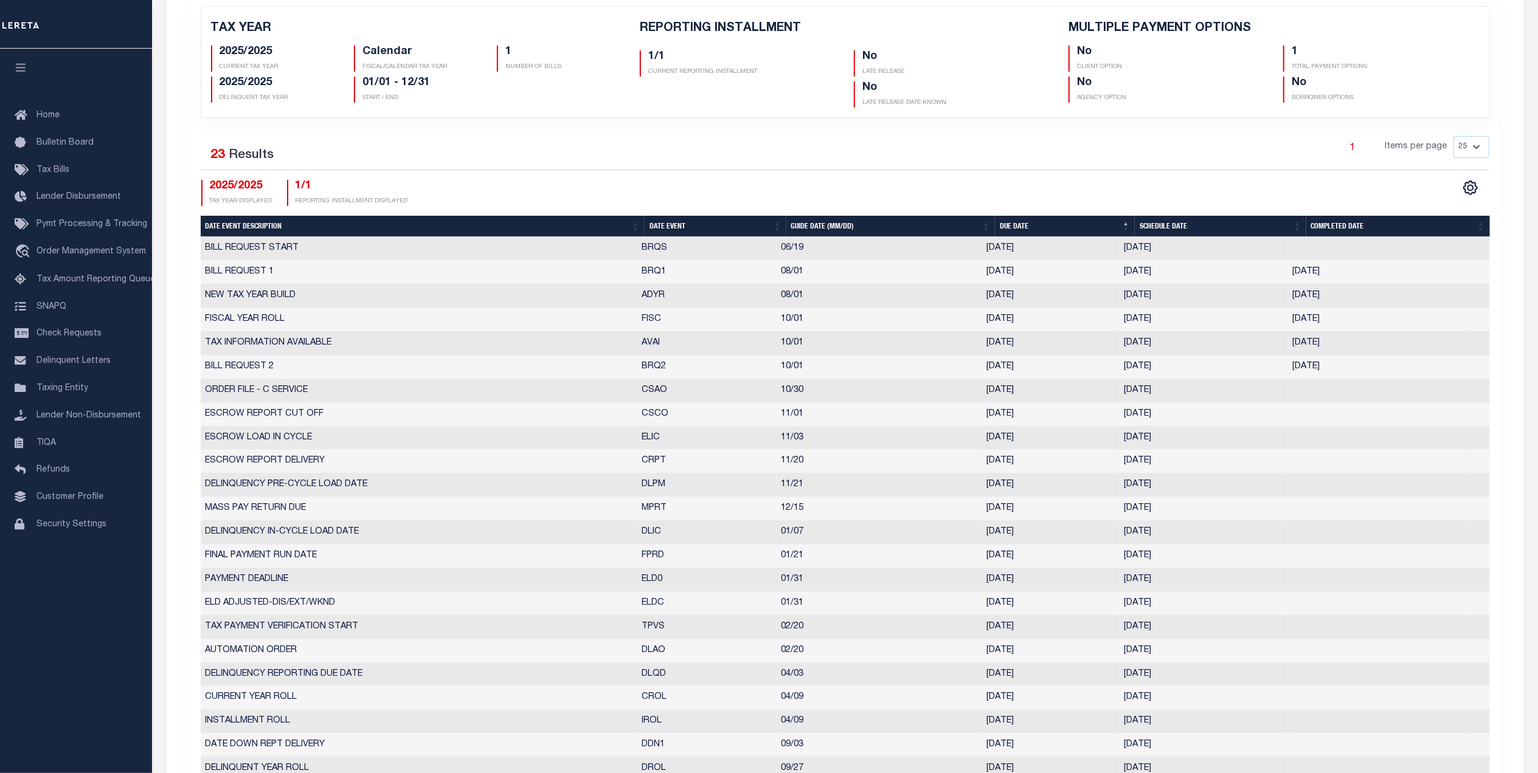
scroll to position [405, 0]
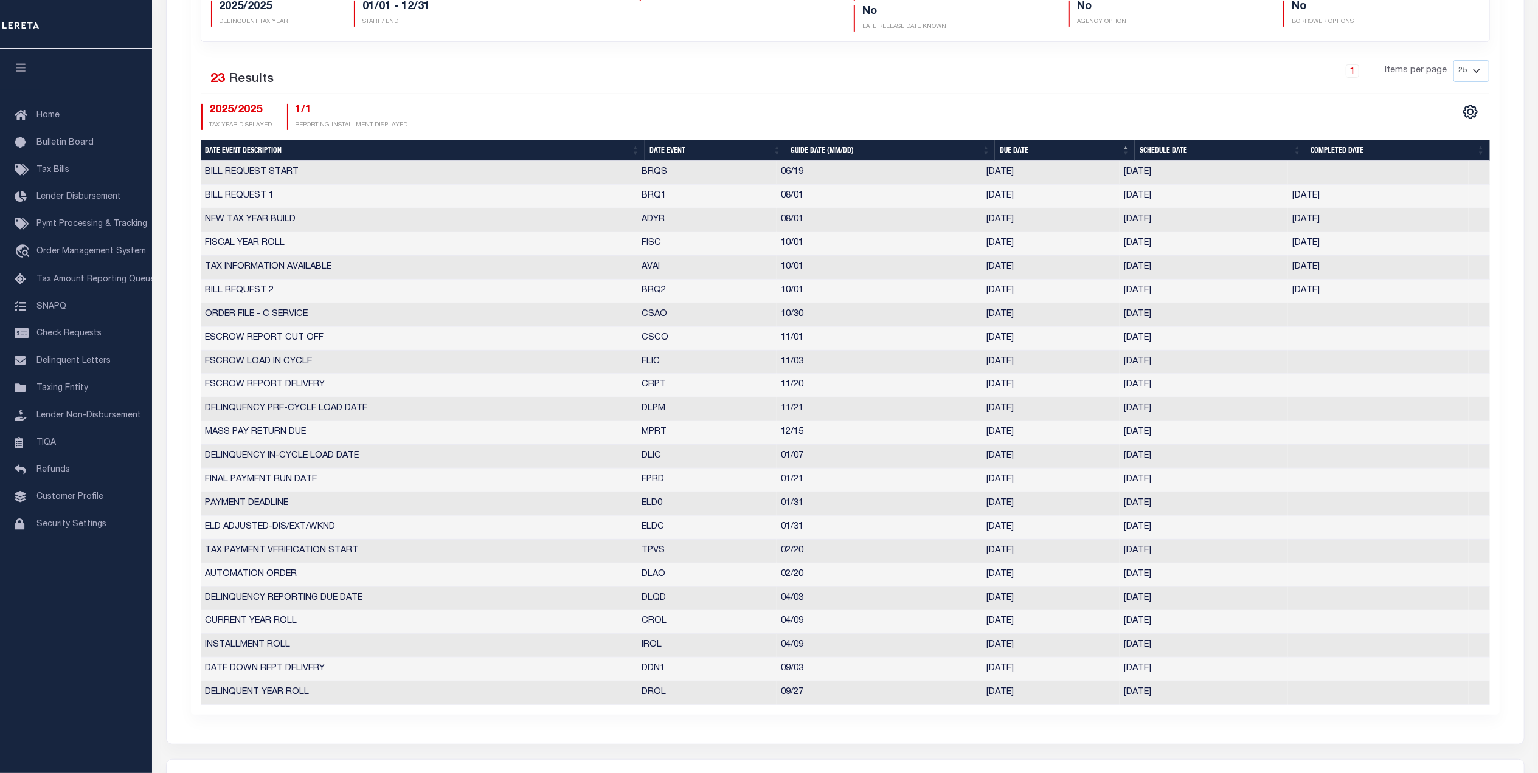
click at [1409, 111] on div "CSV Export Selected Print Show Filter Show Search Columns 5: Date Event Descrip…" at bounding box center [1167, 117] width 644 height 26
click at [1413, 118] on div "CSV Export Selected Print Show Filter Show Search Columns 5: Date Event Descrip…" at bounding box center [1167, 117] width 644 height 26
